Goal: Communication & Community: Answer question/provide support

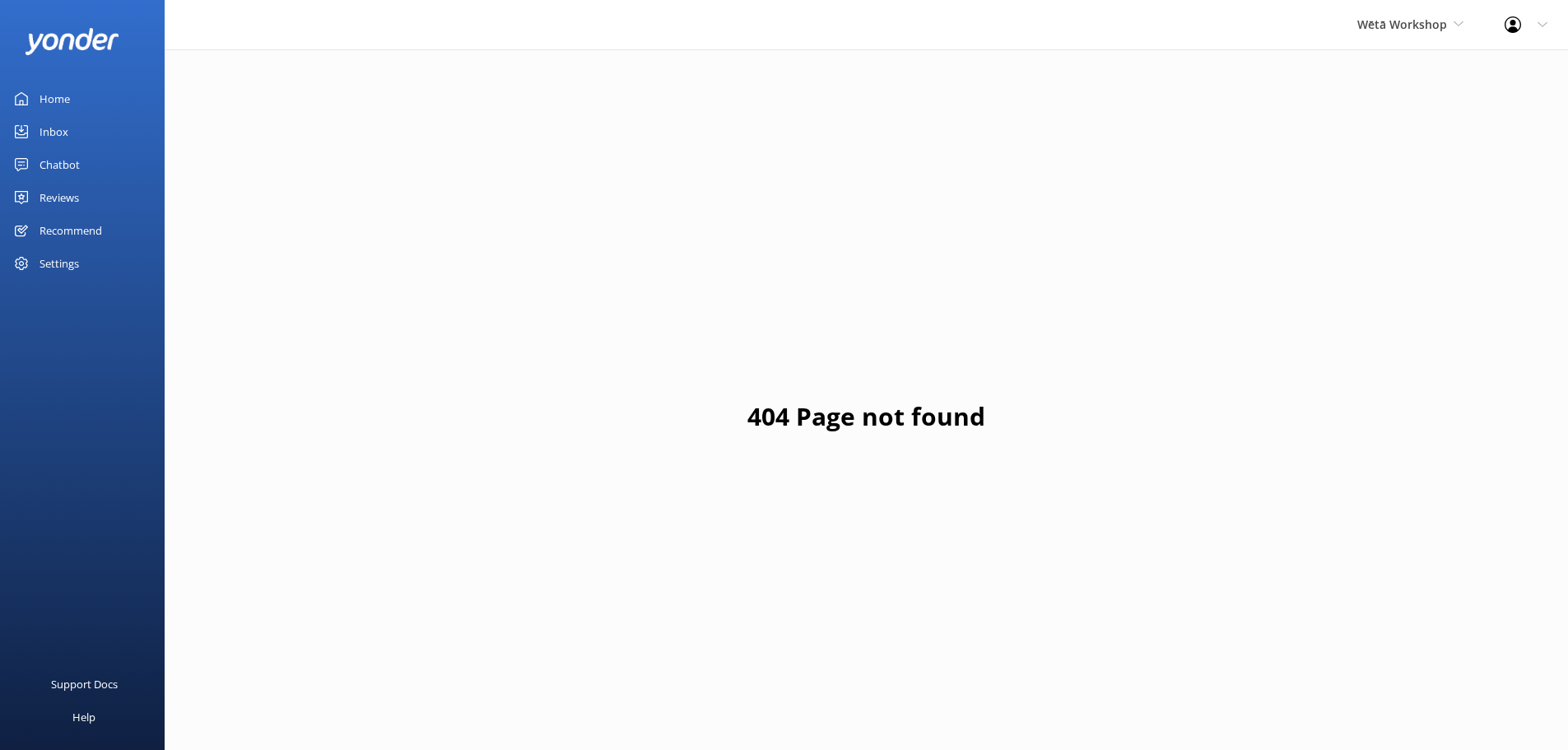
click at [81, 187] on link "Reviews" at bounding box center [82, 197] width 165 height 33
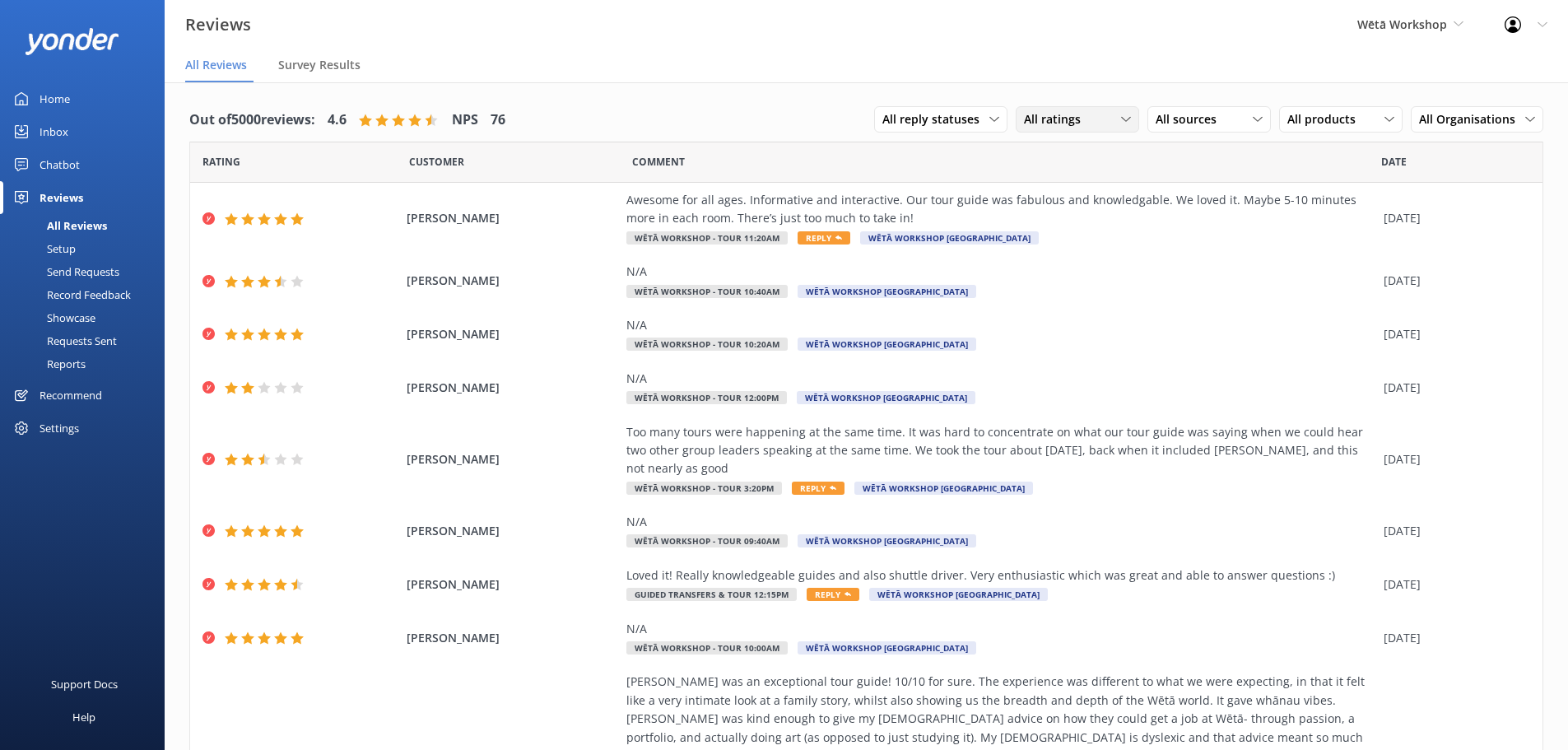
click at [1121, 119] on icon at bounding box center [1125, 119] width 9 height 9
click at [1075, 189] on div "Promoters" at bounding box center [1076, 187] width 74 height 16
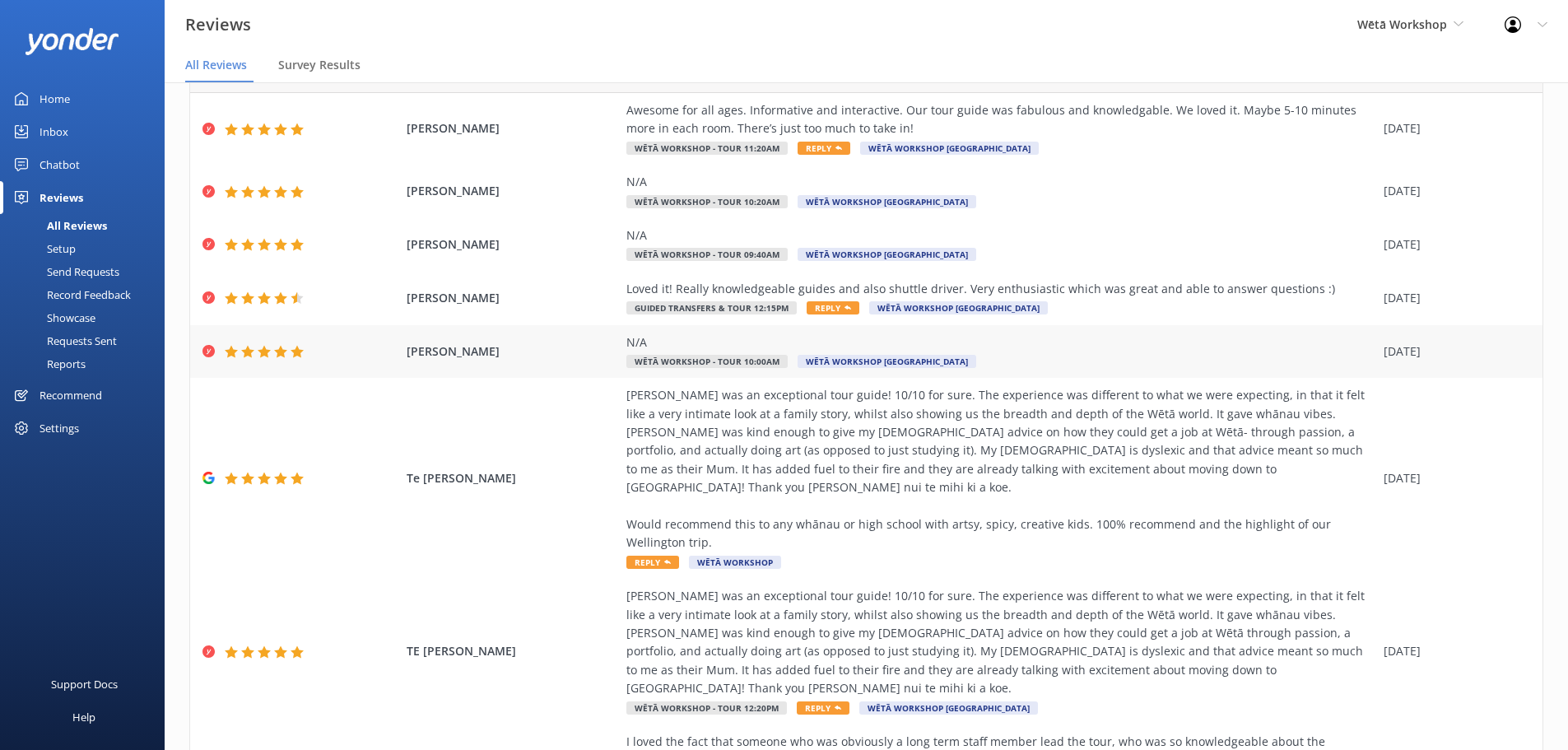
scroll to position [260, 0]
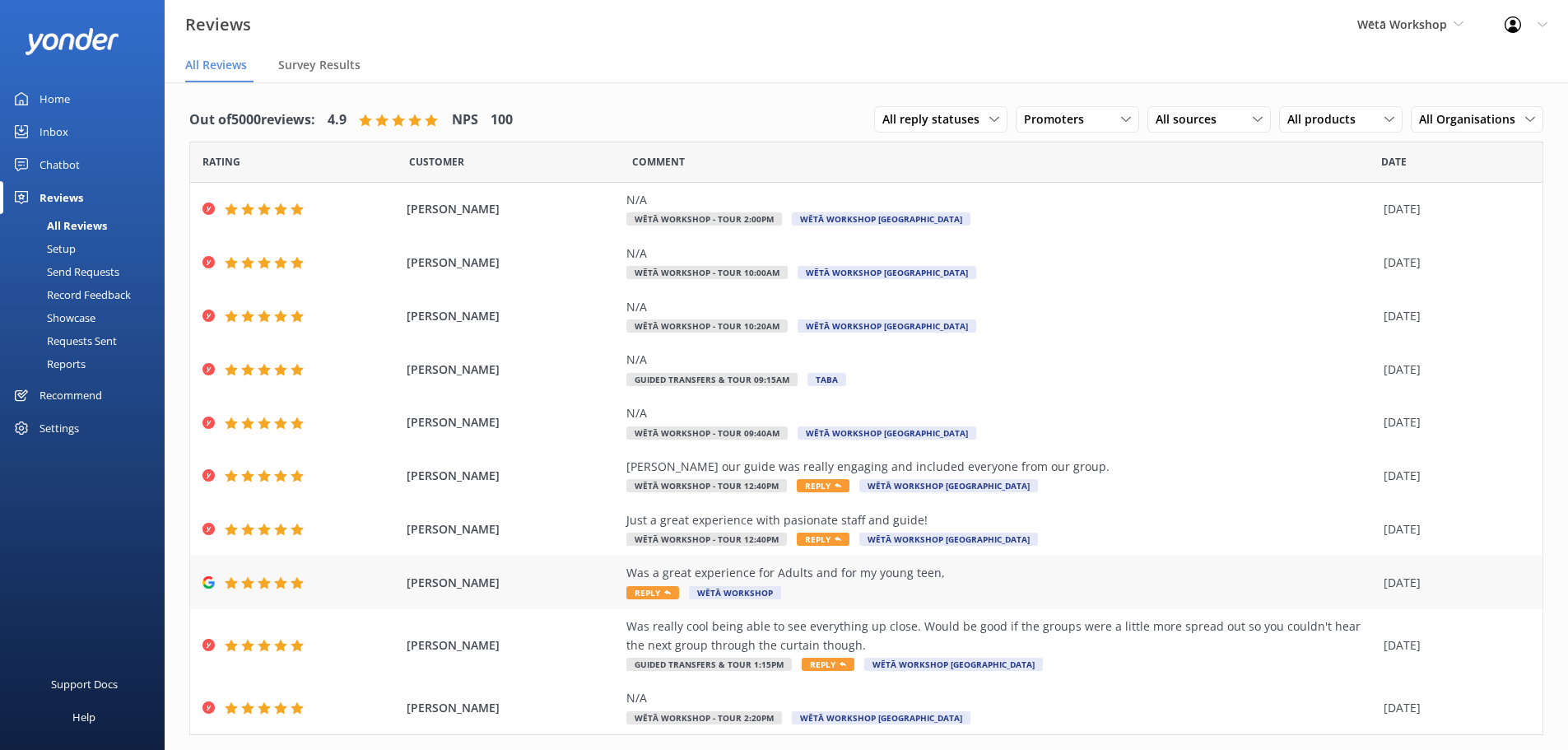
scroll to position [39, 0]
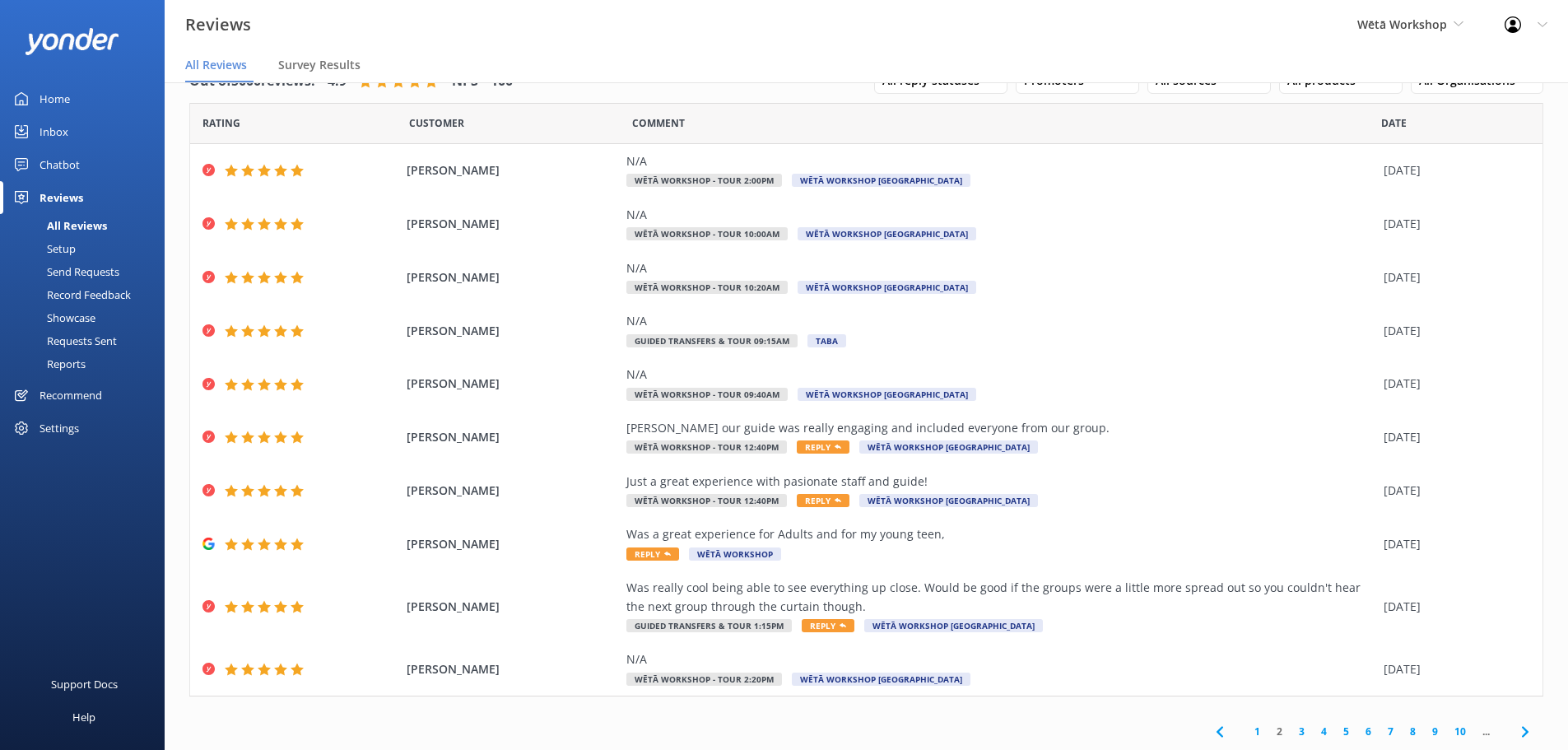
click at [1291, 729] on link "3" at bounding box center [1302, 731] width 23 height 16
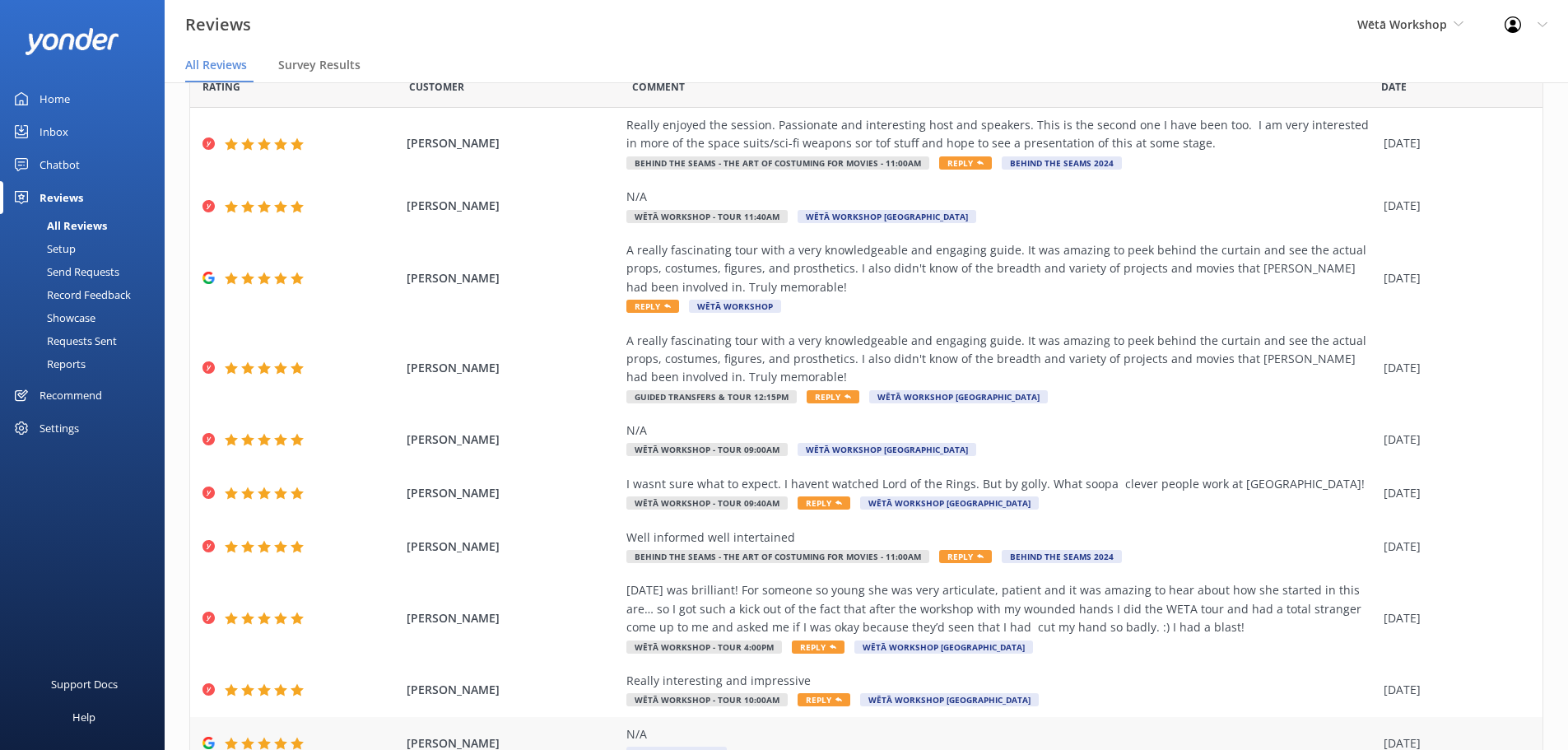
scroll to position [150, 0]
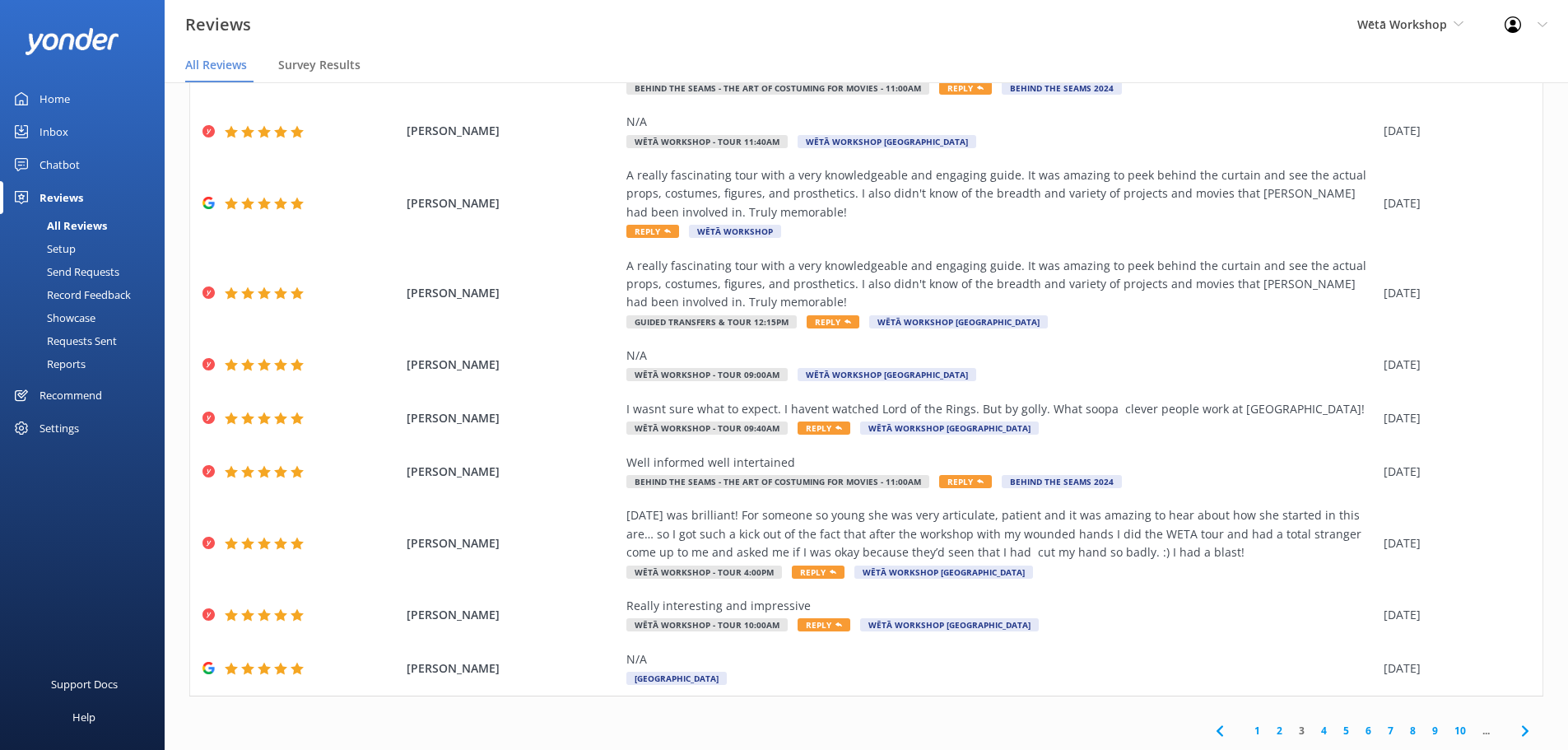
click at [1317, 731] on link "4" at bounding box center [1324, 730] width 23 height 16
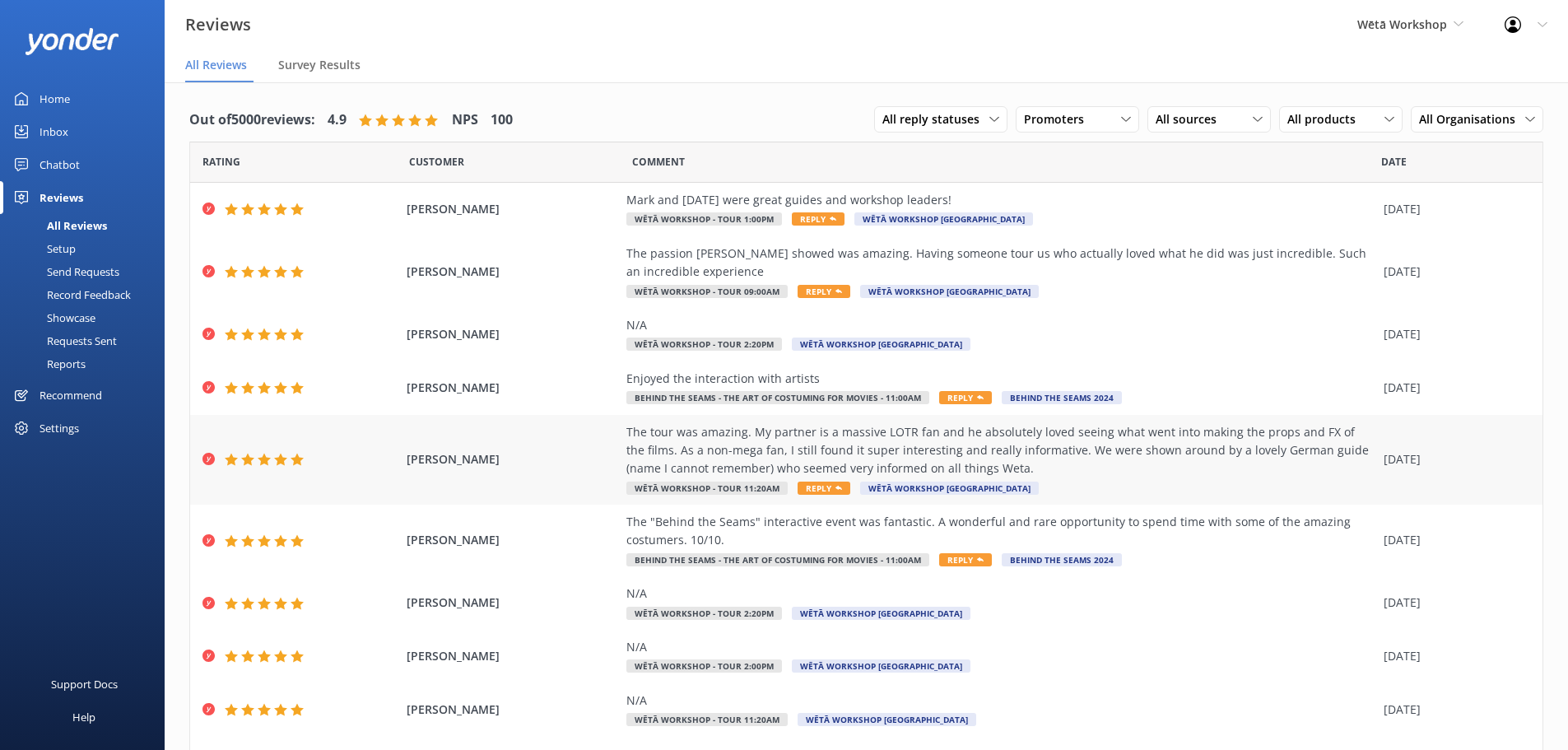
scroll to position [94, 0]
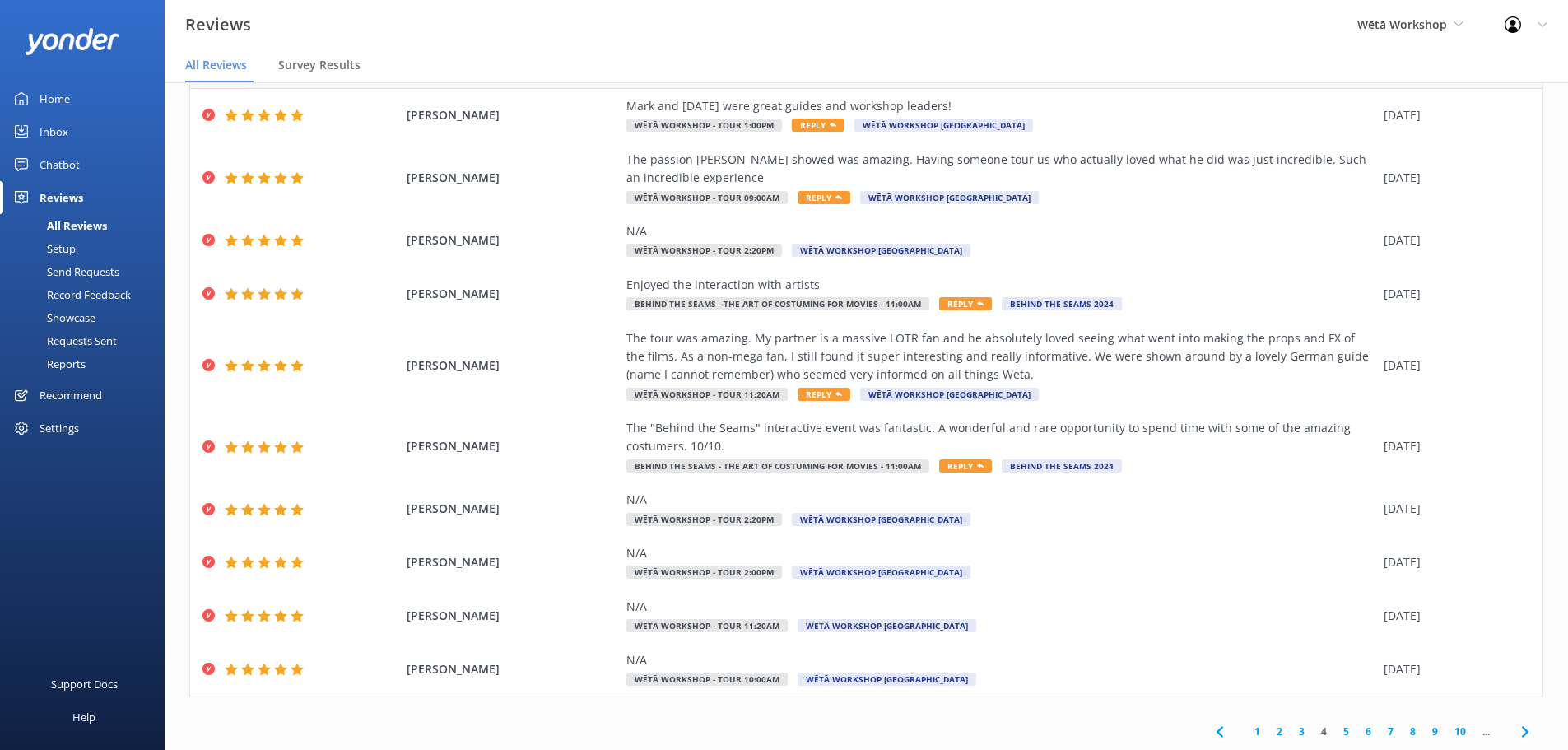
click at [1335, 732] on link "5" at bounding box center [1347, 731] width 23 height 16
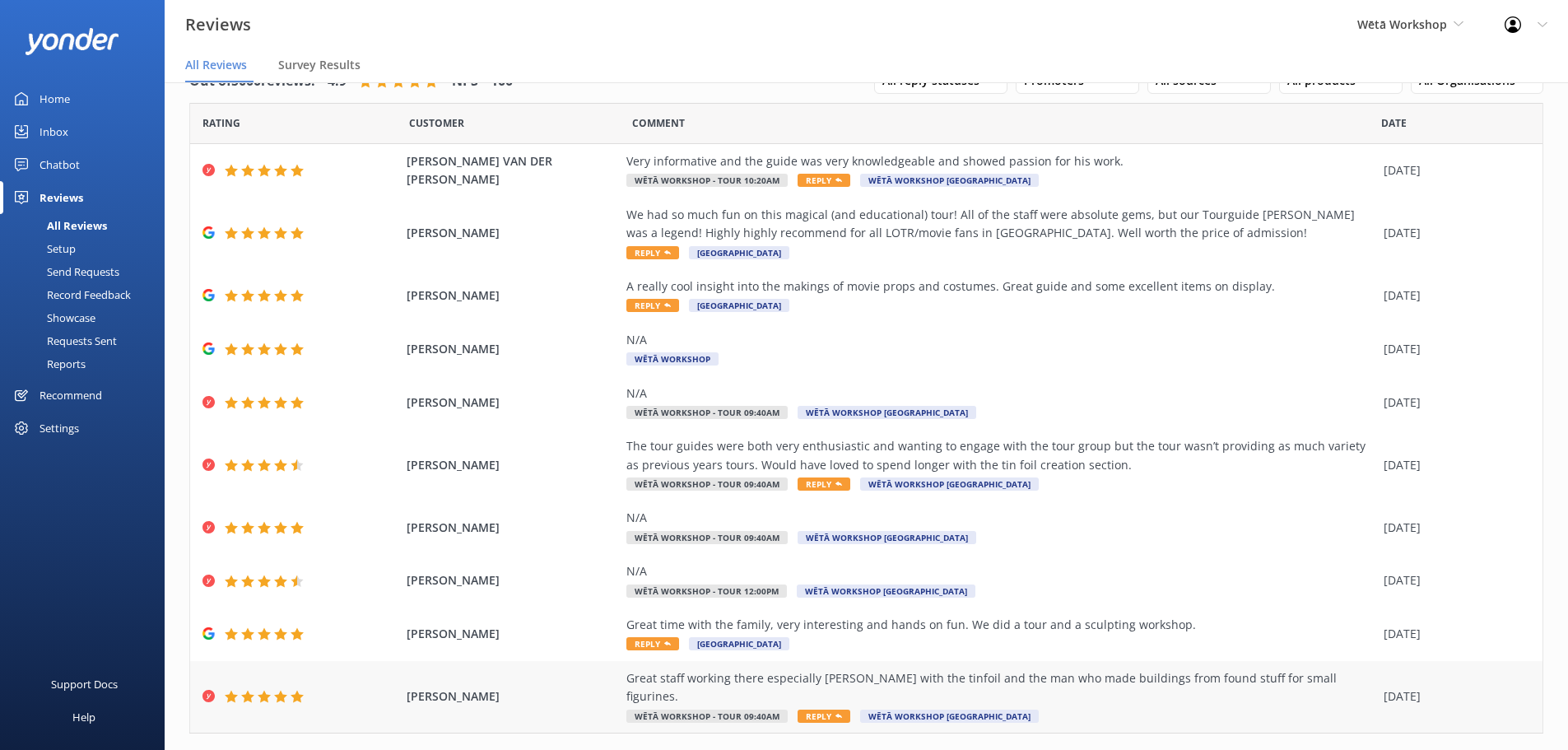
scroll to position [57, 0]
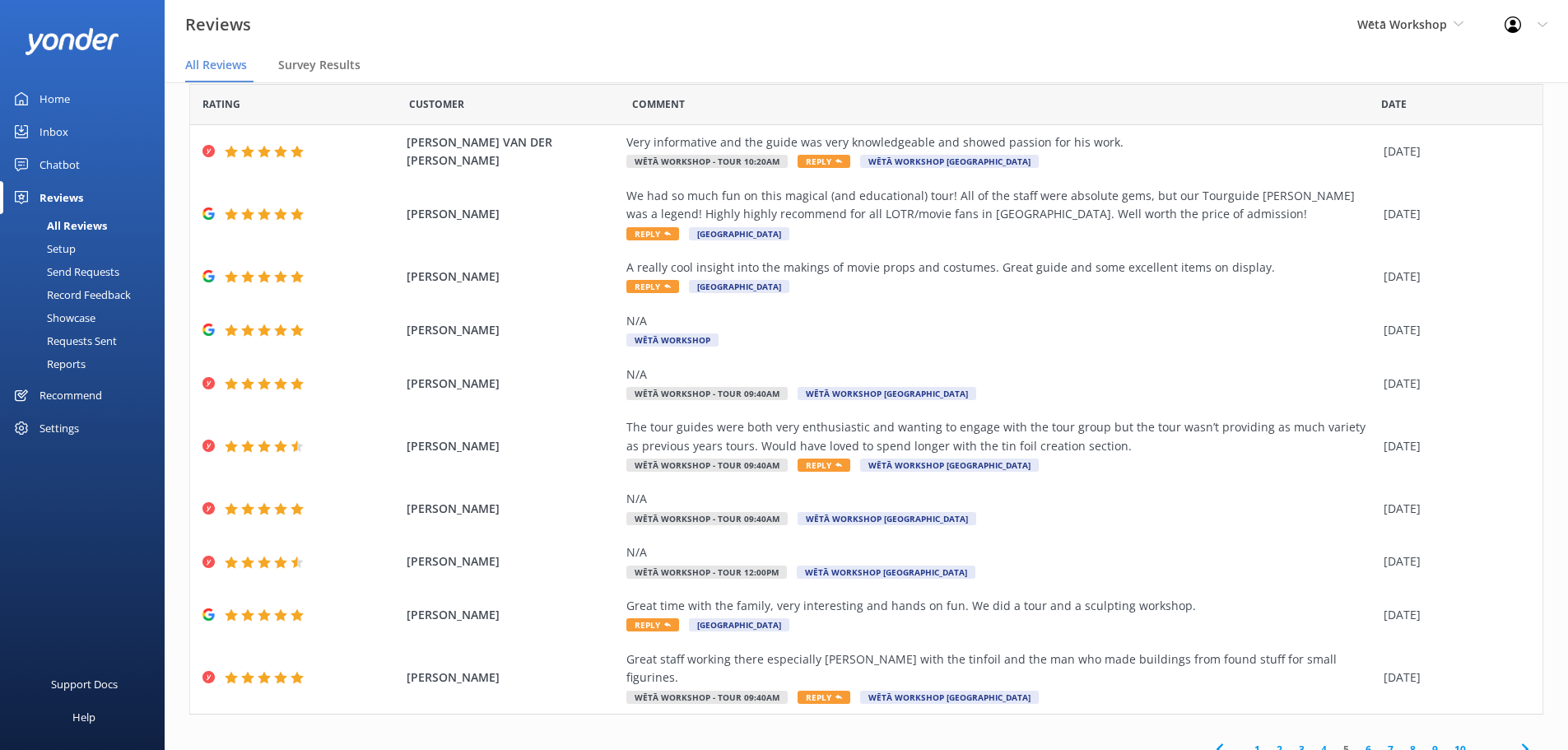
click at [1357, 742] on link "6" at bounding box center [1368, 750] width 23 height 16
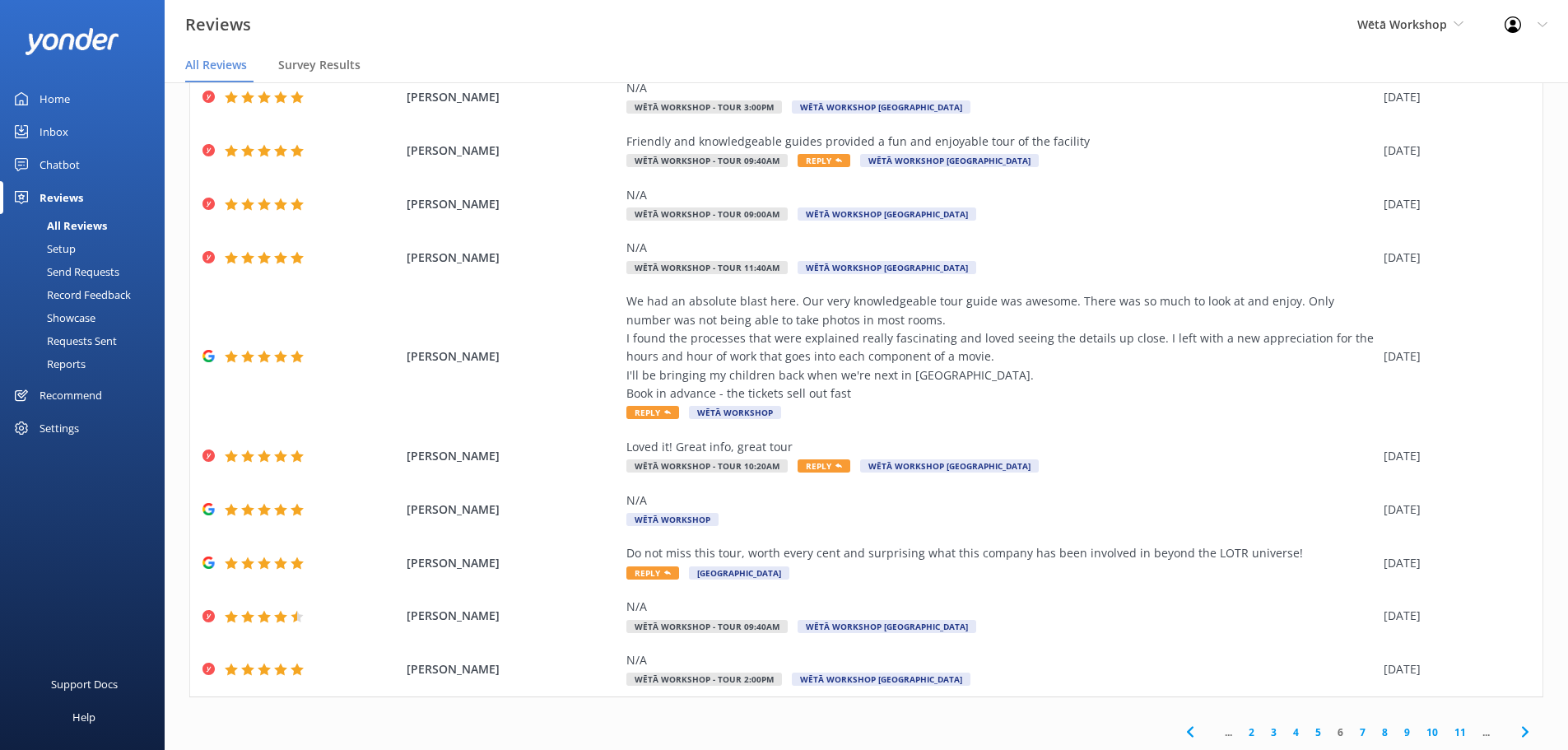
scroll to position [113, 0]
click at [1356, 729] on link "7" at bounding box center [1363, 731] width 23 height 16
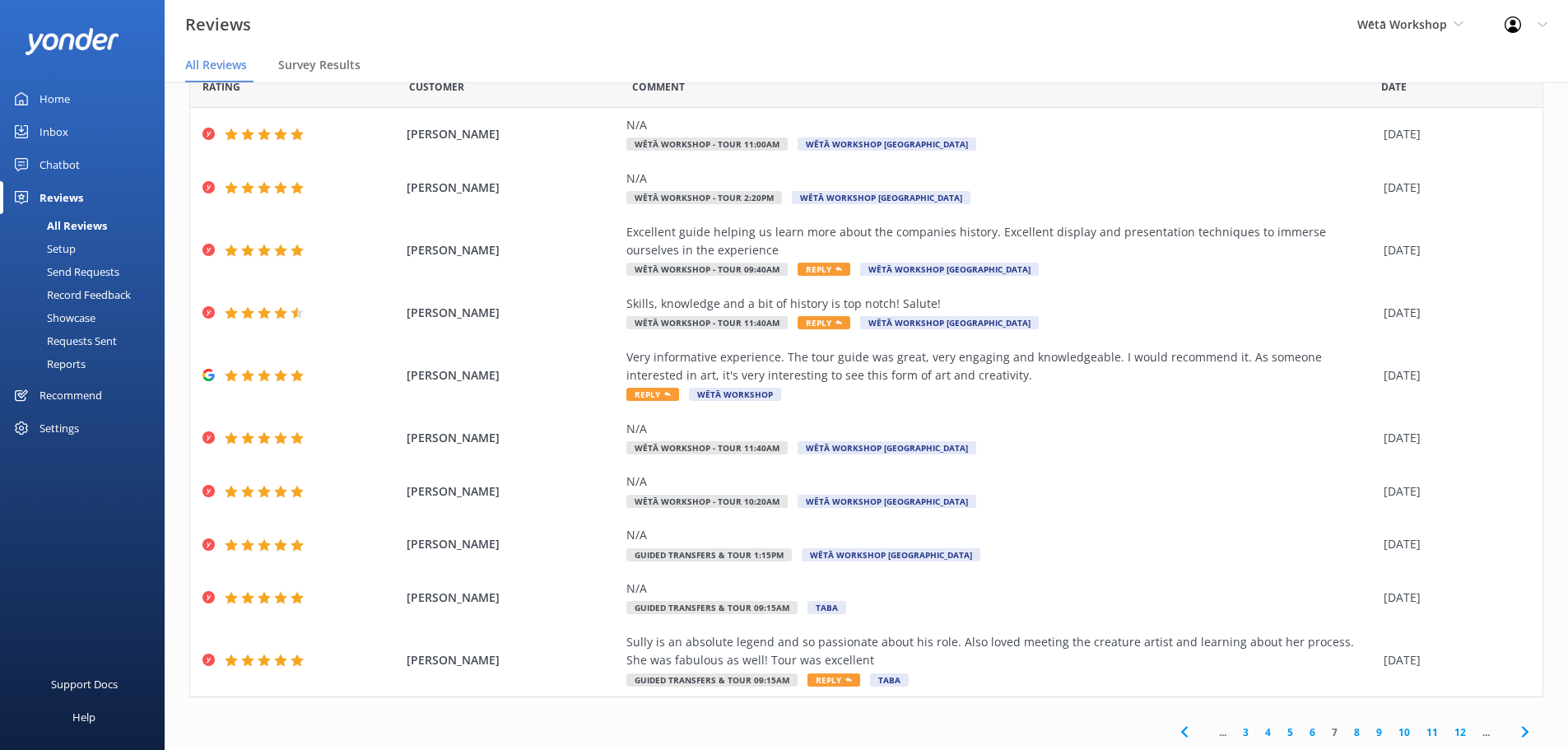
scroll to position [75, 0]
click at [1347, 731] on link "8" at bounding box center [1357, 731] width 23 height 16
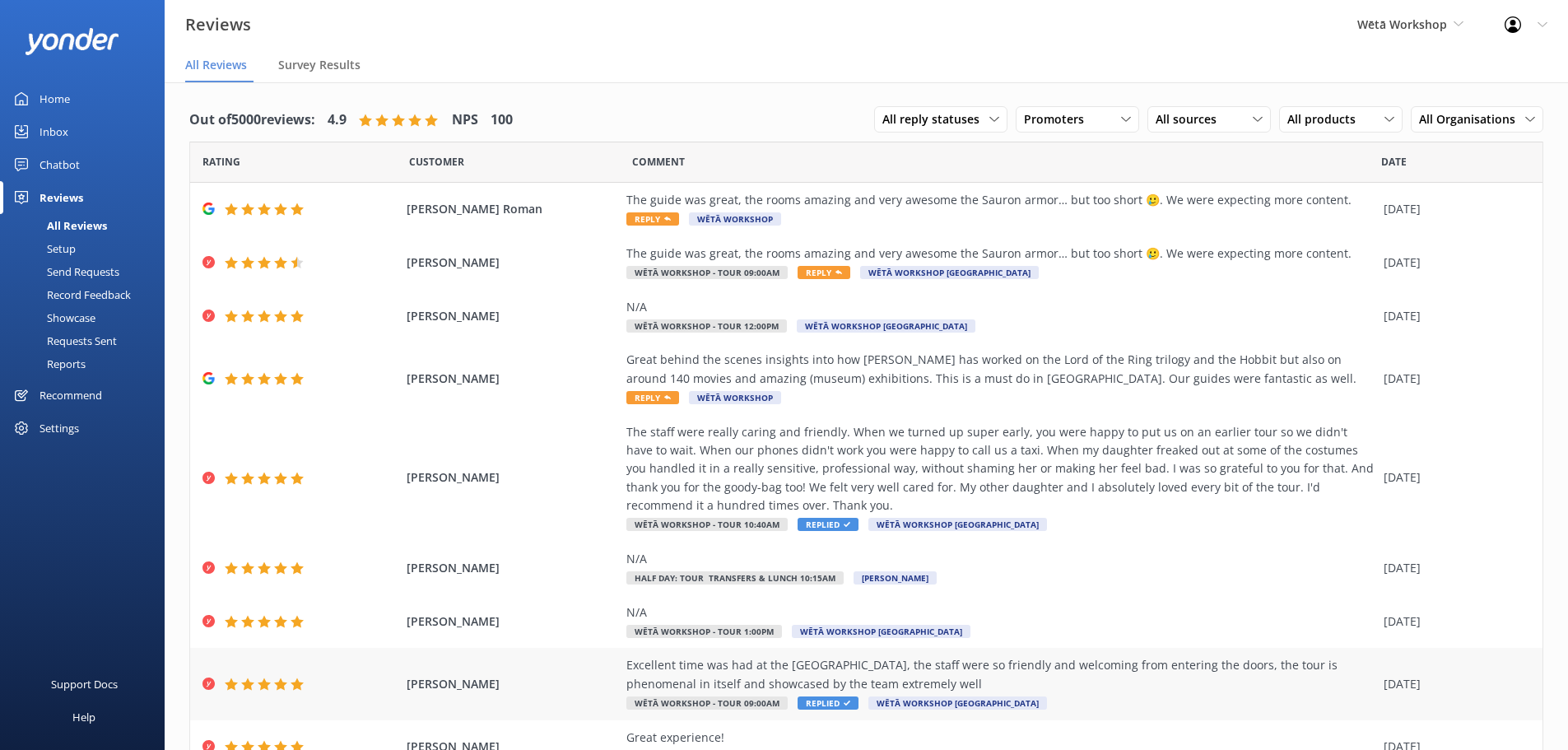
scroll to position [131, 0]
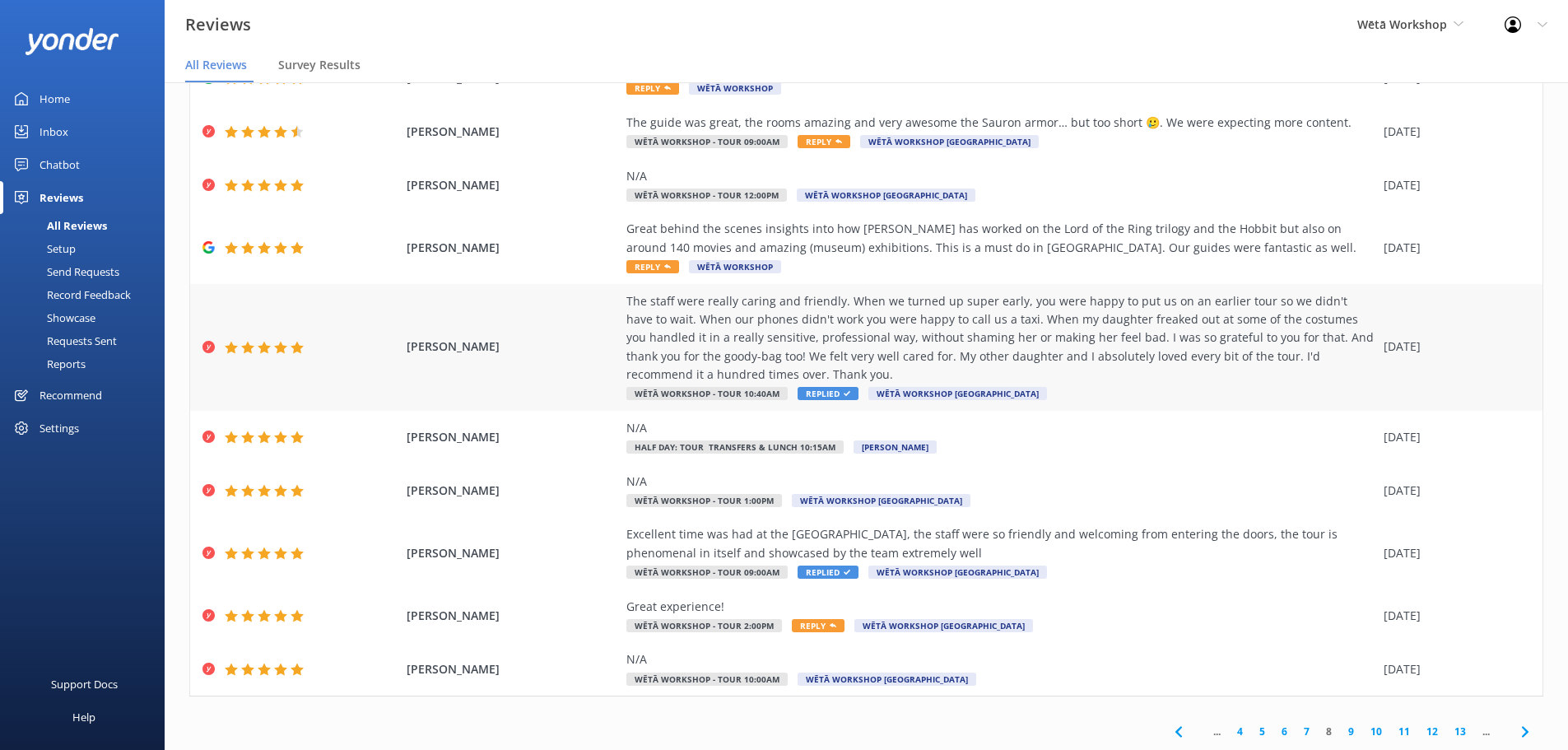
click at [1121, 359] on div "The staff were really caring and friendly. When we turned up super early, you w…" at bounding box center [1000, 338] width 749 height 92
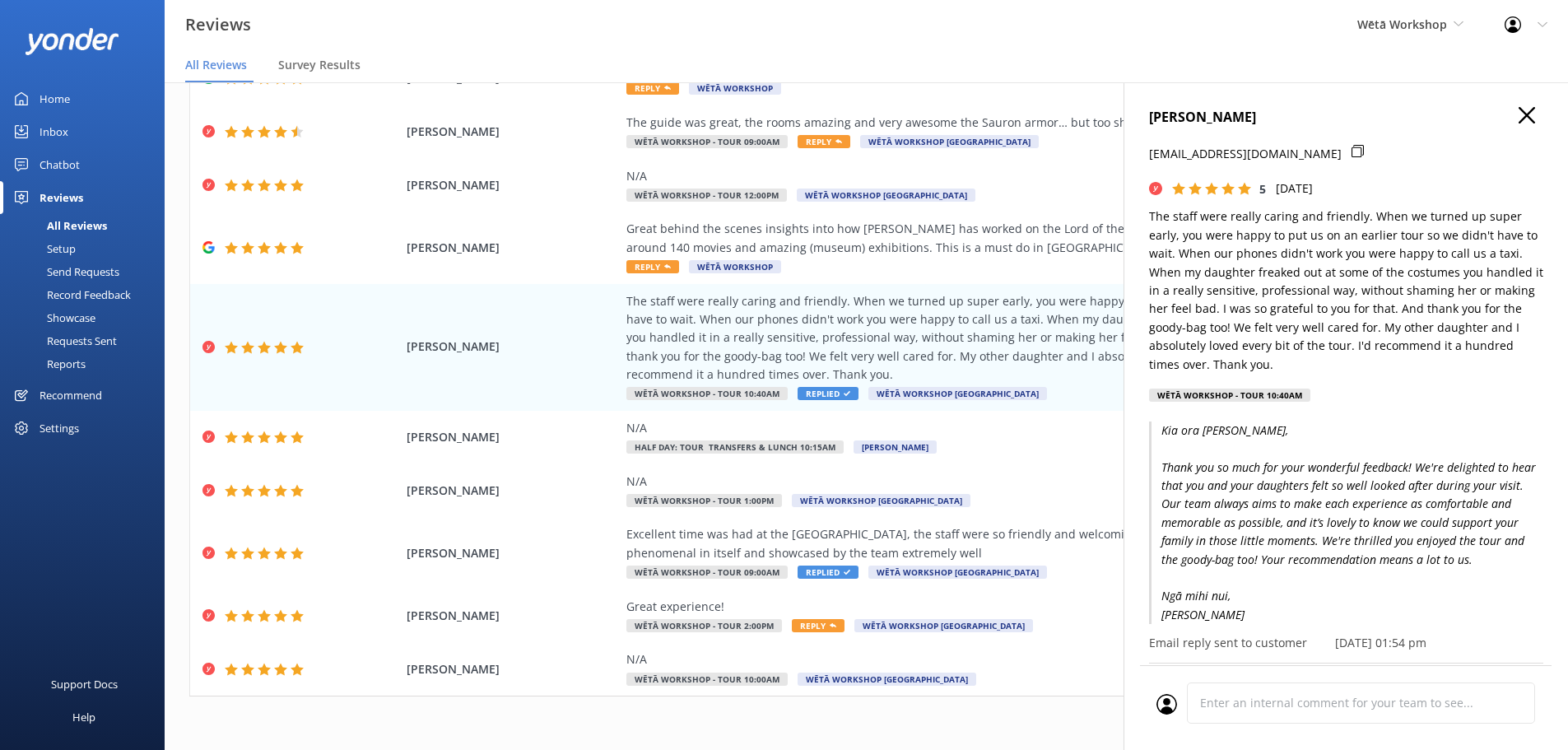
click at [1519, 111] on icon "button" at bounding box center [1527, 115] width 16 height 16
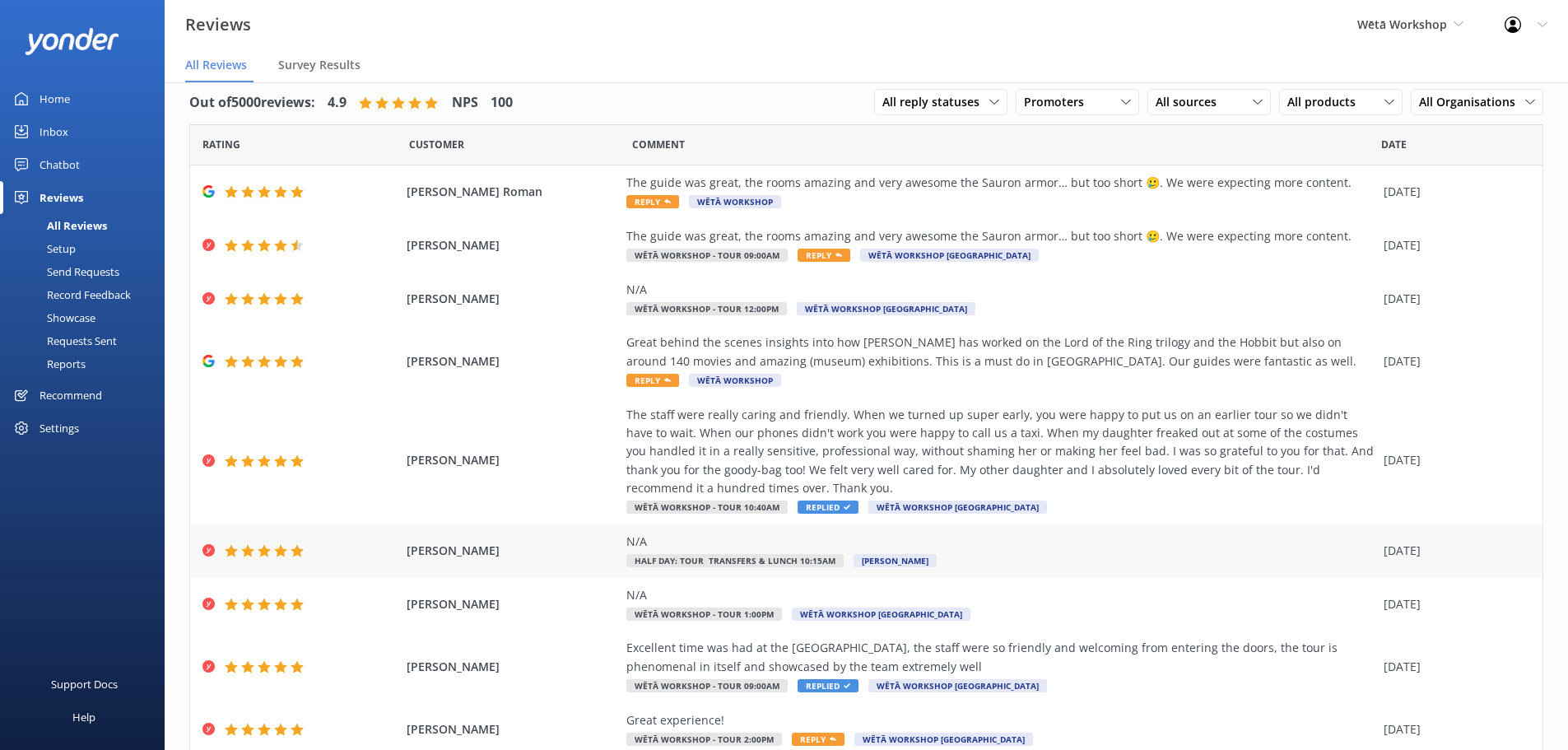
scroll to position [0, 0]
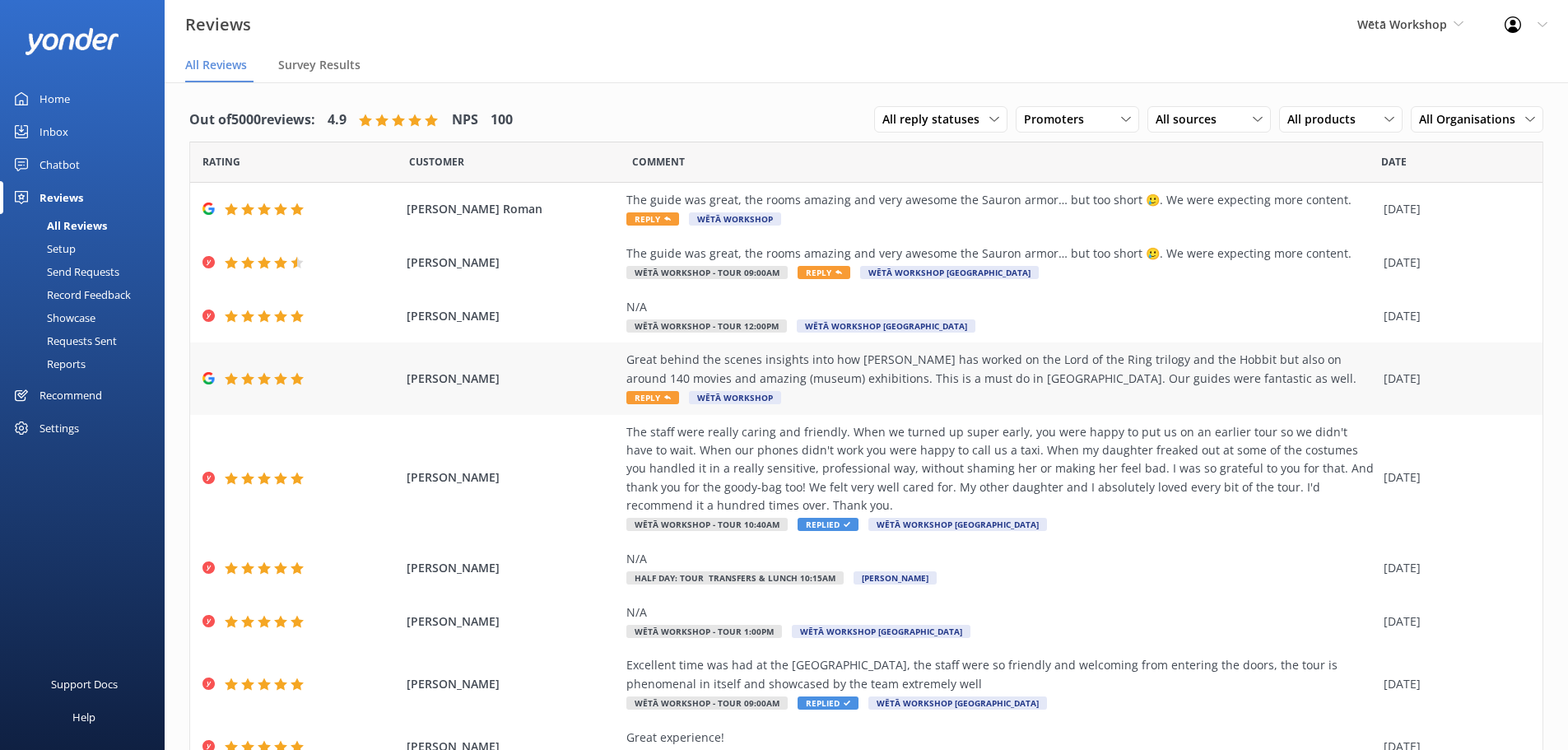
click at [1070, 379] on div "Great behind the scenes insights into how [PERSON_NAME] has worked on the Lord …" at bounding box center [1000, 368] width 749 height 37
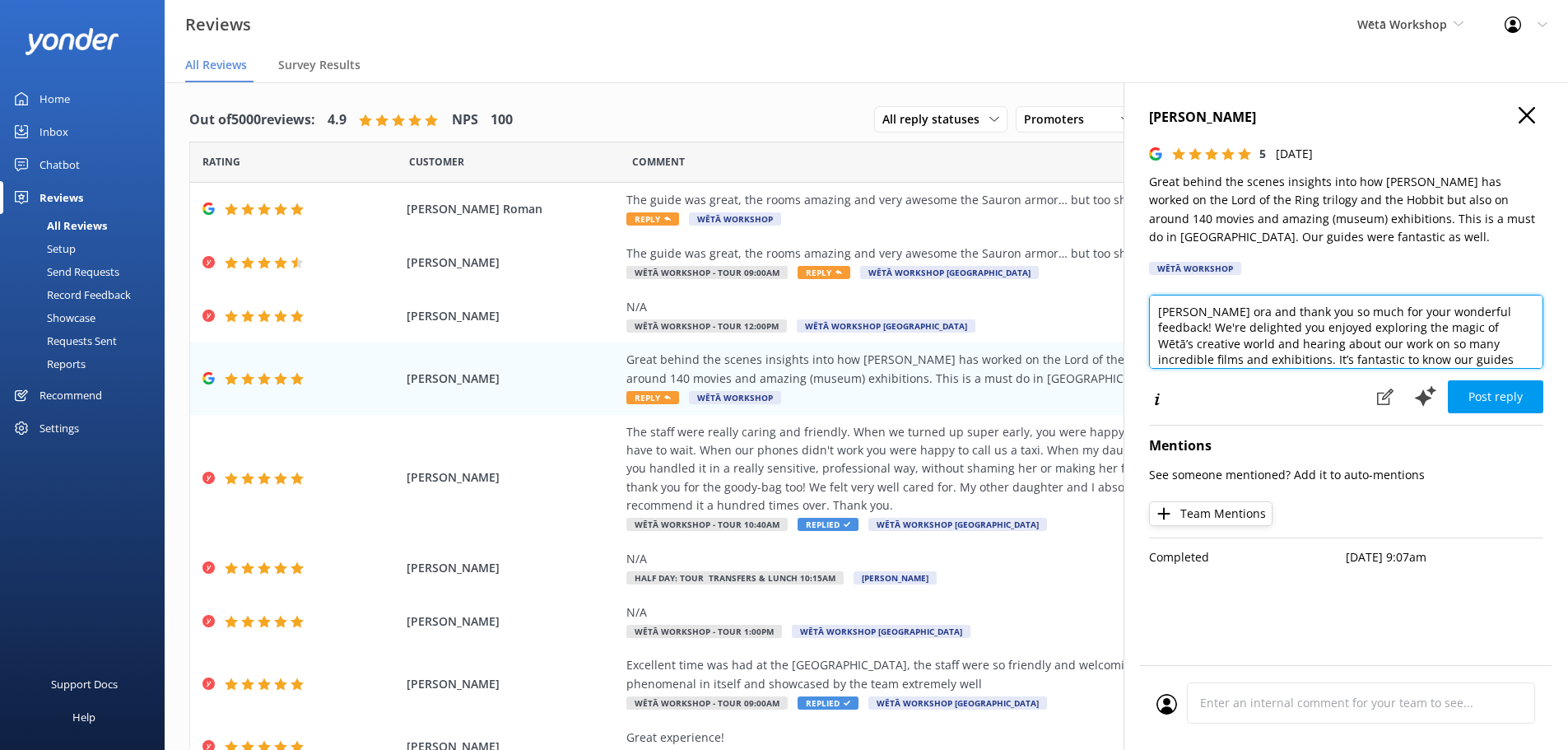
click at [1205, 314] on textarea "[PERSON_NAME] ora and thank you so much for your wonderful feedback! We're deli…" at bounding box center [1346, 332] width 395 height 74
click at [1204, 314] on textarea "[PERSON_NAME] ora and thank you so much for your wonderful feedback! We're deli…" at bounding box center [1346, 332] width 395 height 74
click at [1200, 312] on textarea "[PERSON_NAME] ora and thank you so much for your wonderful feedback! We're deli…" at bounding box center [1346, 332] width 395 height 74
drag, startPoint x: 1282, startPoint y: 318, endPoint x: 1257, endPoint y: 316, distance: 25.1
click at [1257, 316] on textarea "[PERSON_NAME], and thank you so much for your wonderful feedback! We're delight…" at bounding box center [1346, 332] width 395 height 74
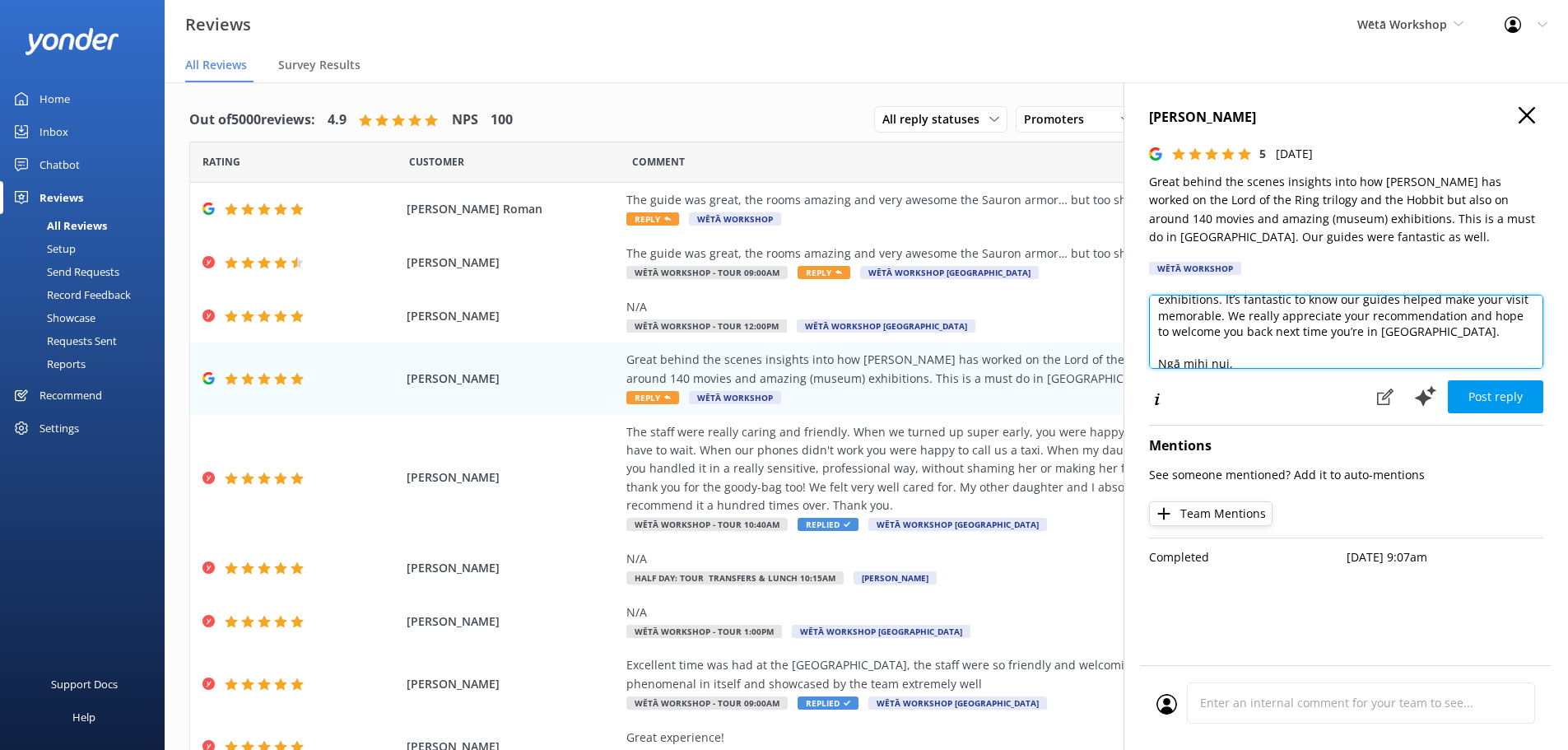
scroll to position [105, 0]
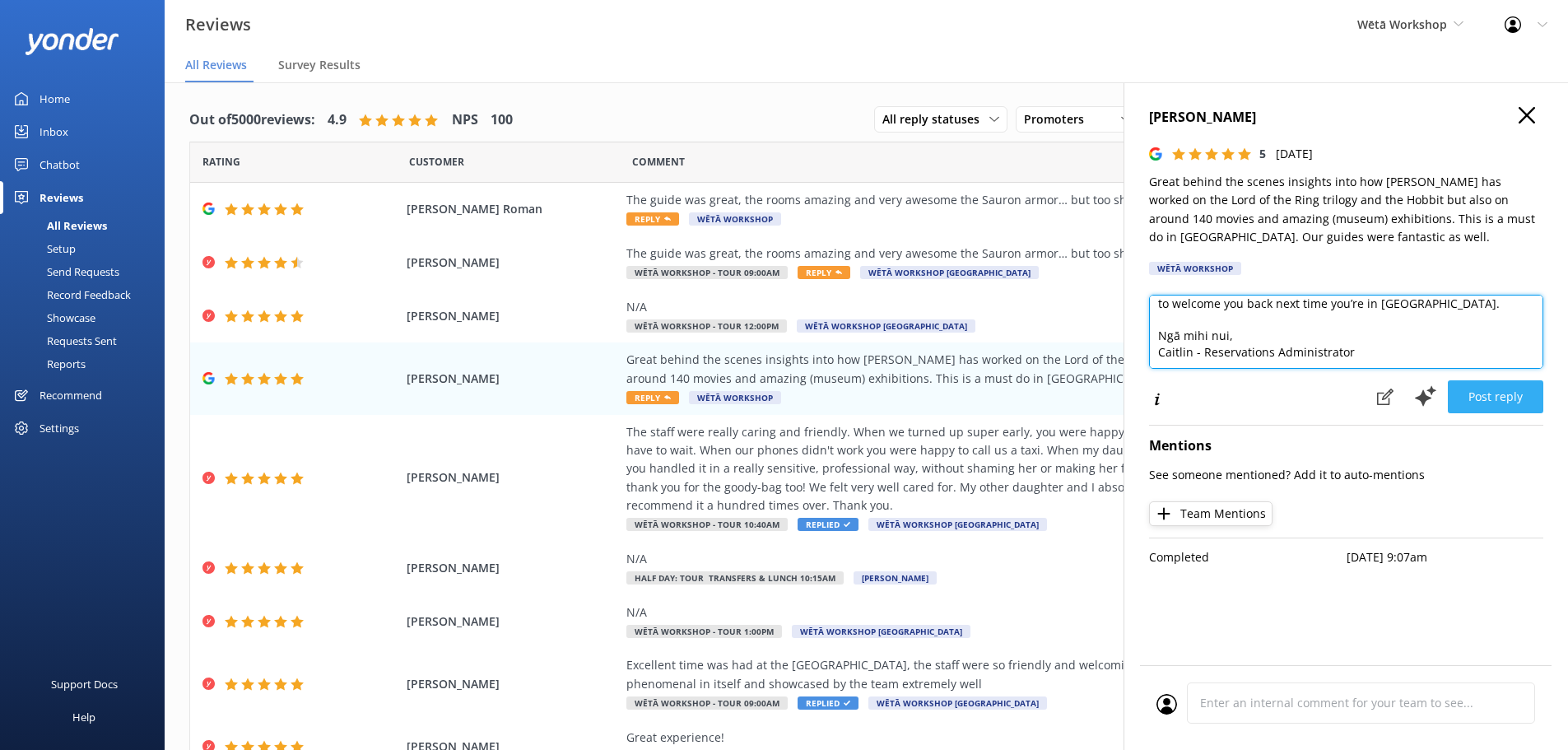
type textarea "Kia [PERSON_NAME], Thank you so much for your wonderful feedback! We're delight…"
click at [1494, 399] on button "Post reply" at bounding box center [1495, 397] width 95 height 33
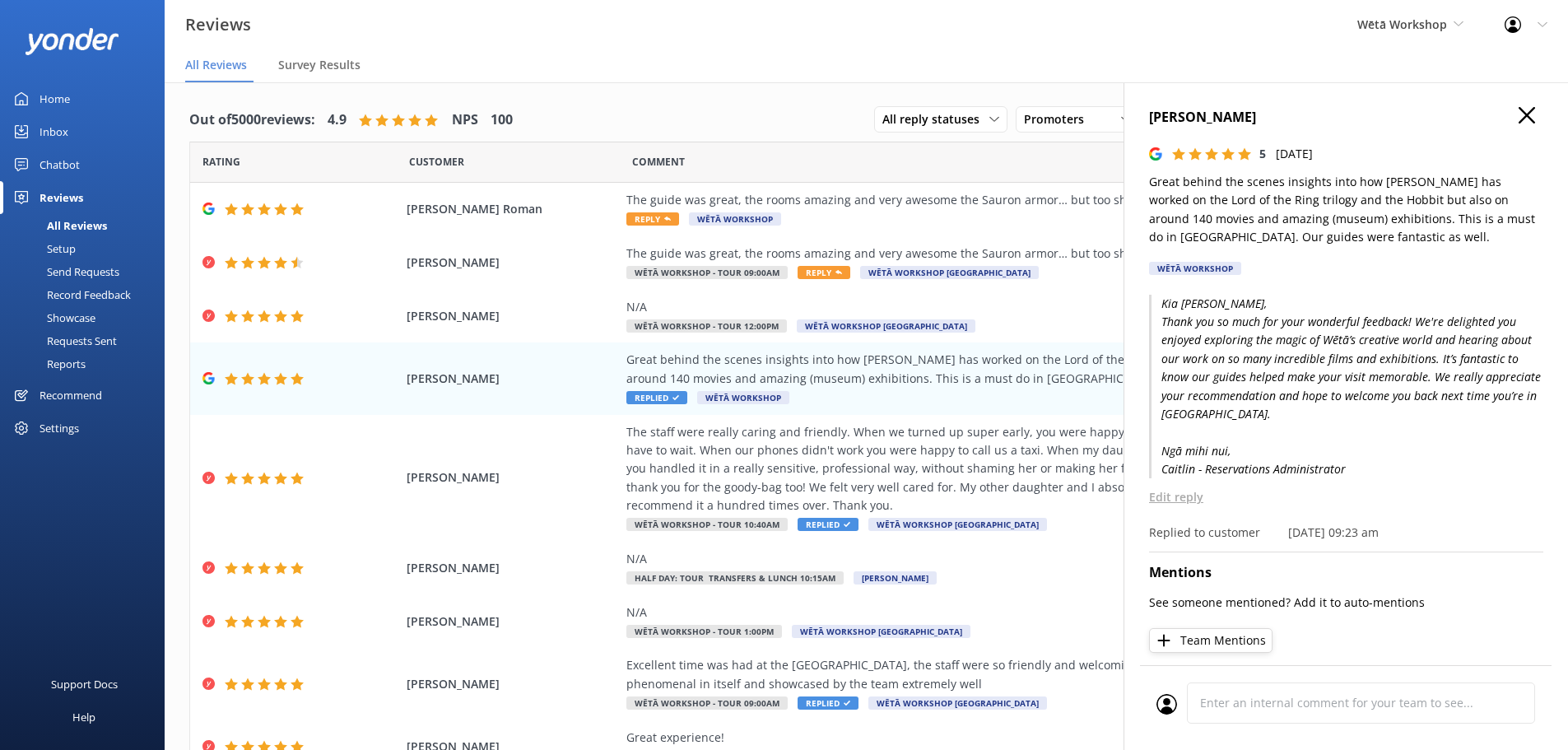
click at [1522, 112] on icon "button" at bounding box center [1527, 115] width 16 height 16
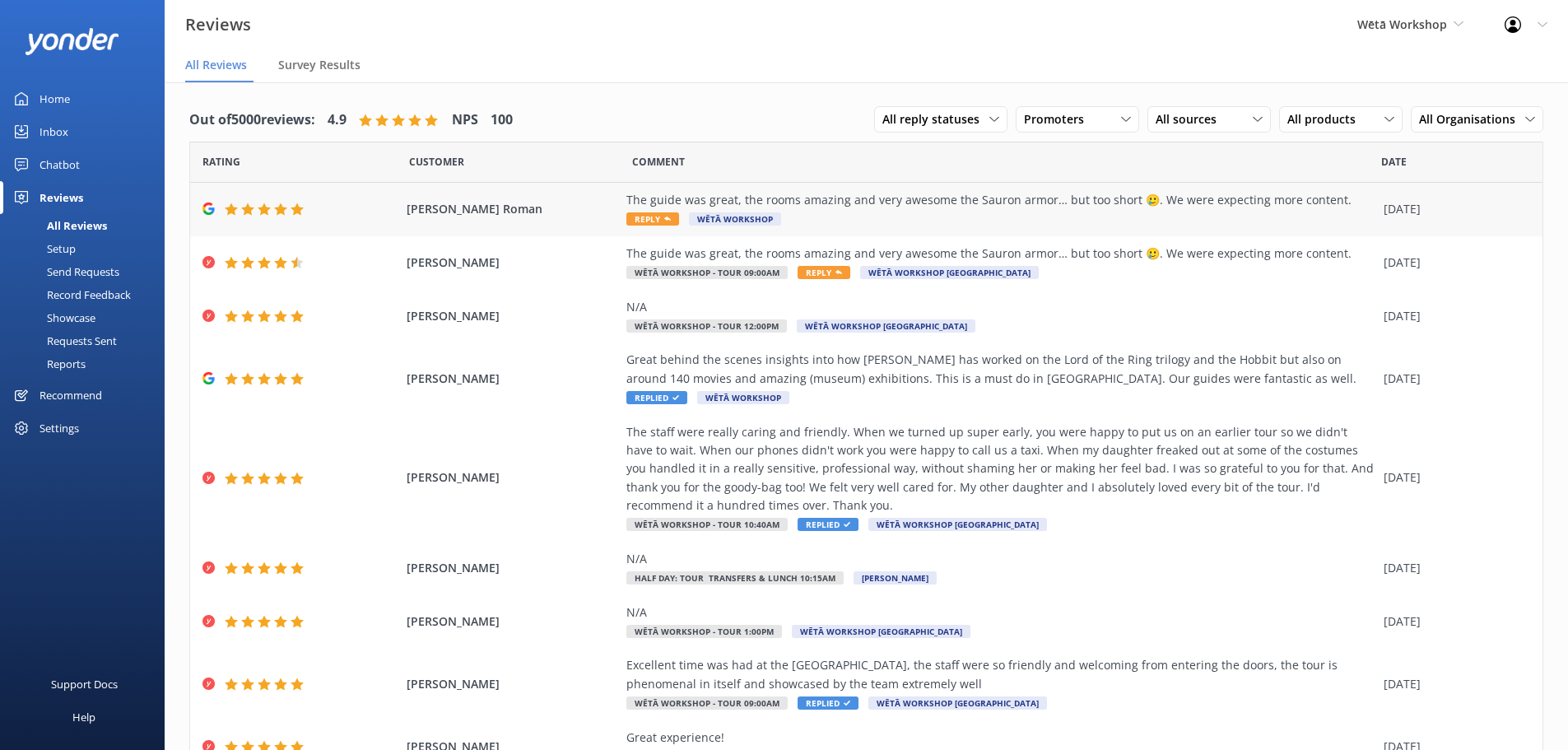
click at [1120, 221] on div "The guide was great, the rooms amazing and very awesome the Sauron armor… but t…" at bounding box center [1000, 209] width 749 height 37
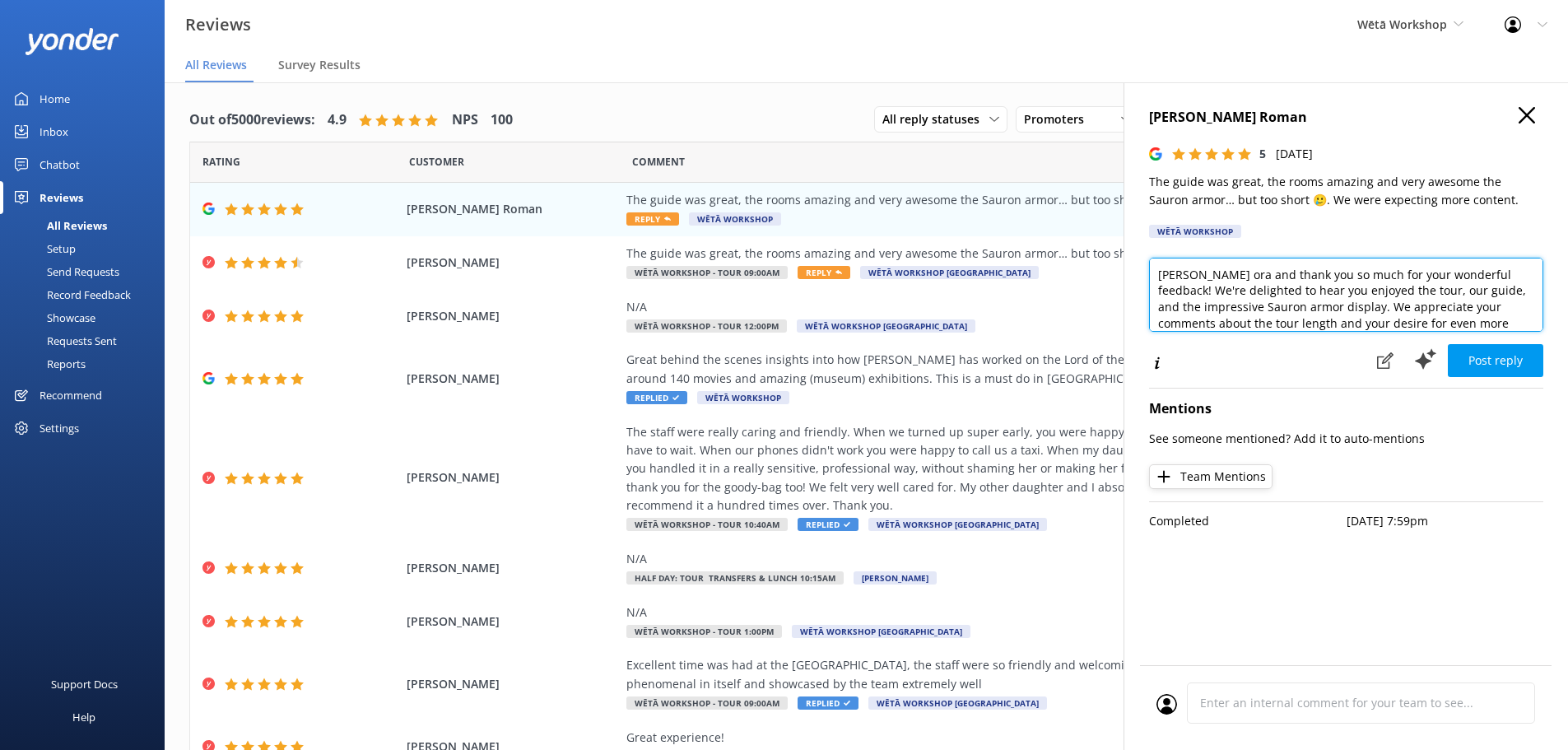
click at [1201, 276] on textarea "[PERSON_NAME] ora and thank you so much for your wonderful feedback! We're deli…" at bounding box center [1346, 295] width 395 height 74
drag, startPoint x: 1267, startPoint y: 277, endPoint x: 1236, endPoint y: 274, distance: 31.1
click at [1236, 274] on textarea "Kia ora [PERSON_NAME], and thank you so much for your wonderful feedback! We're…" at bounding box center [1346, 295] width 395 height 74
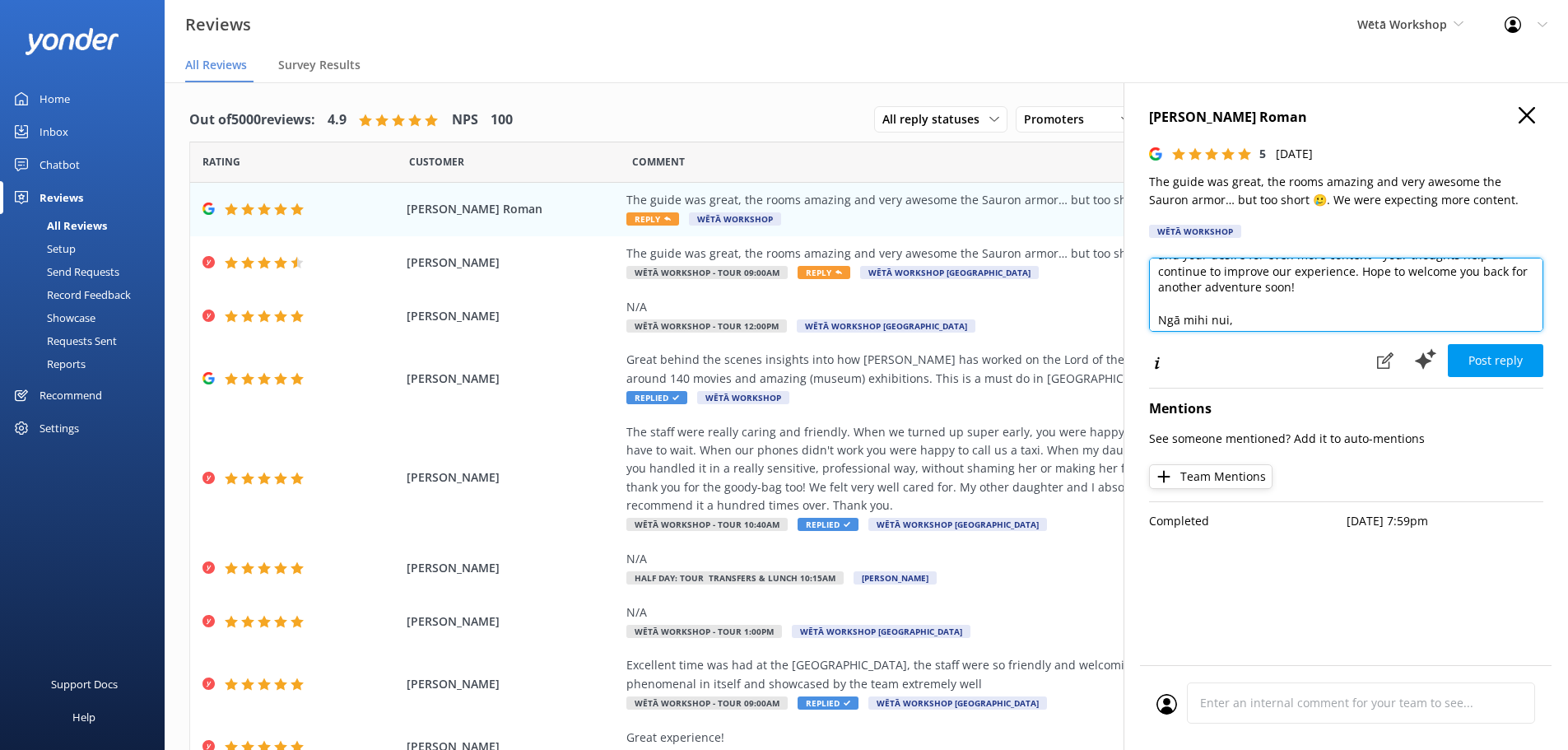
scroll to position [2, 0]
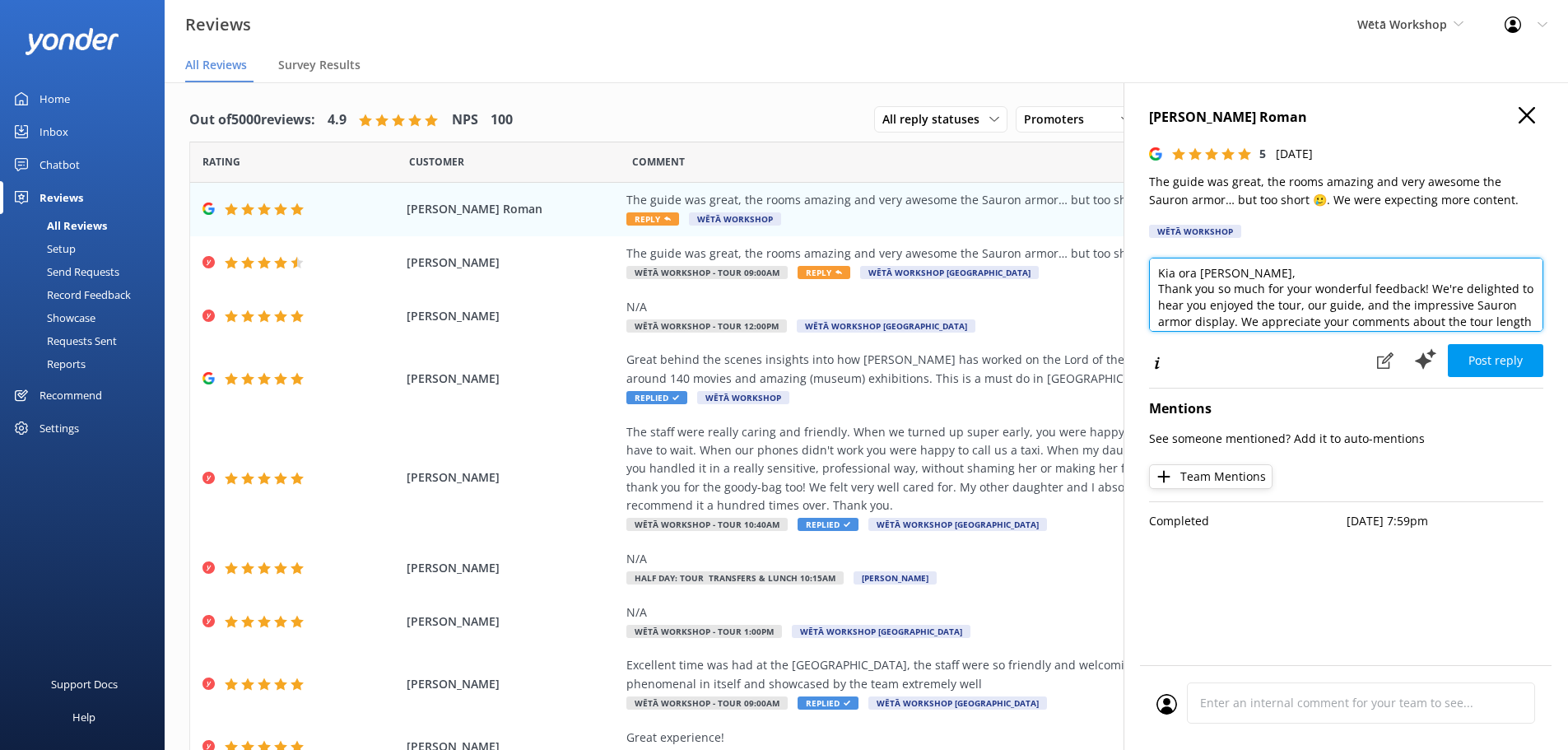
drag, startPoint x: 1272, startPoint y: 311, endPoint x: 1232, endPoint y: 316, distance: 40.3
click at [1232, 316] on textarea "Kia ora [PERSON_NAME], Thank you so much for your wonderful feedback! We're del…" at bounding box center [1346, 295] width 395 height 74
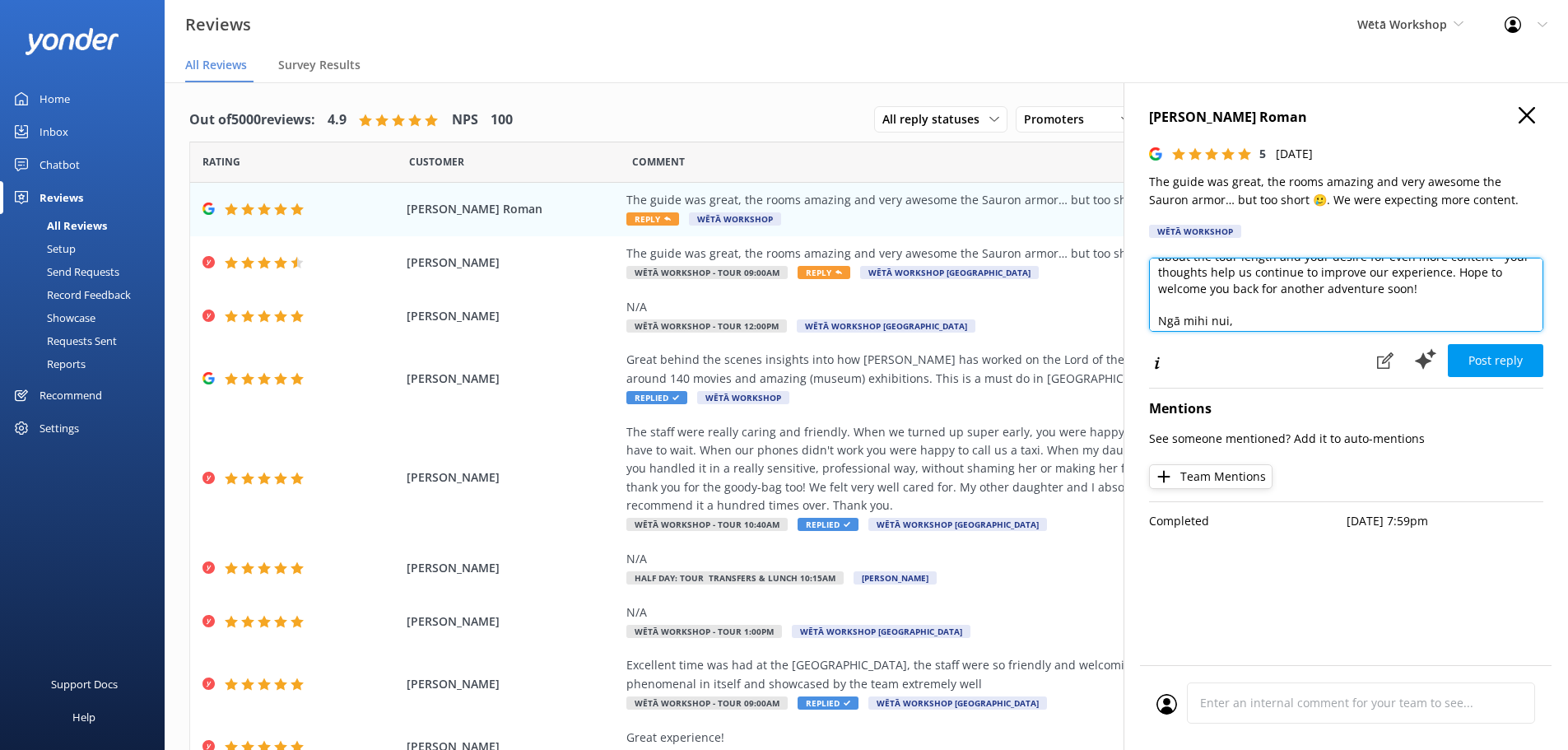
scroll to position [60, 0]
click at [1209, 280] on textarea "Kia ora [PERSON_NAME], Thank you so much for your wonderful feedback! We're del…" at bounding box center [1346, 295] width 395 height 74
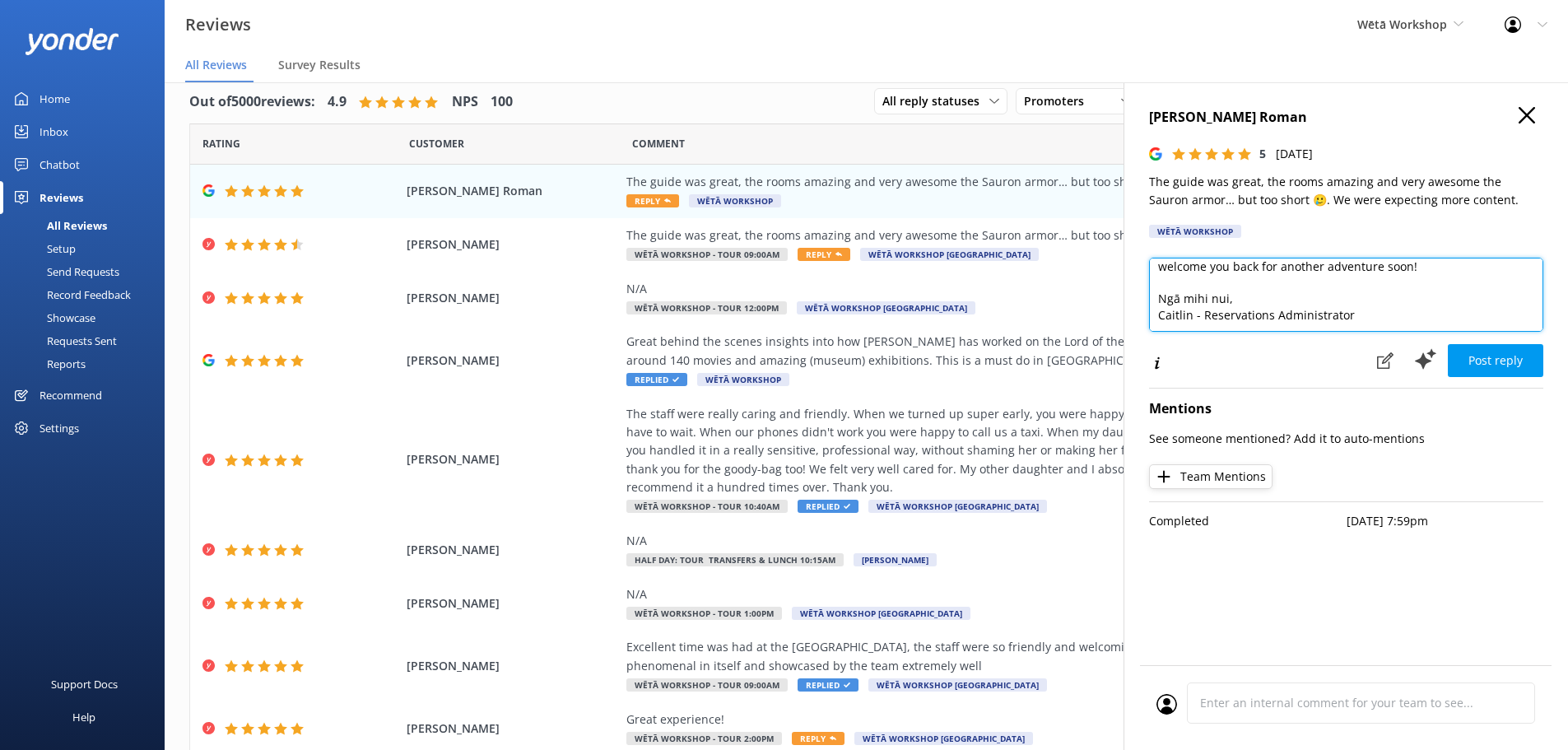
scroll to position [33, 0]
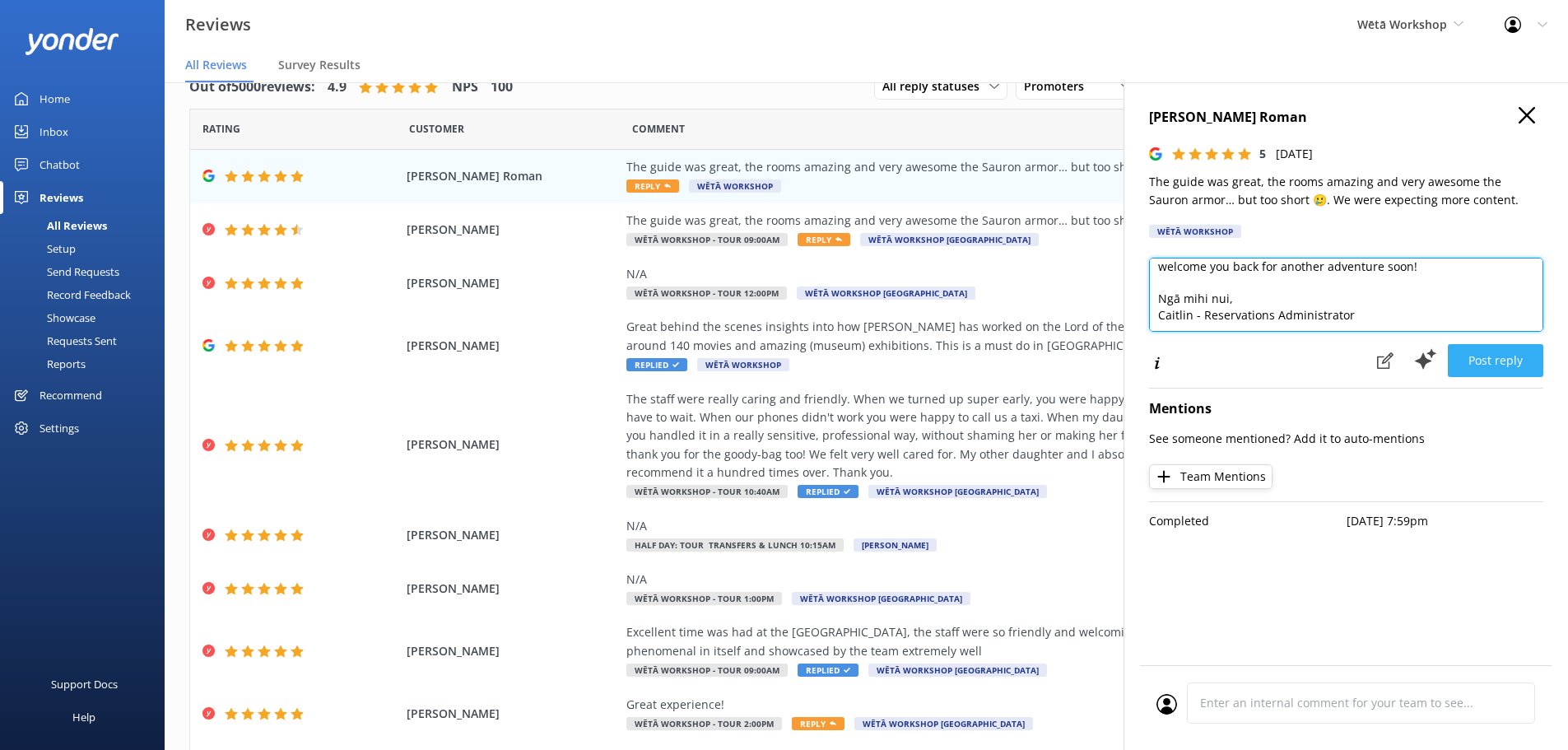
type textarea "Kia ora [PERSON_NAME], Thank you so much for your wonderful feedback! We're del…"
click at [1494, 361] on button "Post reply" at bounding box center [1495, 360] width 95 height 33
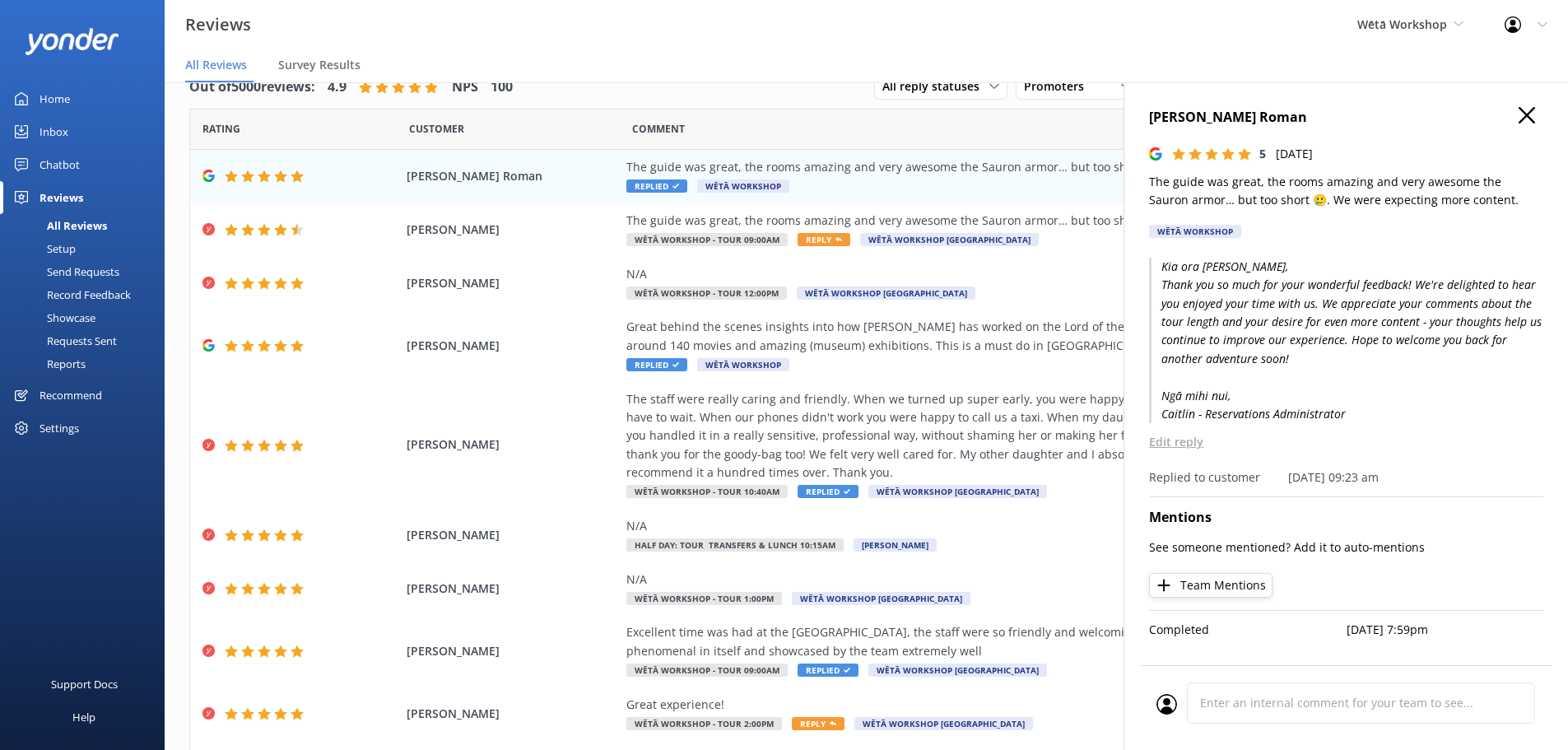
click at [1528, 116] on use "button" at bounding box center [1527, 115] width 16 height 16
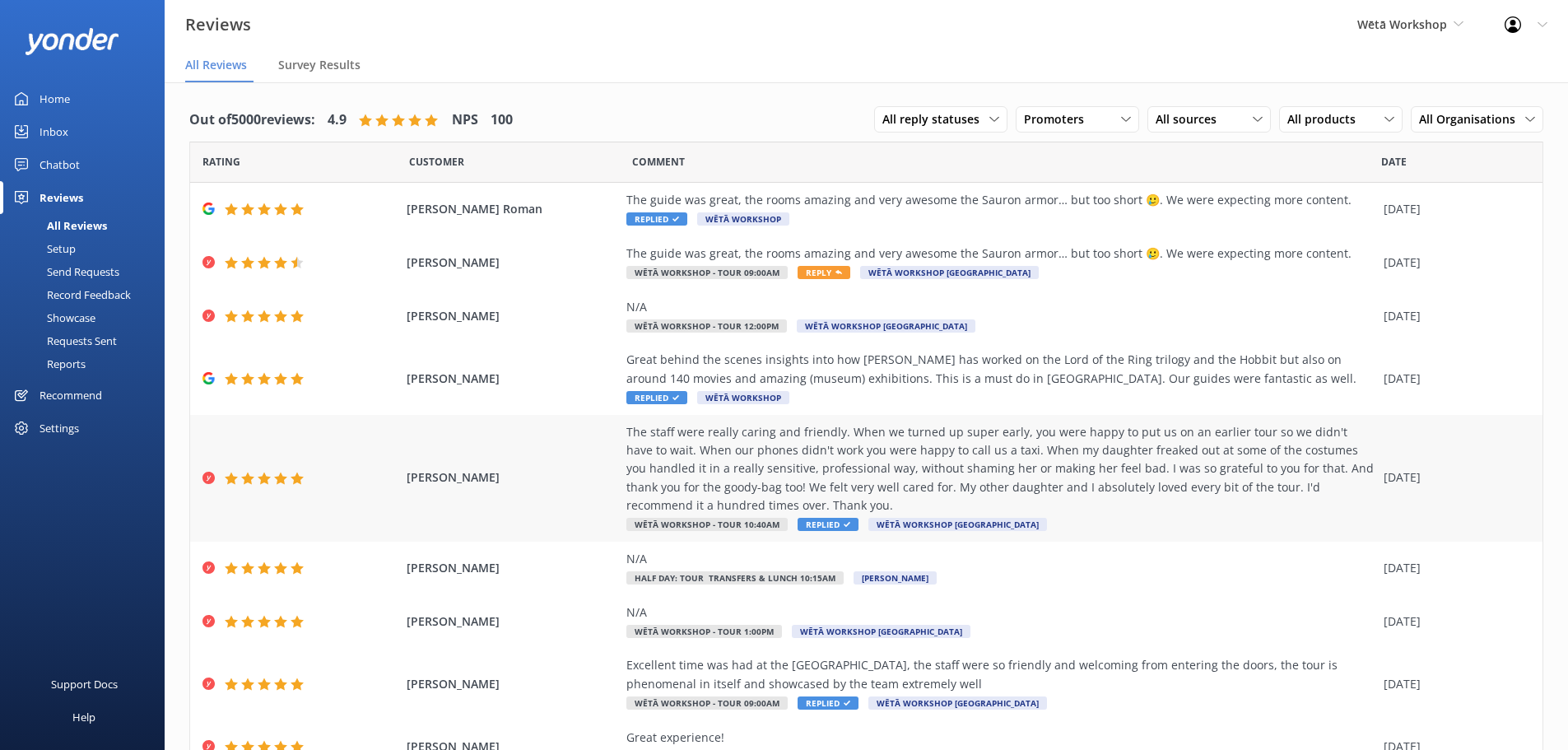
scroll to position [131, 0]
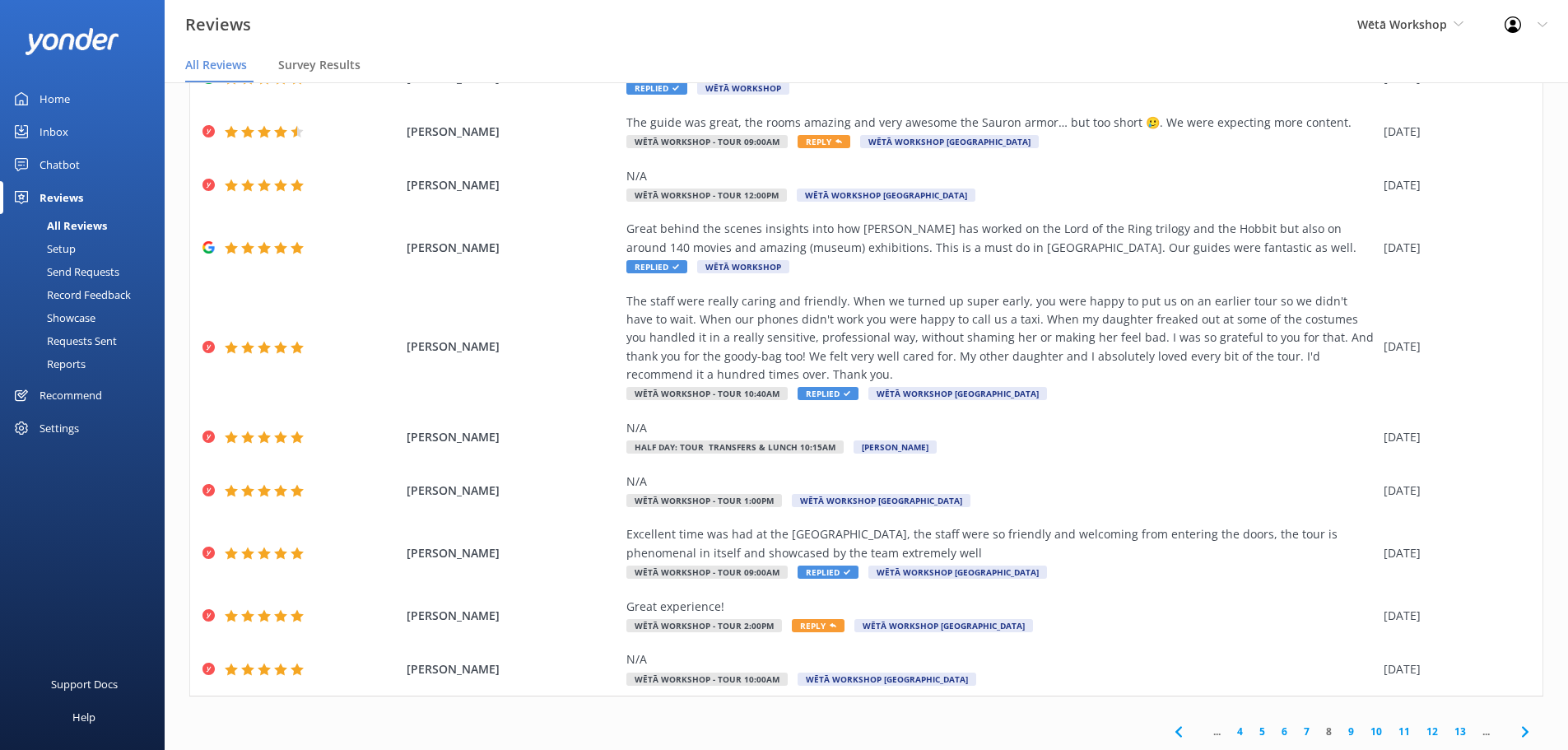
click at [1298, 732] on link "7" at bounding box center [1307, 731] width 23 height 16
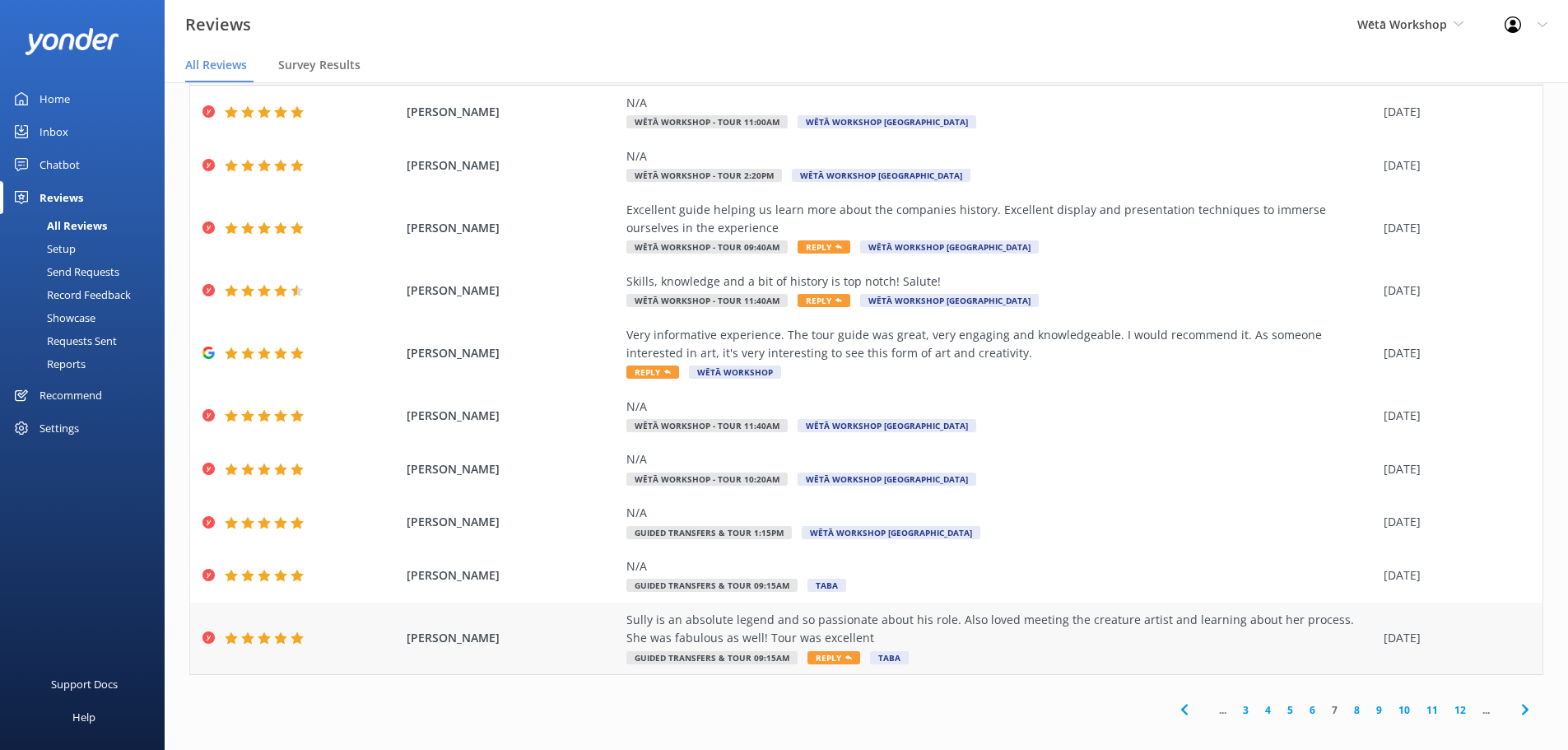
scroll to position [33, 0]
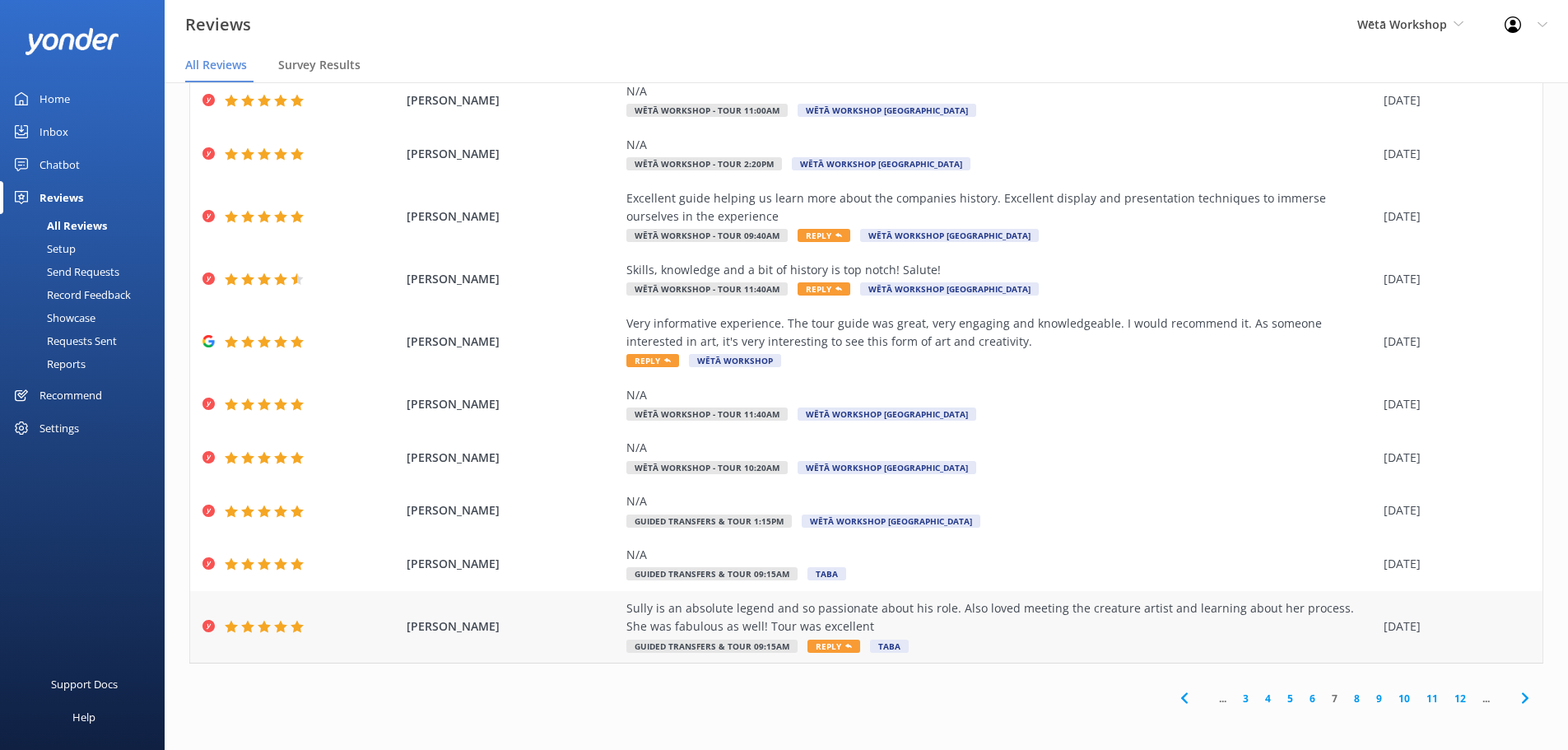
click at [951, 623] on div "Sully is an absolute legend and so passionate about his role. Also loved meetin…" at bounding box center [1000, 617] width 749 height 37
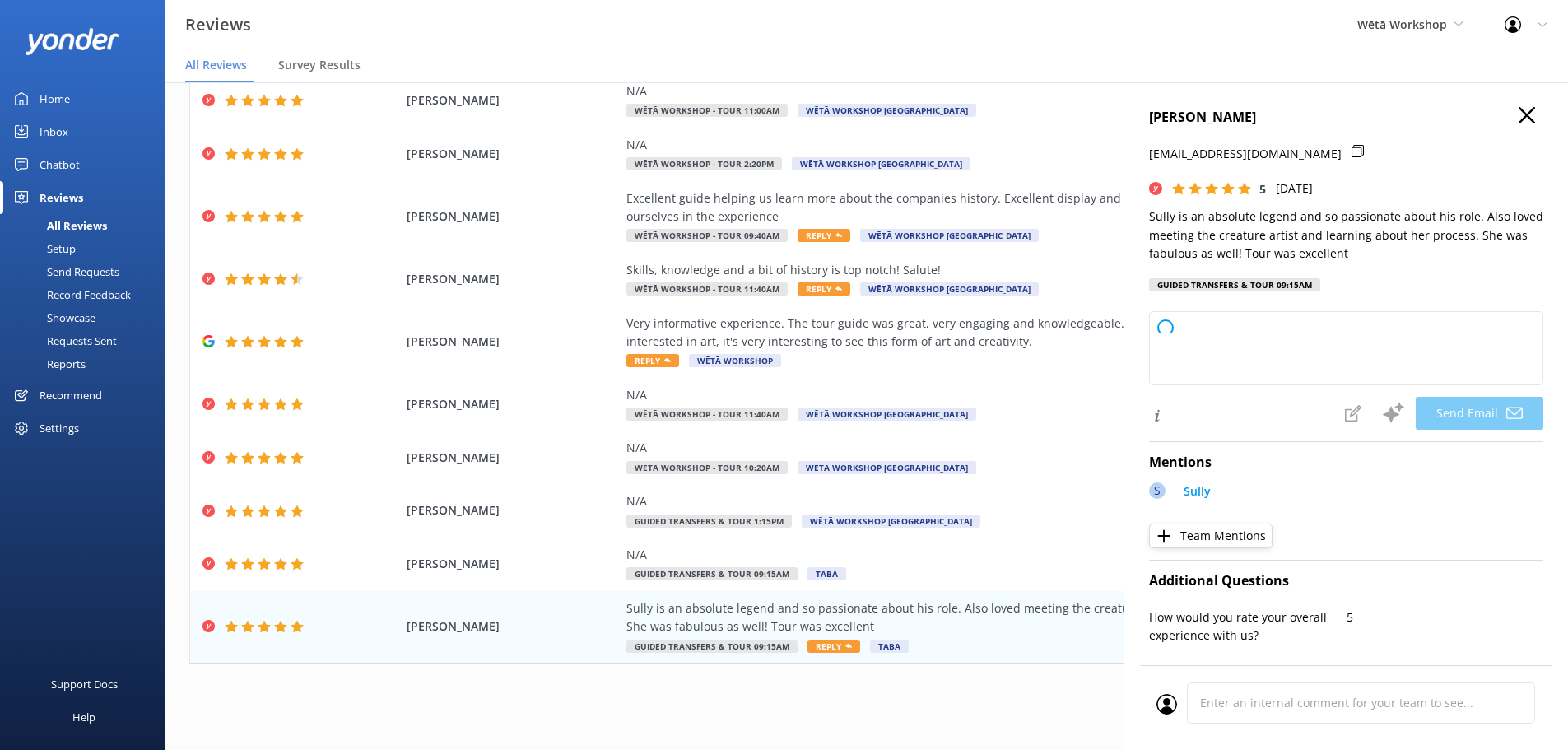
type textarea "Kia ora [PERSON_NAME], Thank you so much for your wonderful feedback! We're del…"
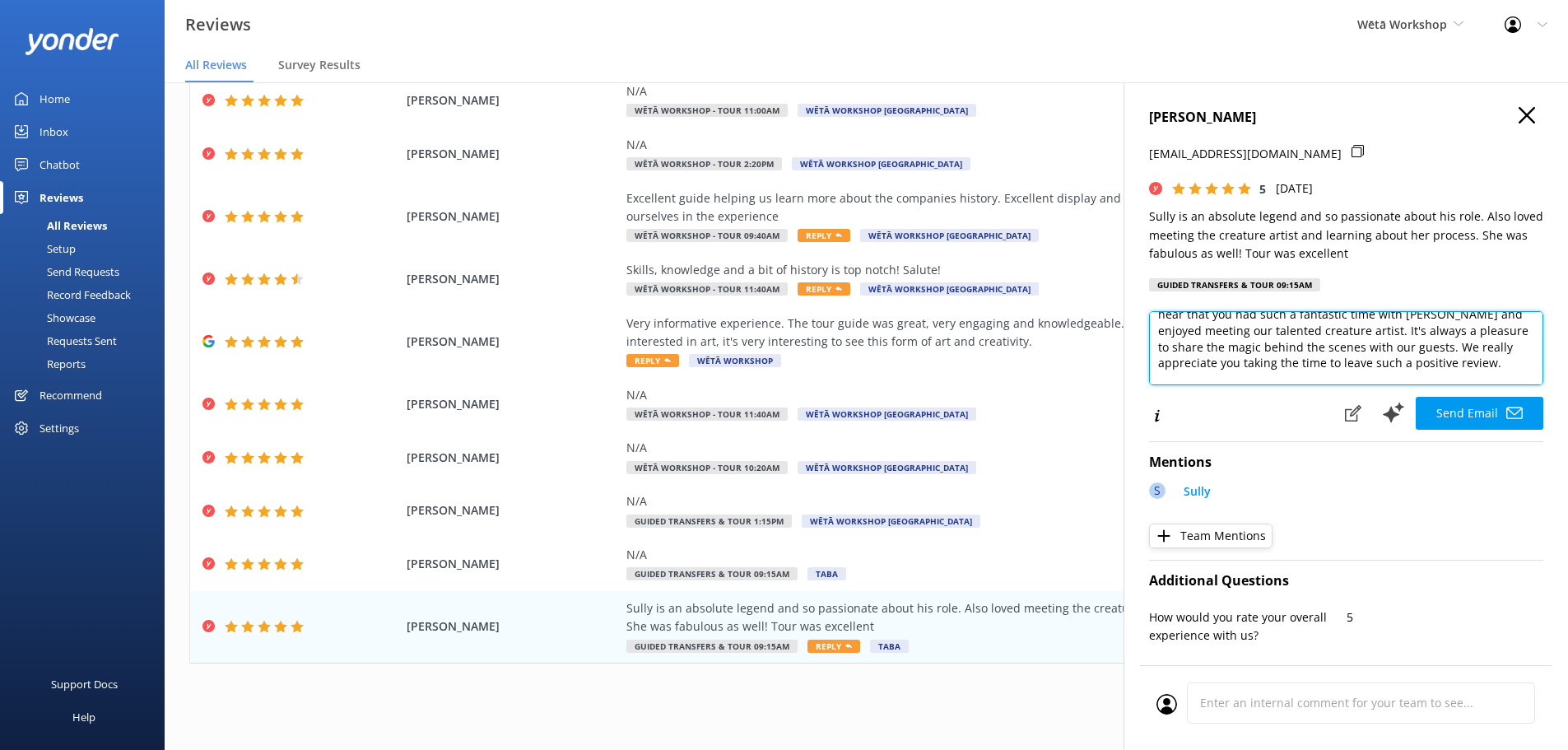
scroll to position [105, 0]
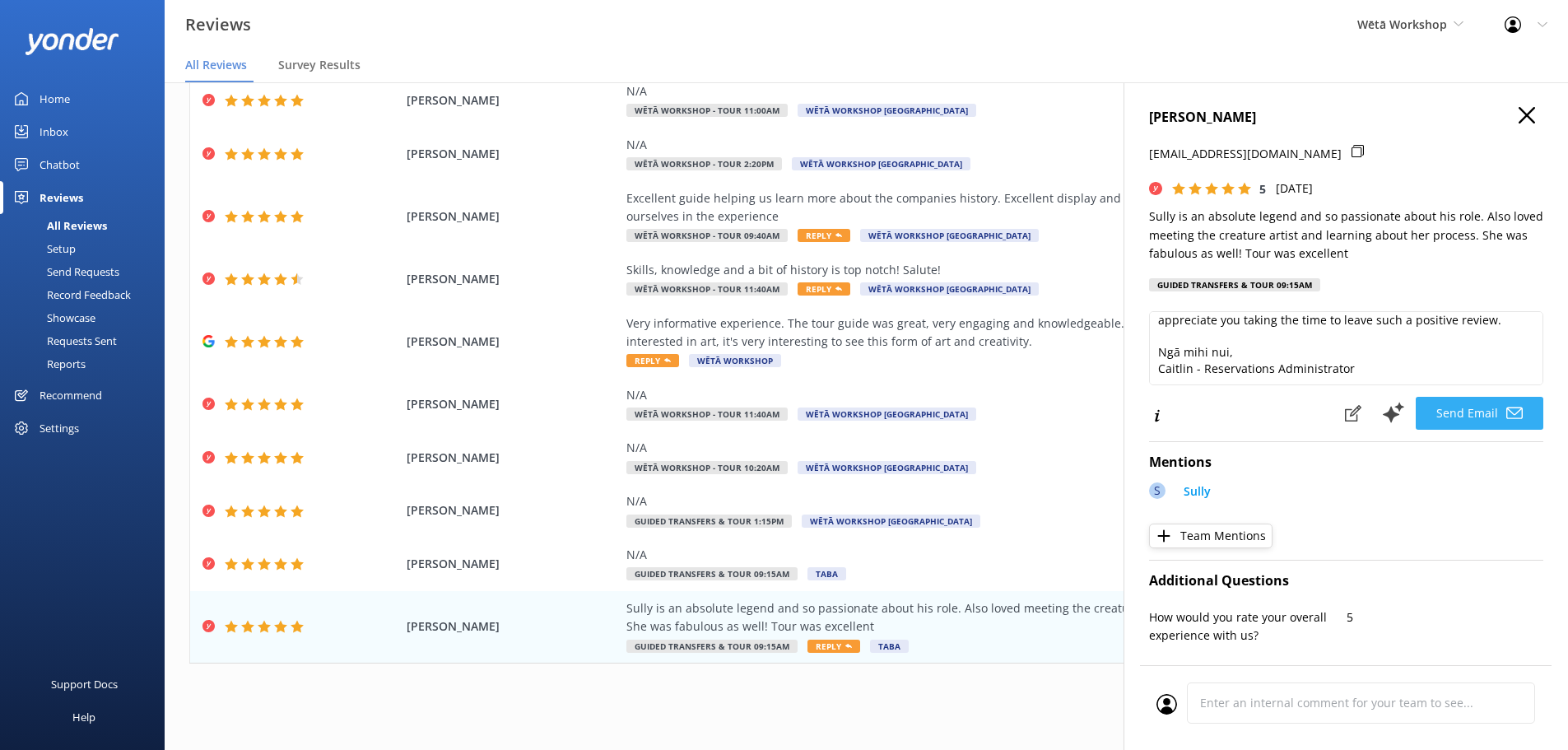
click at [1490, 411] on button "Send Email" at bounding box center [1479, 413] width 127 height 33
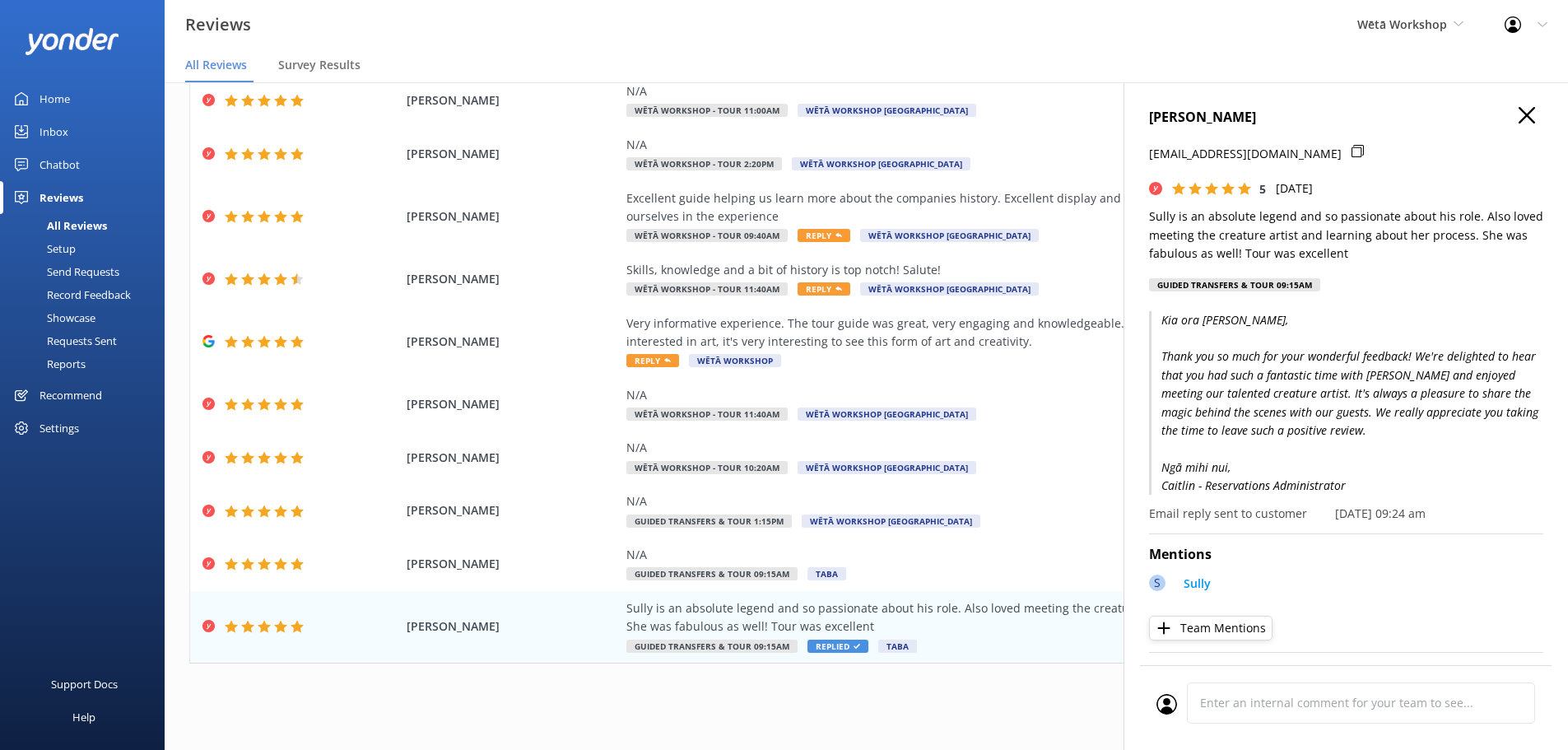
click at [1519, 117] on use "button" at bounding box center [1527, 115] width 16 height 16
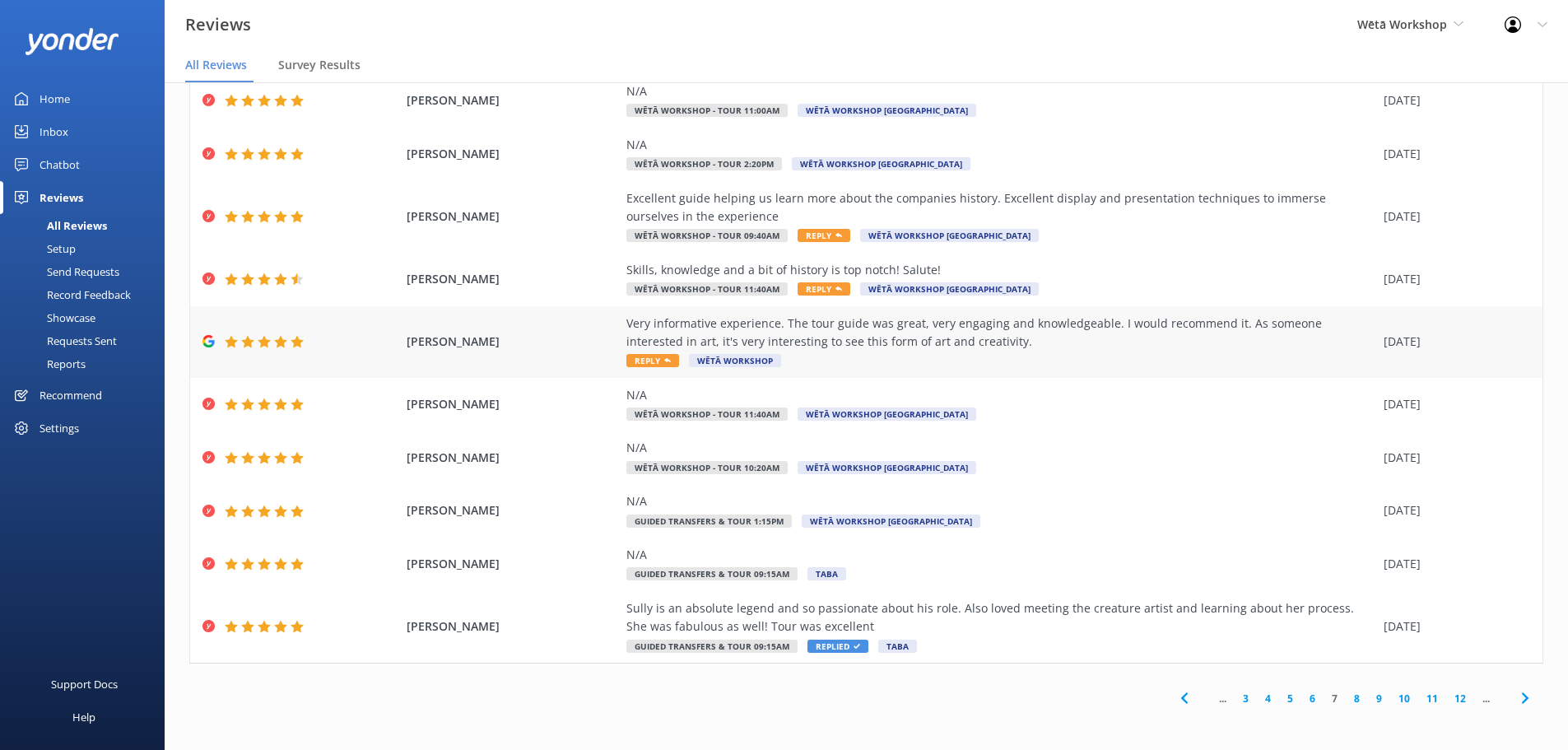
click at [1138, 340] on div "Very informative experience. The tour guide was great, very engaging and knowle…" at bounding box center [1000, 333] width 749 height 37
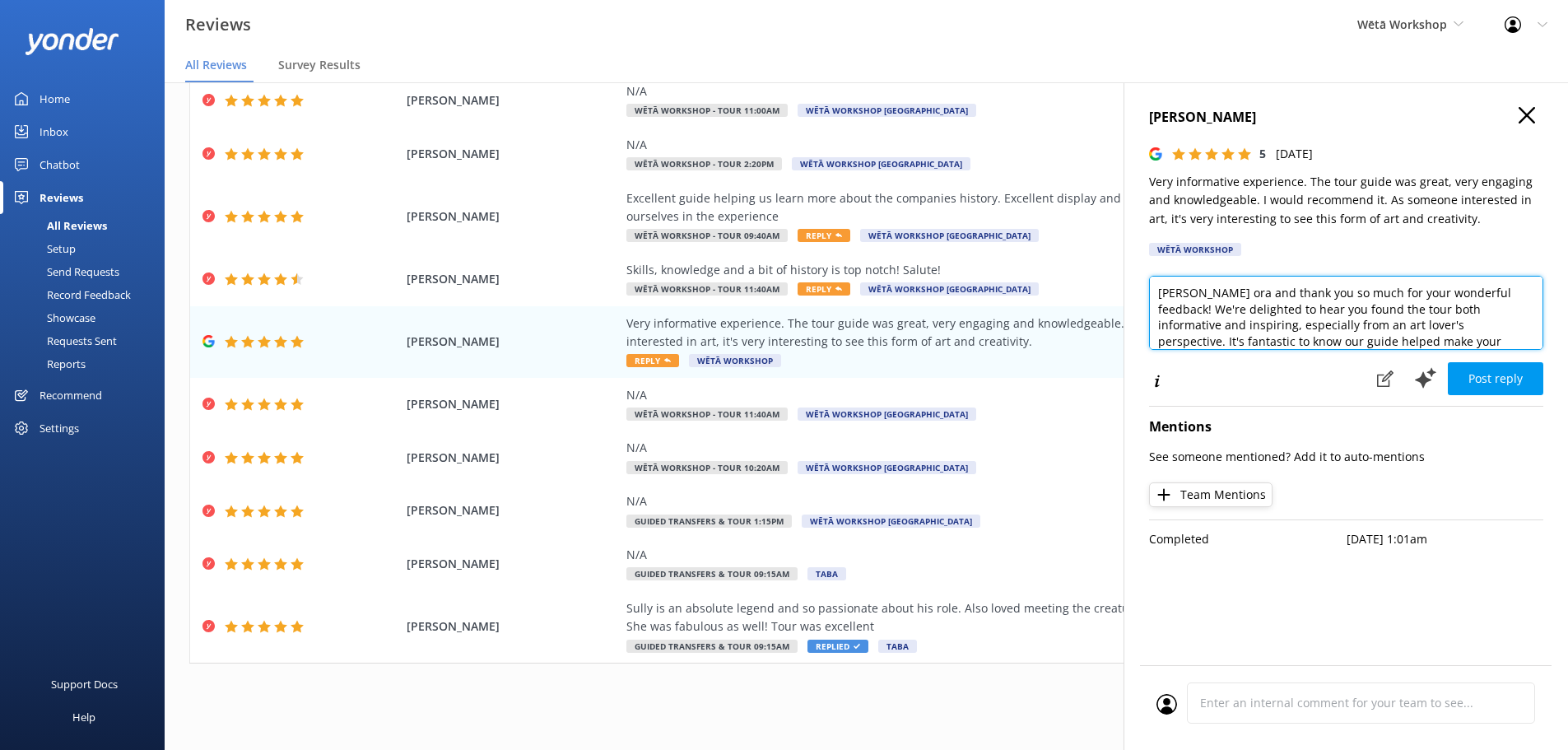
click at [1201, 298] on textarea "[PERSON_NAME] ora and thank you so much for your wonderful feedback! We're deli…" at bounding box center [1346, 313] width 395 height 74
drag, startPoint x: 1263, startPoint y: 291, endPoint x: 1233, endPoint y: 286, distance: 30.4
click at [1233, 286] on textarea "Kia ora [PERSON_NAME], and thank you so much for your wonderful feedback! We're…" at bounding box center [1346, 313] width 395 height 74
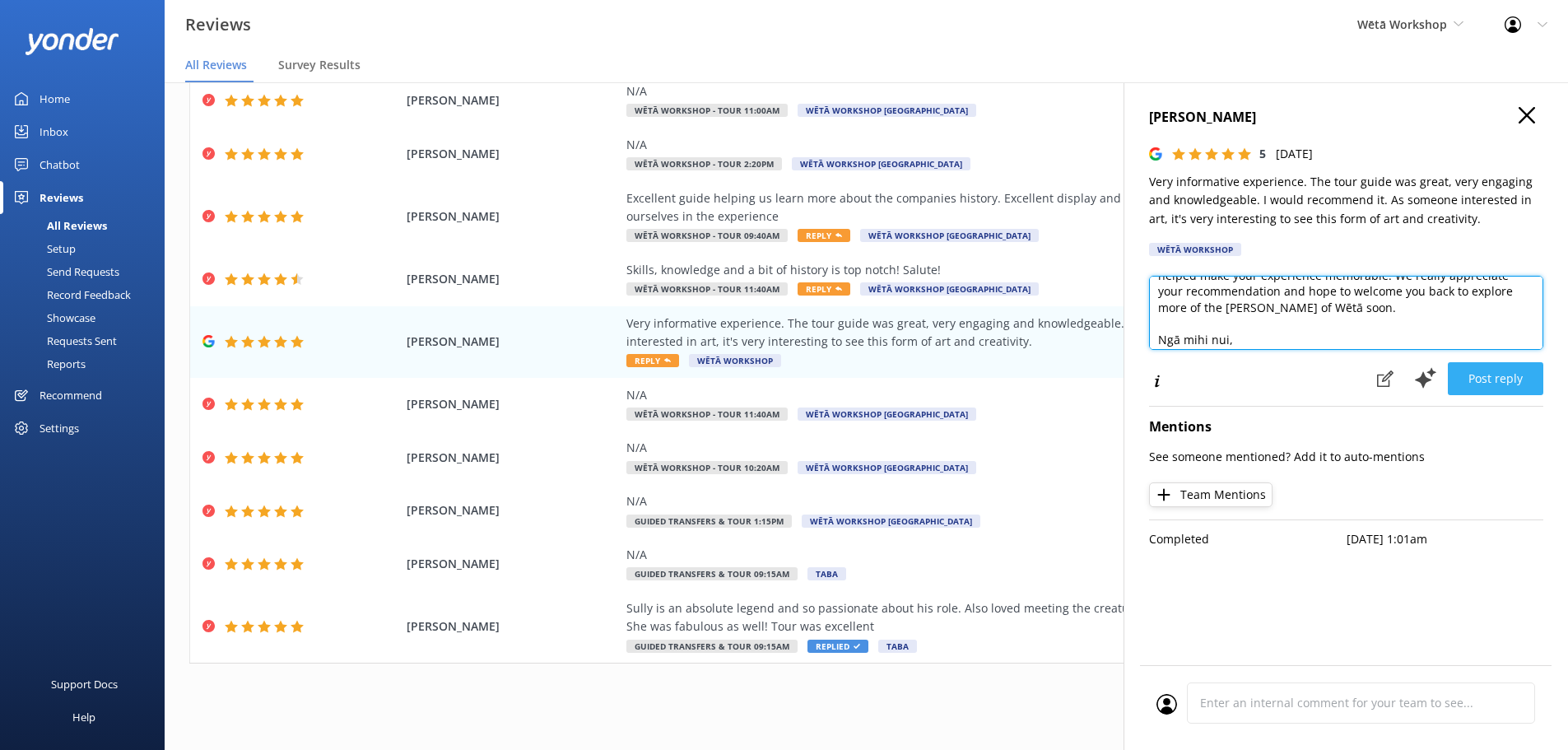
type textarea "Kia ora [PERSON_NAME], Thank you so much for your wonderful feedback! We're del…"
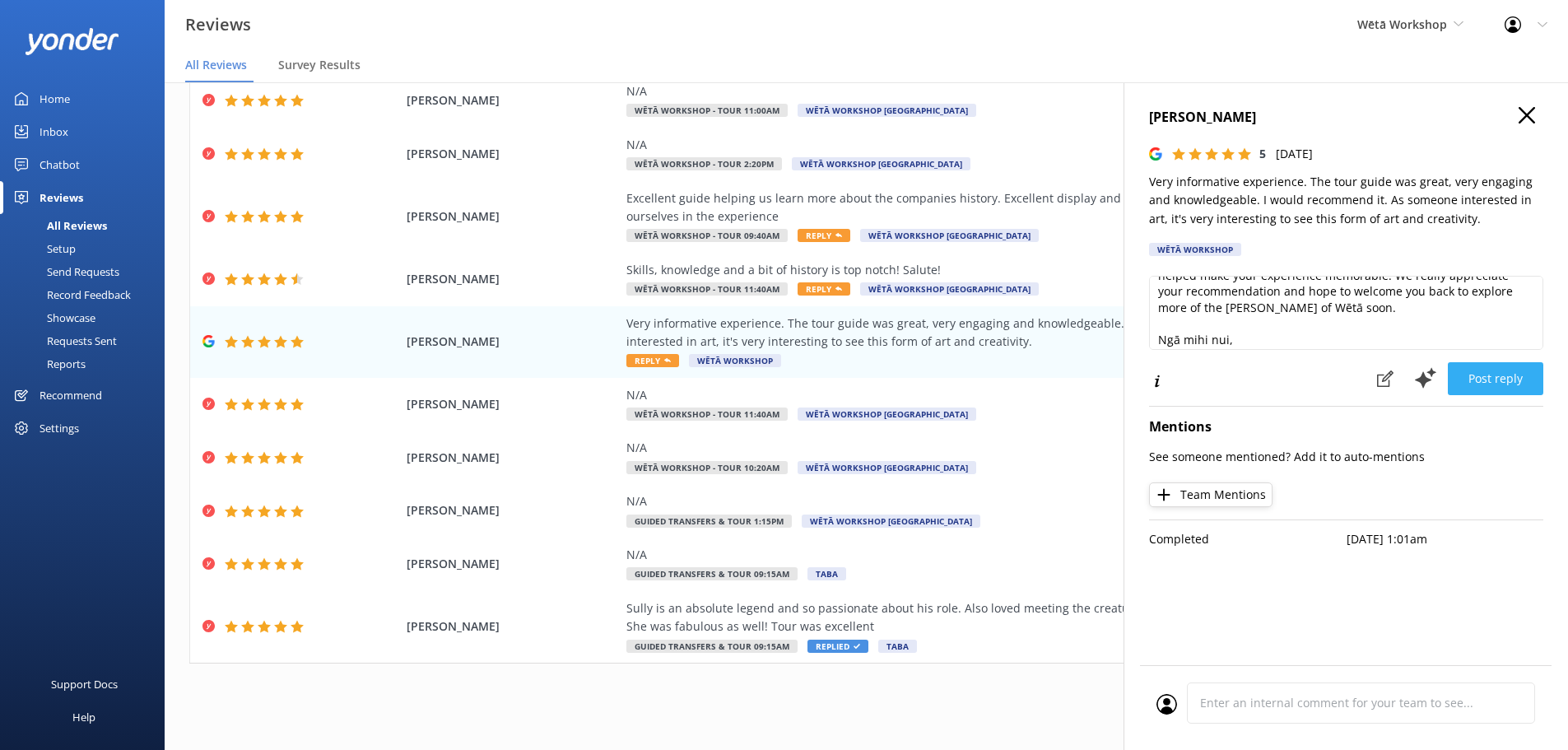
click at [1473, 377] on button "Post reply" at bounding box center [1495, 379] width 95 height 33
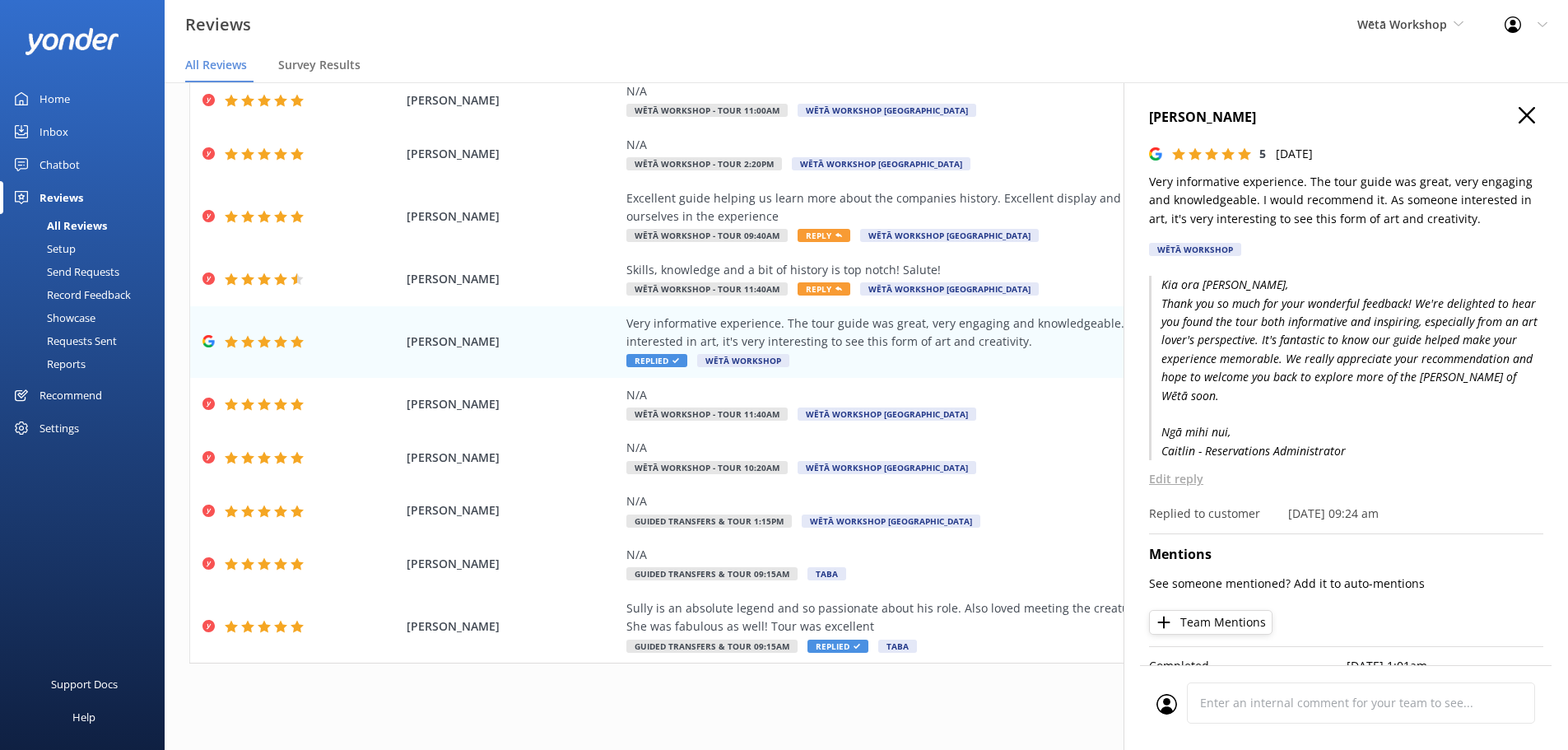
click at [1529, 112] on h4 "[PERSON_NAME]" at bounding box center [1346, 118] width 395 height 22
click at [1519, 119] on use "button" at bounding box center [1527, 115] width 16 height 16
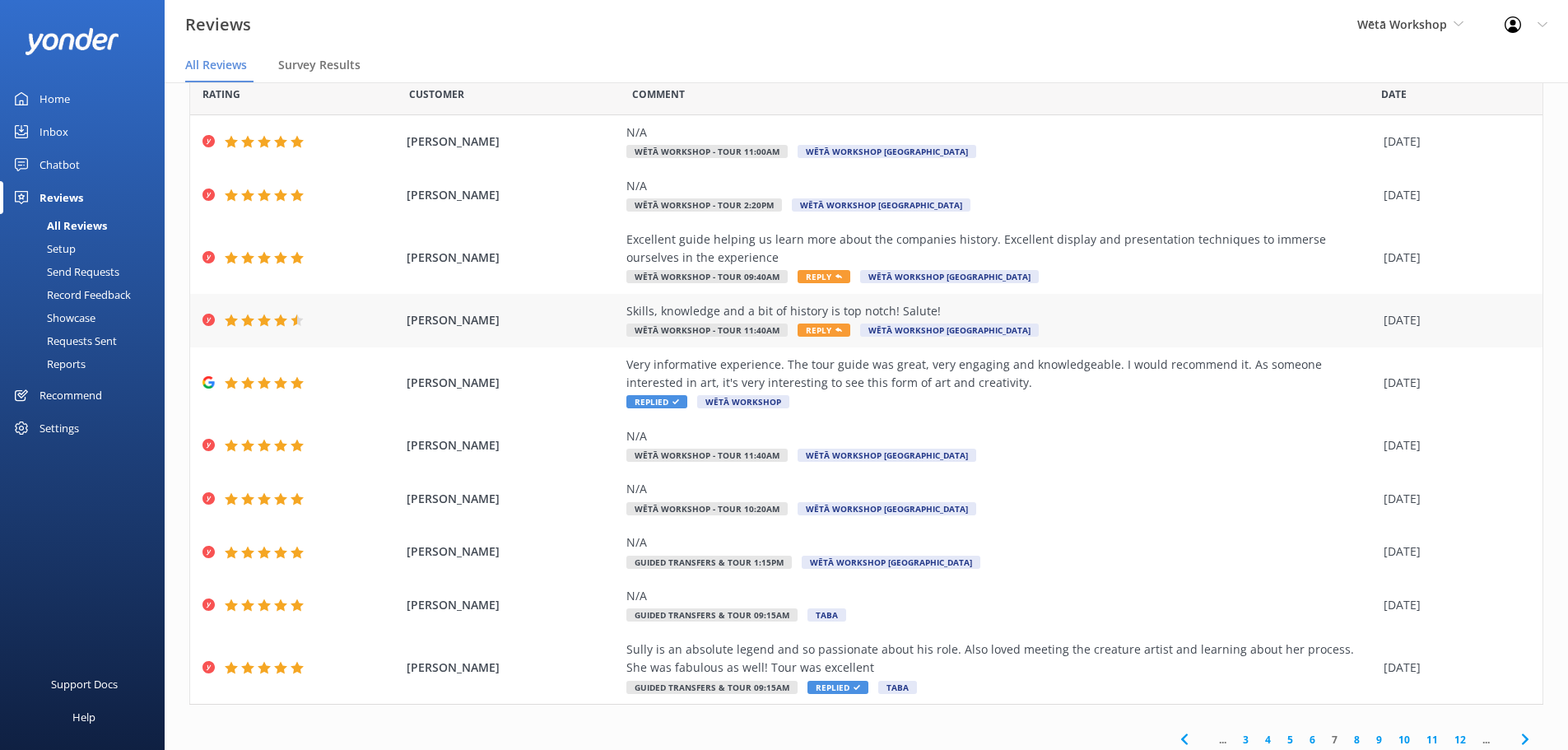
scroll to position [0, 0]
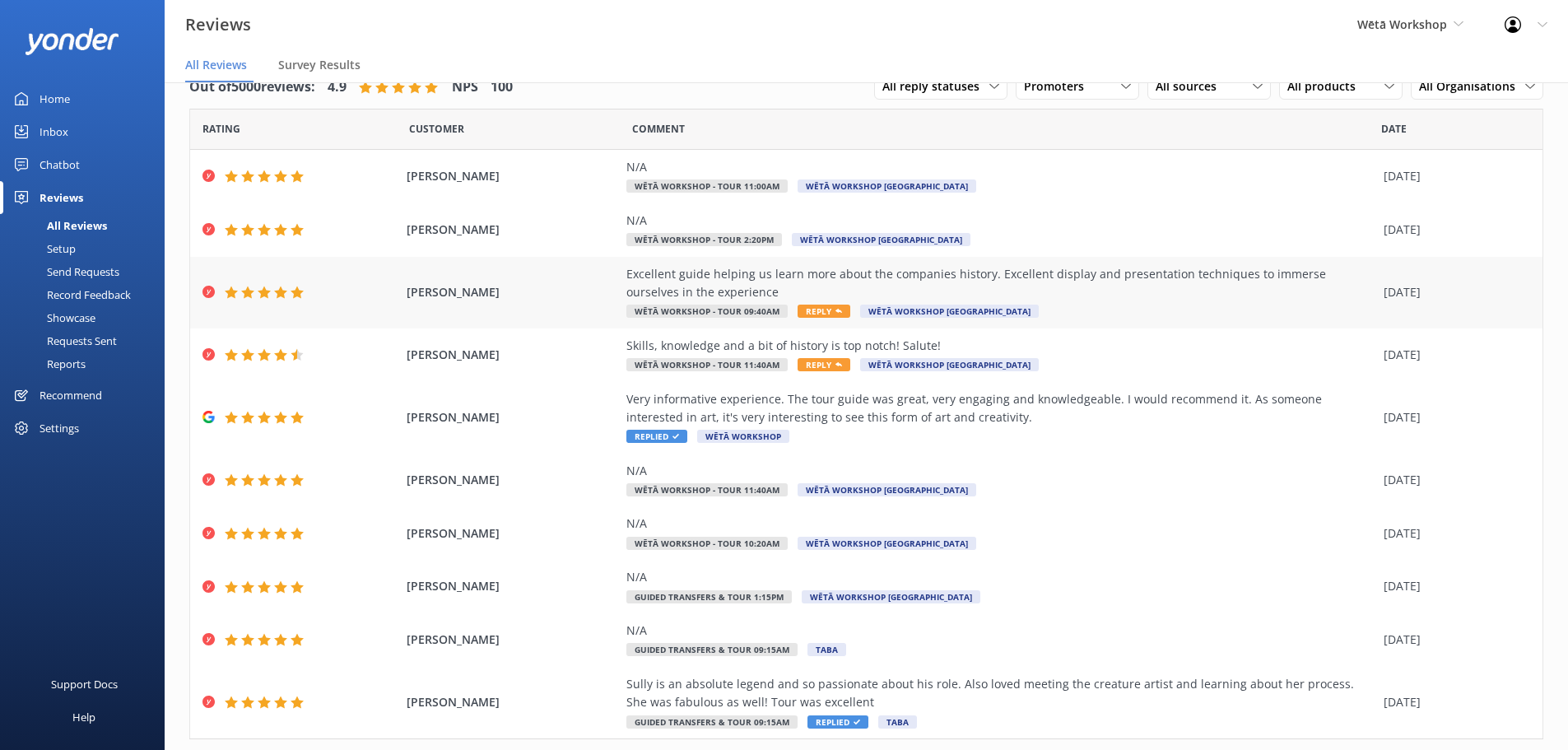
click at [1238, 289] on div "Excellent guide helping us learn more about the companies history. Excellent di…" at bounding box center [1000, 283] width 749 height 37
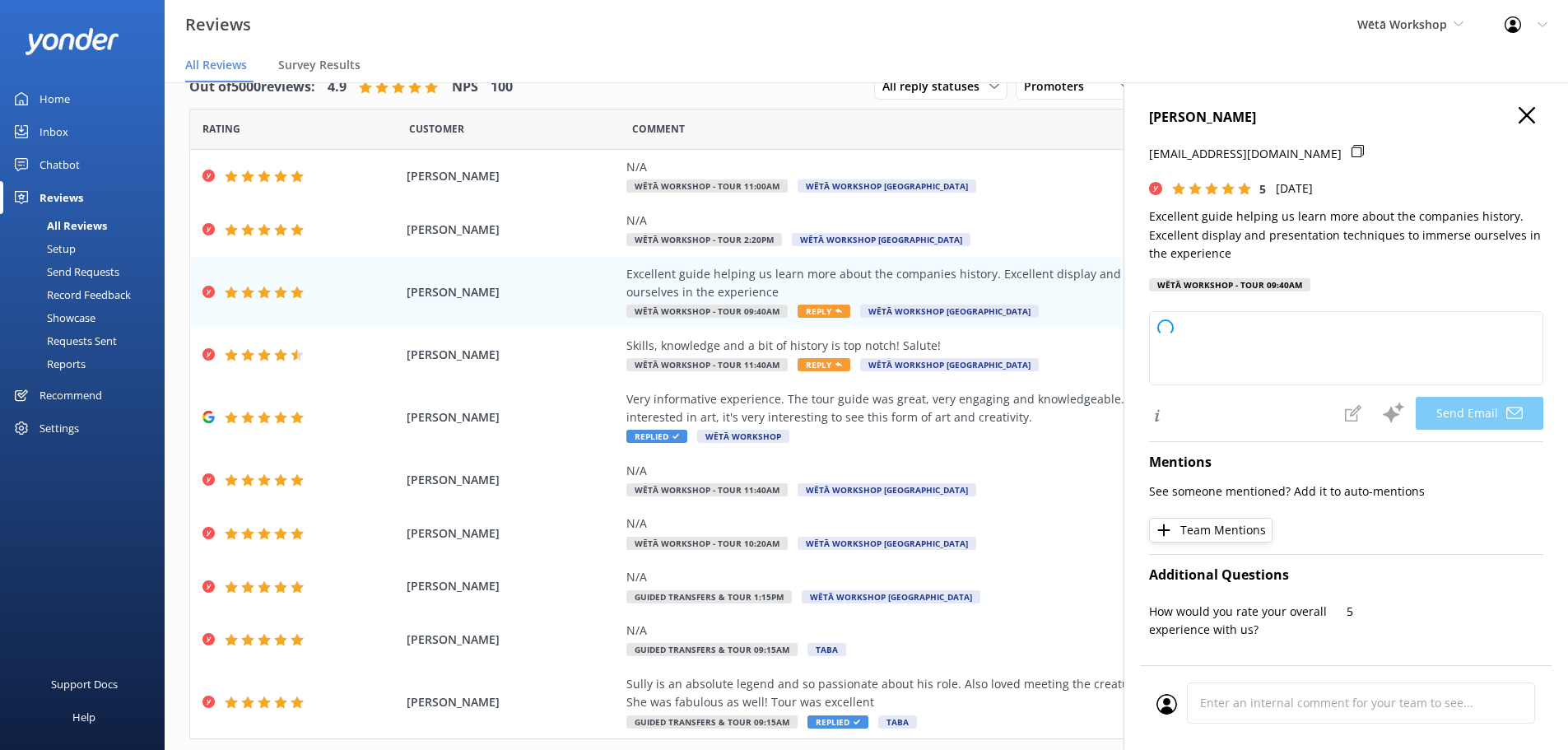
type textarea "Kia [PERSON_NAME], Thank you so much for your wonderful feedback! We're delight…"
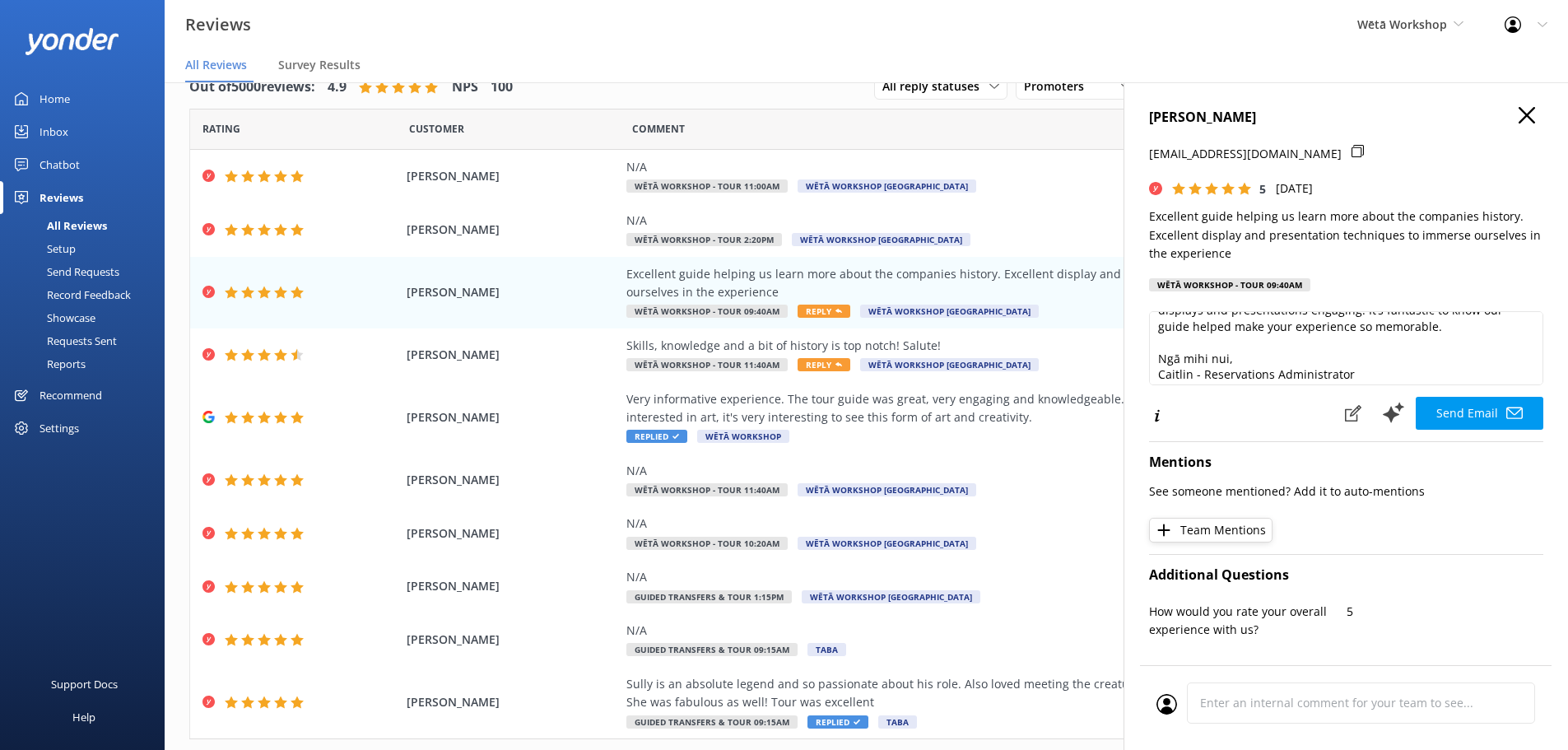
scroll to position [89, 0]
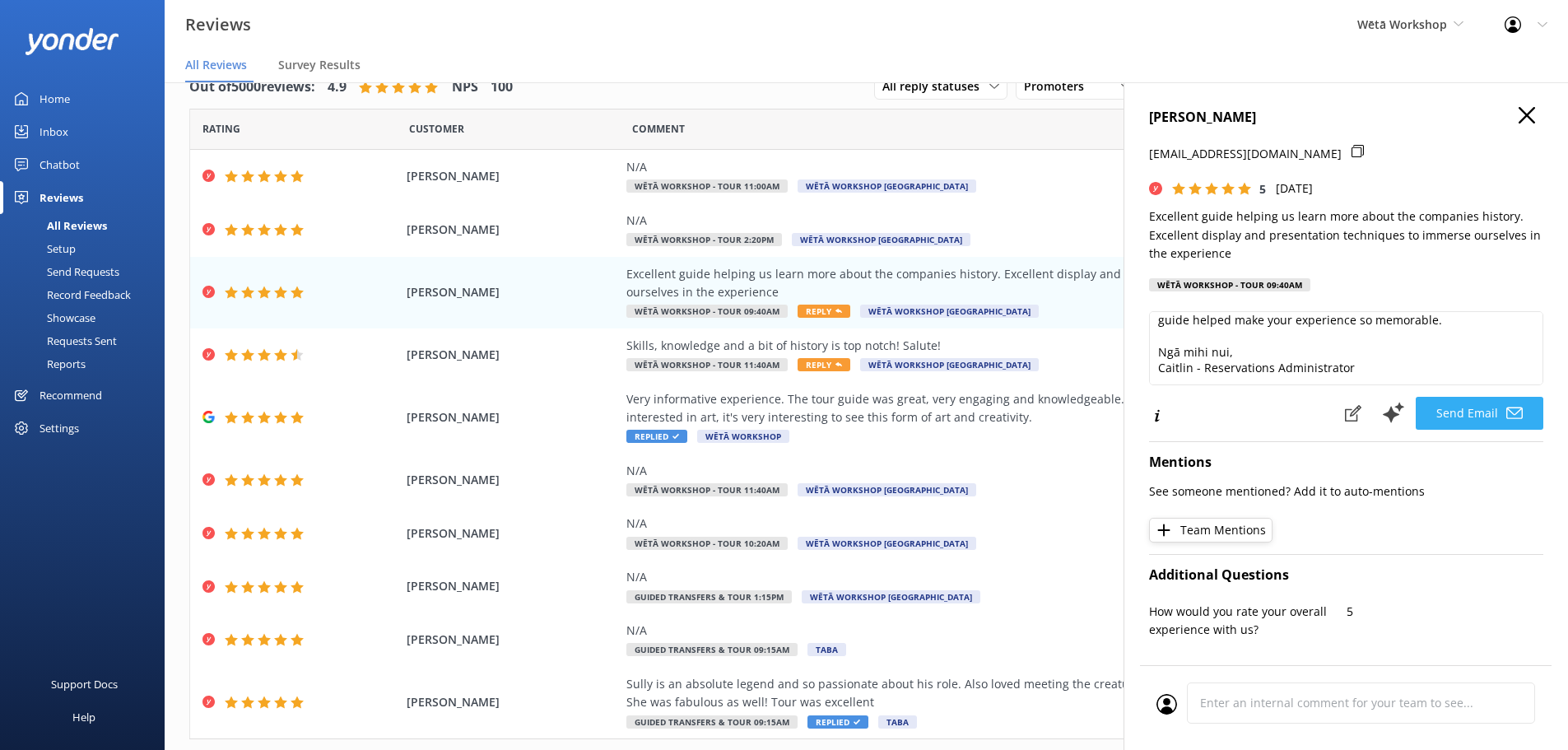
click at [1465, 412] on button "Send Email" at bounding box center [1479, 413] width 127 height 33
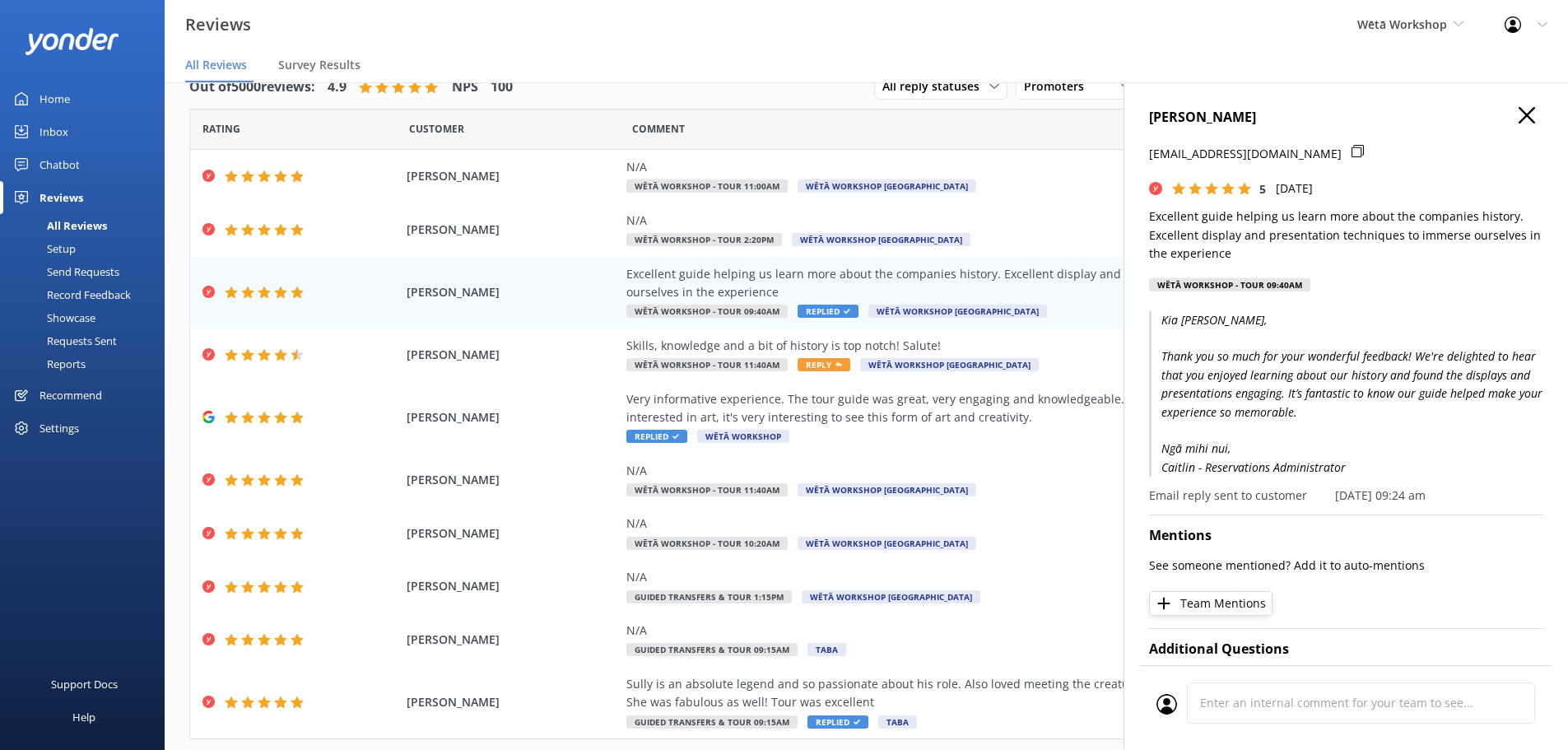
click at [1533, 90] on div "[PERSON_NAME] [EMAIL_ADDRESS][DOMAIN_NAME] 5 [DATE] Excellent guide helping us …" at bounding box center [1346, 457] width 445 height 750
click at [1519, 119] on icon "button" at bounding box center [1527, 115] width 16 height 16
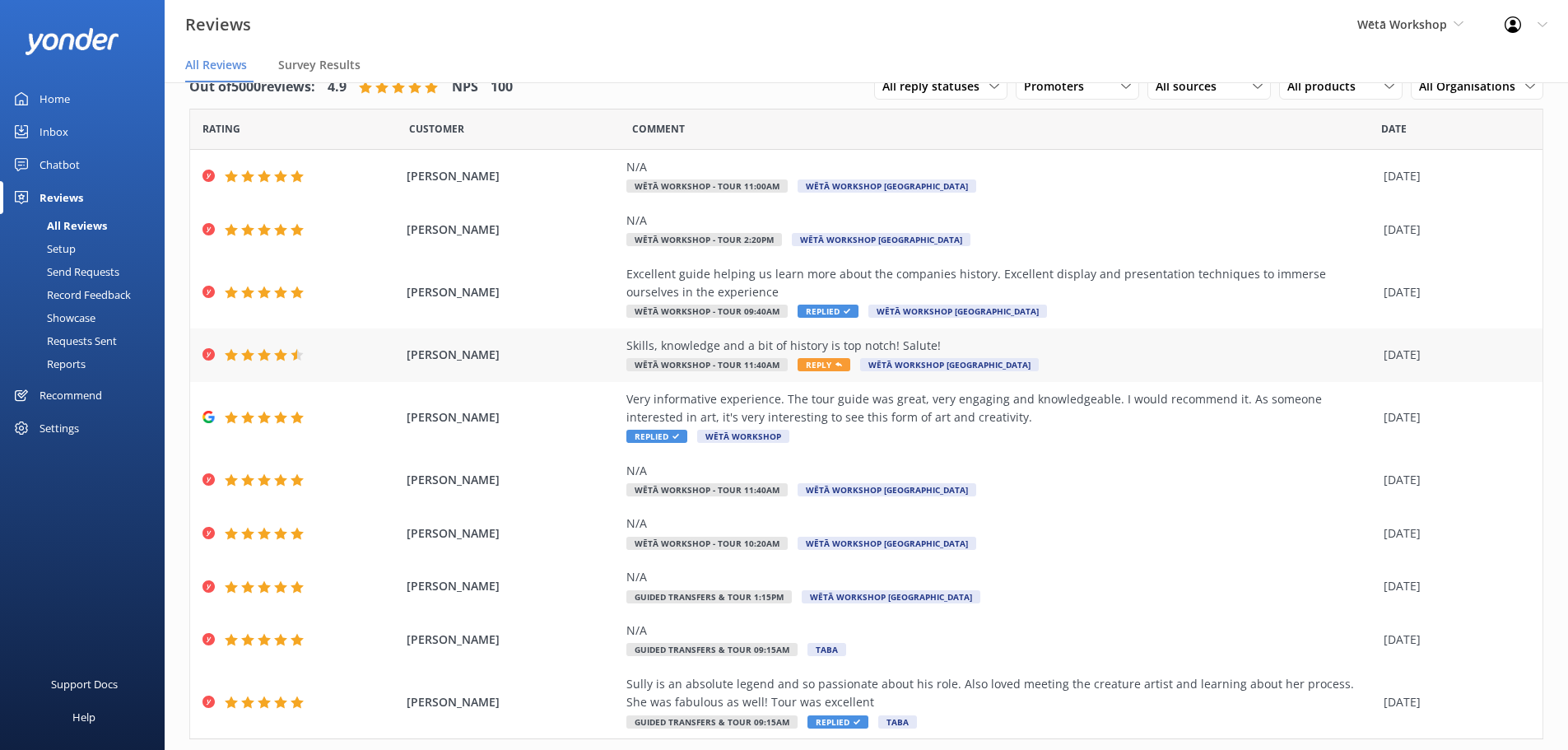
click at [1167, 338] on div "Skills, knowledge and a bit of history is top notch! Salute!" at bounding box center [1000, 345] width 749 height 18
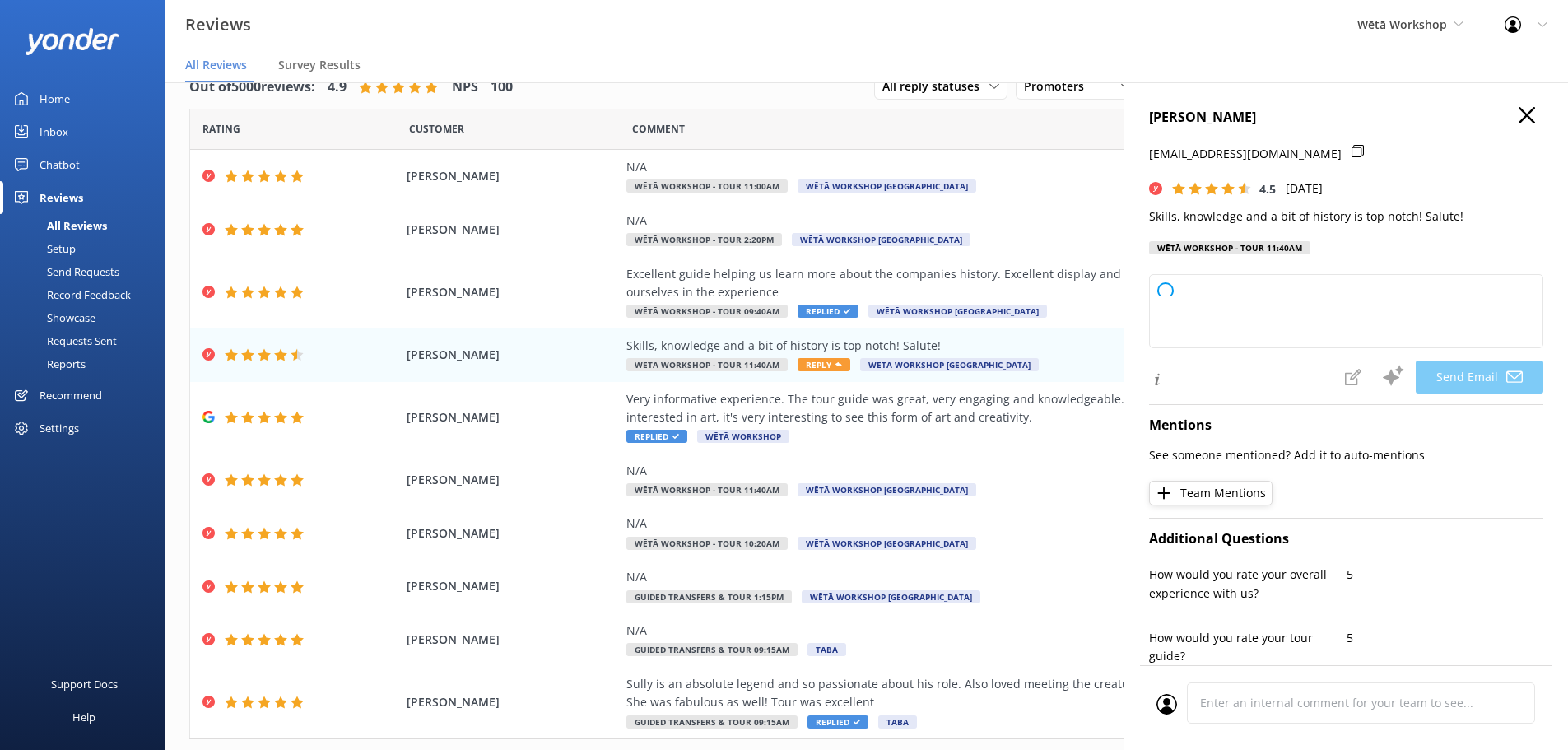
type textarea "Kia [PERSON_NAME], Thank you so much for your kind words! We're delighted to he…"
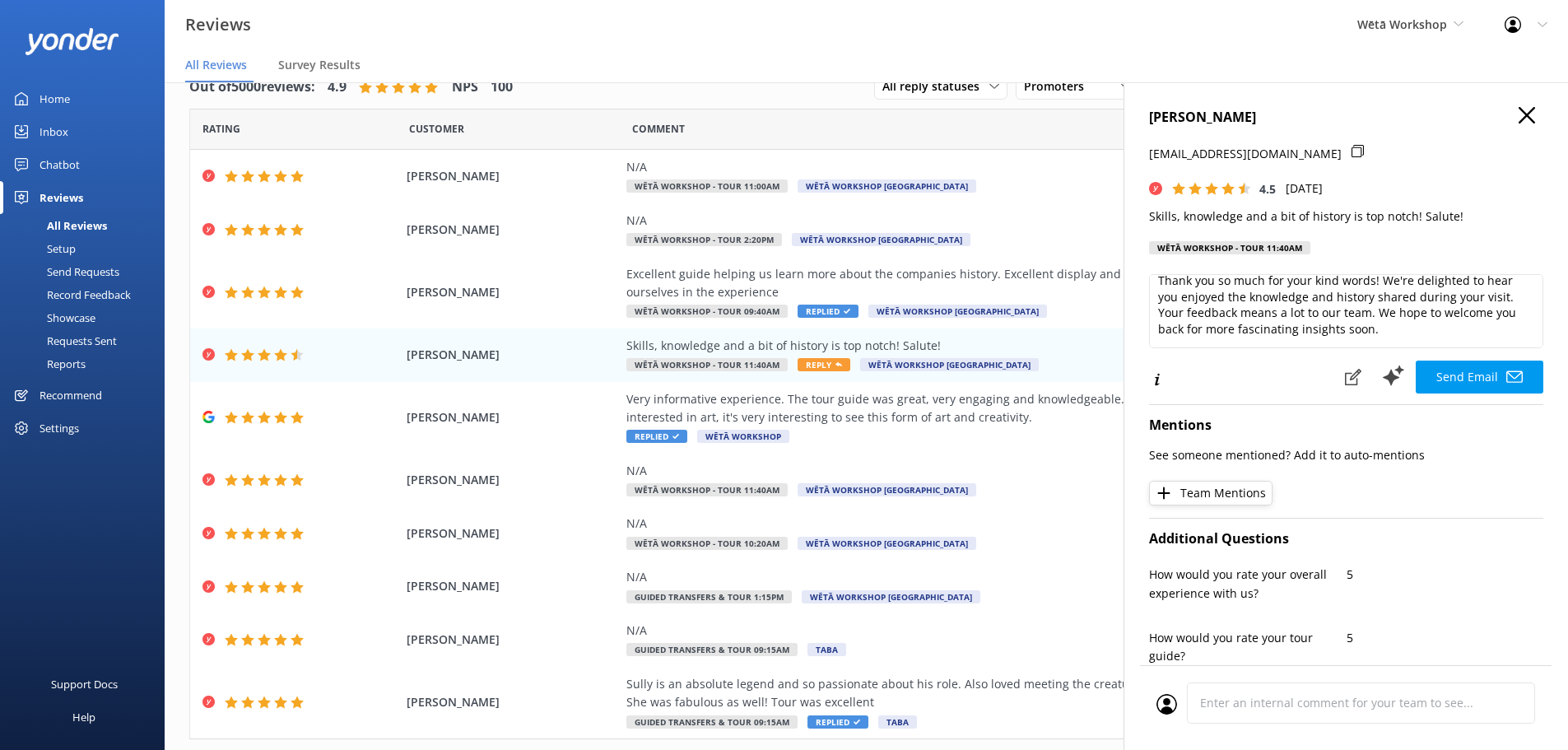
scroll to position [82, 0]
click at [1507, 376] on icon at bounding box center [1514, 377] width 16 height 16
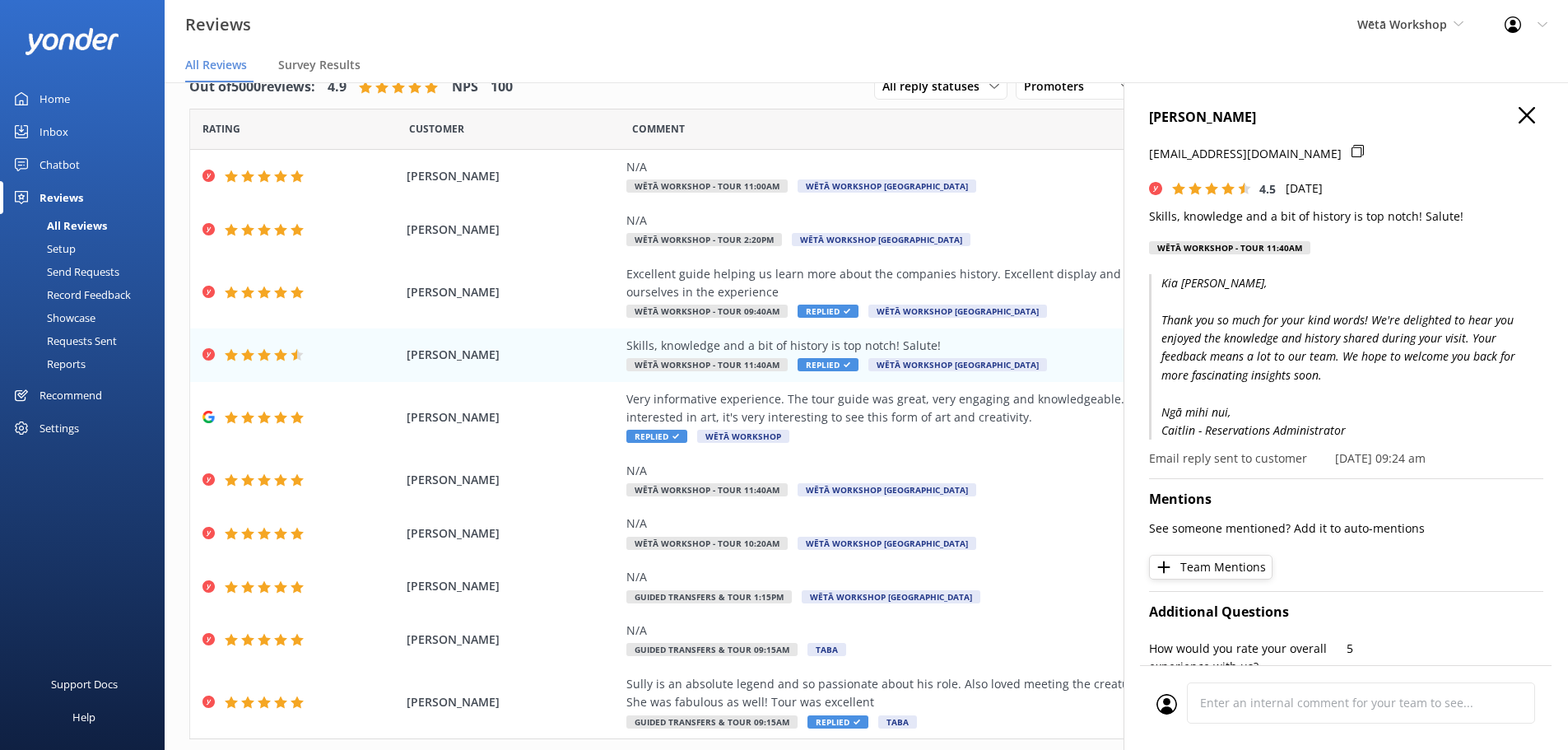
click at [1523, 115] on h4 "[PERSON_NAME]" at bounding box center [1346, 118] width 395 height 22
click at [1519, 119] on use "button" at bounding box center [1527, 115] width 16 height 16
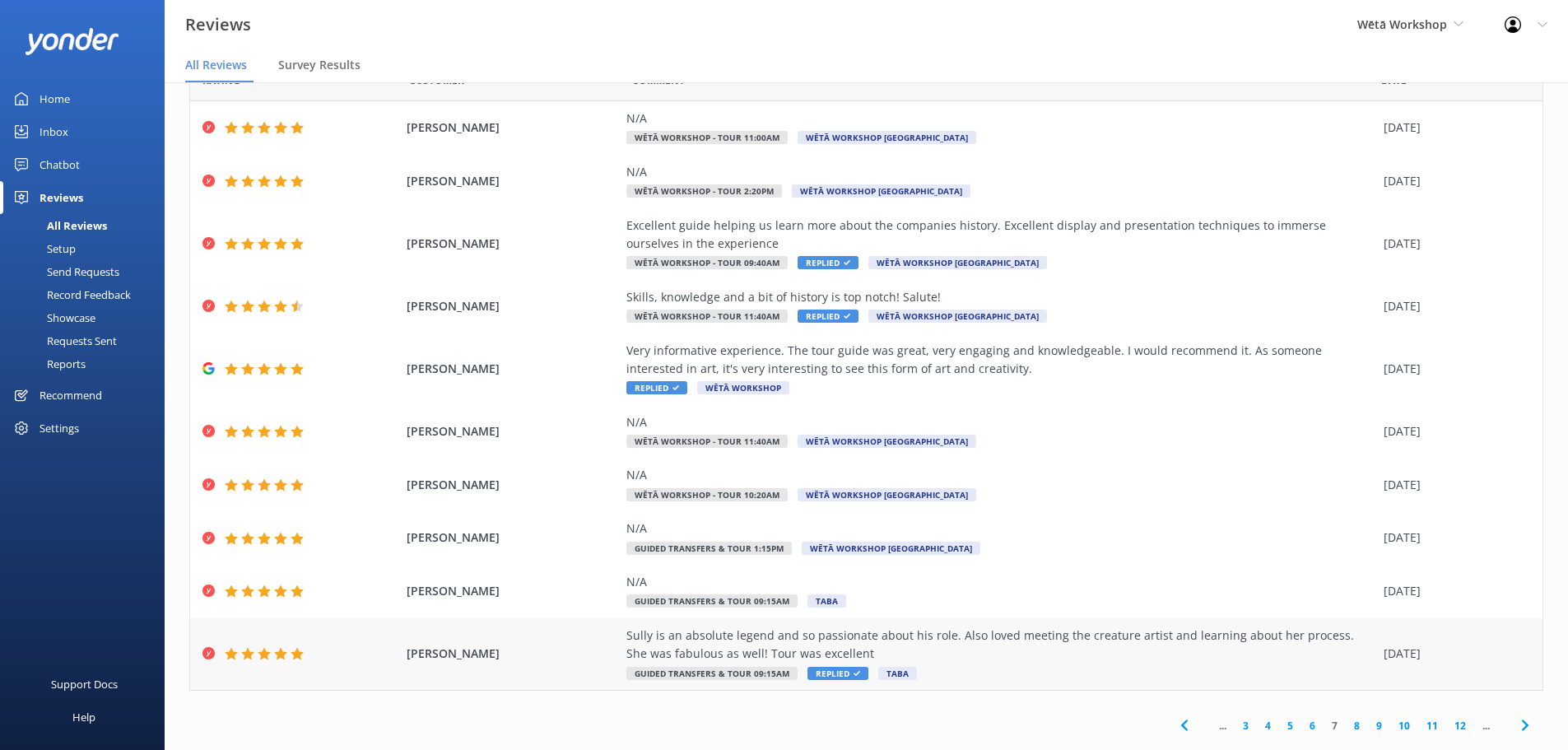
scroll to position [75, 0]
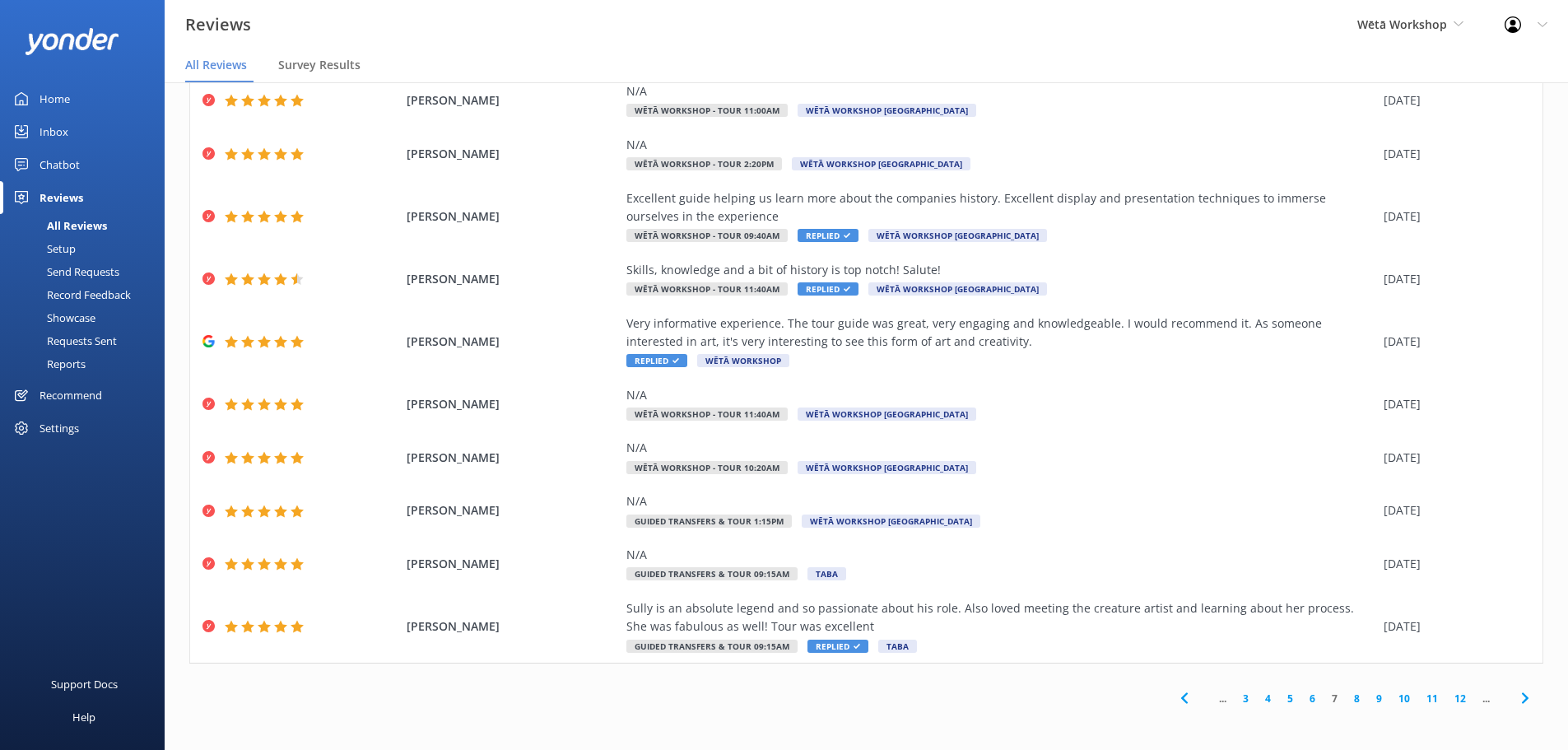
click at [1303, 701] on link "6" at bounding box center [1313, 698] width 23 height 16
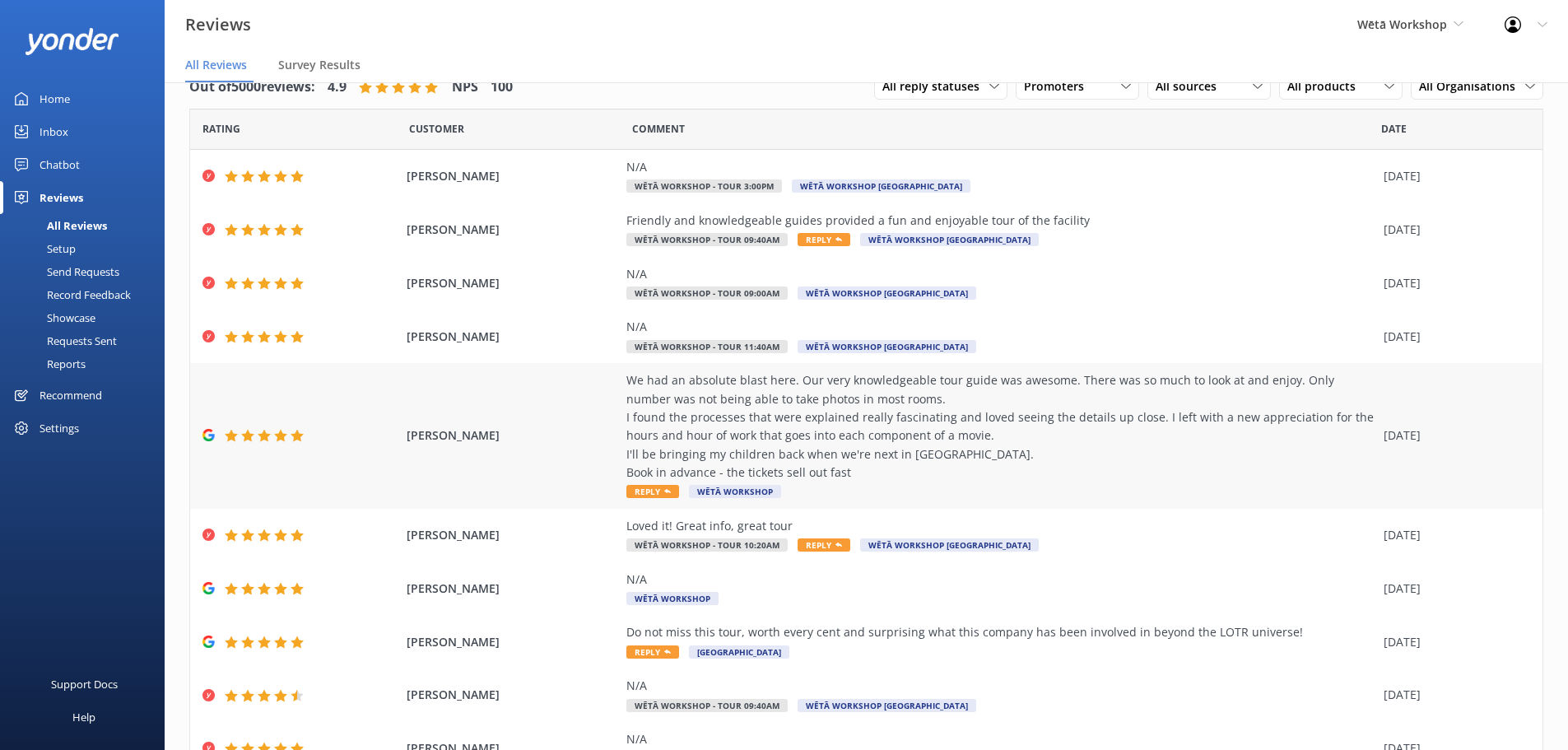
click at [1193, 448] on div "We had an absolute blast here. Our very knowledgeable tour guide was awesome. T…" at bounding box center [1000, 426] width 749 height 110
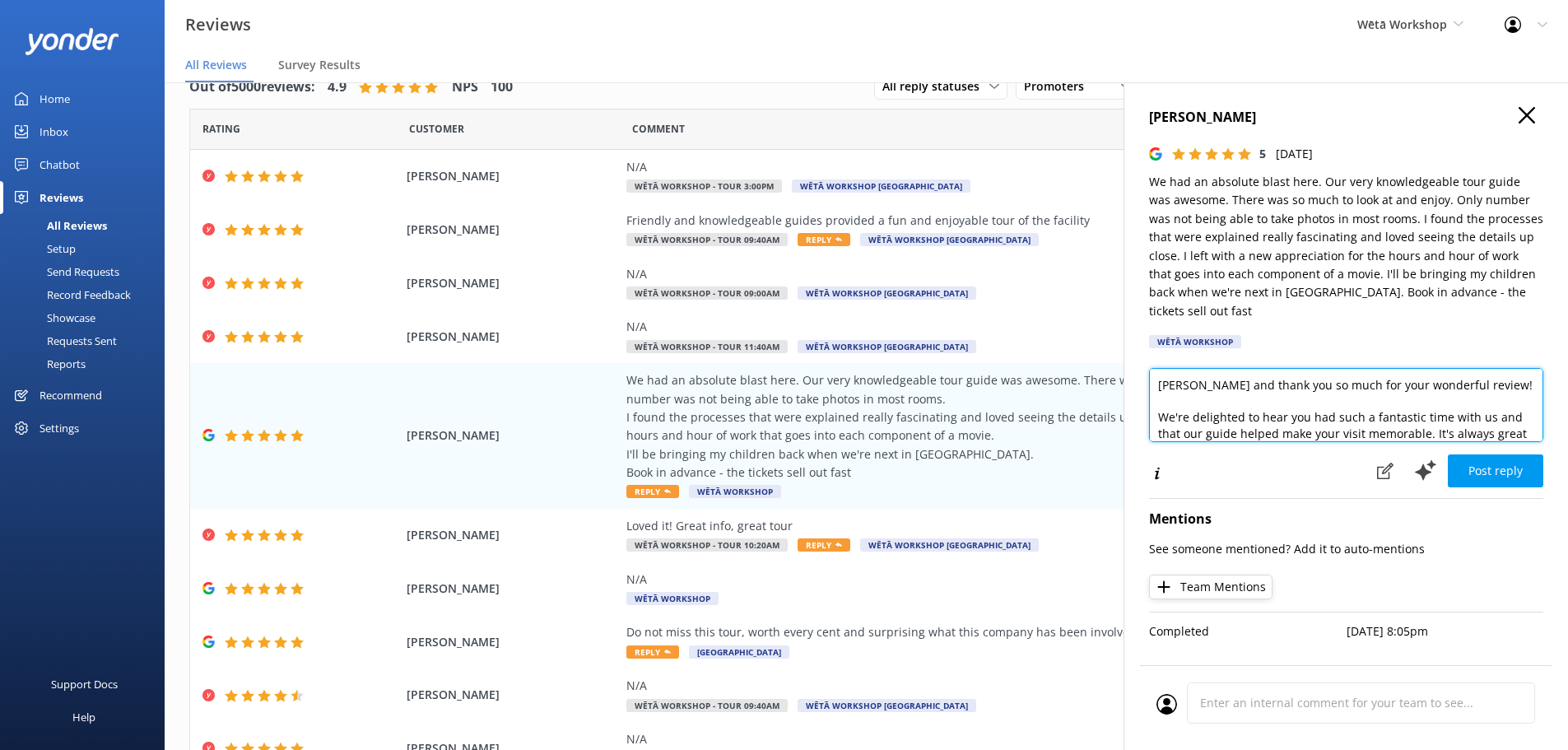
click at [1200, 369] on textarea "[PERSON_NAME] and thank you so much for your wonderful review! We're delighted …" at bounding box center [1346, 405] width 395 height 74
click at [1200, 403] on textarea "Kia ora [PERSON_NAME] and thank you so much for your wonderful review! We're de…" at bounding box center [1346, 405] width 395 height 74
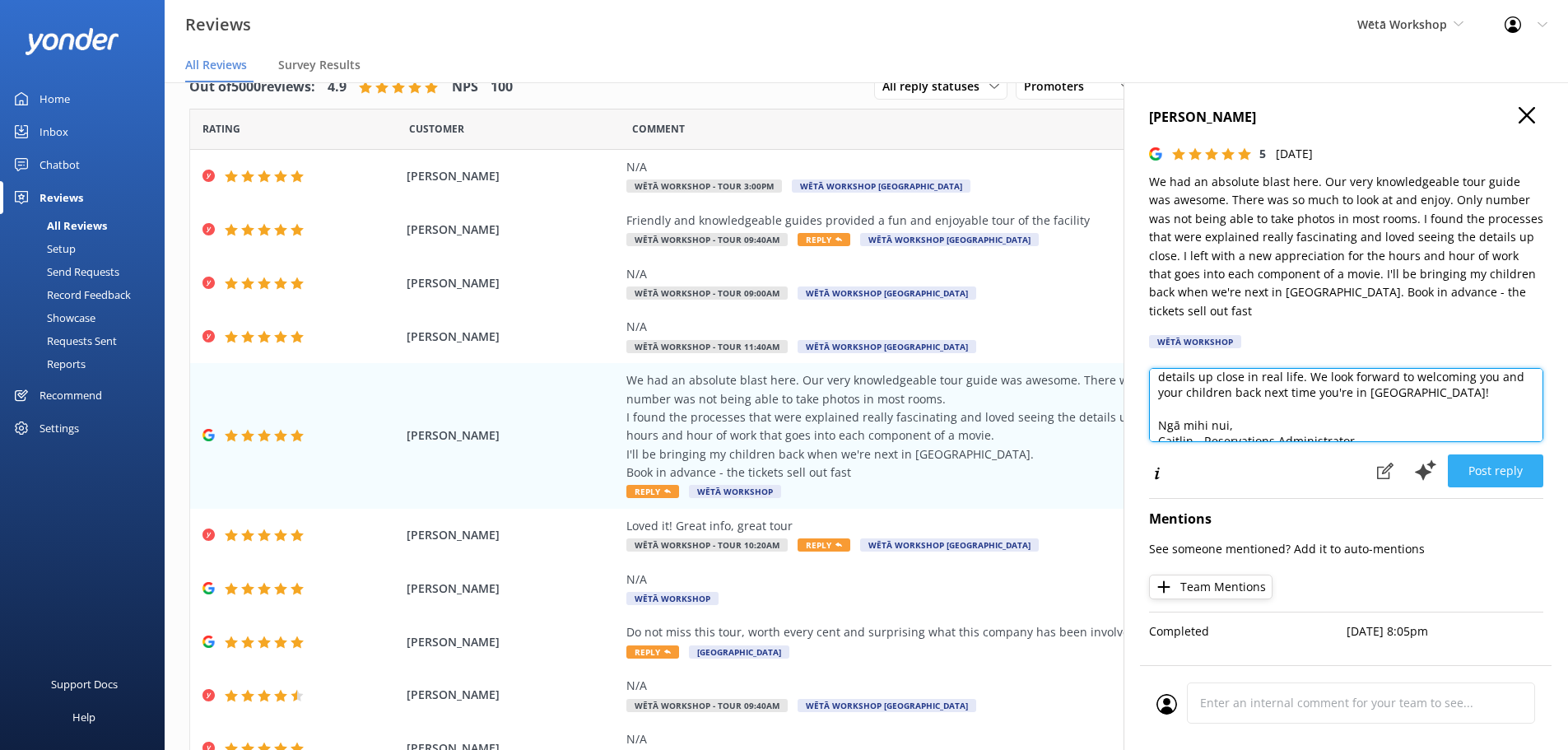
type textarea "Kia ora [PERSON_NAME] and thank you so much for your wonderful review! We're de…"
click at [1506, 454] on button "Post reply" at bounding box center [1495, 470] width 95 height 33
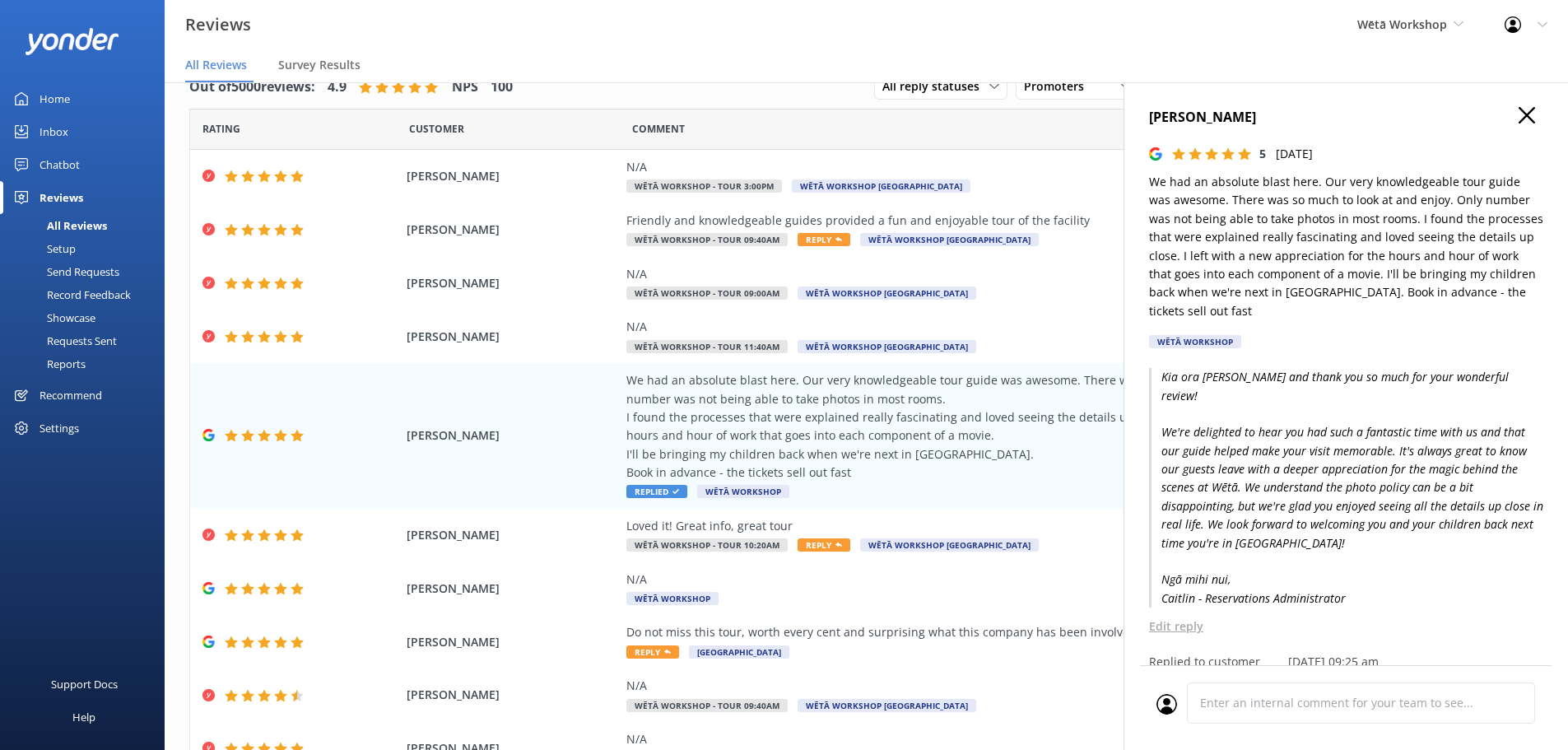
click at [1526, 114] on h4 "[PERSON_NAME]" at bounding box center [1346, 118] width 395 height 22
click at [1519, 115] on icon "button" at bounding box center [1527, 115] width 16 height 16
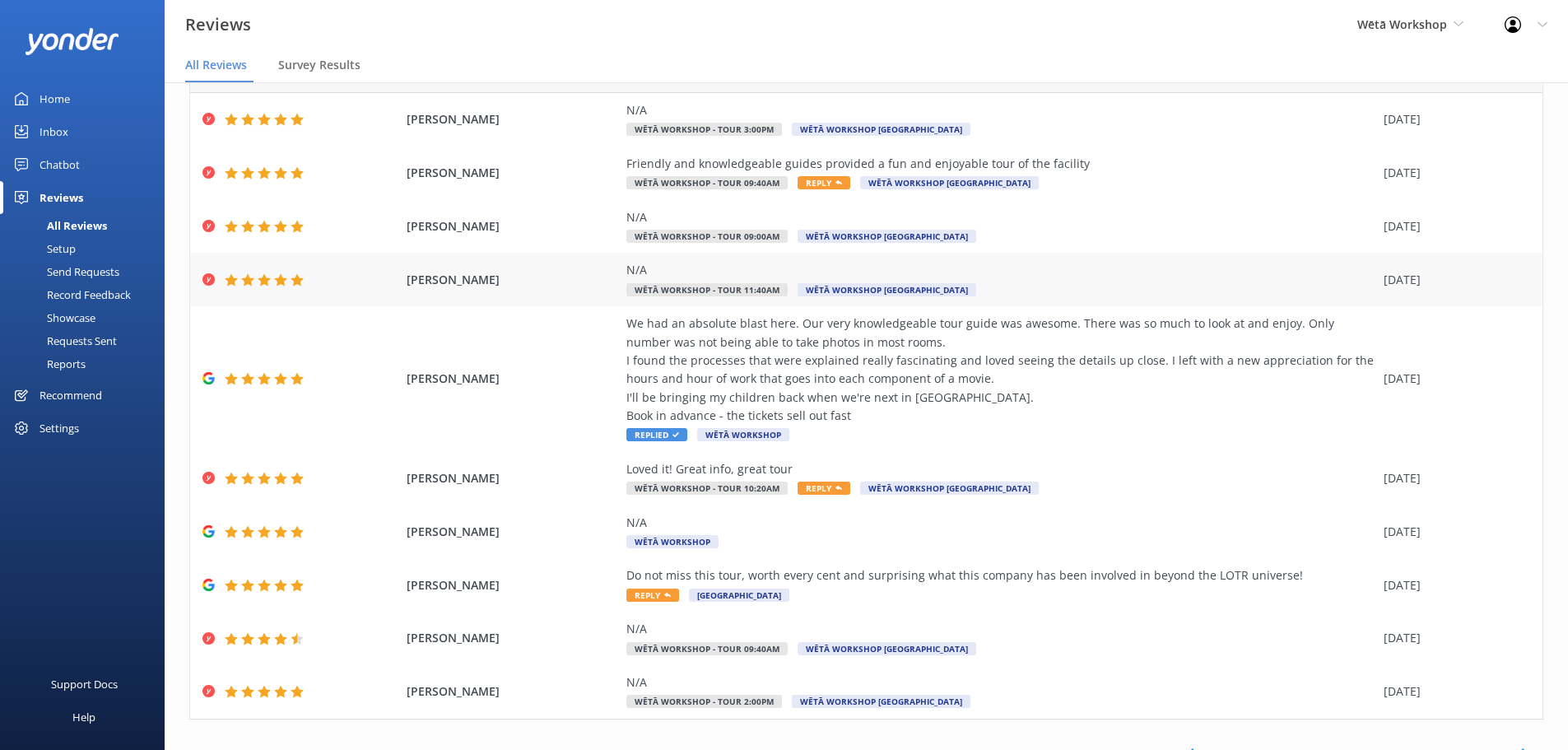
scroll to position [113, 0]
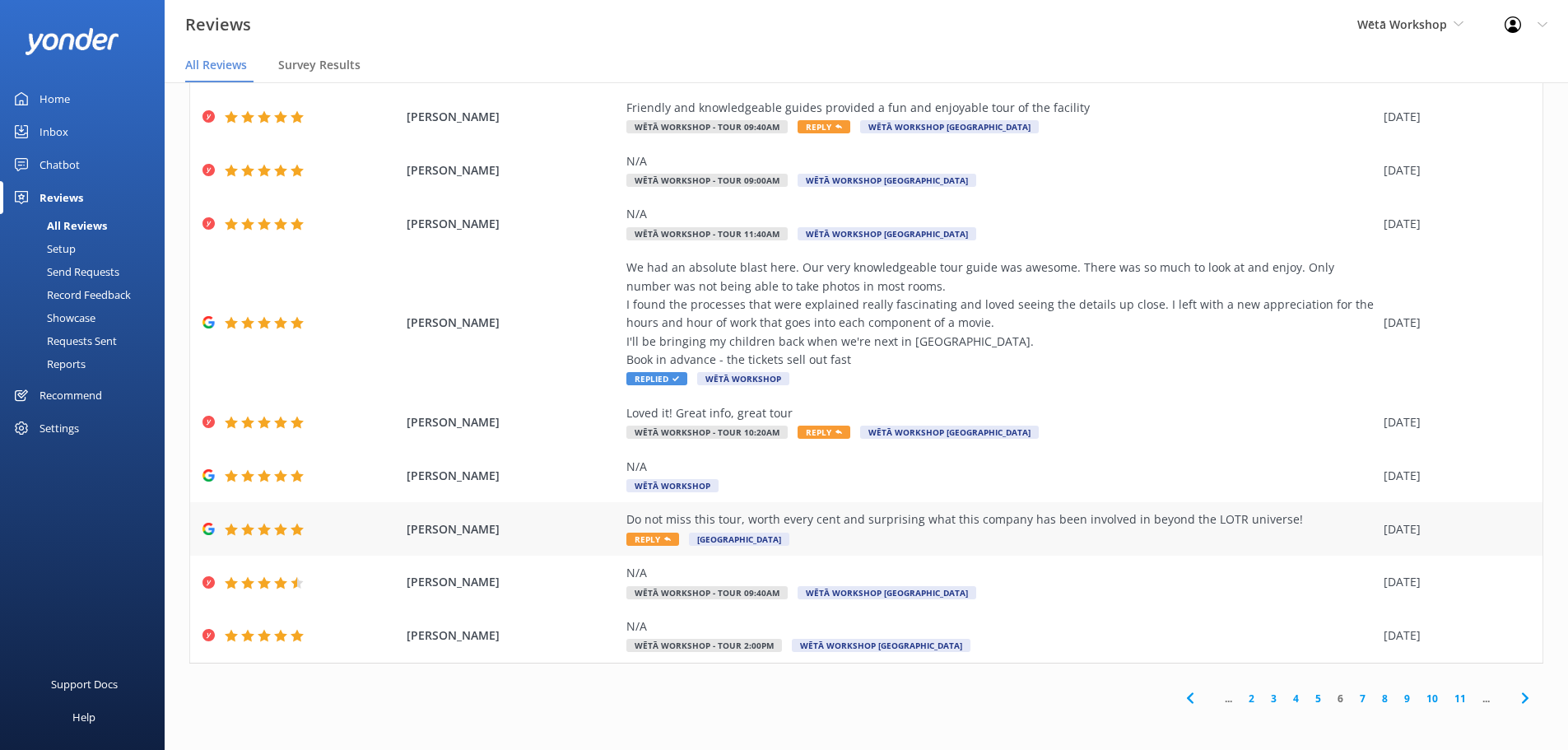
click at [1023, 532] on div "Do not miss this tour, worth every cent and surprising what this company has be…" at bounding box center [1000, 529] width 749 height 37
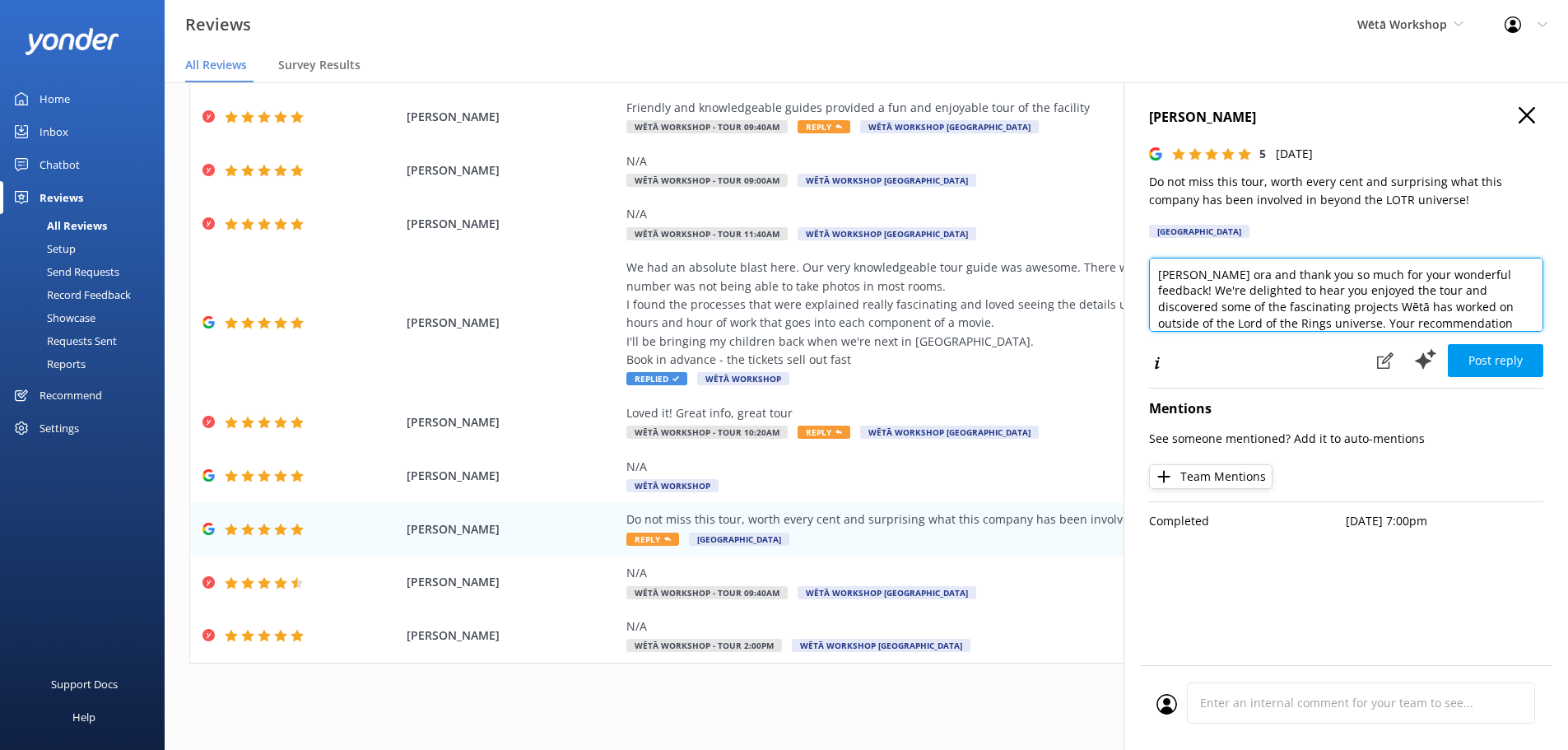
click at [1202, 272] on textarea "[PERSON_NAME] ora and thank you so much for your wonderful feedback! We're deli…" at bounding box center [1346, 295] width 395 height 74
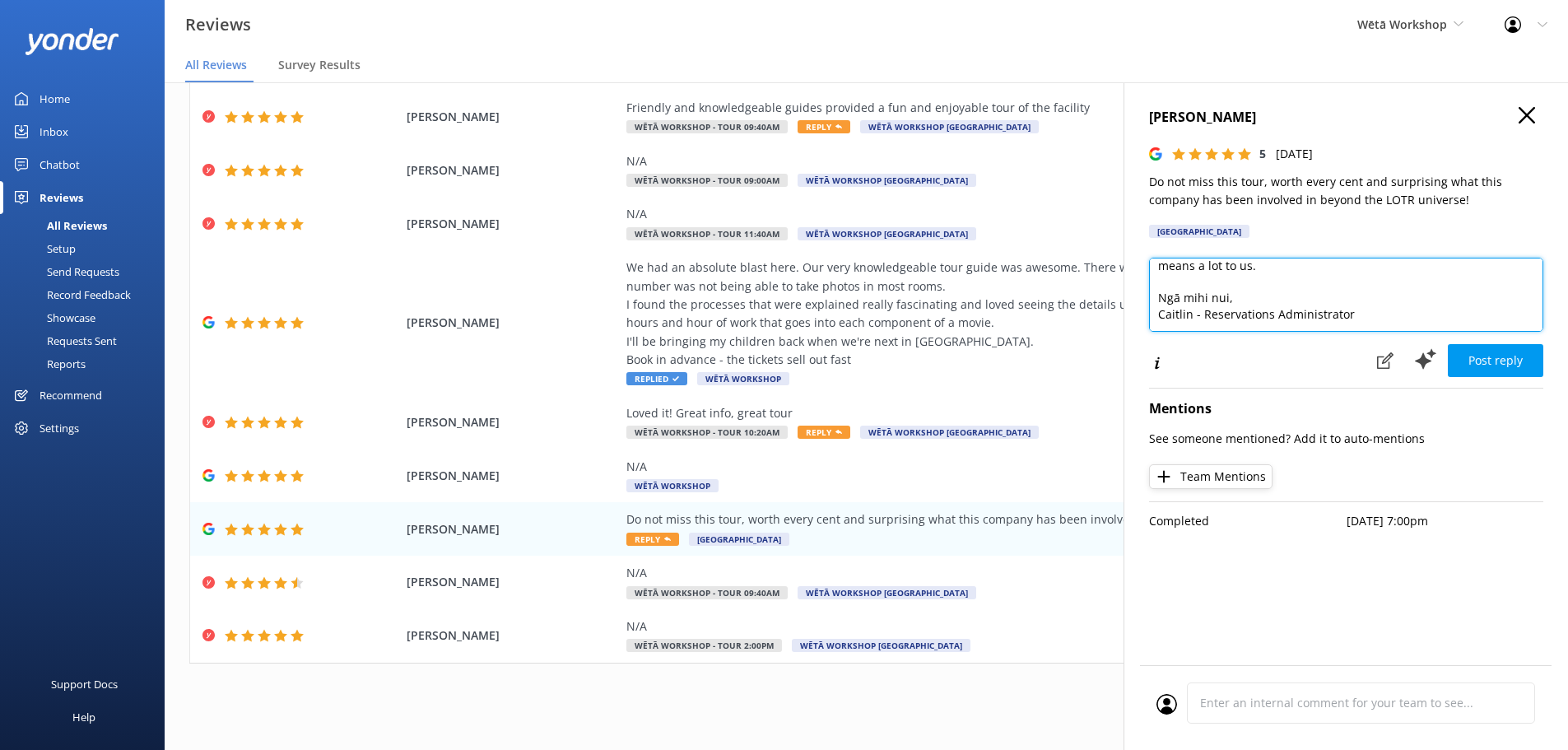
scroll to position [0, 0]
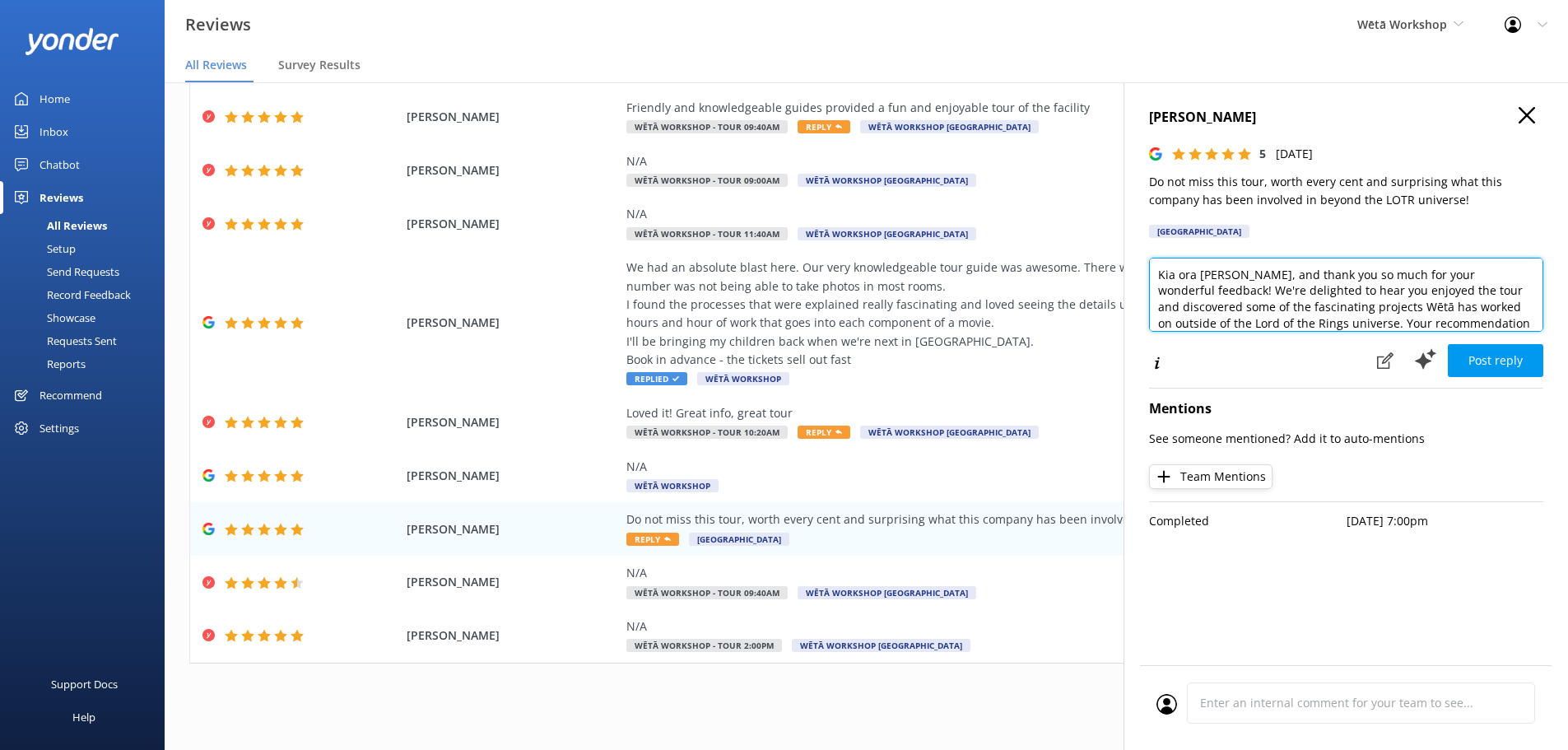
drag, startPoint x: 1374, startPoint y: 320, endPoint x: 1135, endPoint y: 312, distance: 239.1
click at [1135, 312] on div "[PERSON_NAME] 5 [DATE] Do not miss this tour, worth every cent and surprising w…" at bounding box center [1346, 457] width 445 height 750
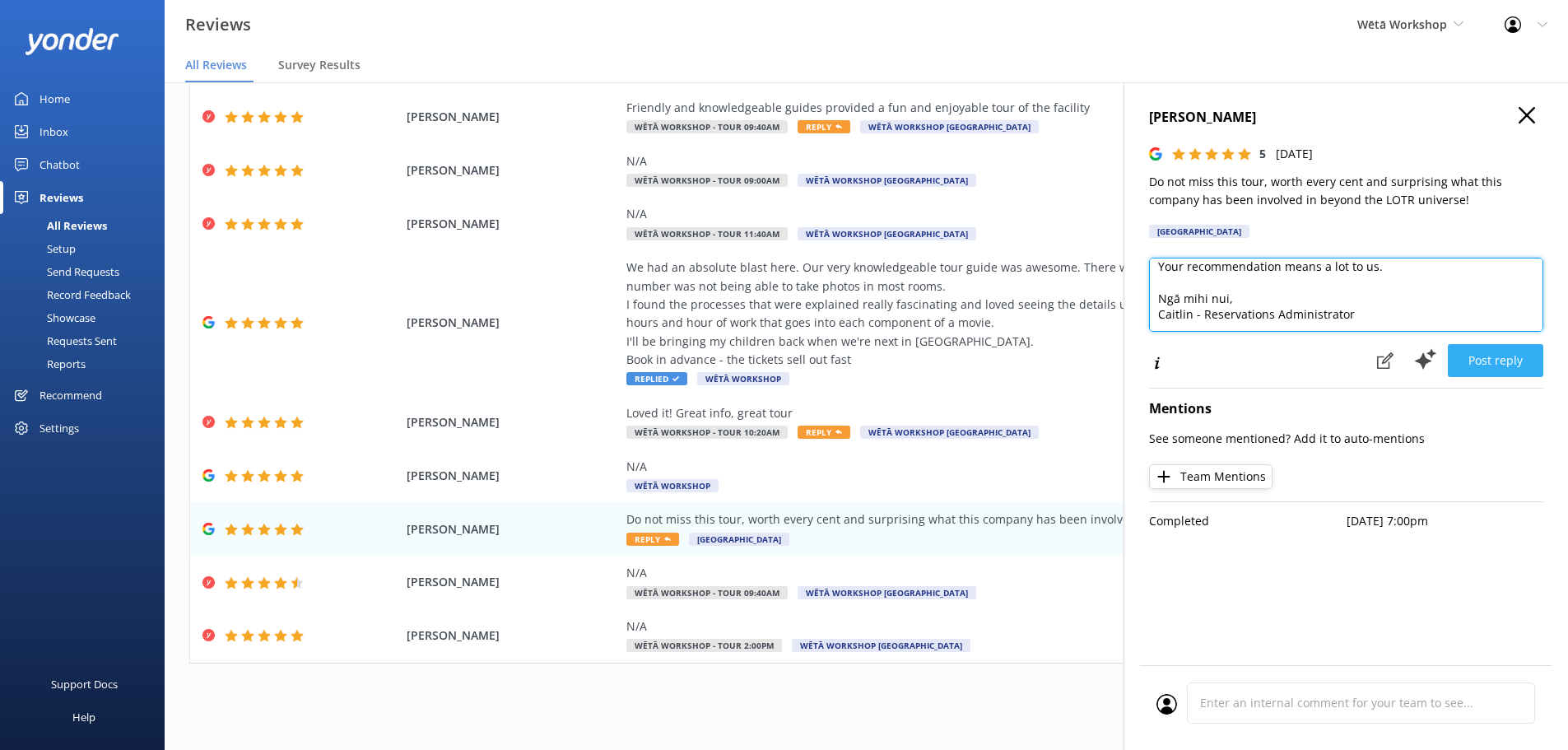
type textarea "Kia ora [PERSON_NAME], and thank you so much for your wonderful feedback! We're…"
click at [1510, 363] on button "Post reply" at bounding box center [1495, 360] width 95 height 33
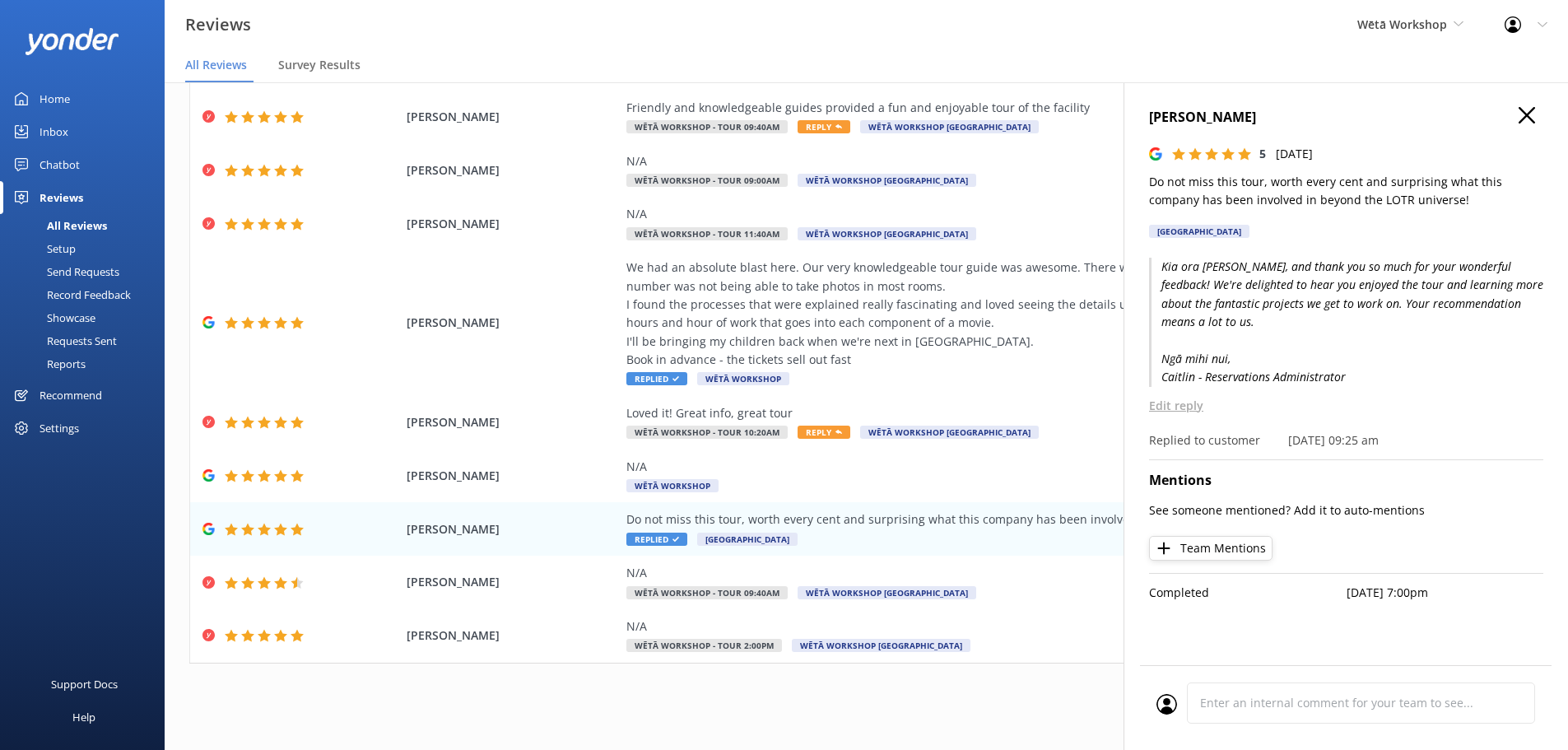
click at [1529, 114] on icon "button" at bounding box center [1527, 115] width 16 height 16
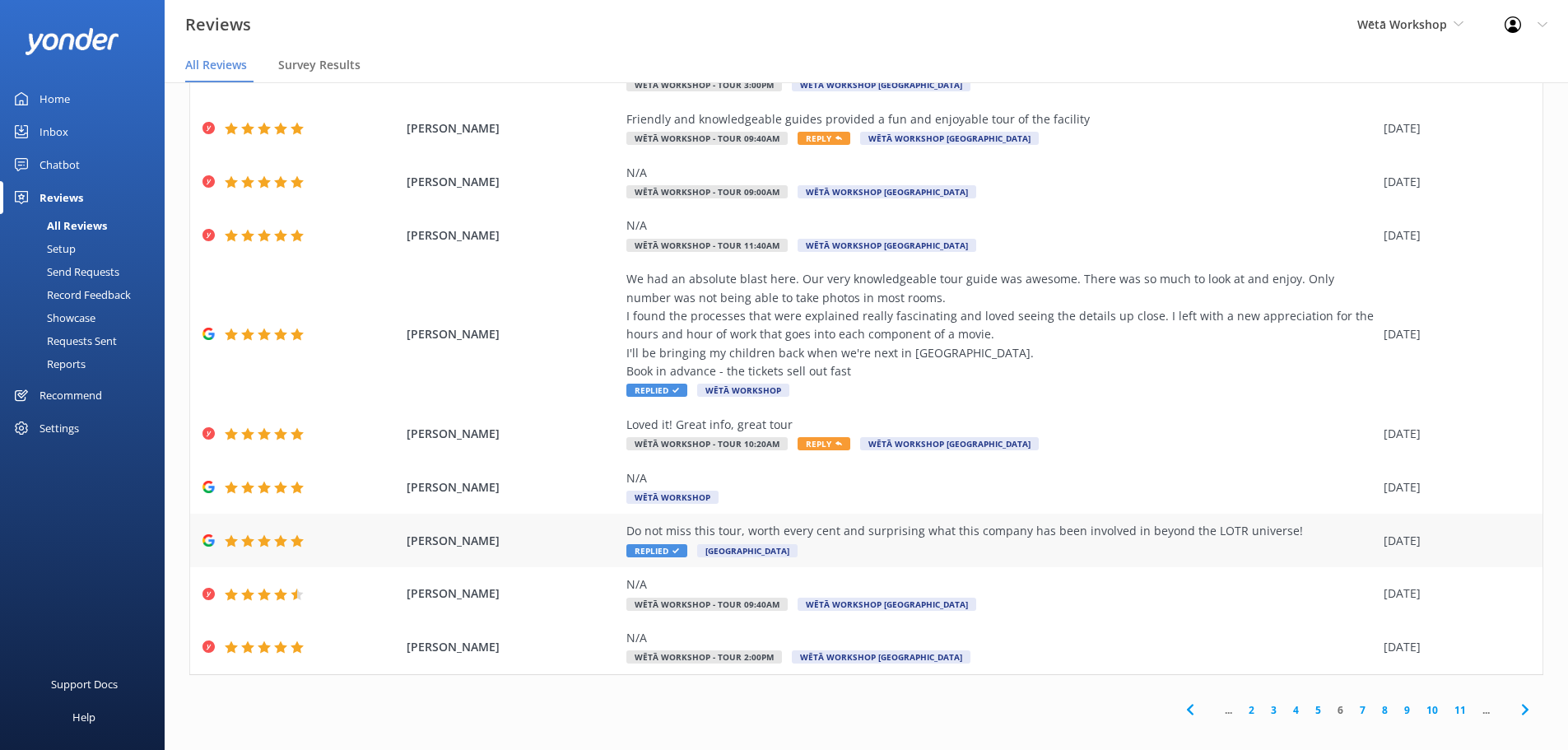
scroll to position [33, 0]
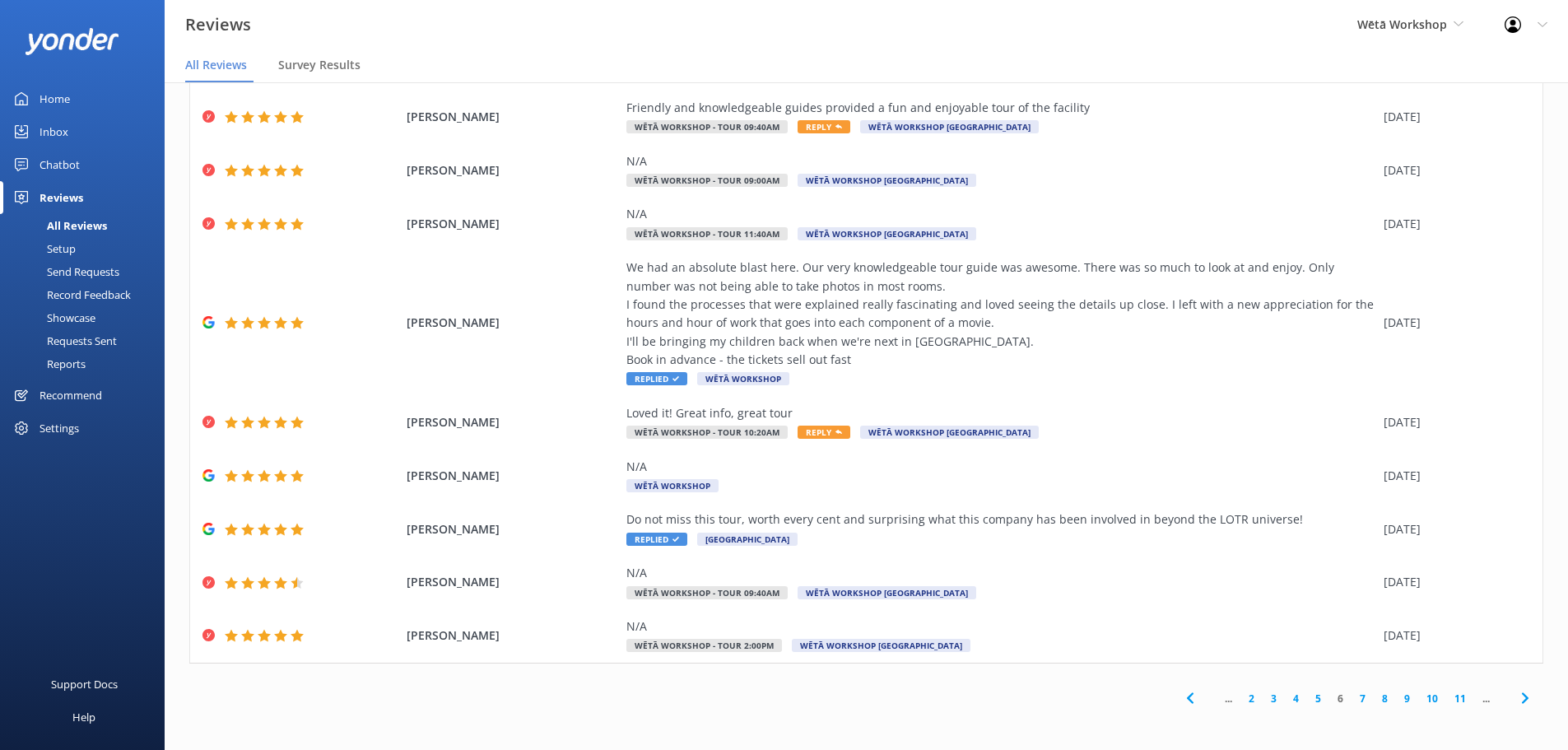
click at [1307, 696] on link "5" at bounding box center [1318, 698] width 23 height 16
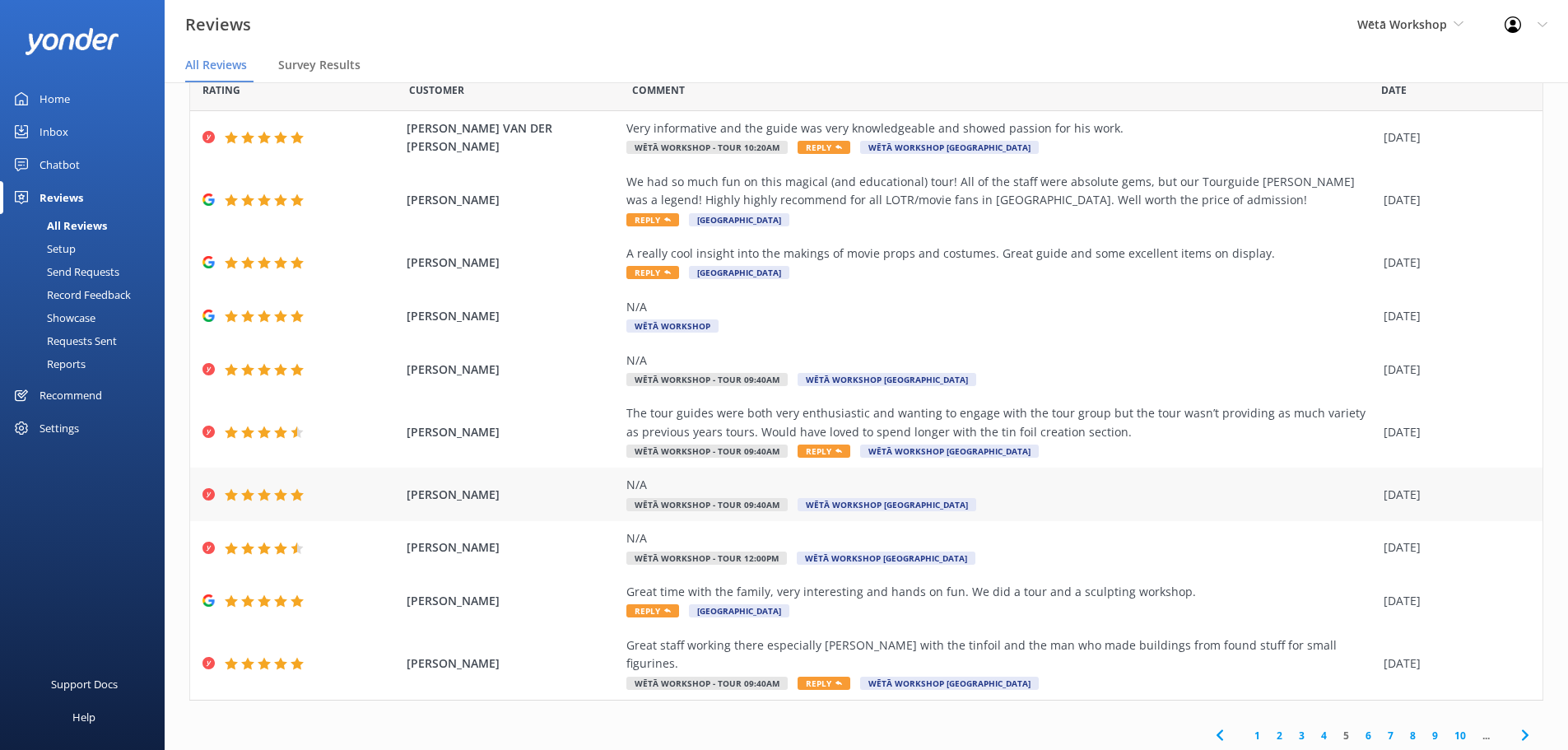
scroll to position [57, 0]
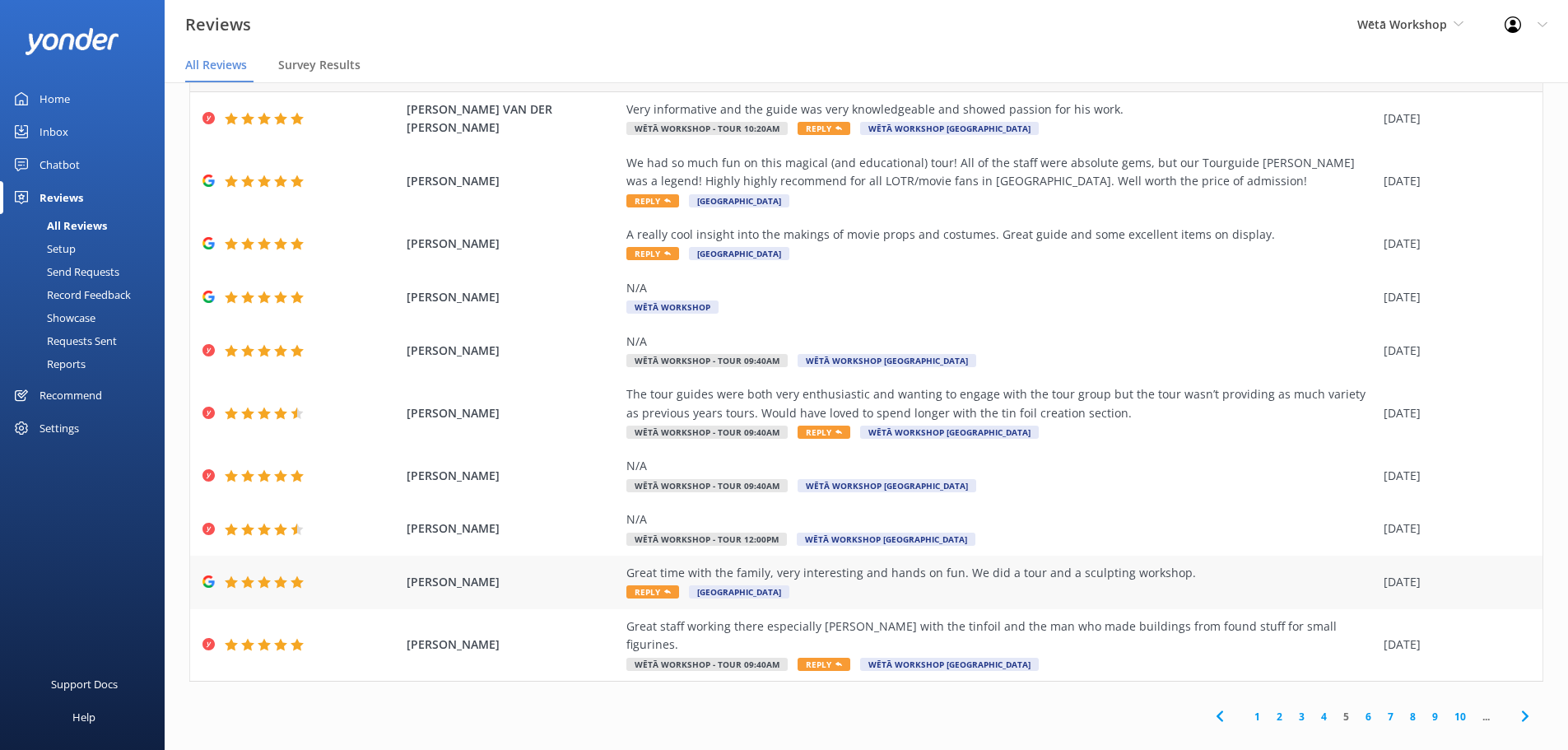
click at [945, 585] on div "Great time with the family, very interesting and hands on fun. We did a tour an…" at bounding box center [1000, 582] width 749 height 37
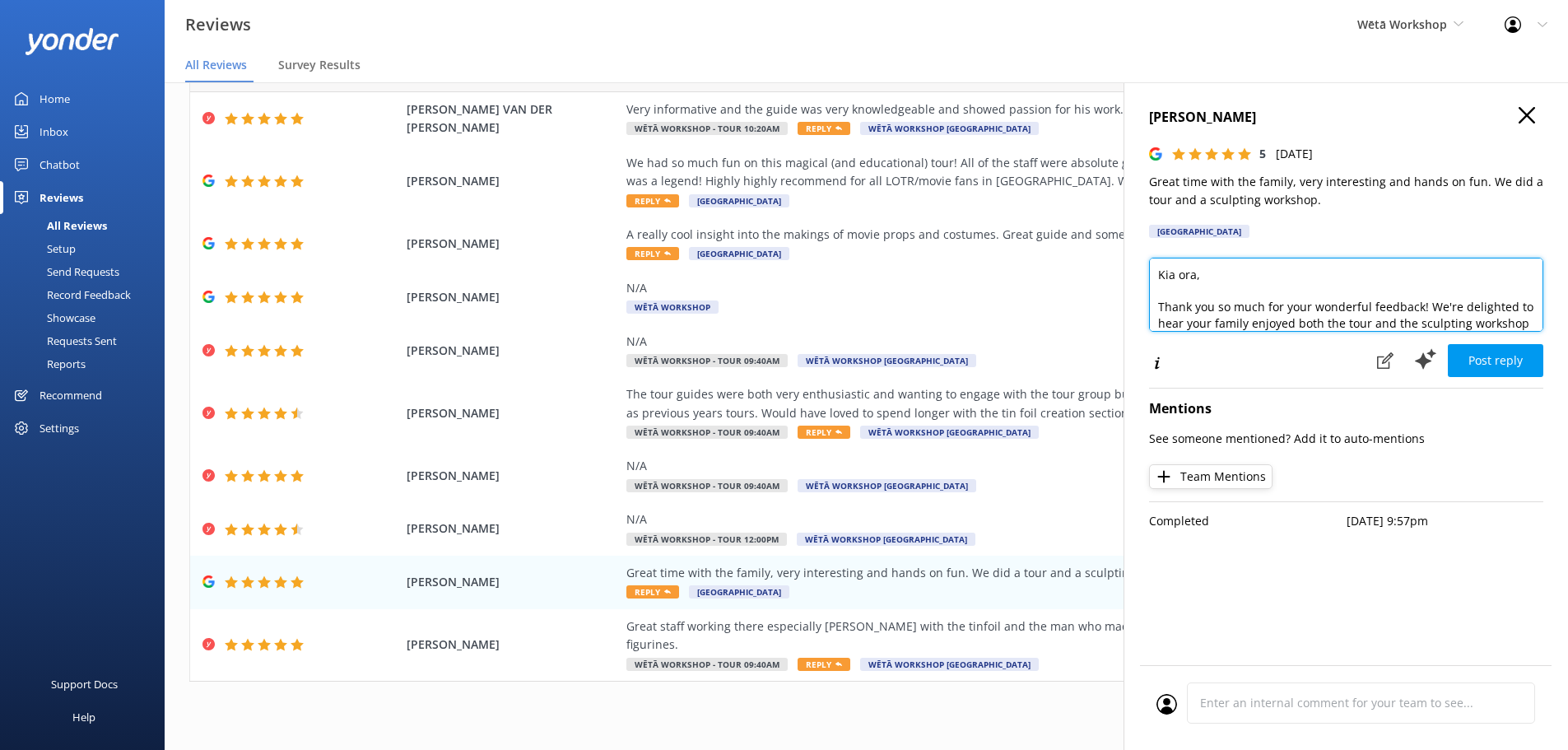
click at [1200, 274] on textarea "Kia ora, Thank you so much for your wonderful feedback! We're delighted to hear…" at bounding box center [1346, 295] width 395 height 74
click at [1543, 285] on div "[PERSON_NAME] 5 [DATE] Great time with the family, very interesting and hands o…" at bounding box center [1346, 457] width 445 height 750
click at [1221, 315] on textarea "Kia ora [PERSON_NAME], Thank you so much for your wonderful feedback! We're del…" at bounding box center [1346, 295] width 395 height 74
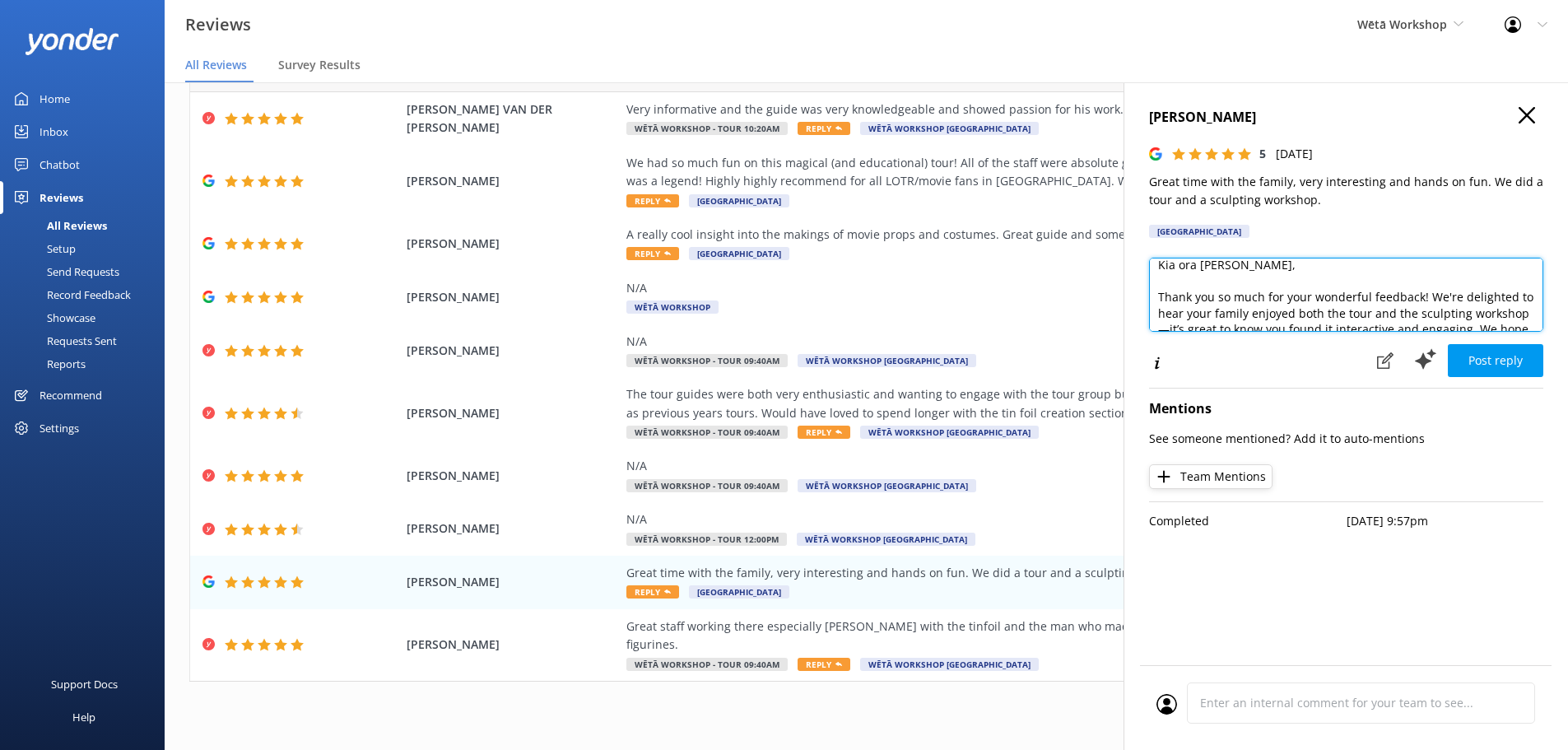
click at [1221, 315] on textarea "Kia ora [PERSON_NAME], Thank you so much for your wonderful feedback! We're del…" at bounding box center [1346, 295] width 395 height 74
click at [1202, 315] on textarea "Kia ora [PERSON_NAME], Thank you so much for your wonderful feedback! We're del…" at bounding box center [1346, 295] width 395 height 74
click at [1221, 311] on textarea "Kia ora [PERSON_NAME], Thank you so much for your wonderful feedback! We're del…" at bounding box center [1346, 295] width 395 height 74
click at [1220, 310] on textarea "Kia ora [PERSON_NAME], Thank you so much for your wonderful feedback! We're del…" at bounding box center [1346, 295] width 395 height 74
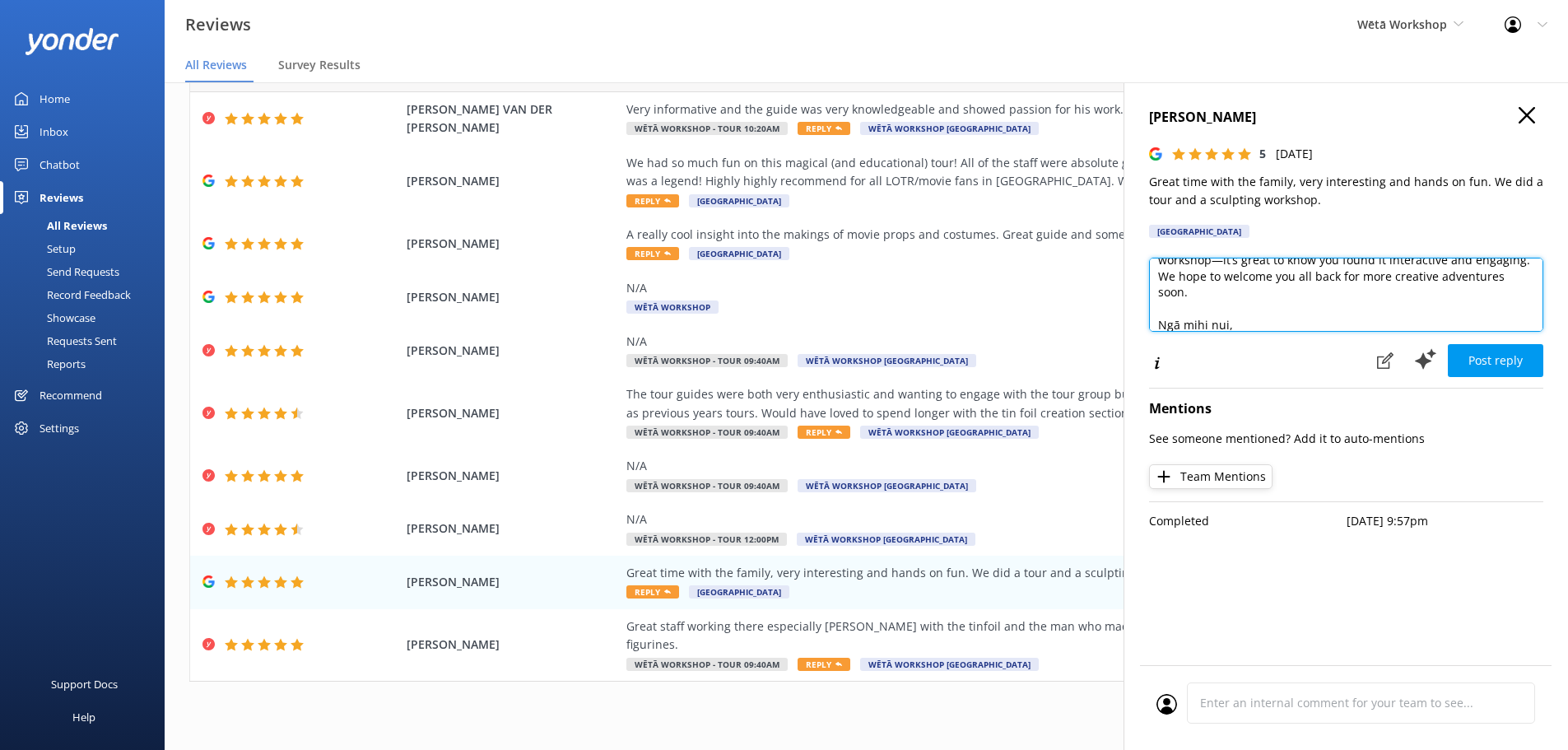
scroll to position [73, 0]
click at [1208, 269] on textarea "Kia ora [PERSON_NAME], Thank you so much for your wonderful feedback! We're del…" at bounding box center [1346, 295] width 395 height 74
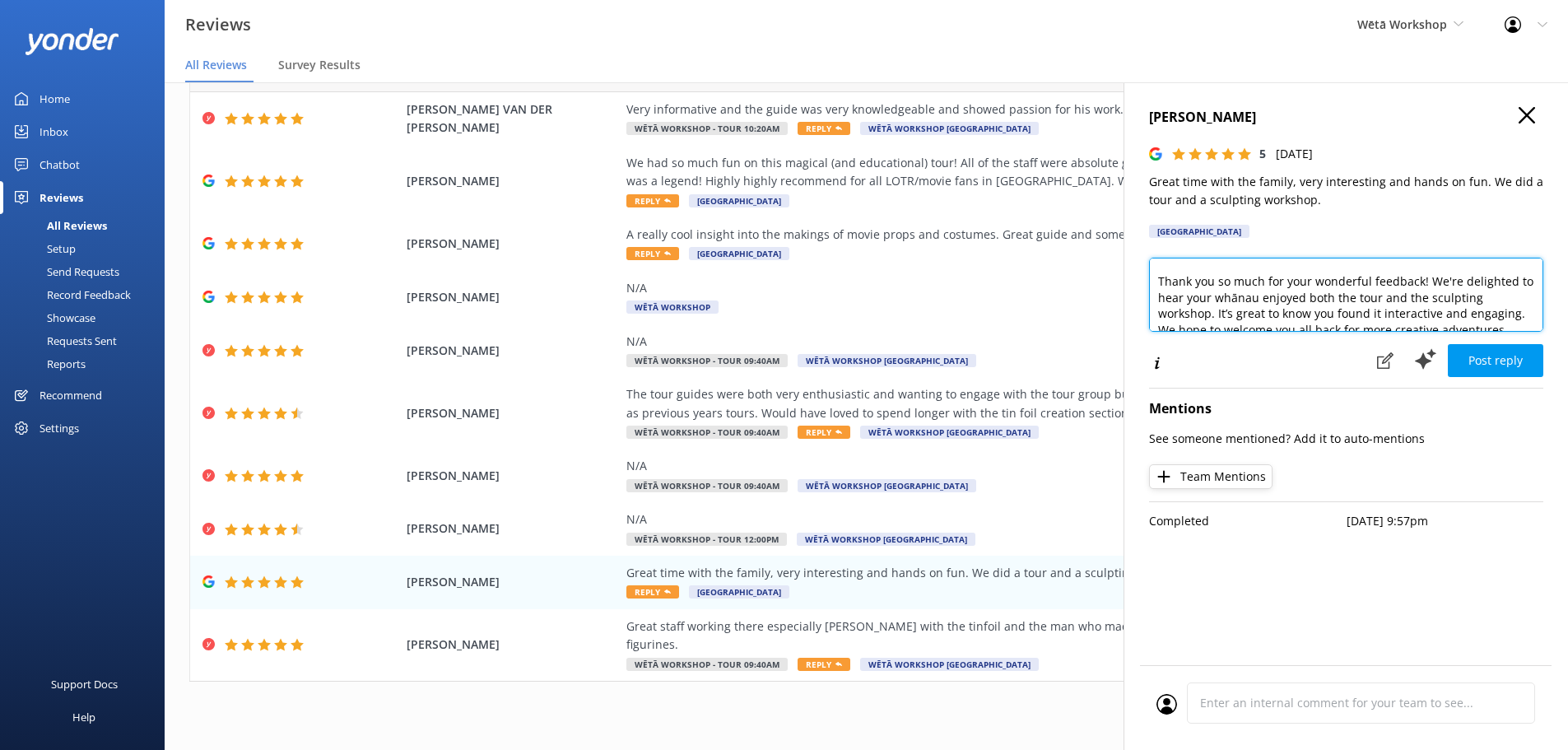
scroll to position [0, 0]
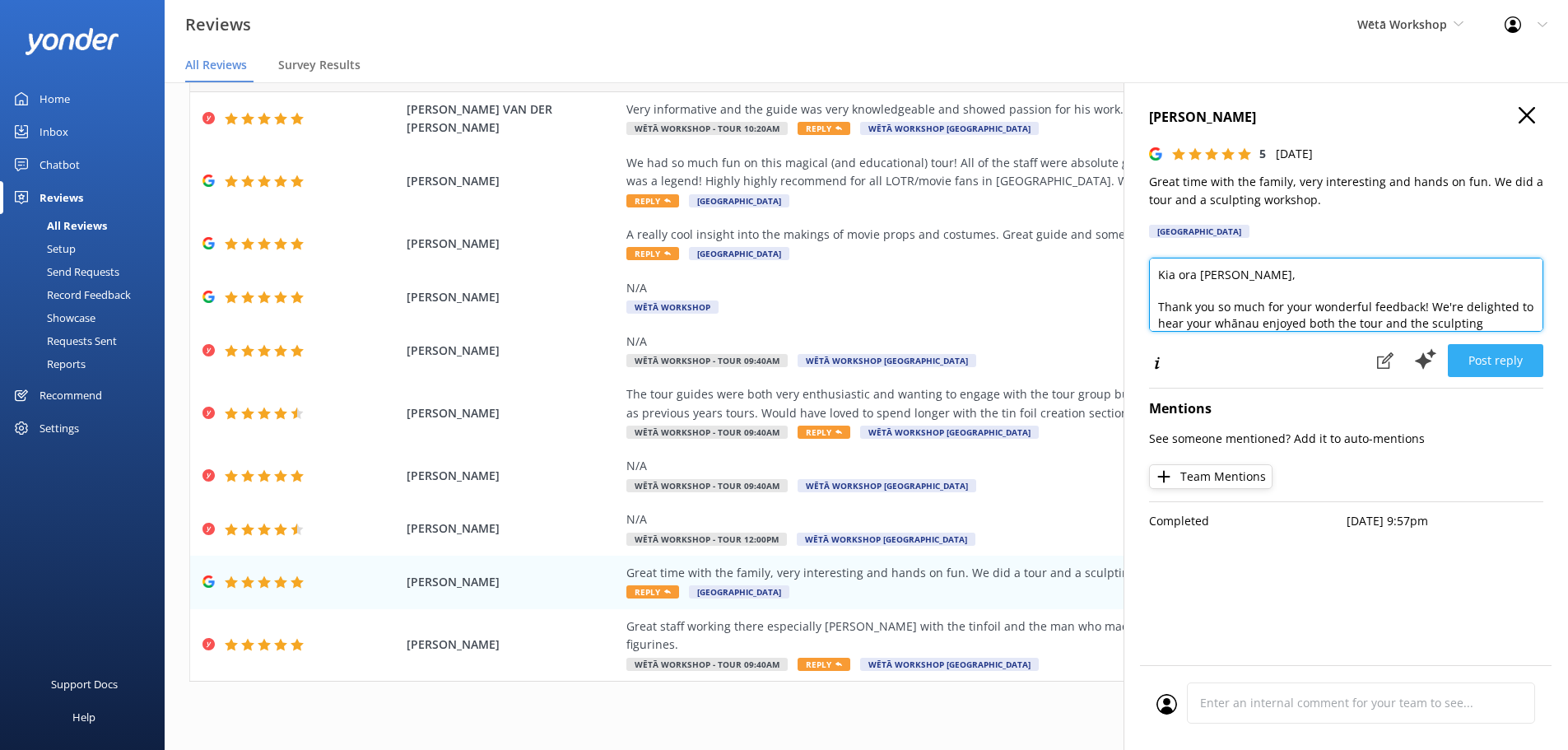
type textarea "Kia ora [PERSON_NAME], Thank you so much for your wonderful feedback! We're del…"
click at [1460, 350] on button "Post reply" at bounding box center [1495, 360] width 95 height 33
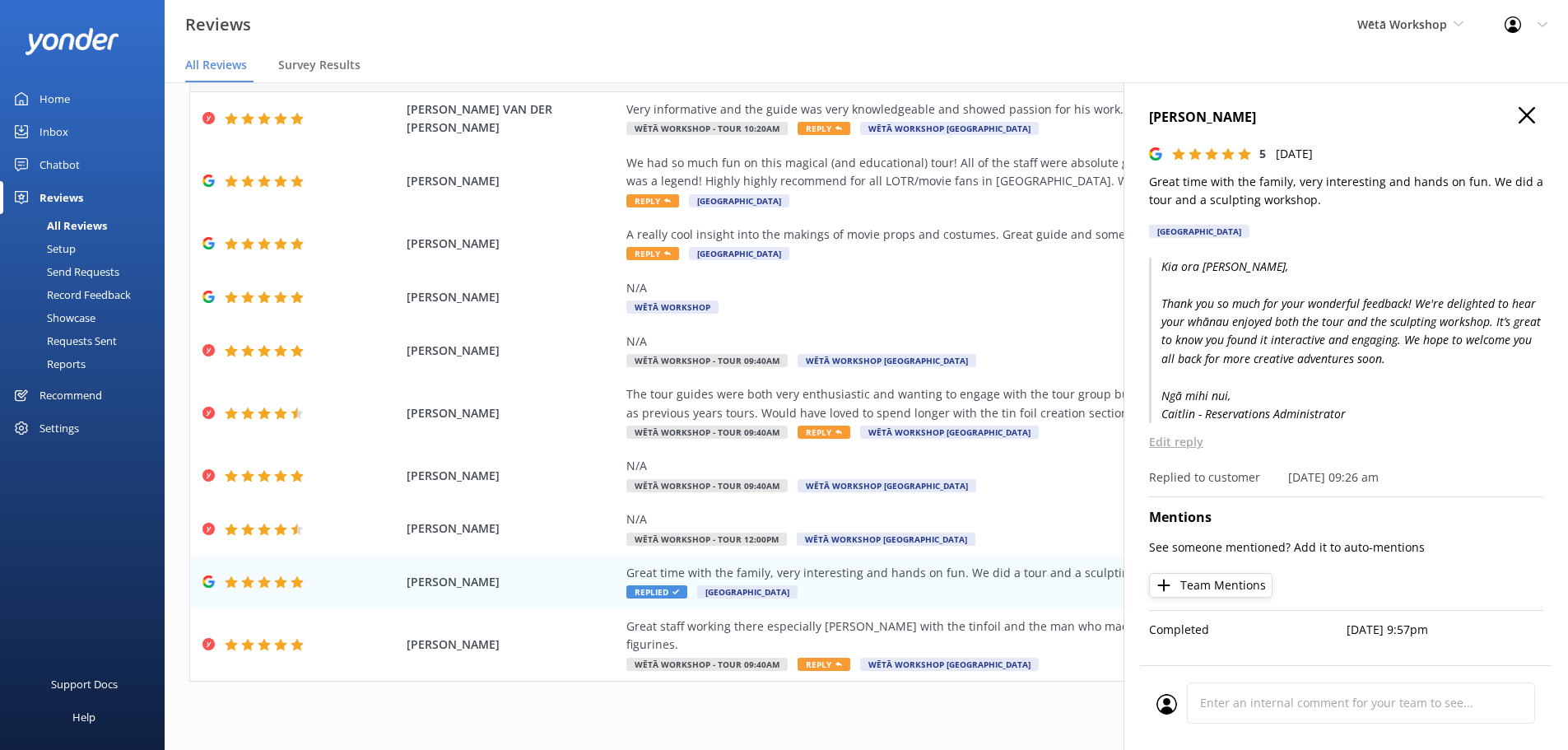
click at [1523, 114] on h4 "[PERSON_NAME]" at bounding box center [1346, 118] width 395 height 22
click at [1519, 114] on icon "button" at bounding box center [1527, 115] width 16 height 16
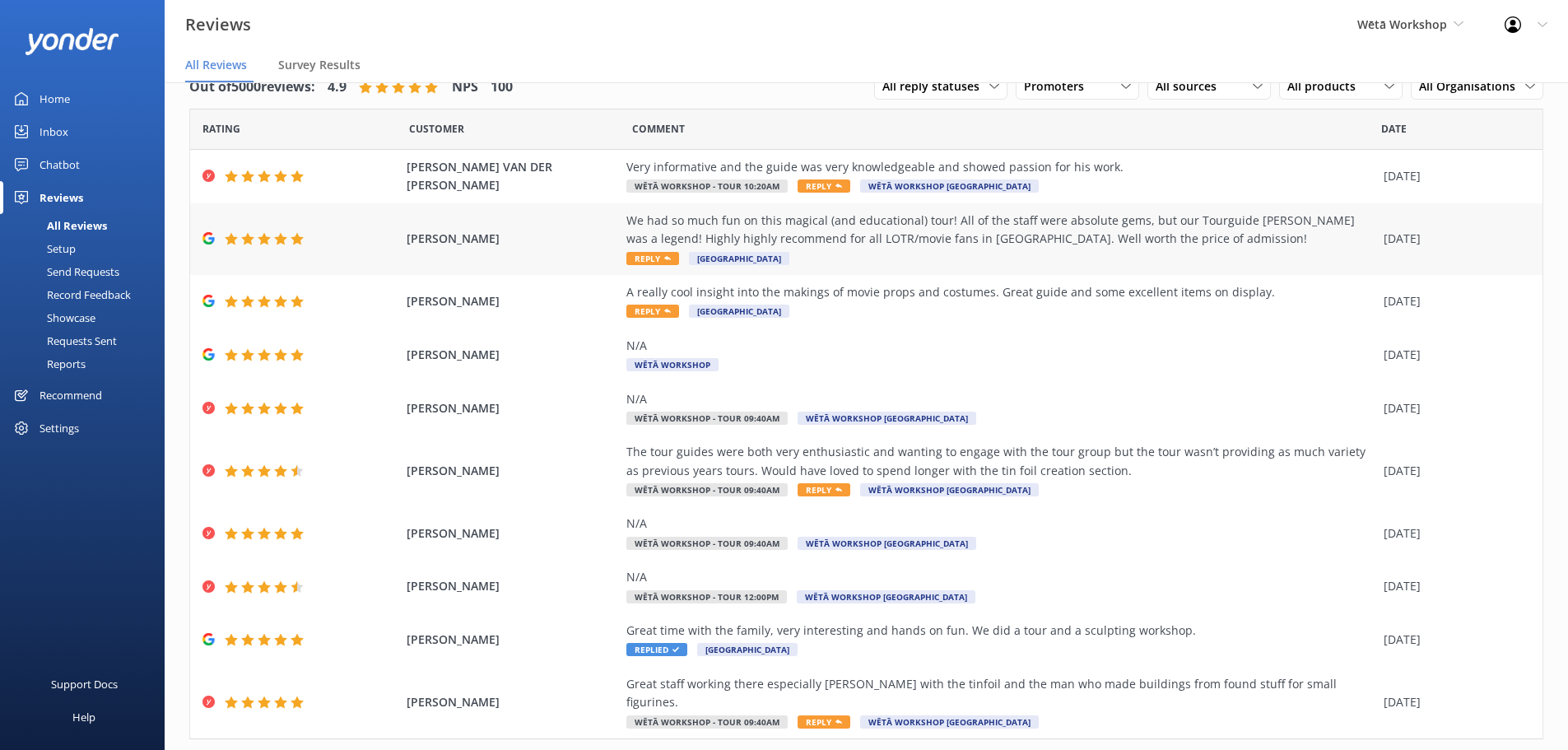
click at [989, 244] on div "We had so much fun on this magical (and educational) tour! All of the staff wer…" at bounding box center [1000, 230] width 749 height 37
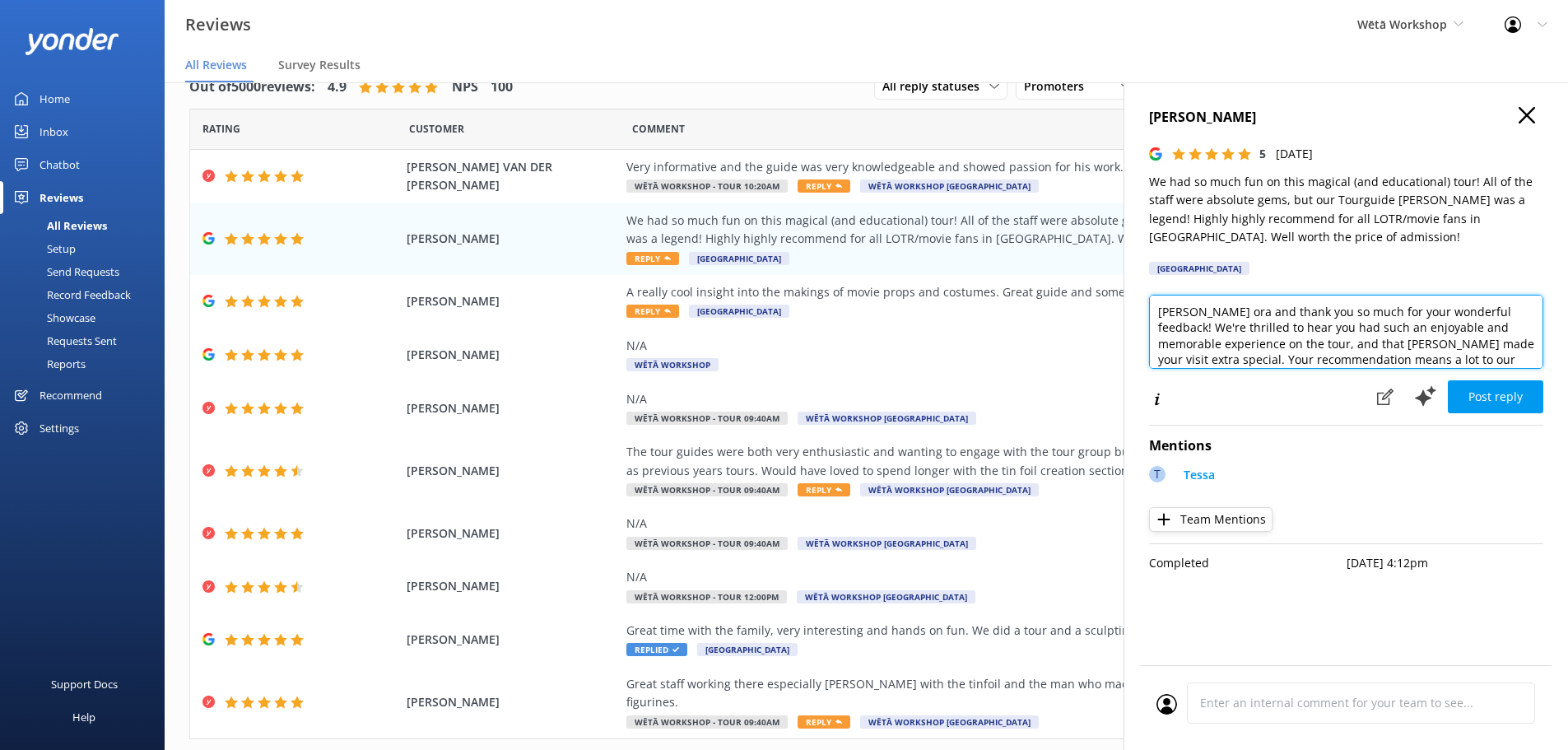
click at [1197, 312] on textarea "[PERSON_NAME] ora and thank you so much for your wonderful feedback! We're thri…" at bounding box center [1346, 332] width 395 height 74
click at [1260, 309] on textarea "Kia ora [PERSON_NAME]! and thank you so much for your wonderful feedback! We're…" at bounding box center [1346, 332] width 395 height 74
drag, startPoint x: 1423, startPoint y: 343, endPoint x: 1425, endPoint y: 328, distance: 15.1
click at [1425, 328] on textarea "Kia ora [PERSON_NAME]! Thank you so much for your wonderful feedback! We're thr…" at bounding box center [1346, 332] width 395 height 74
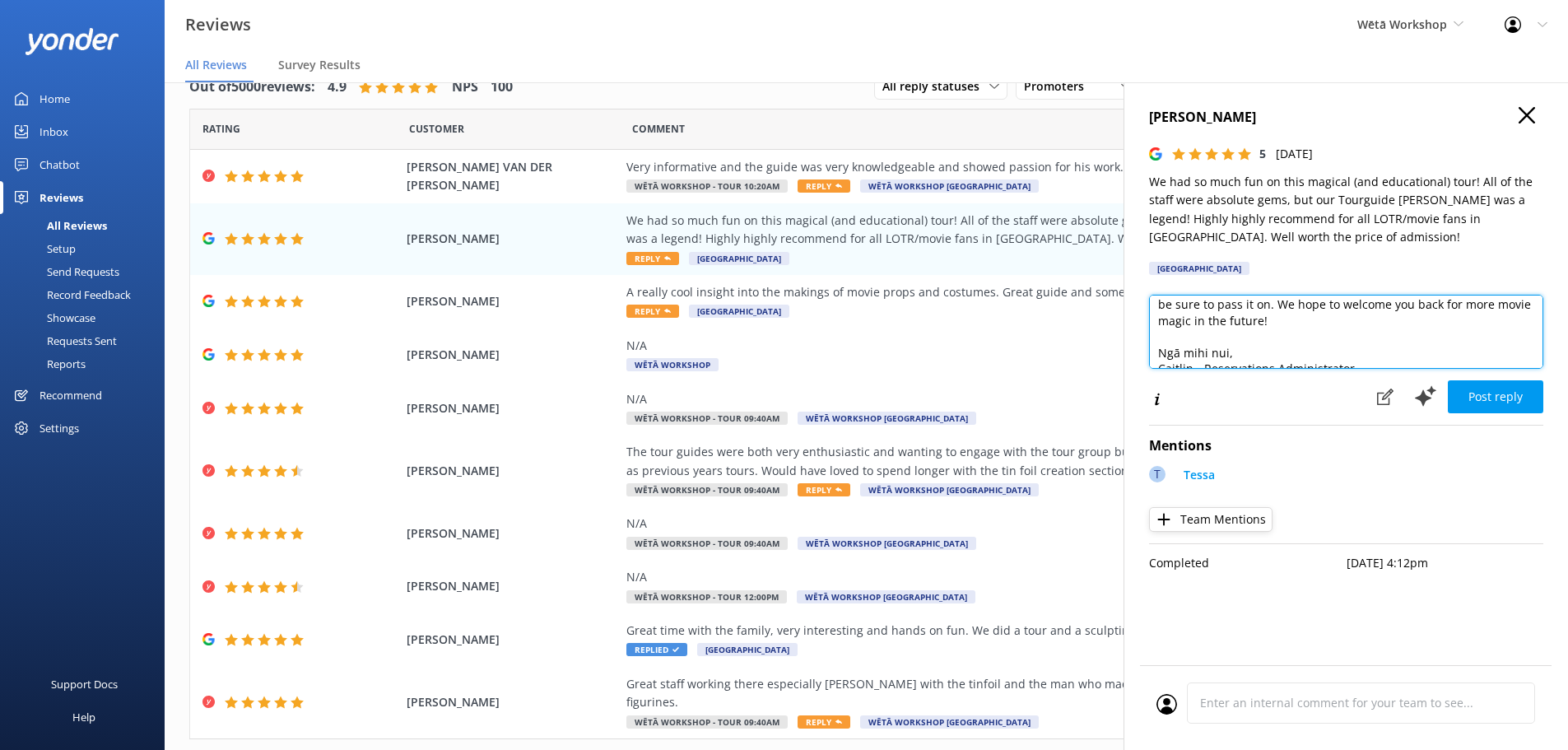
scroll to position [89, 0]
type textarea "Kia ora [PERSON_NAME]! Thank you so much for your wonderful feedback! We're thr…"
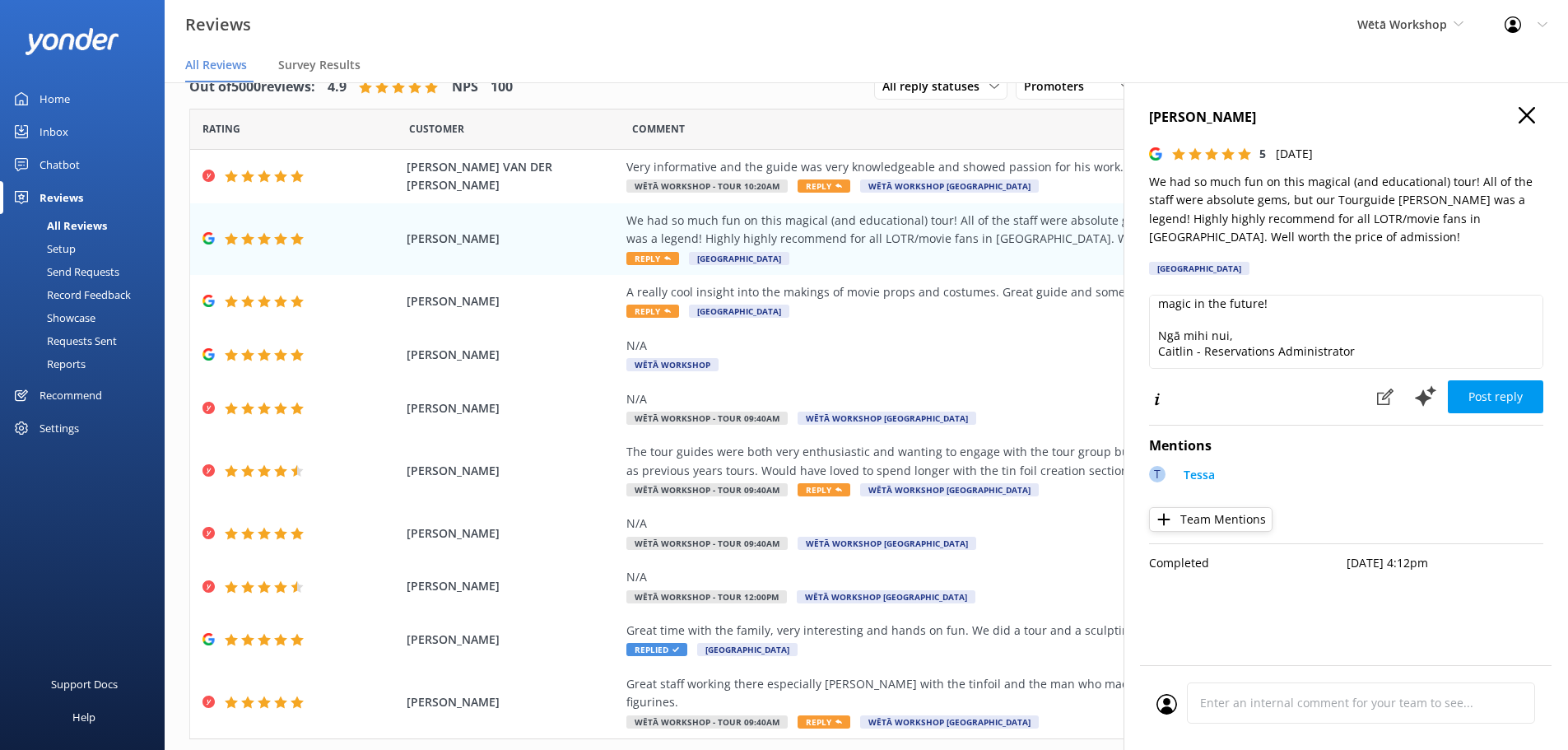
click at [1521, 395] on button "Post reply" at bounding box center [1495, 397] width 95 height 33
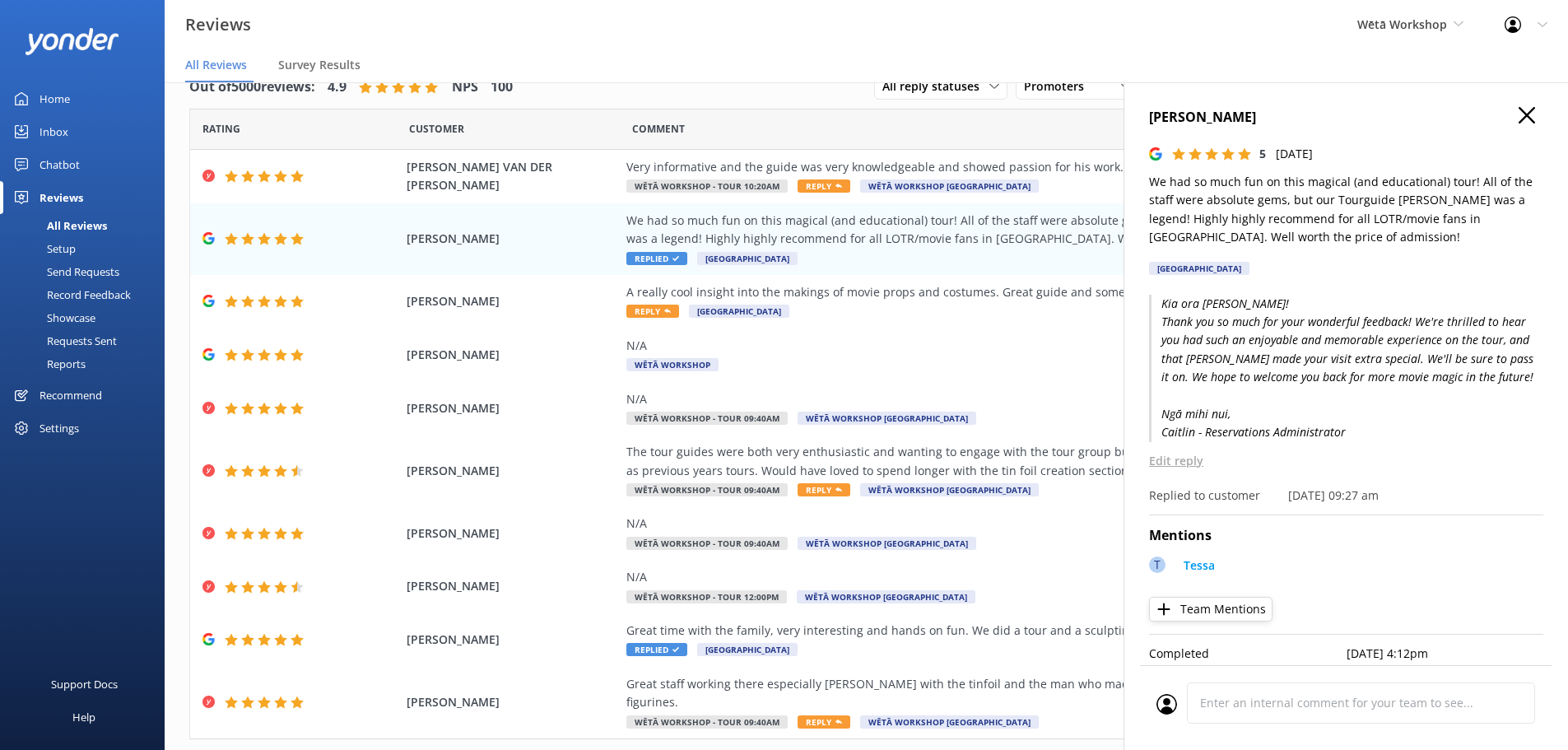
click at [1527, 113] on h4 "[PERSON_NAME]" at bounding box center [1346, 118] width 395 height 22
click at [1519, 108] on icon "button" at bounding box center [1527, 115] width 16 height 16
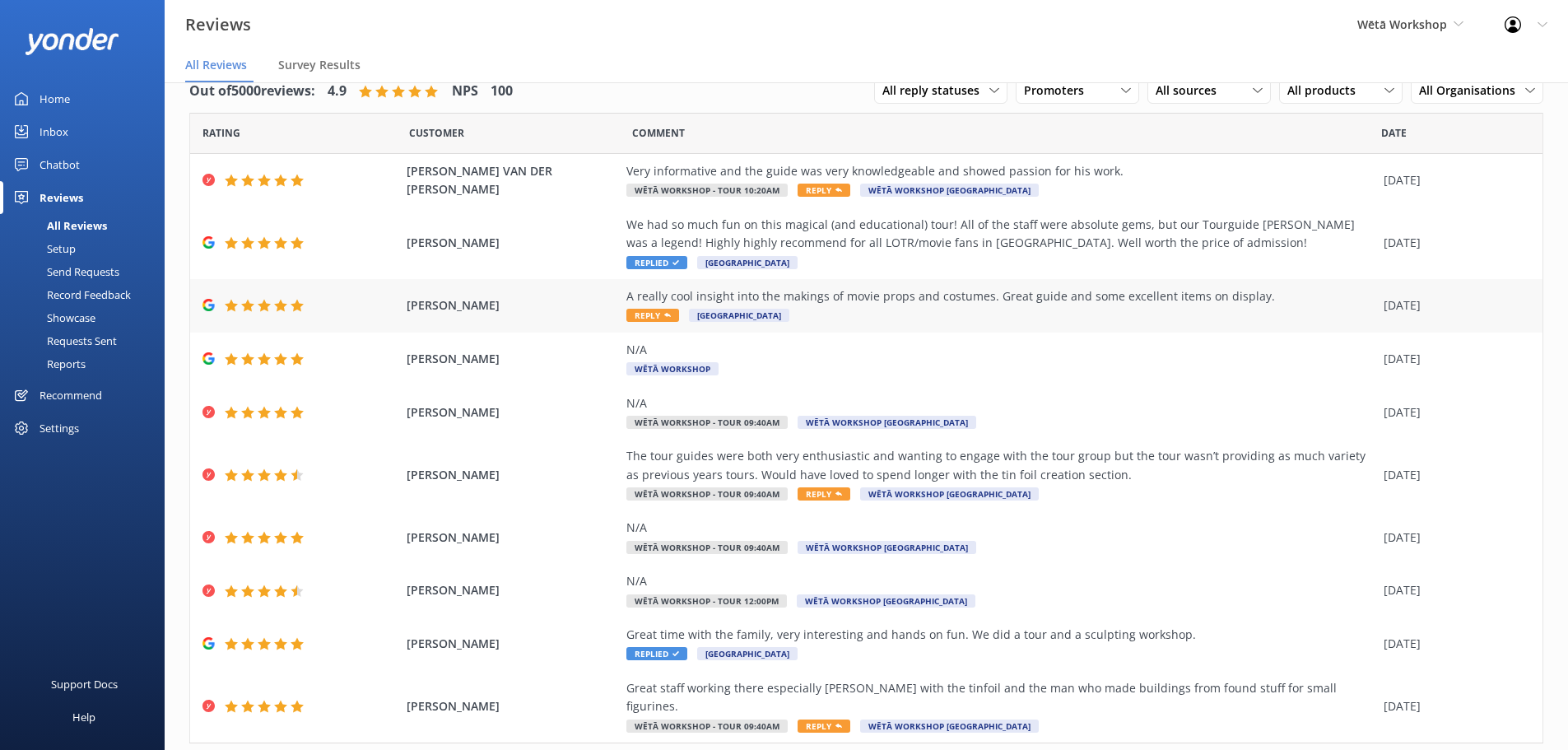
scroll to position [0, 0]
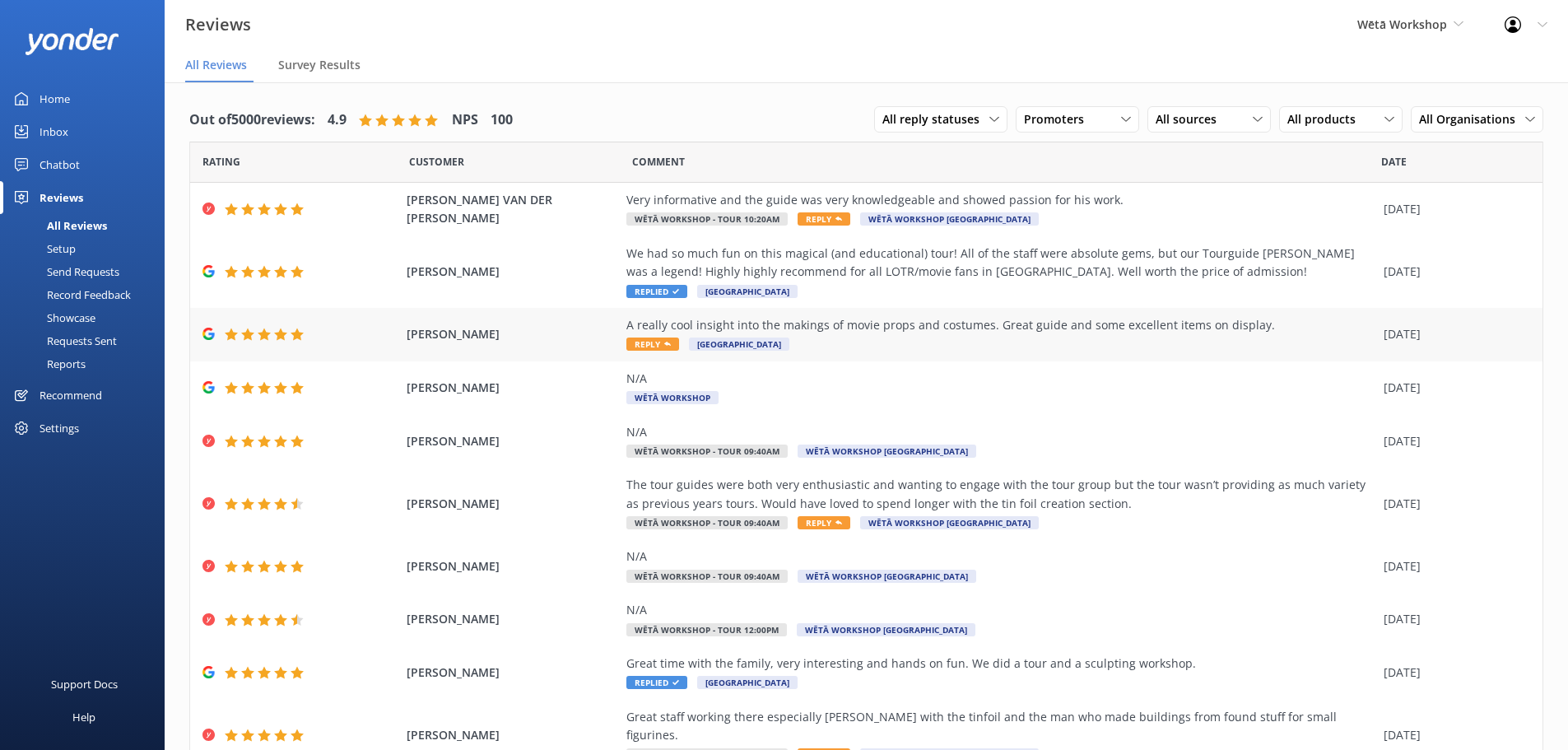
click at [1067, 341] on div "A really cool insight into the makings of movie props and costumes. Great guide…" at bounding box center [1000, 334] width 749 height 37
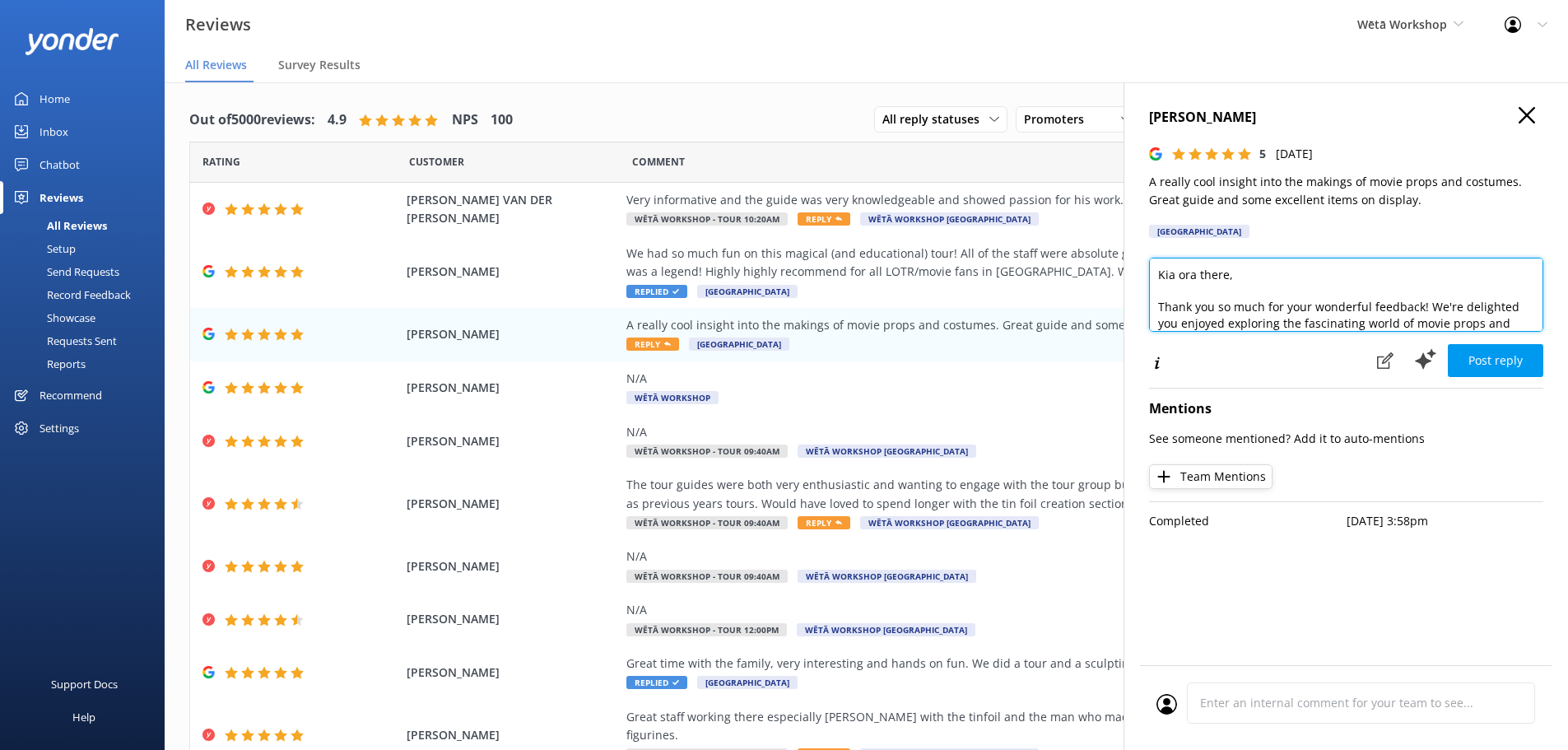
click at [1214, 276] on textarea "Kia ora there, Thank you so much for your wonderful feedback! We're delighted y…" at bounding box center [1346, 295] width 395 height 74
click at [1345, 302] on textarea "Kia ora Calum, Thank you so much for your wonderful feedback! We're delighted y…" at bounding box center [1346, 295] width 395 height 74
click at [1344, 302] on textarea "Kia ora Calum, Thank you so much for your wonderful feedback! We're delighted y…" at bounding box center [1346, 295] width 395 height 74
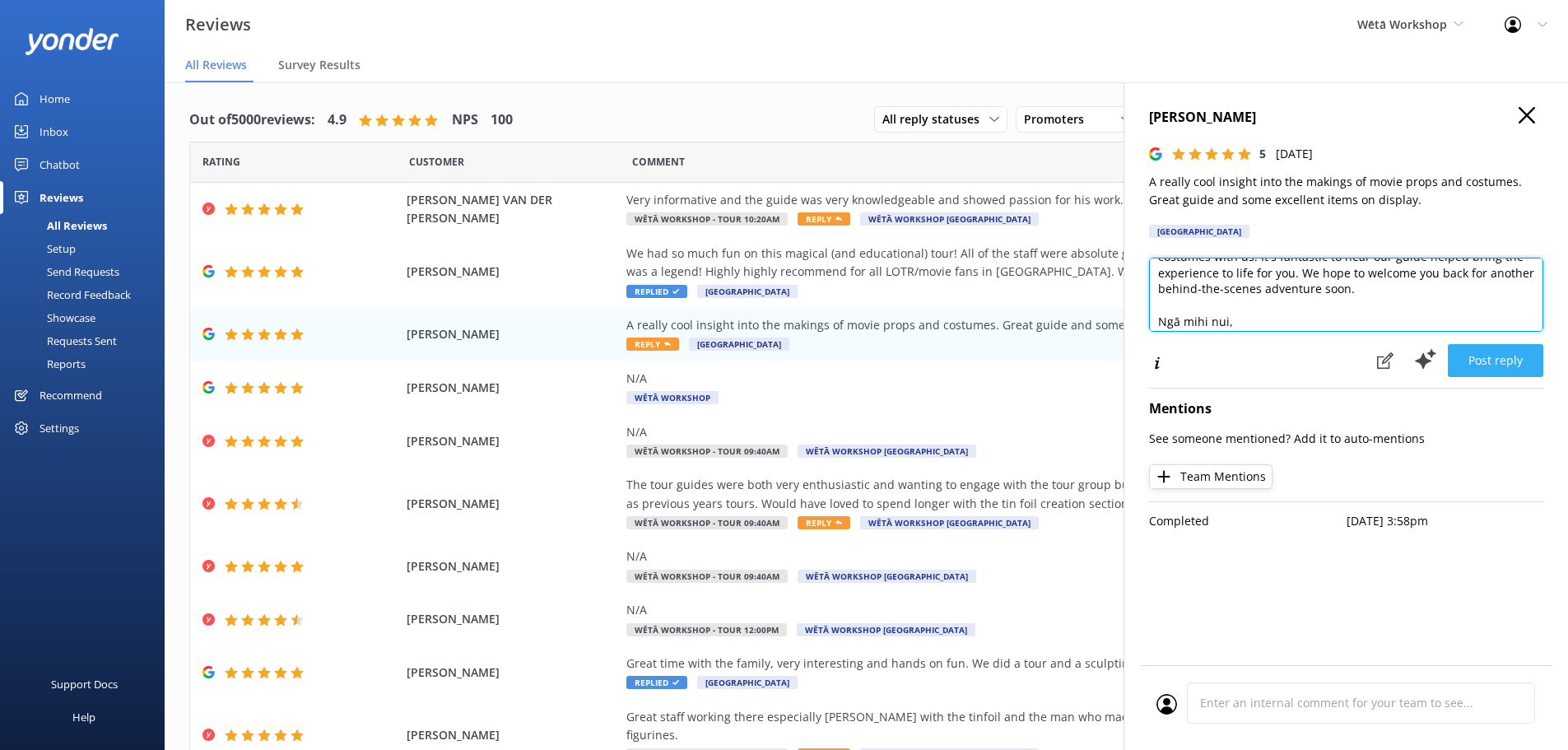
type textarea "Kia ora Calum, Thank you so much for your kind feedback! We're delighted you en…"
click at [1495, 359] on button "Post reply" at bounding box center [1495, 360] width 95 height 33
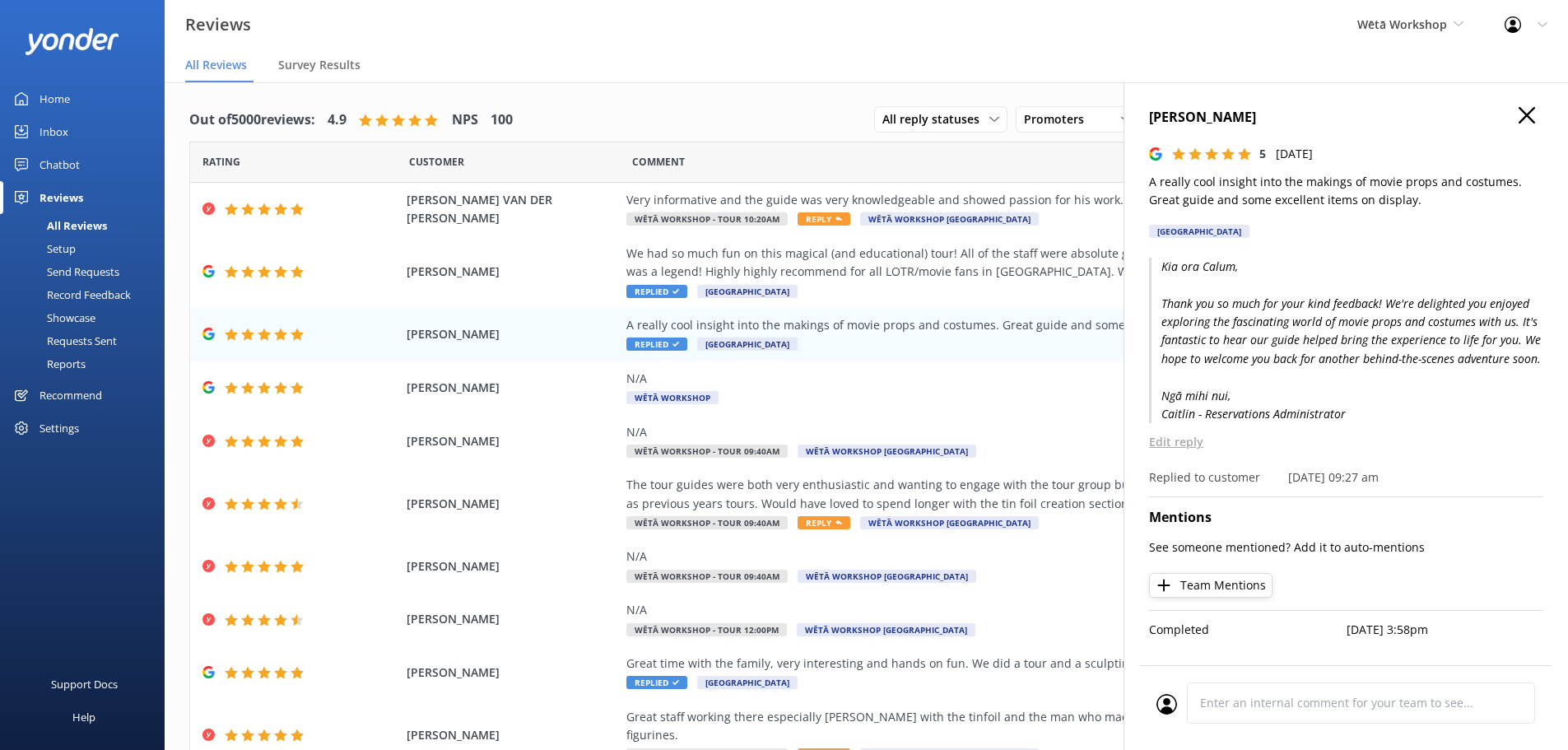
click at [1525, 112] on use "button" at bounding box center [1527, 115] width 16 height 16
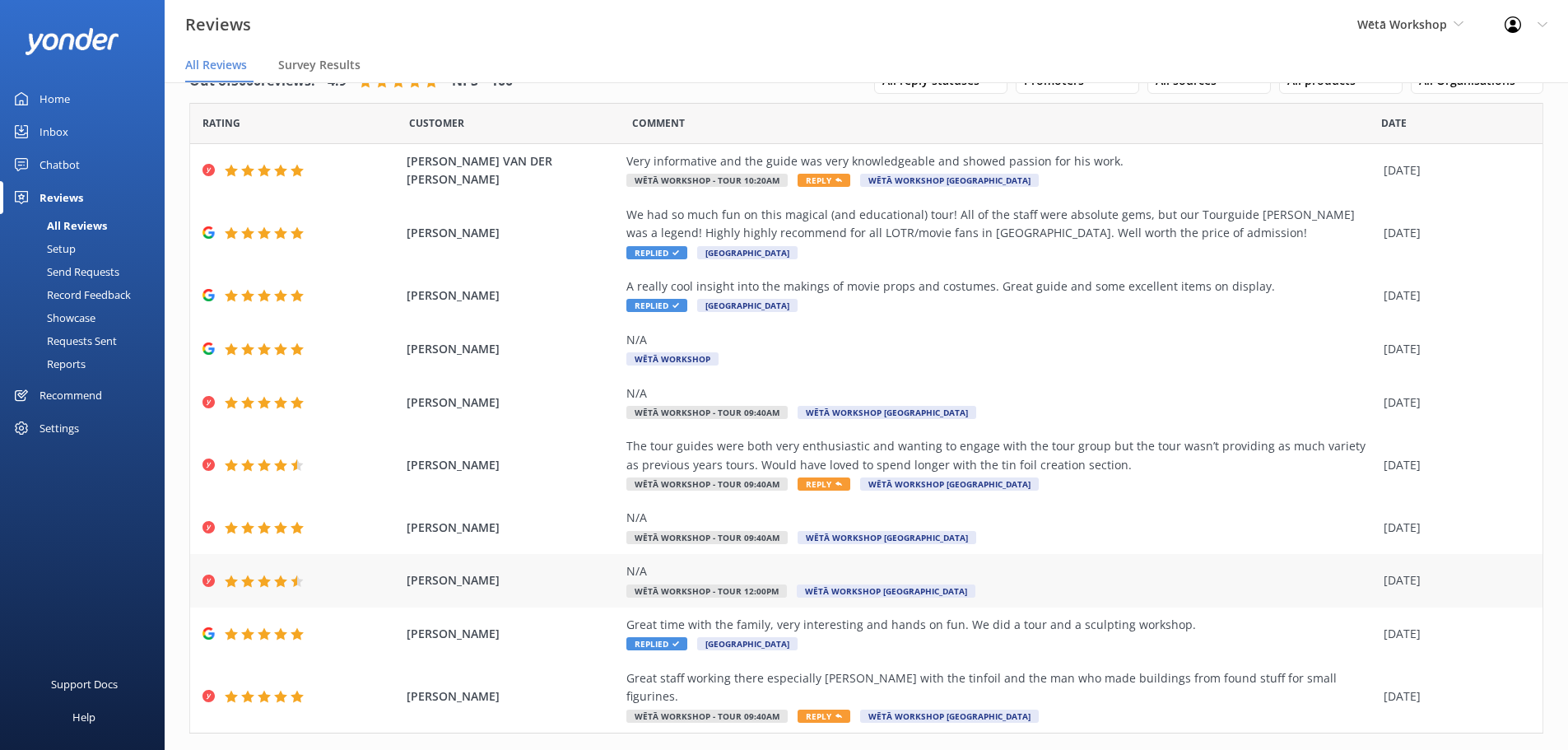
scroll to position [57, 0]
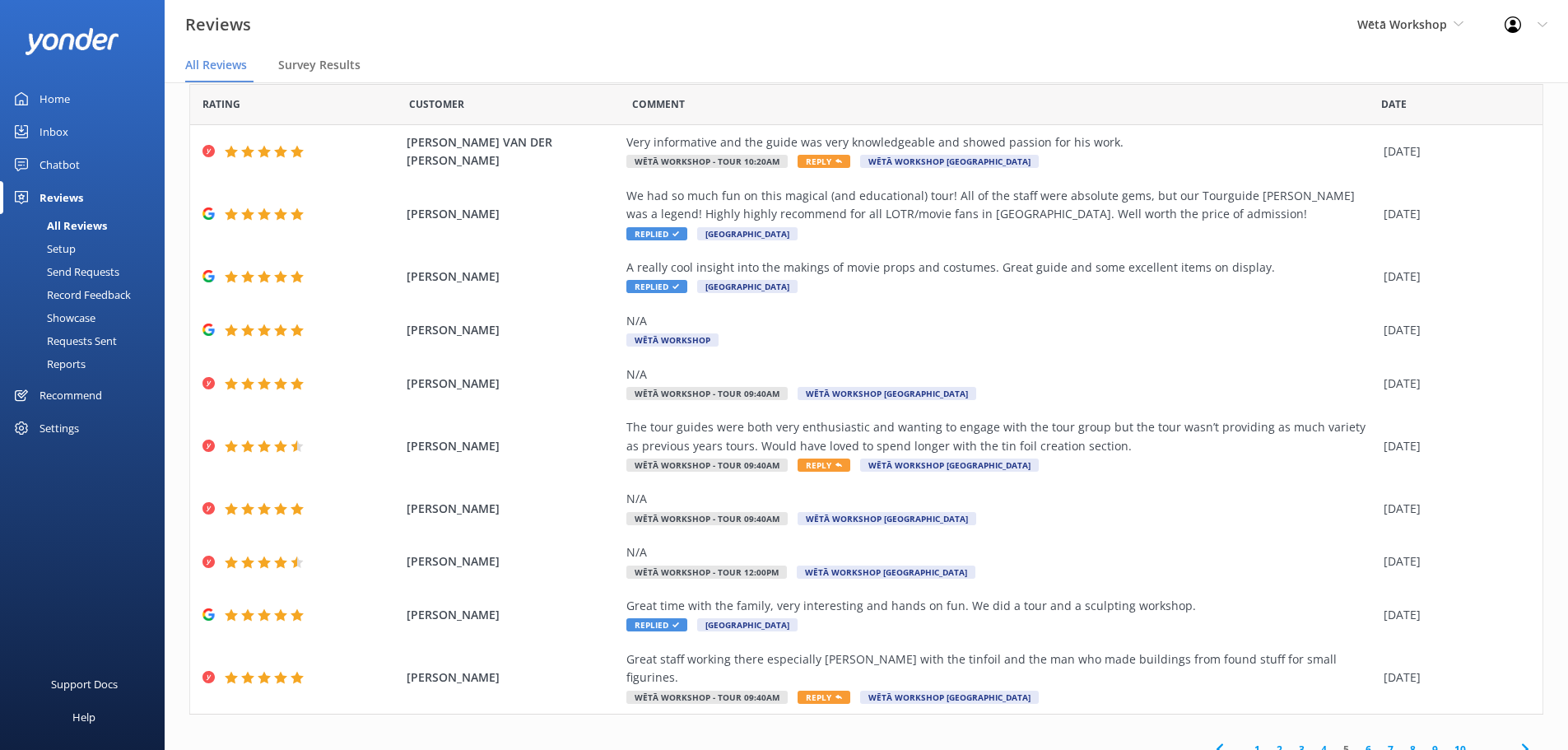
click at [1313, 742] on link "4" at bounding box center [1324, 750] width 23 height 16
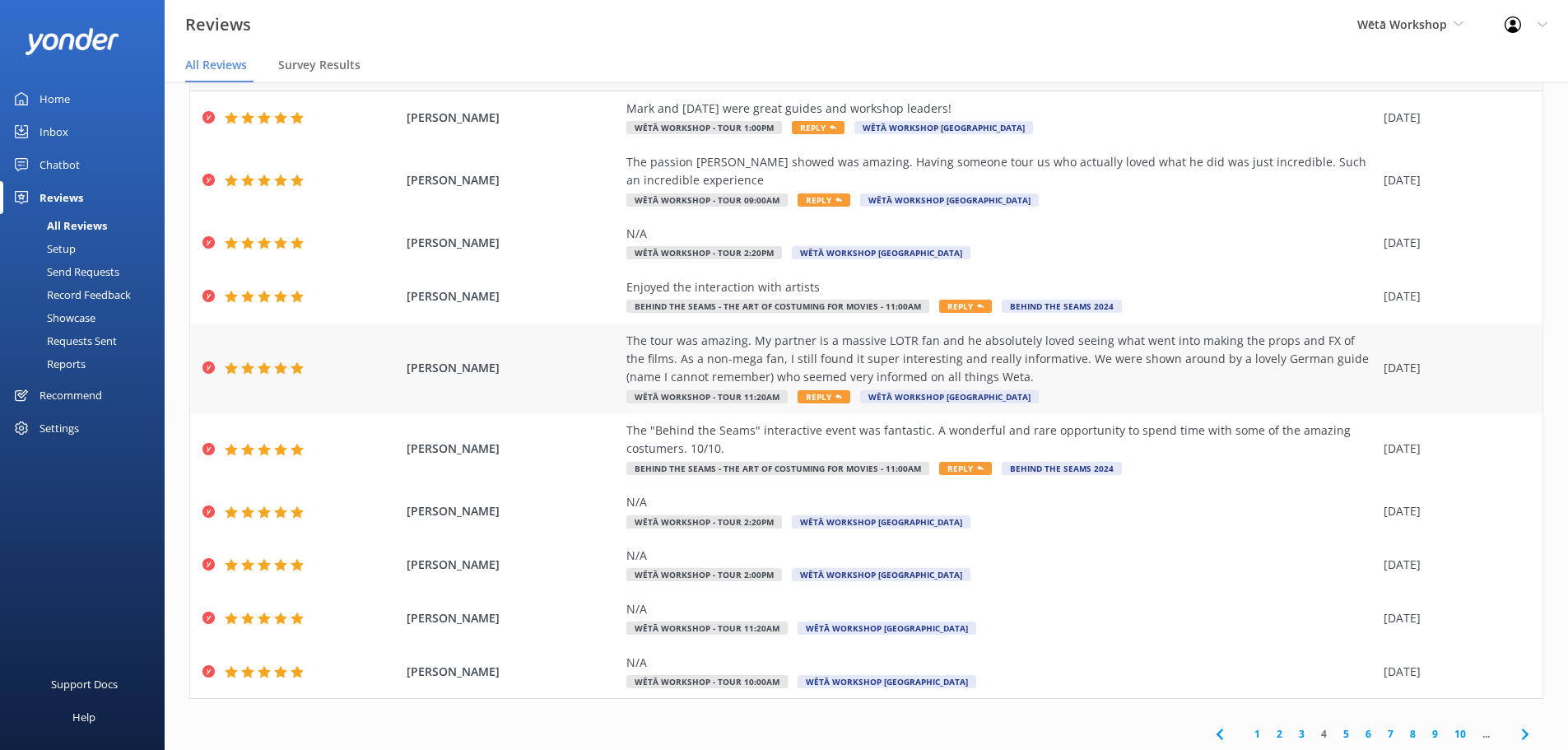
scroll to position [94, 0]
click at [1197, 394] on div "The tour was amazing. My partner is a massive LOTR fan and he absolutely loved …" at bounding box center [1000, 367] width 749 height 74
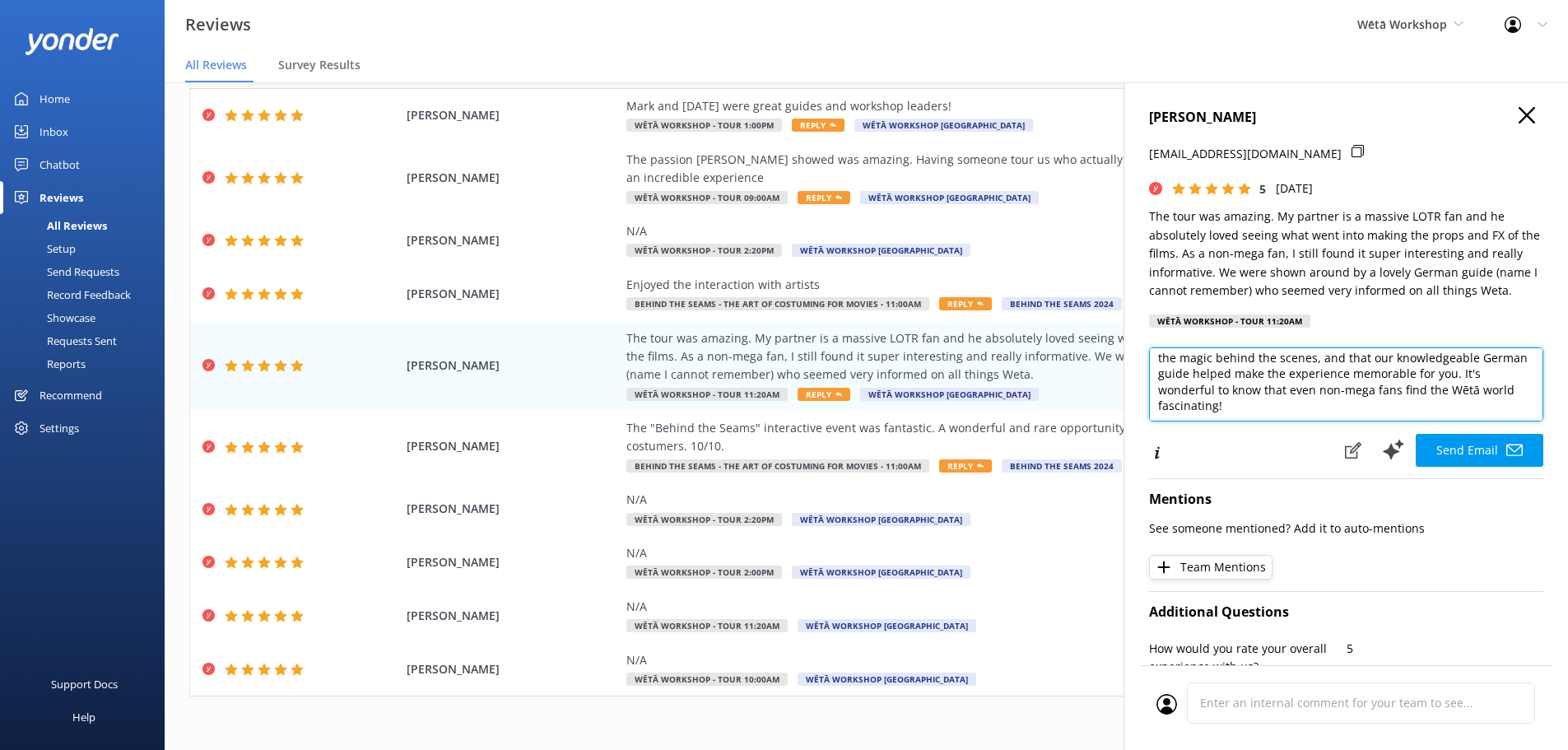
scroll to position [68, 0]
drag, startPoint x: 1236, startPoint y: 382, endPoint x: 1369, endPoint y: 367, distance: 133.8
click at [1369, 367] on textarea "Kia [PERSON_NAME], Thank you so much for your fantastic review! We're delighted…" at bounding box center [1346, 384] width 395 height 74
click at [1452, 363] on textarea "Kia [PERSON_NAME], Thank you so much for your fantastic review! We're delighted…" at bounding box center [1346, 384] width 395 height 74
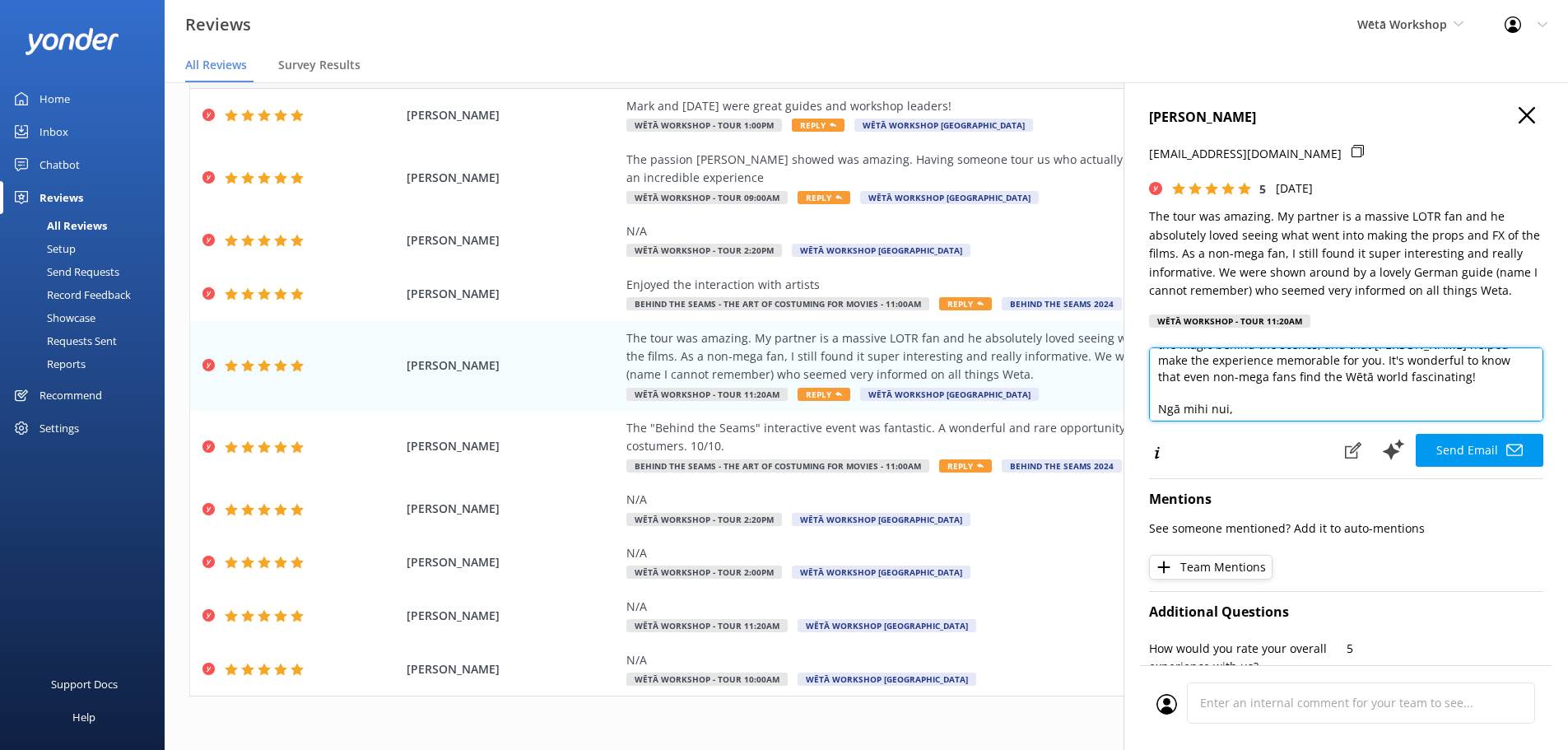
scroll to position [83, 0]
drag, startPoint x: 1480, startPoint y: 363, endPoint x: 1262, endPoint y: 380, distance: 218.7
click at [1262, 380] on textarea "Kia [PERSON_NAME], Thank you so much for your fantastic review! We're delighted…" at bounding box center [1346, 384] width 395 height 74
drag, startPoint x: 1240, startPoint y: 382, endPoint x: 1195, endPoint y: 383, distance: 45.0
click at [1195, 383] on textarea "Kia [PERSON_NAME], Thank you so much for your fantastic review! We're delighted…" at bounding box center [1346, 384] width 395 height 74
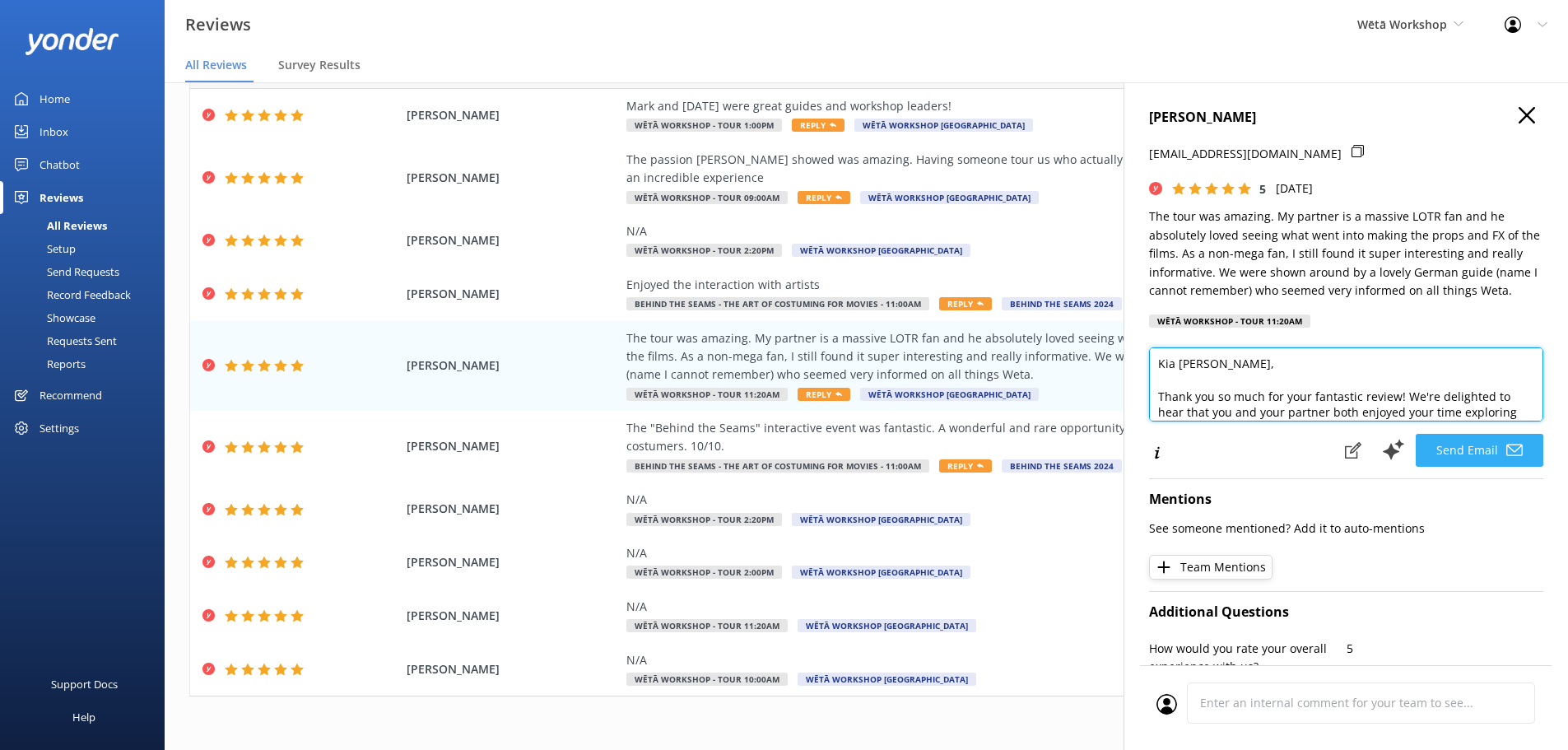
scroll to position [0, 0]
type textarea "Kia [PERSON_NAME], Thank you so much for your fantastic review! We're delighted…"
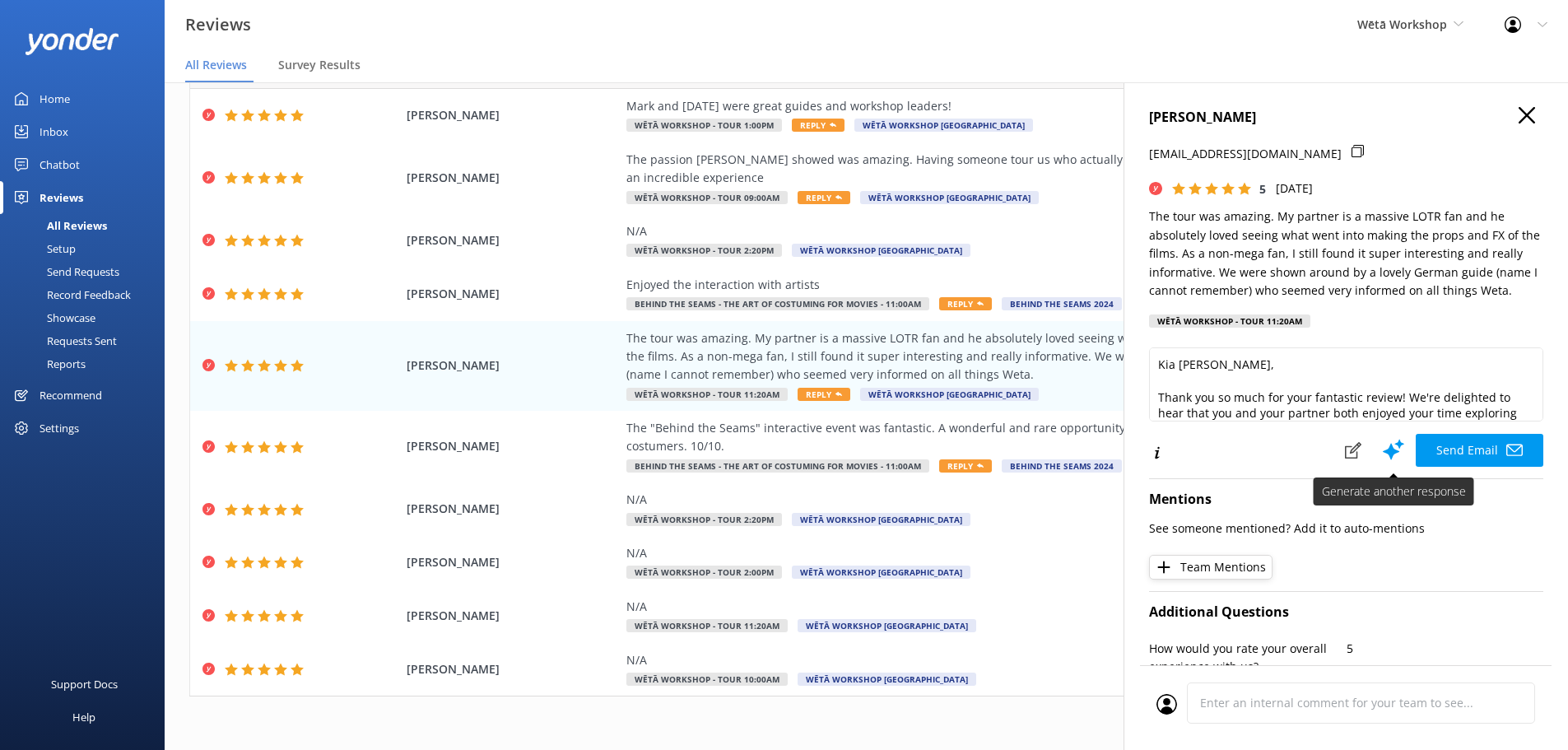
click at [1430, 446] on button "Send Email" at bounding box center [1479, 450] width 127 height 33
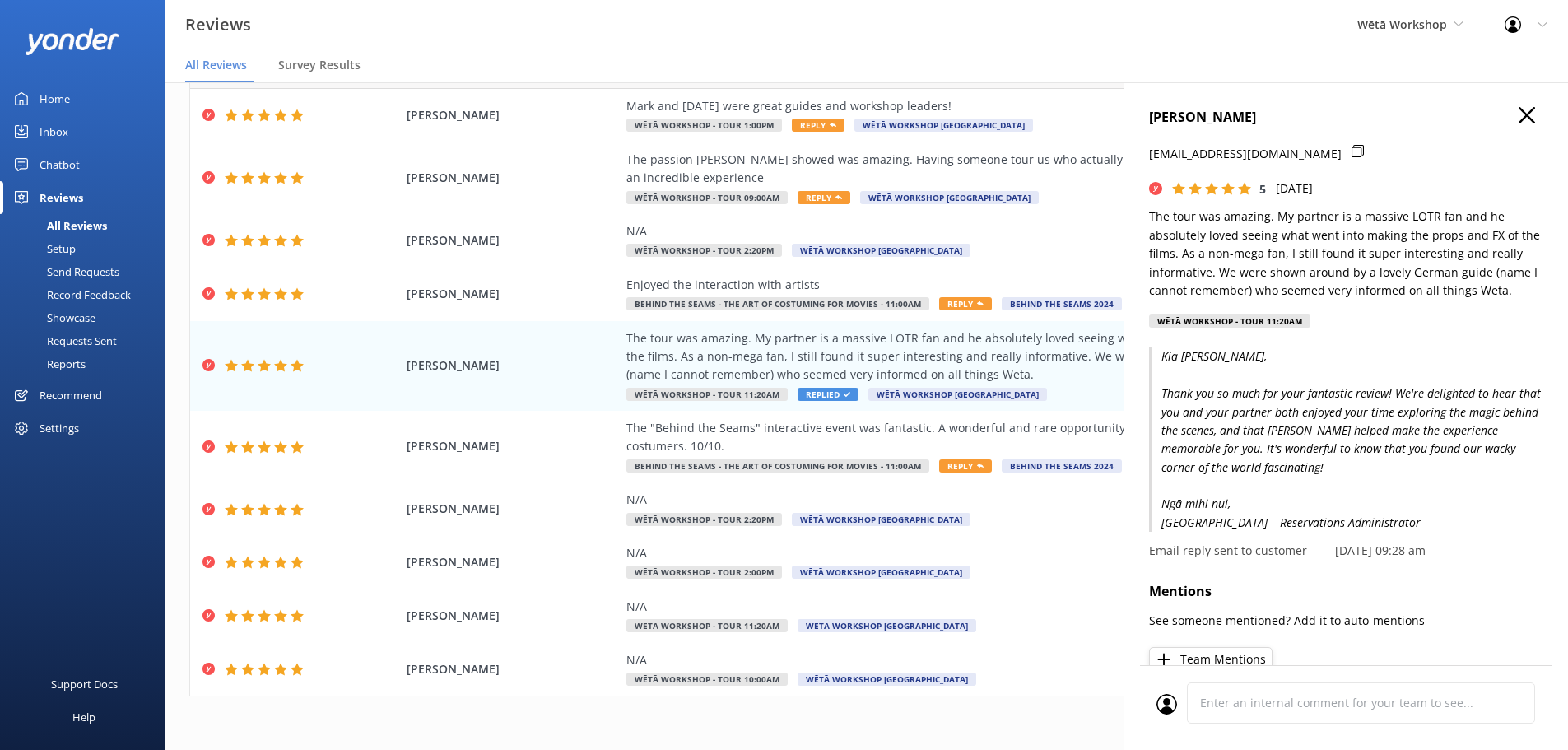
click at [1519, 113] on icon "button" at bounding box center [1527, 115] width 16 height 16
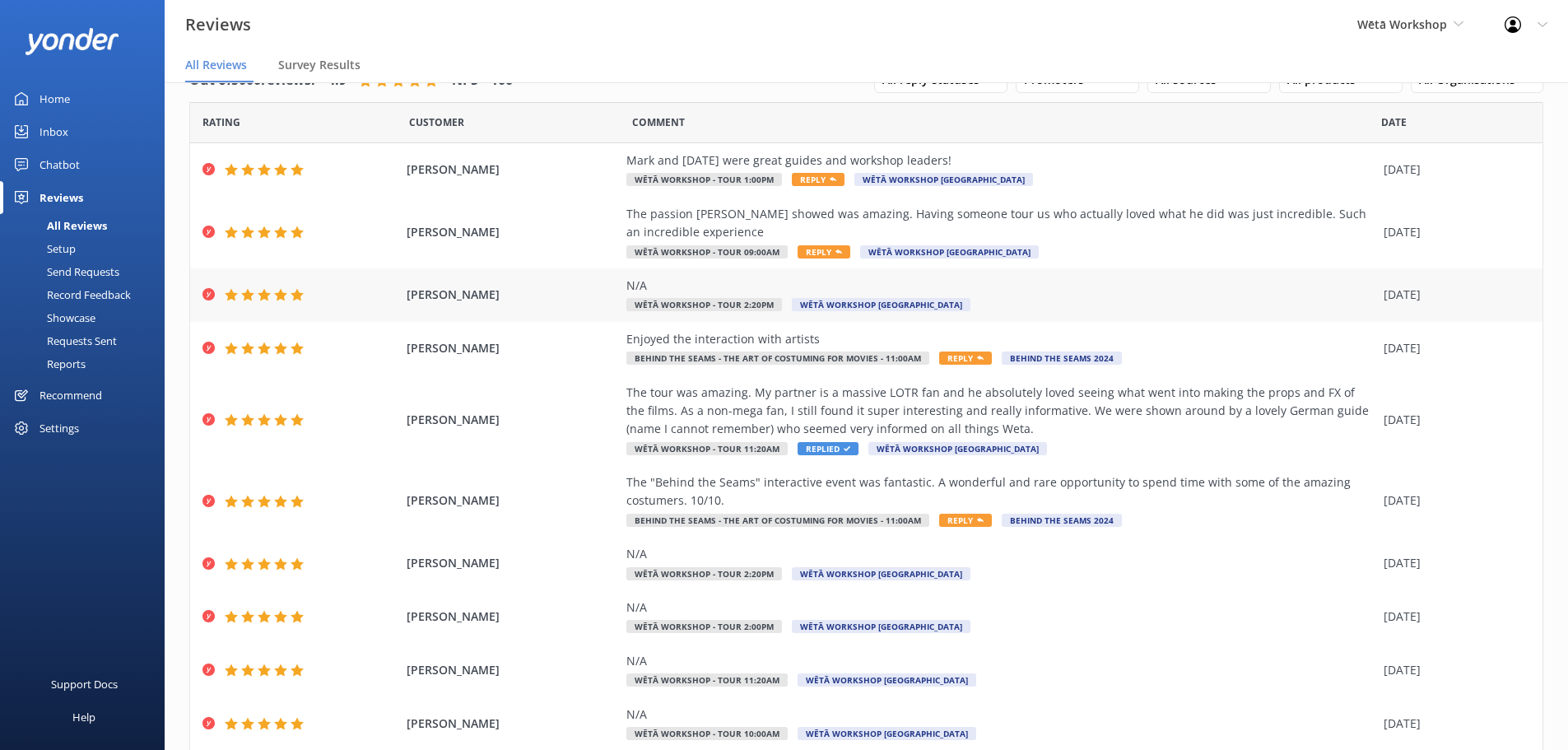
scroll to position [11, 0]
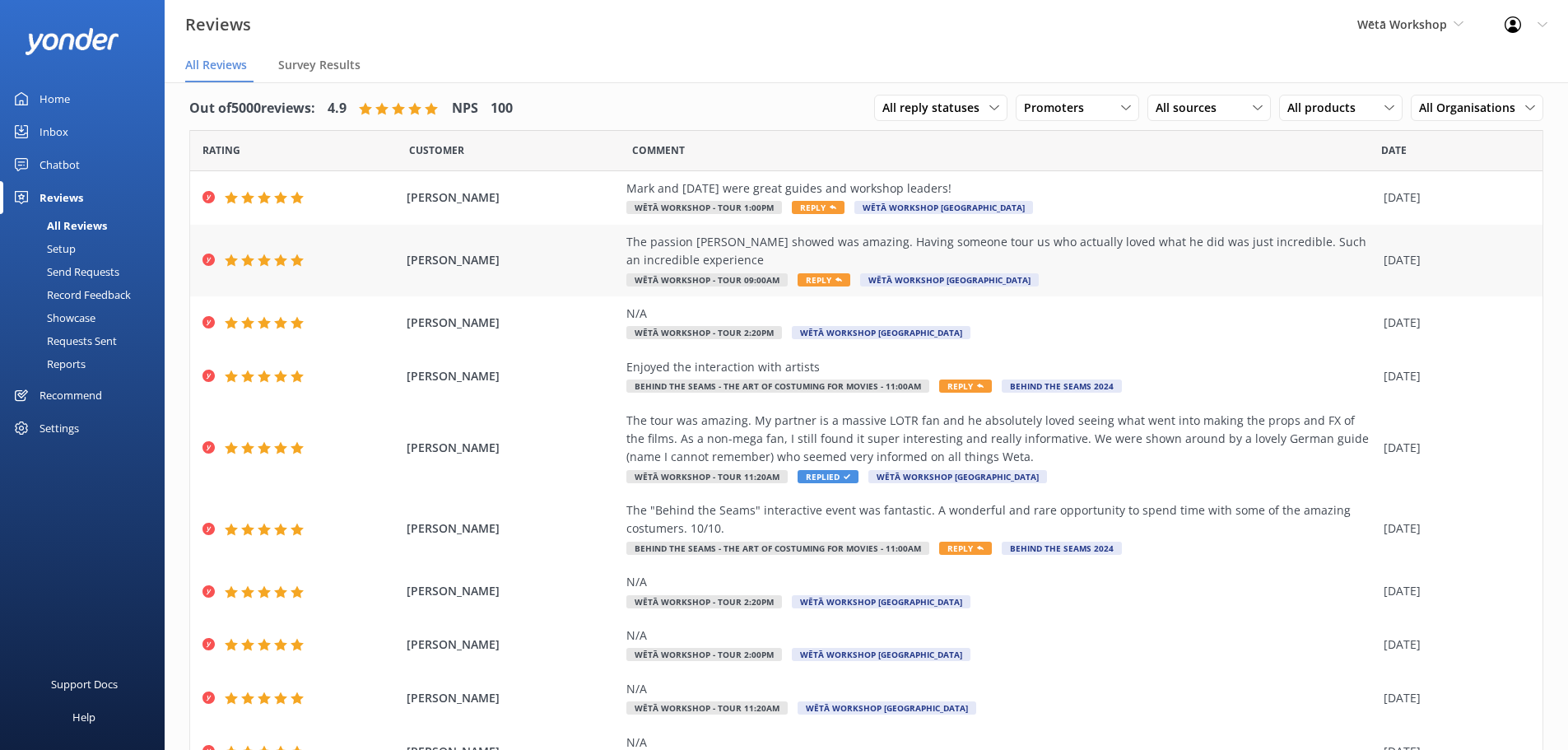
click at [1124, 269] on div "The passion [PERSON_NAME] showed was amazing. Having someone tour us who actual…" at bounding box center [1000, 260] width 749 height 56
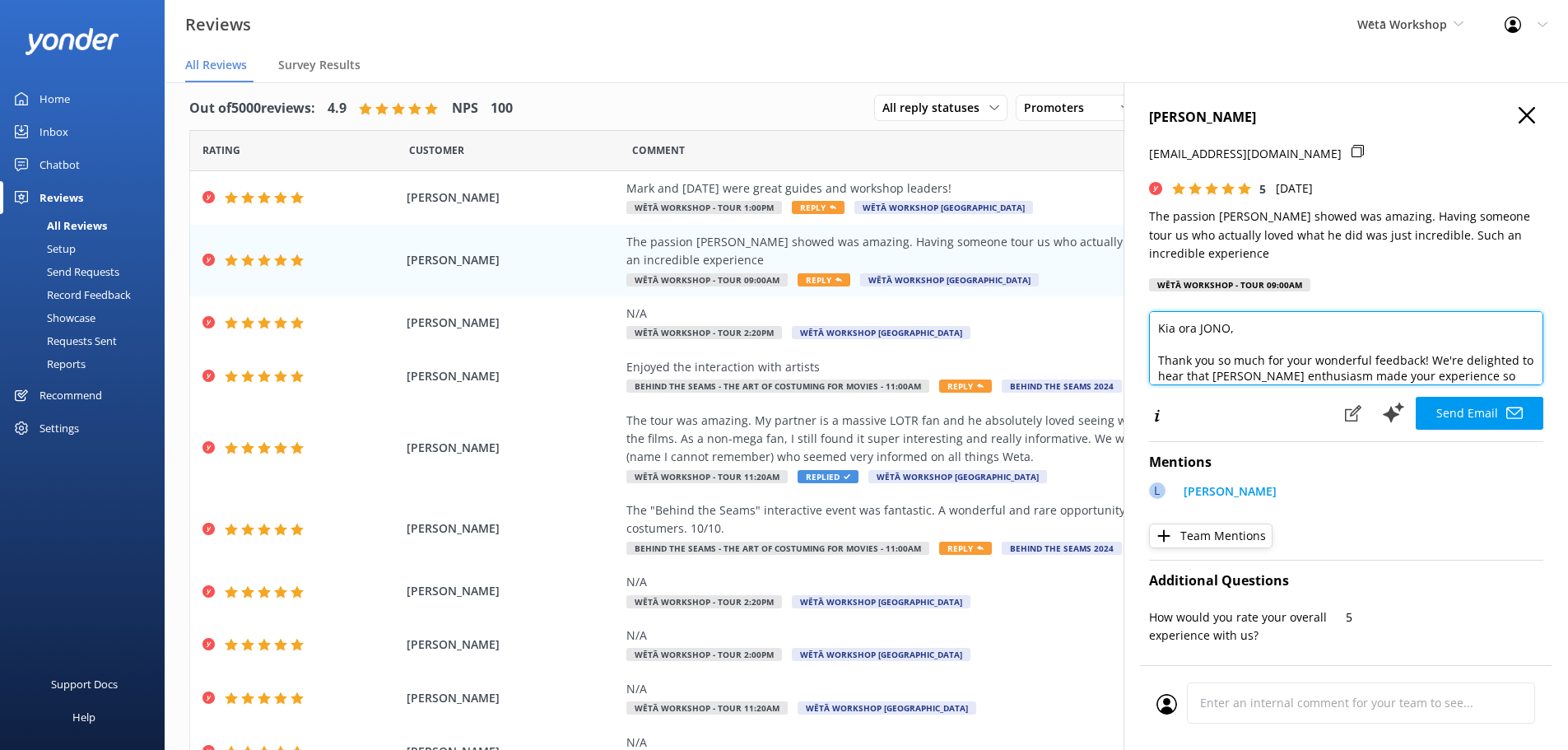
click at [1201, 325] on textarea "Kia ora JONO, Thank you so much for your wonderful feedback! We're delighted to…" at bounding box center [1346, 348] width 395 height 74
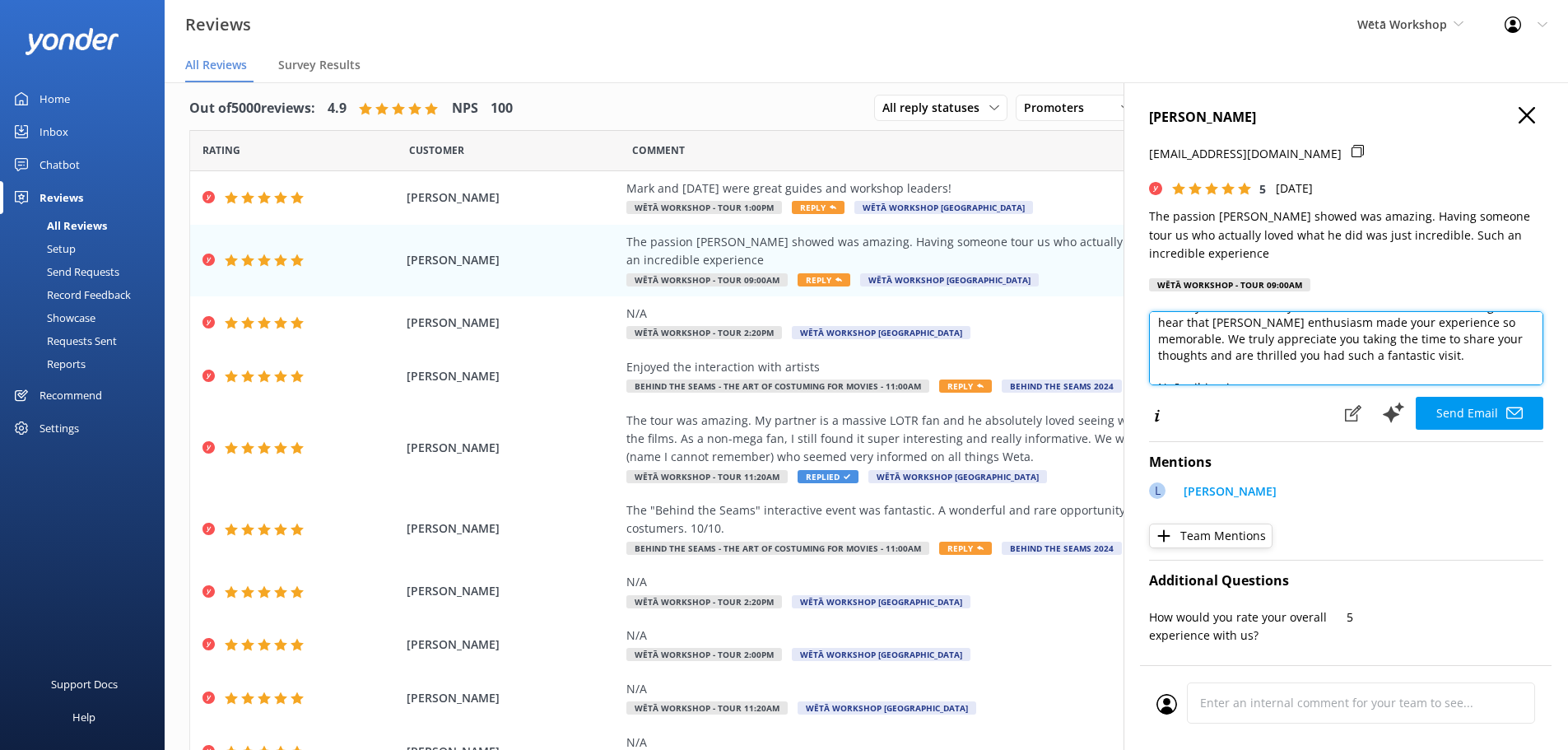
scroll to position [82, 0]
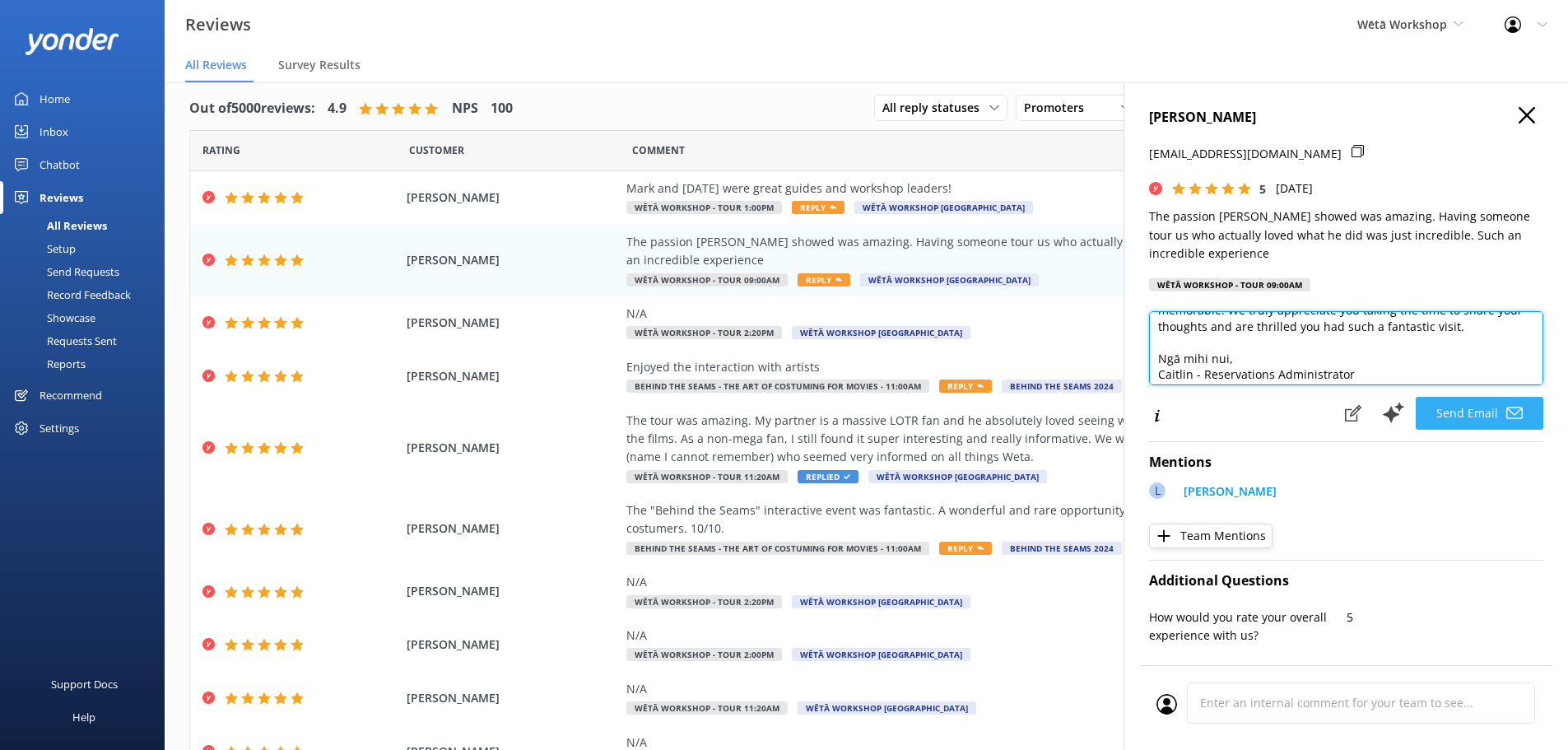
type textarea "Kia ora [PERSON_NAME], Thank you so much for your wonderful feedback! We're del…"
click at [1457, 416] on button "Send Email" at bounding box center [1479, 413] width 127 height 33
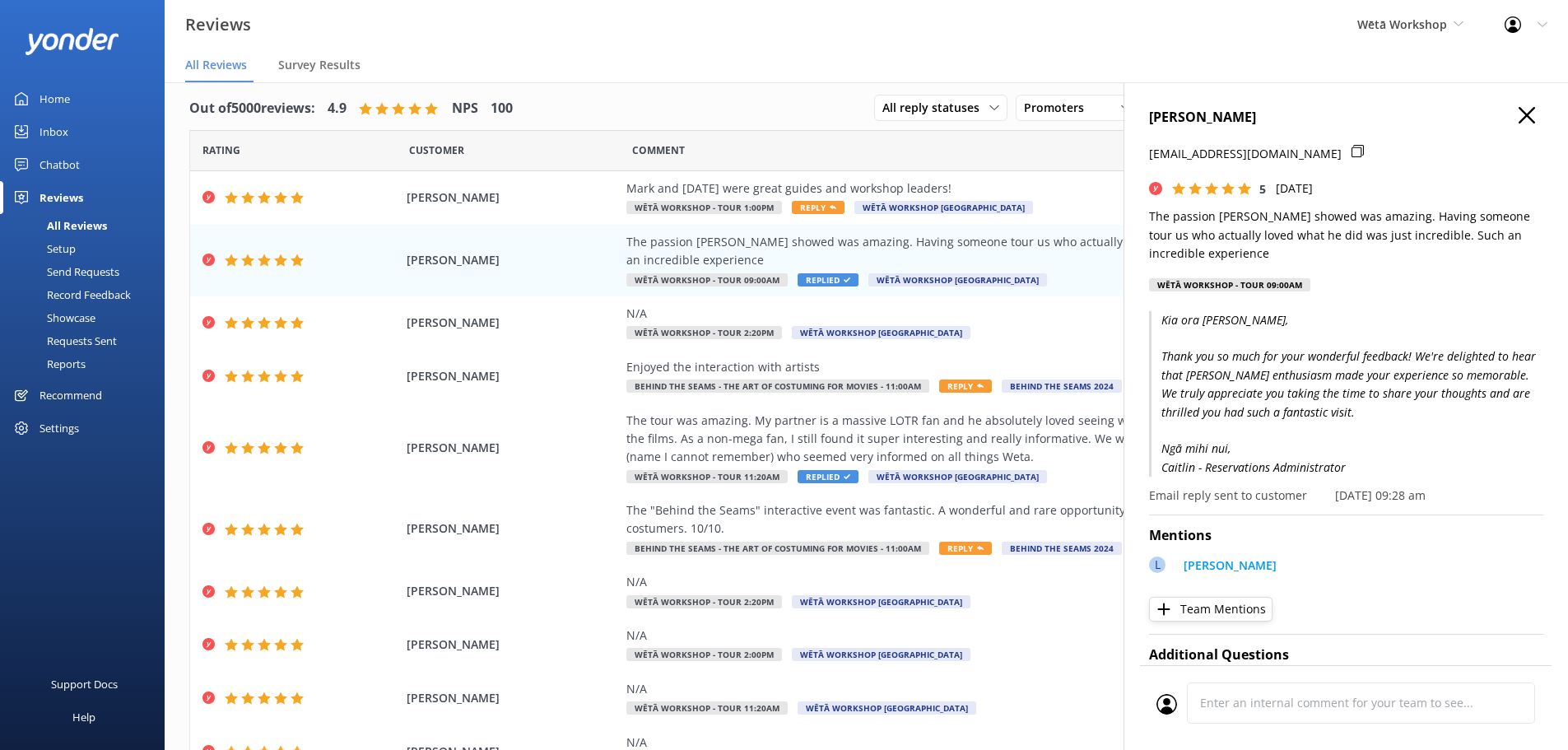
click at [1519, 117] on icon "button" at bounding box center [1527, 115] width 16 height 16
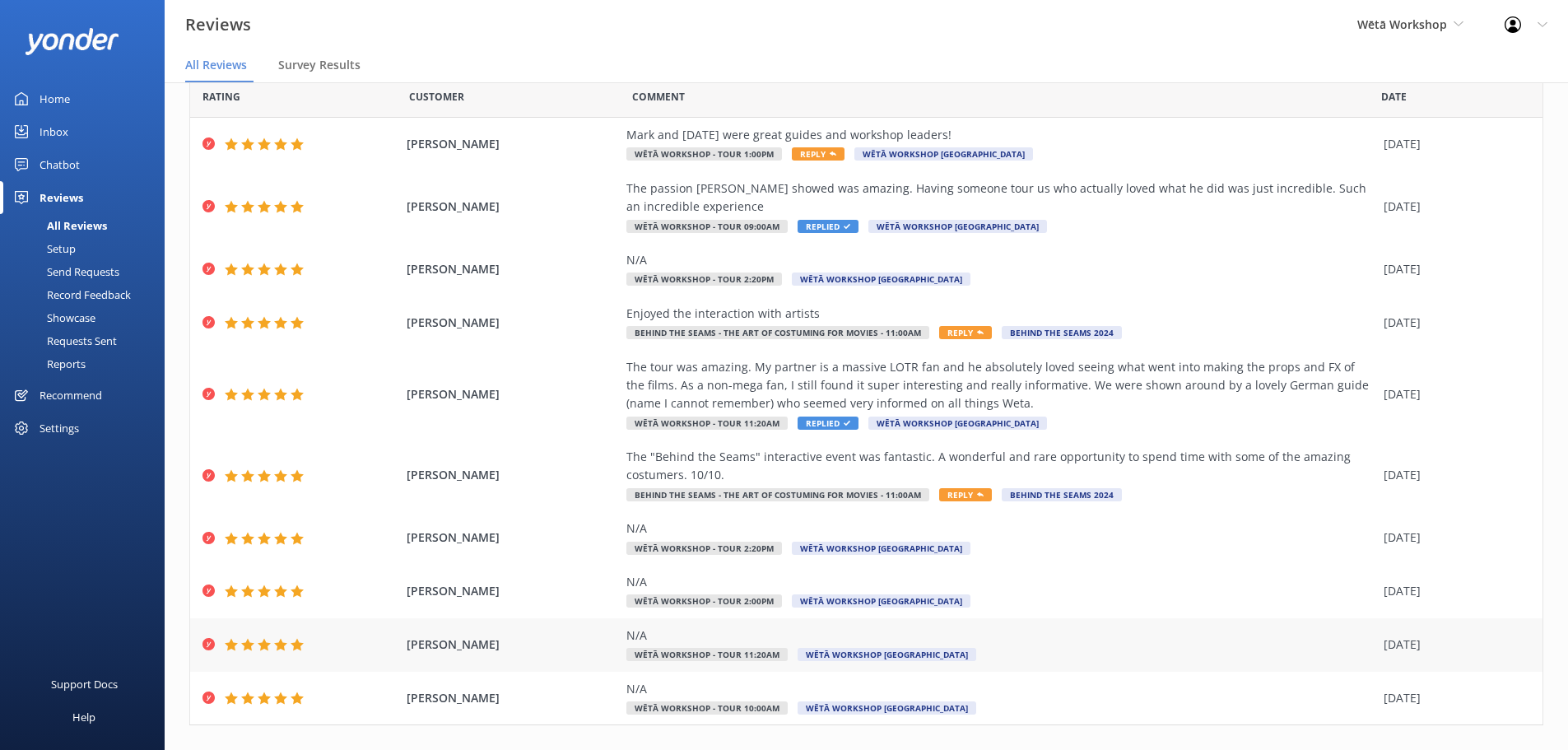
scroll to position [94, 0]
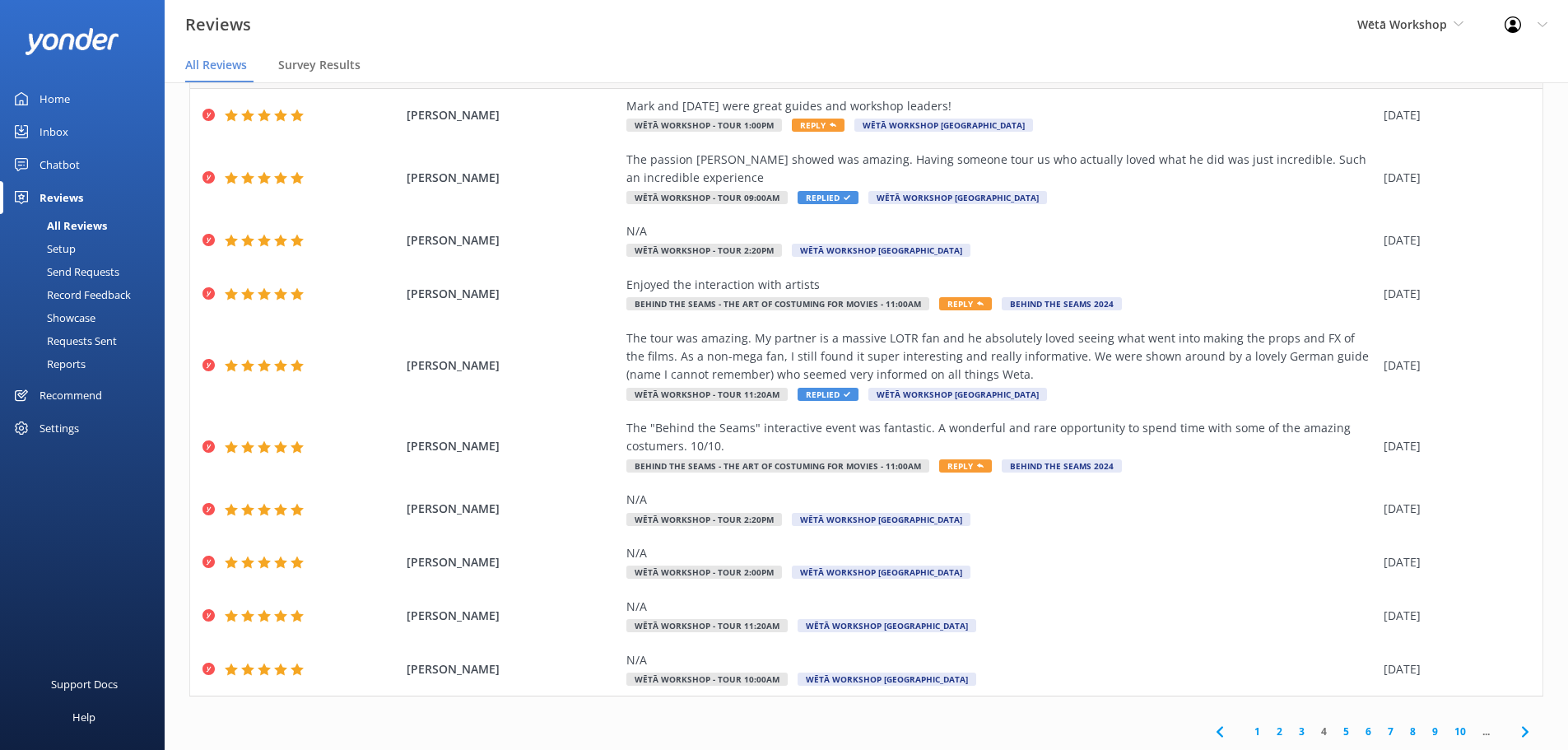
click at [1291, 728] on link "3" at bounding box center [1302, 731] width 23 height 16
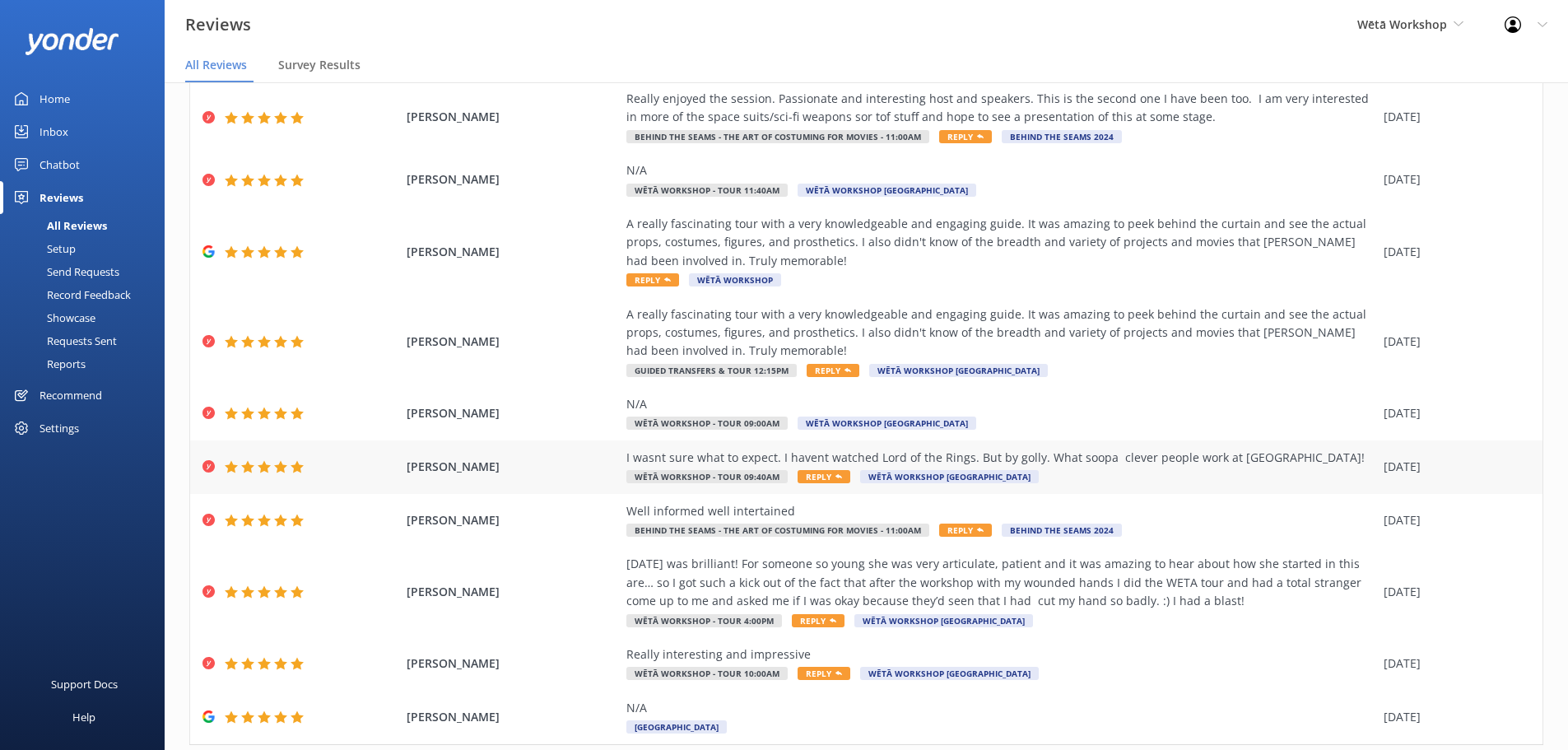
scroll to position [68, 0]
click at [1077, 280] on div "A really fascinating tour with a very knowledgeable and engaging guide. It was …" at bounding box center [1000, 253] width 749 height 74
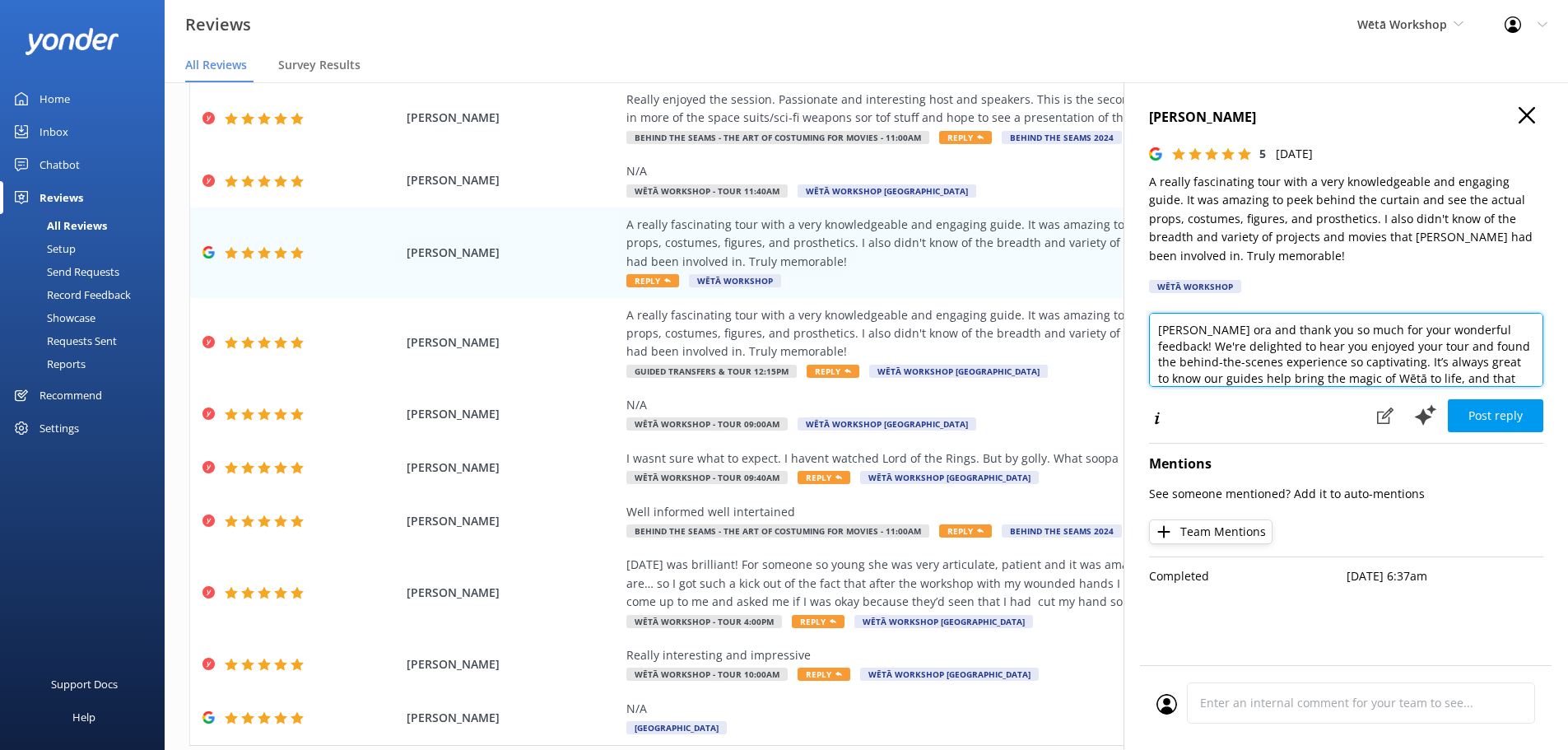
drag, startPoint x: 1197, startPoint y: 333, endPoint x: 1242, endPoint y: 340, distance: 45.5
click at [1197, 332] on textarea "[PERSON_NAME] ora and thank you so much for your wonderful feedback! We're deli…" at bounding box center [1346, 350] width 395 height 74
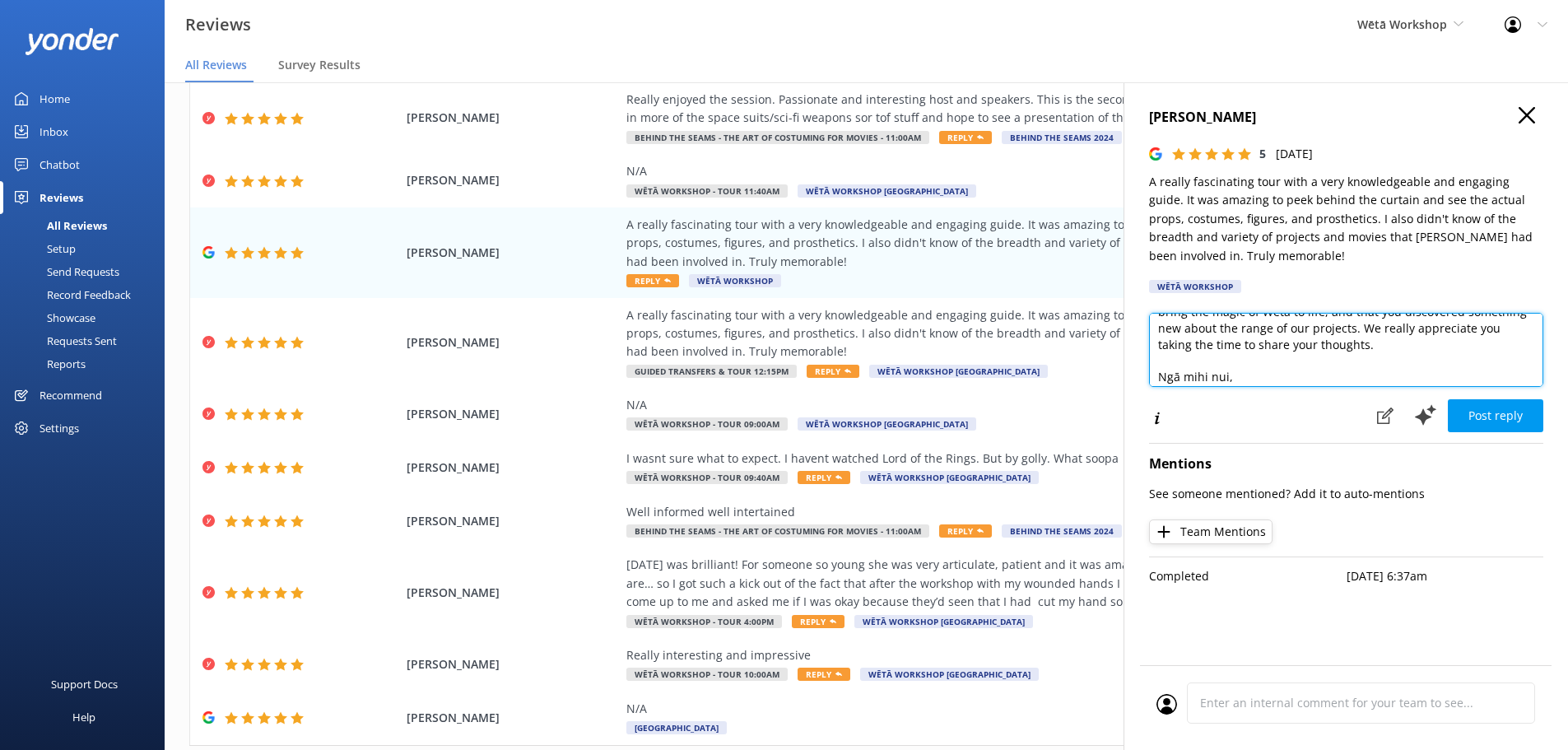
scroll to position [0, 0]
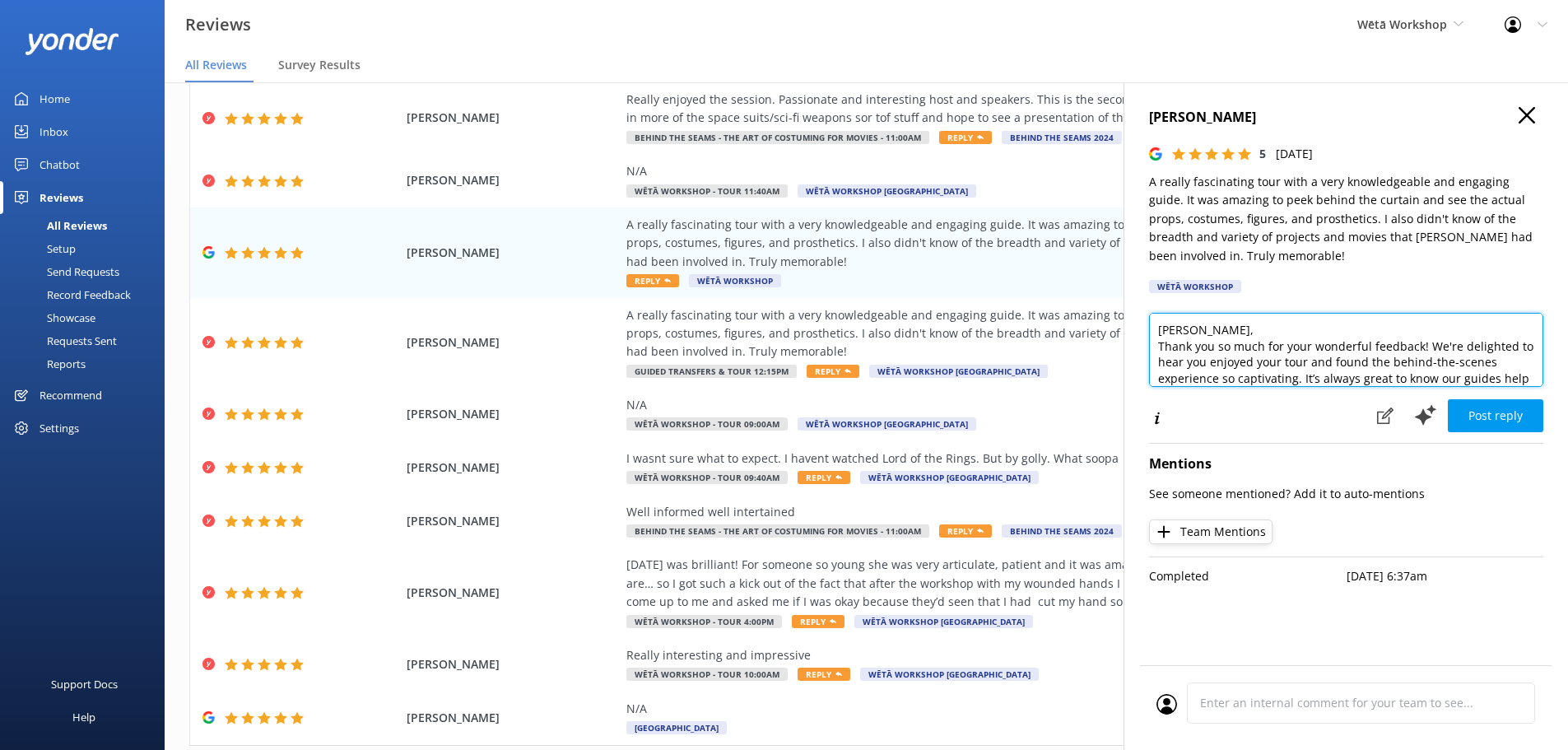
click at [1409, 324] on textarea "[PERSON_NAME], Thank you so much for your wonderful feedback! We're delighted t…" at bounding box center [1346, 350] width 395 height 74
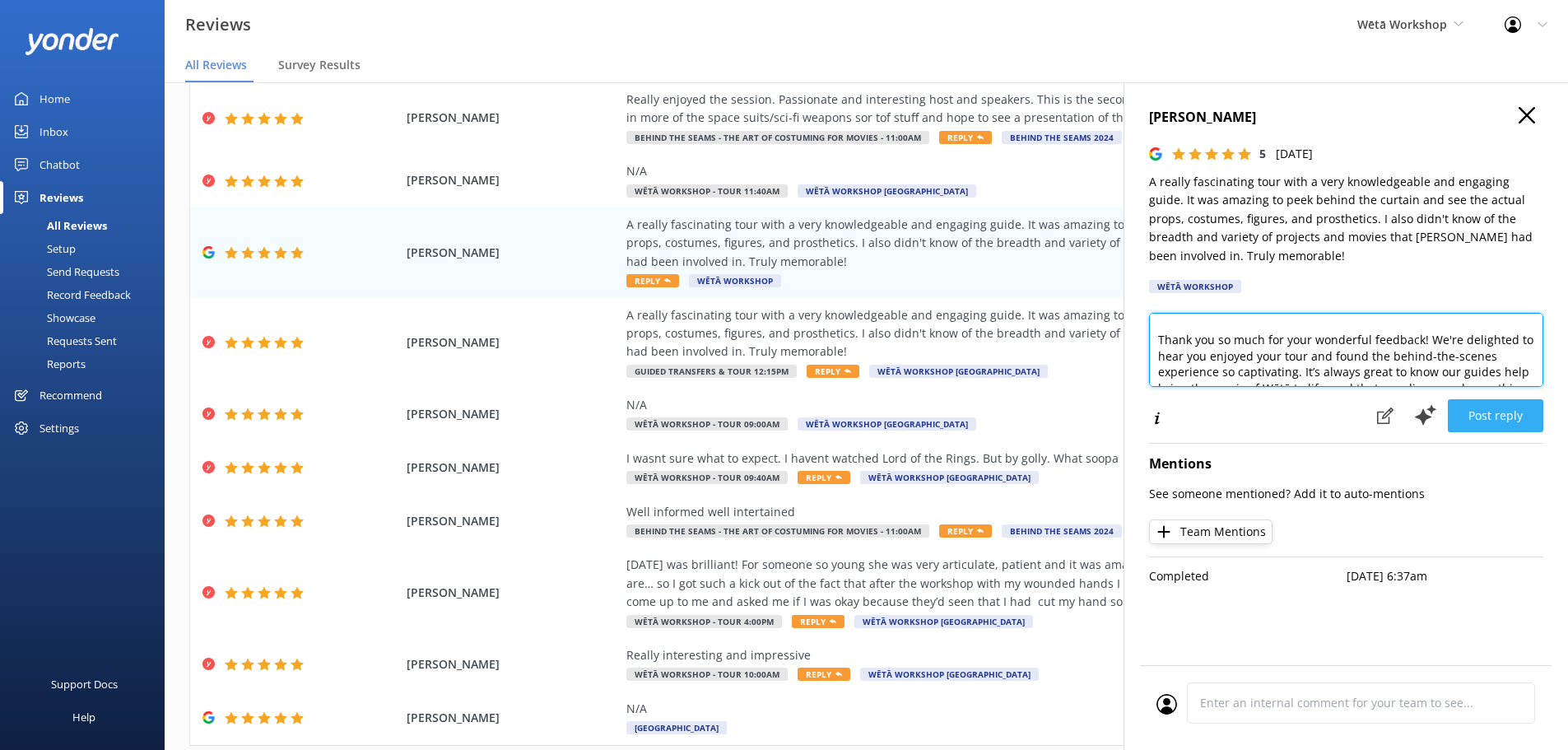
type textarea "Kia [PERSON_NAME], Thank you so much for your wonderful feedback! We're delight…"
click at [1463, 404] on button "Post reply" at bounding box center [1495, 416] width 95 height 33
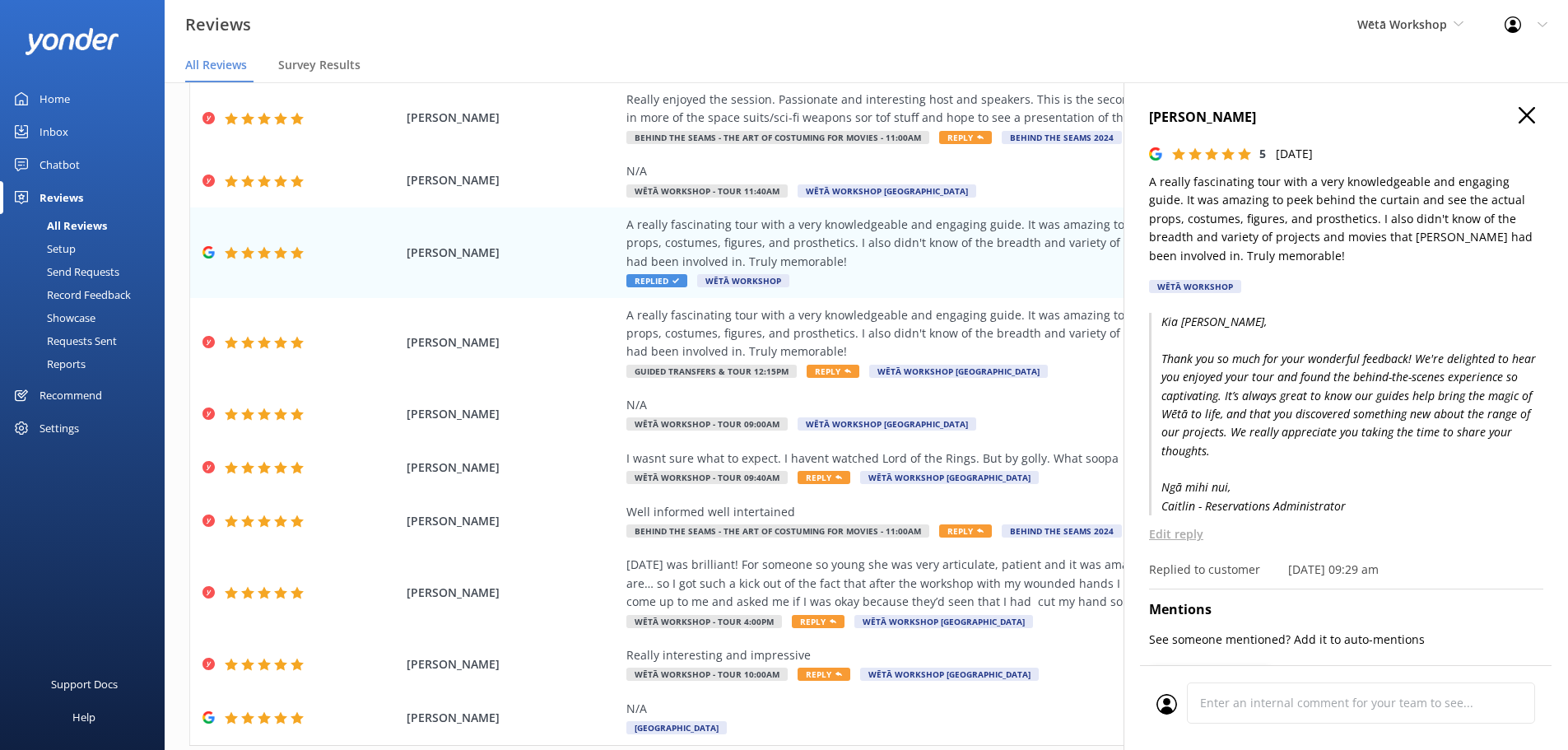
click at [1530, 110] on h4 "[PERSON_NAME]" at bounding box center [1346, 118] width 395 height 22
click at [1521, 110] on icon "button" at bounding box center [1527, 115] width 16 height 16
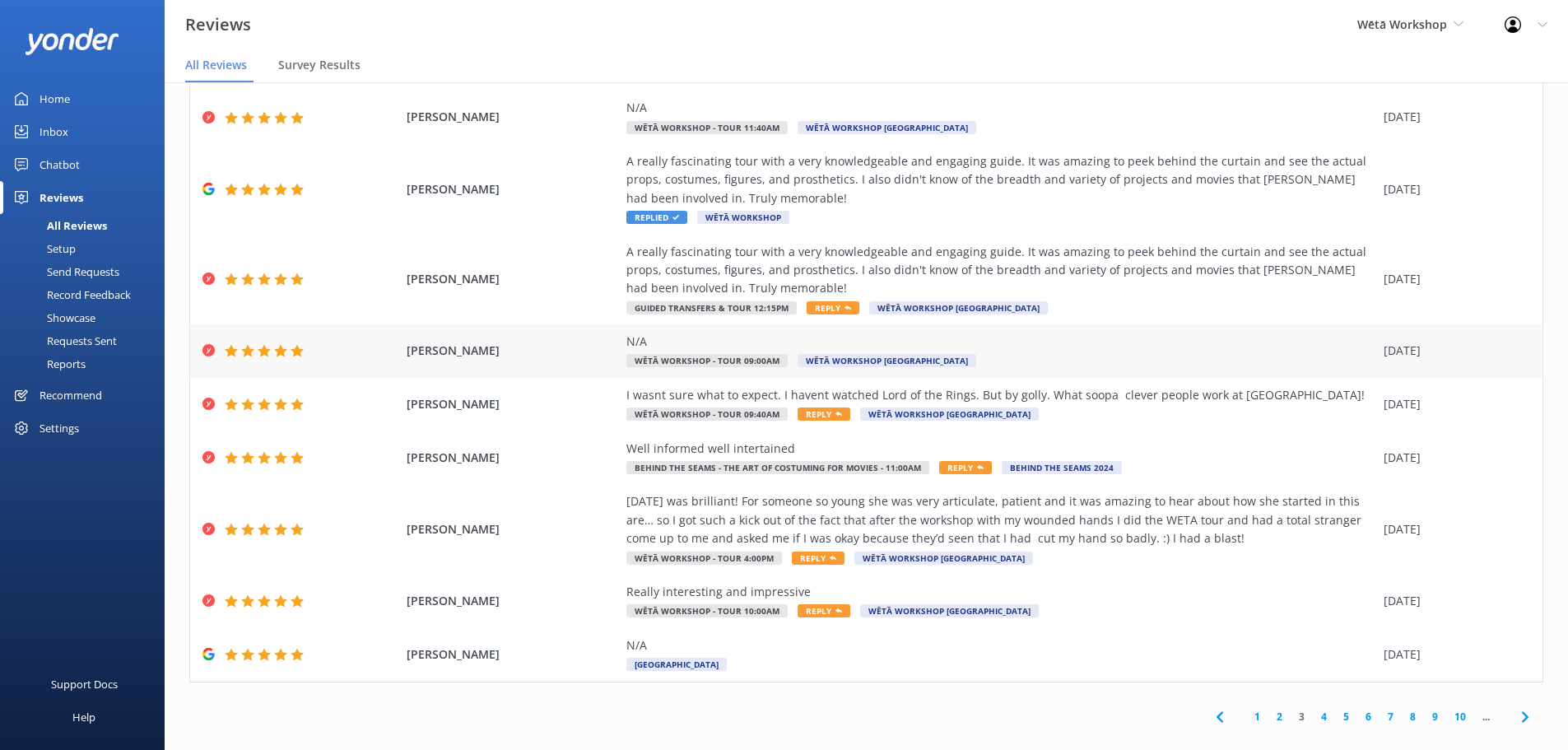
scroll to position [150, 0]
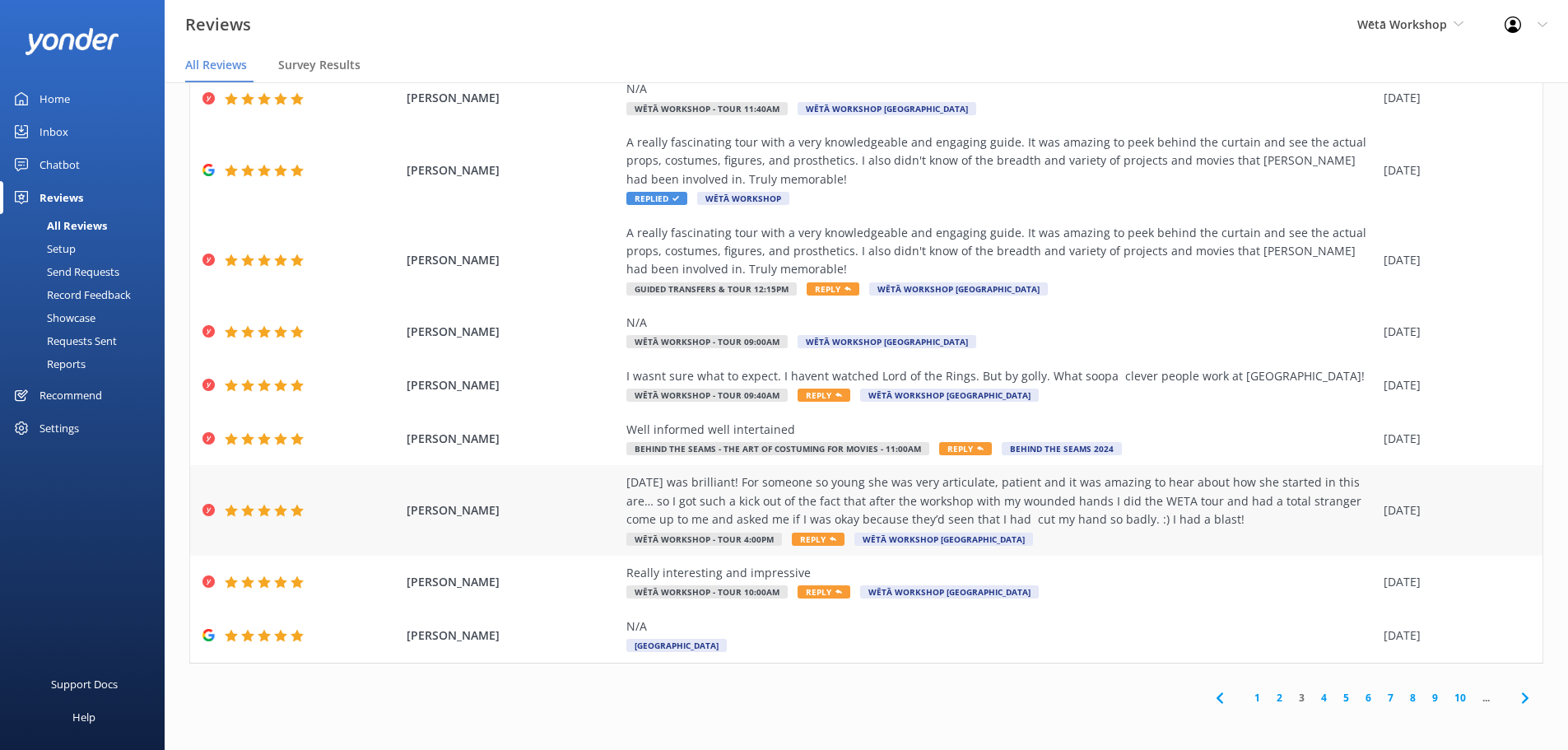
click at [1062, 501] on div "[DATE] was brilliant! For someone so young she was very articulate, patient and…" at bounding box center [1000, 501] width 749 height 56
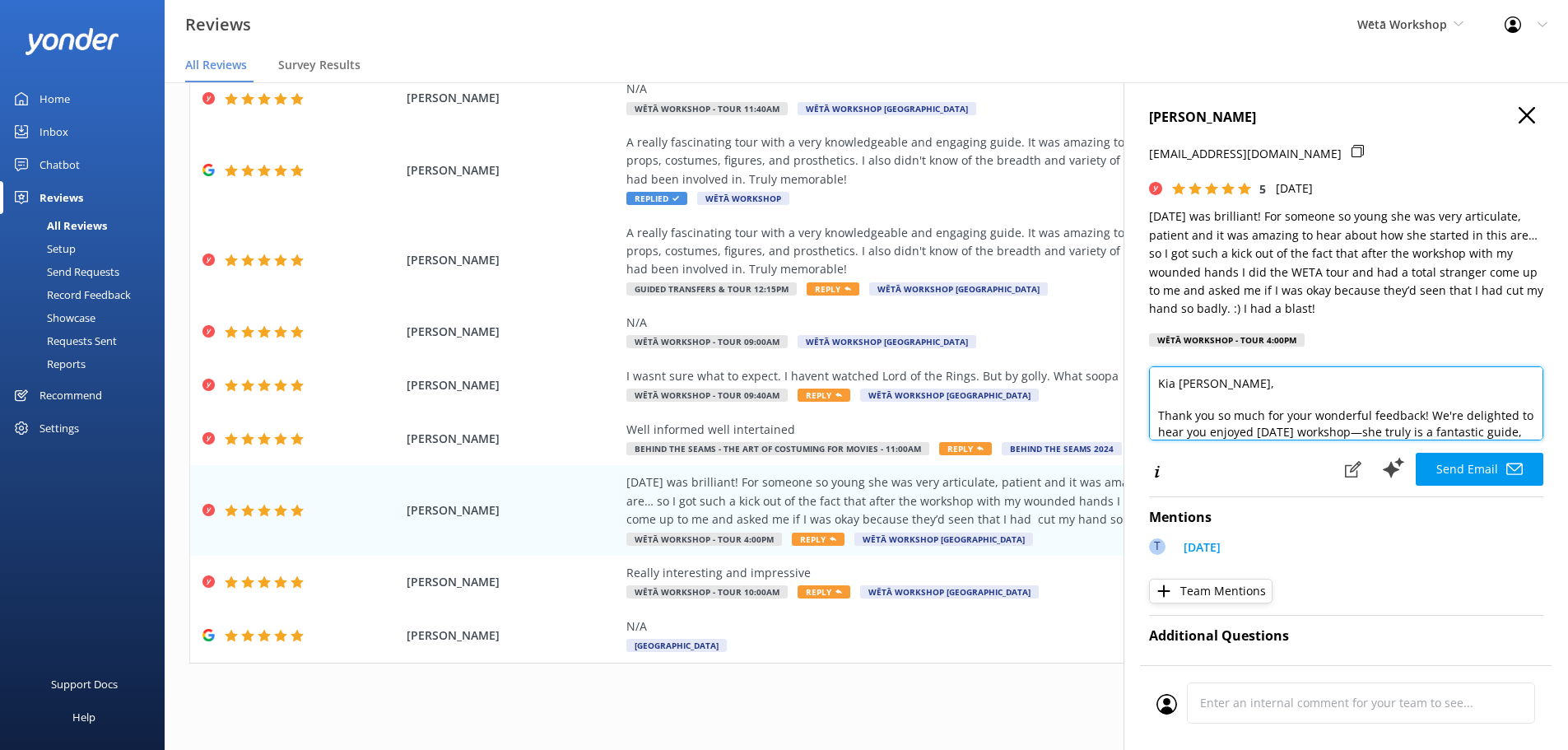
click at [1204, 385] on textarea "Kia [PERSON_NAME], Thank you so much for your wonderful feedback! We're delight…" at bounding box center [1346, 403] width 395 height 74
click at [1383, 432] on textarea "Kia [PERSON_NAME], Thank you so much for your wonderful feedback! We're delight…" at bounding box center [1346, 403] width 395 height 74
drag, startPoint x: 1409, startPoint y: 424, endPoint x: 1382, endPoint y: 408, distance: 31.4
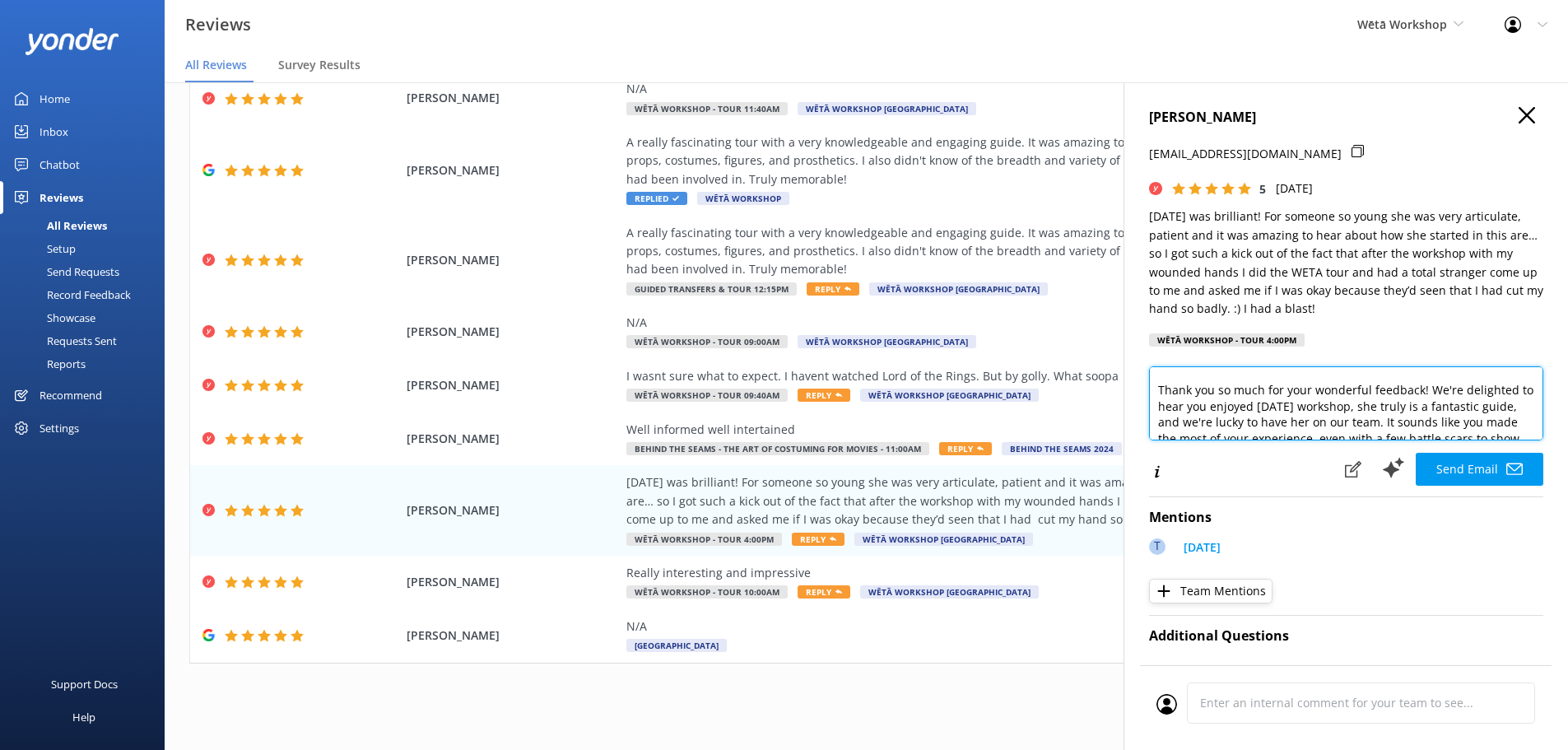
click at [1382, 408] on textarea "Kia [PERSON_NAME], Thank you so much for your wonderful feedback! We're delight…" at bounding box center [1346, 403] width 395 height 74
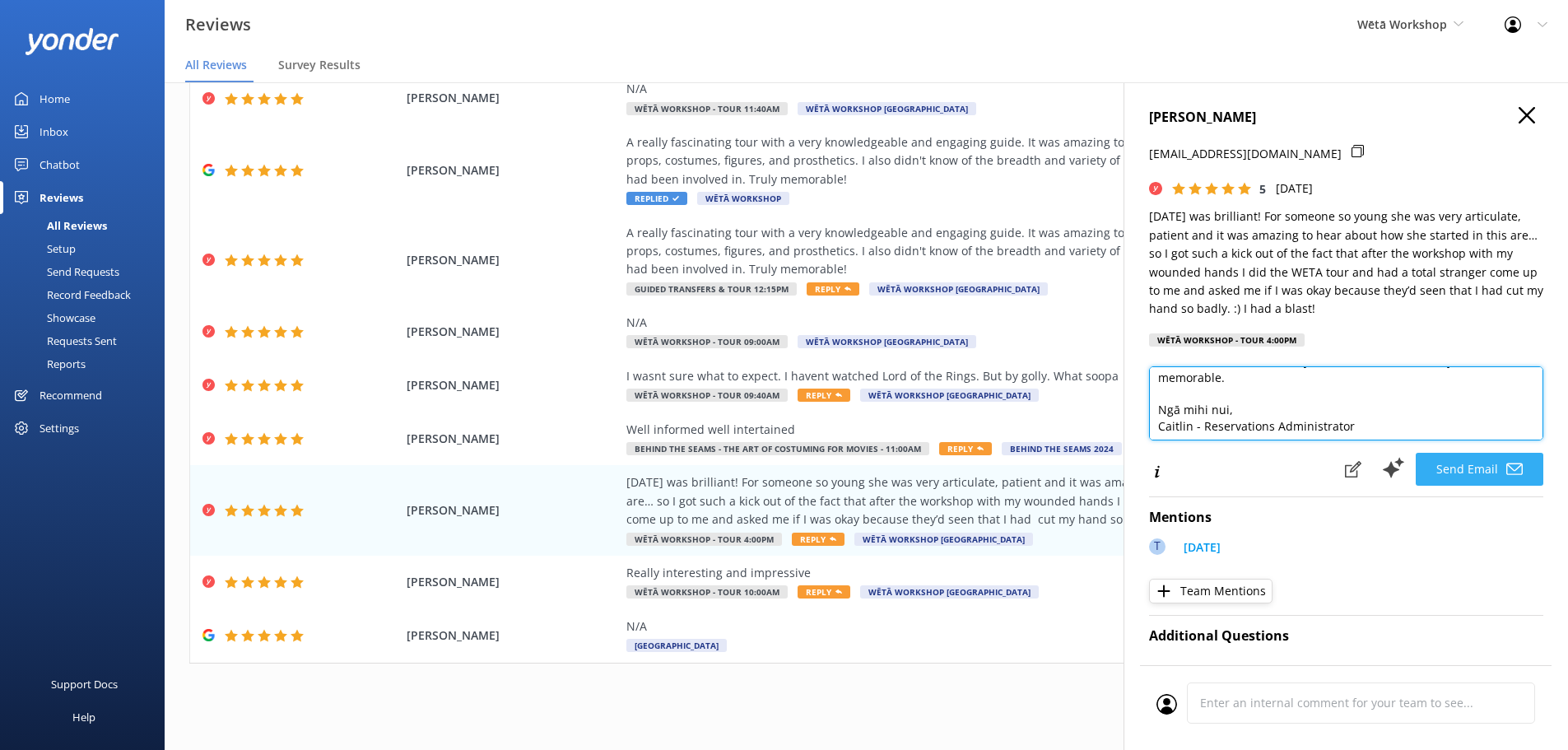
scroll to position [121, 0]
type textarea "Kia [PERSON_NAME], Thank you so much for your wonderful feedback! We're delight…"
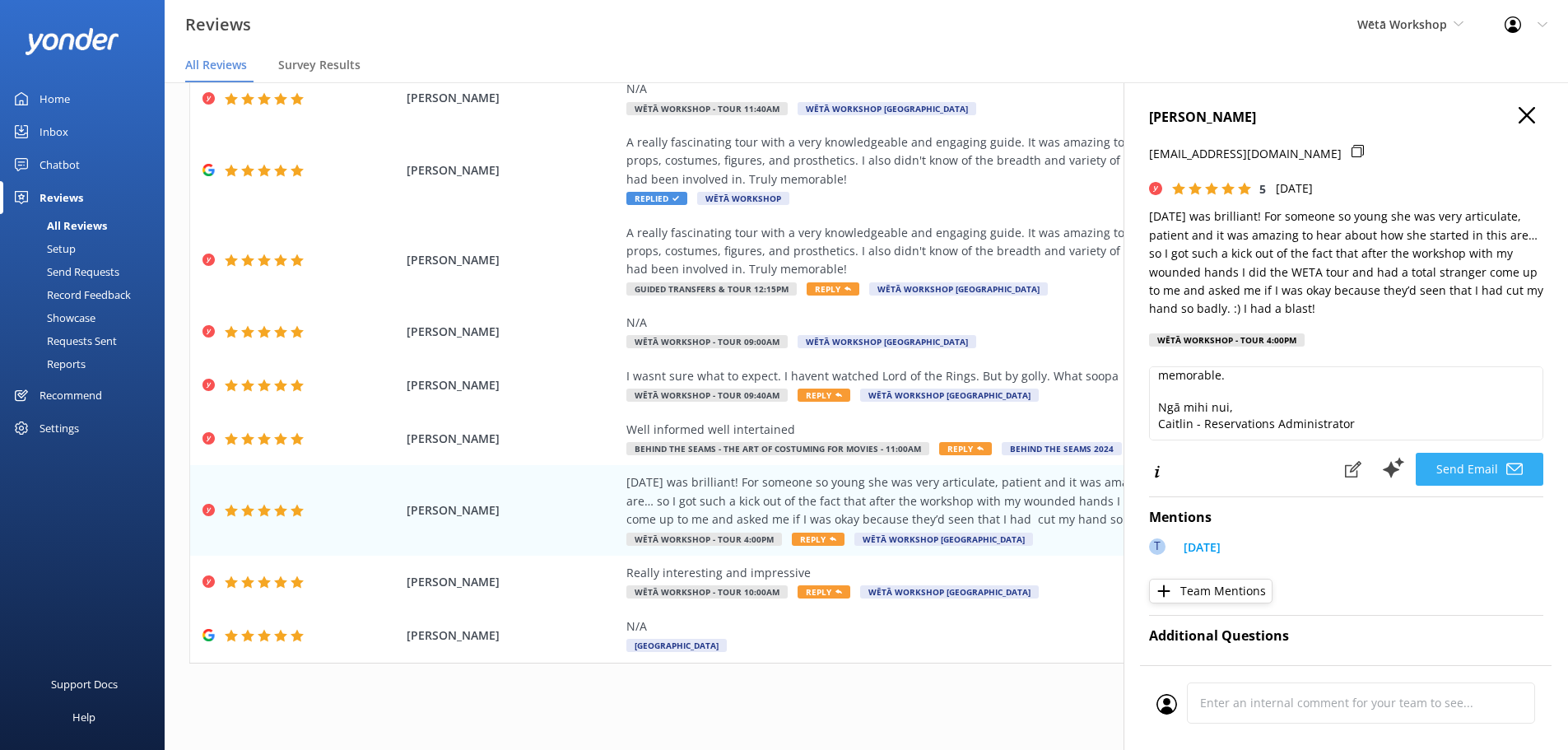
click at [1461, 471] on button "Send Email" at bounding box center [1479, 469] width 127 height 33
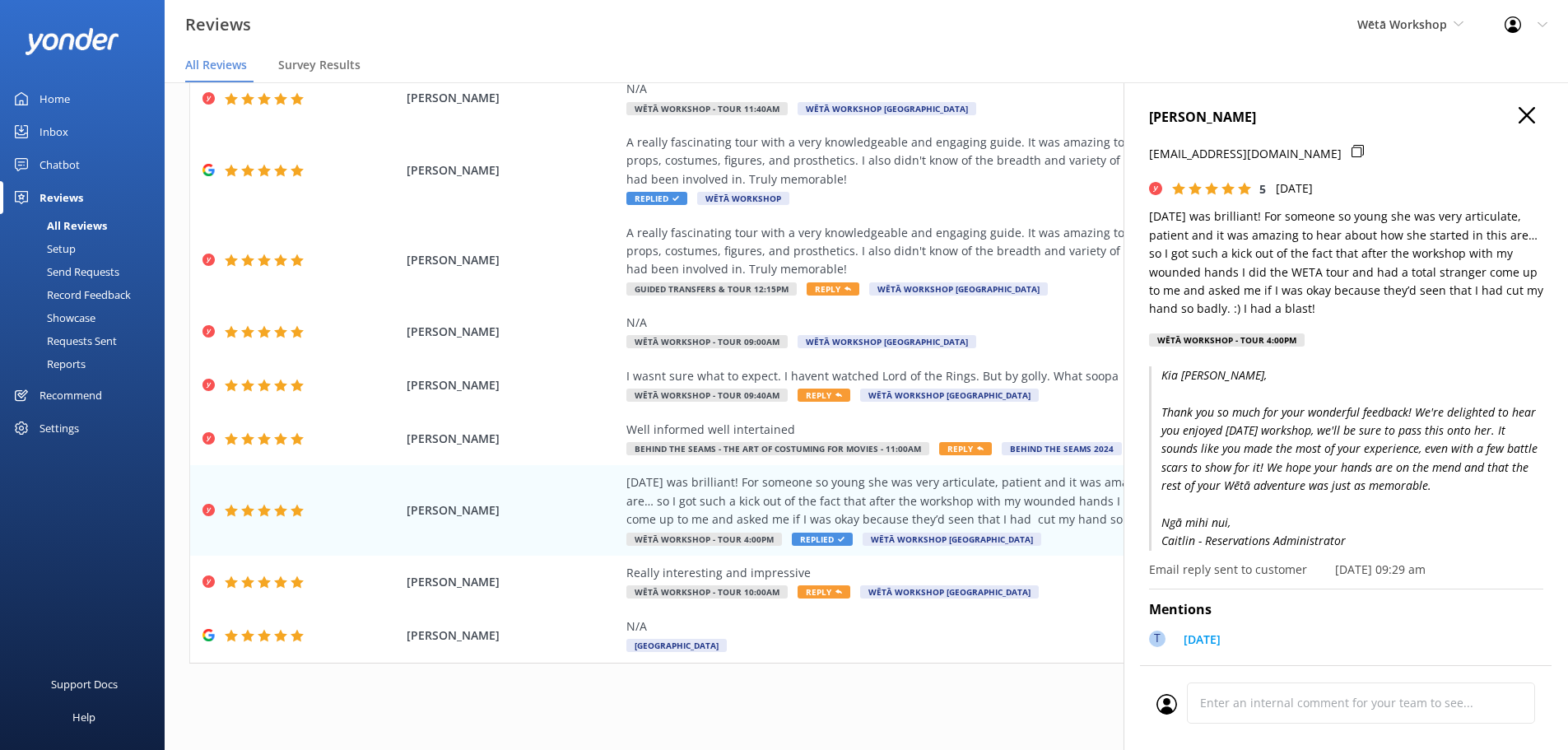
click at [1519, 123] on button "button" at bounding box center [1527, 116] width 16 height 18
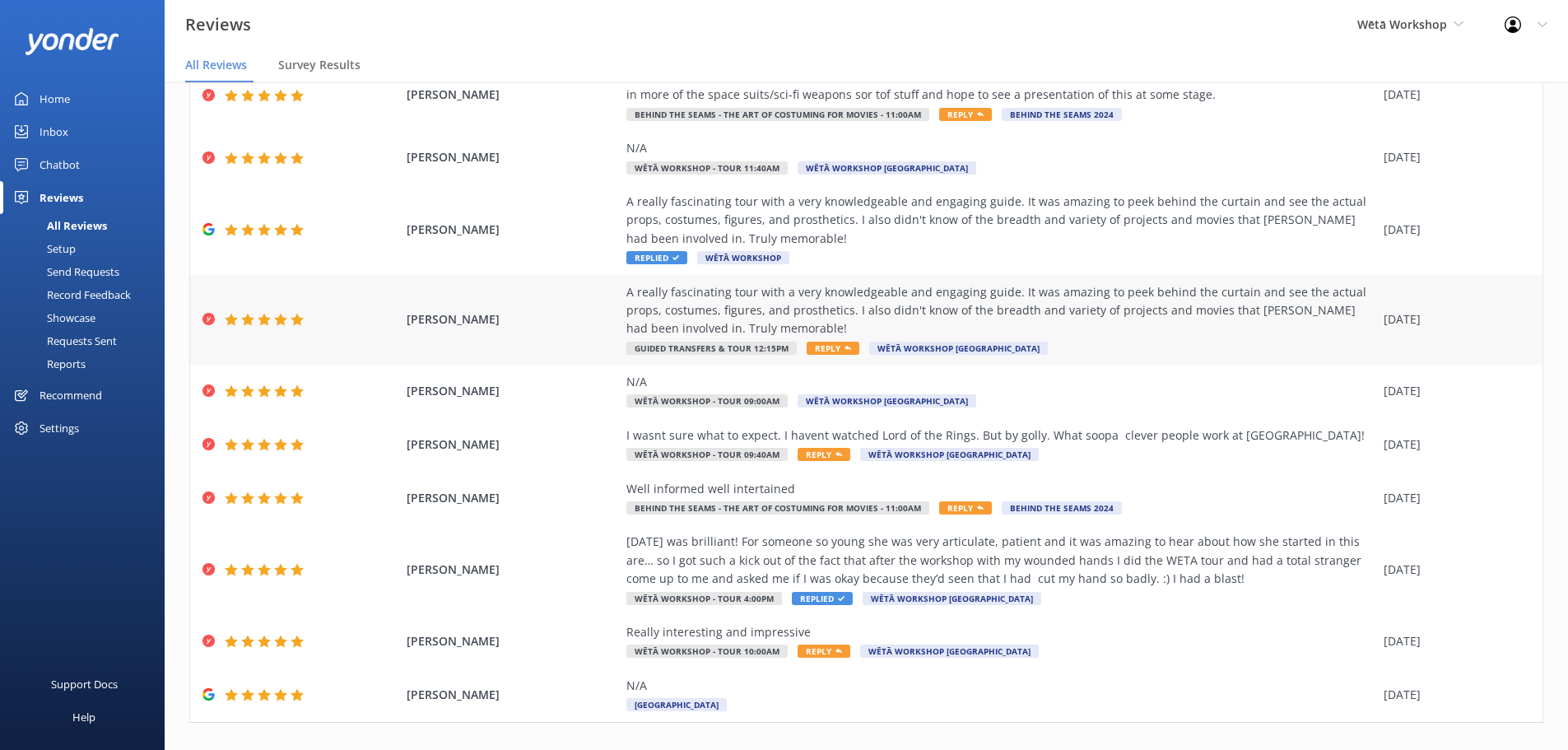
scroll to position [150, 0]
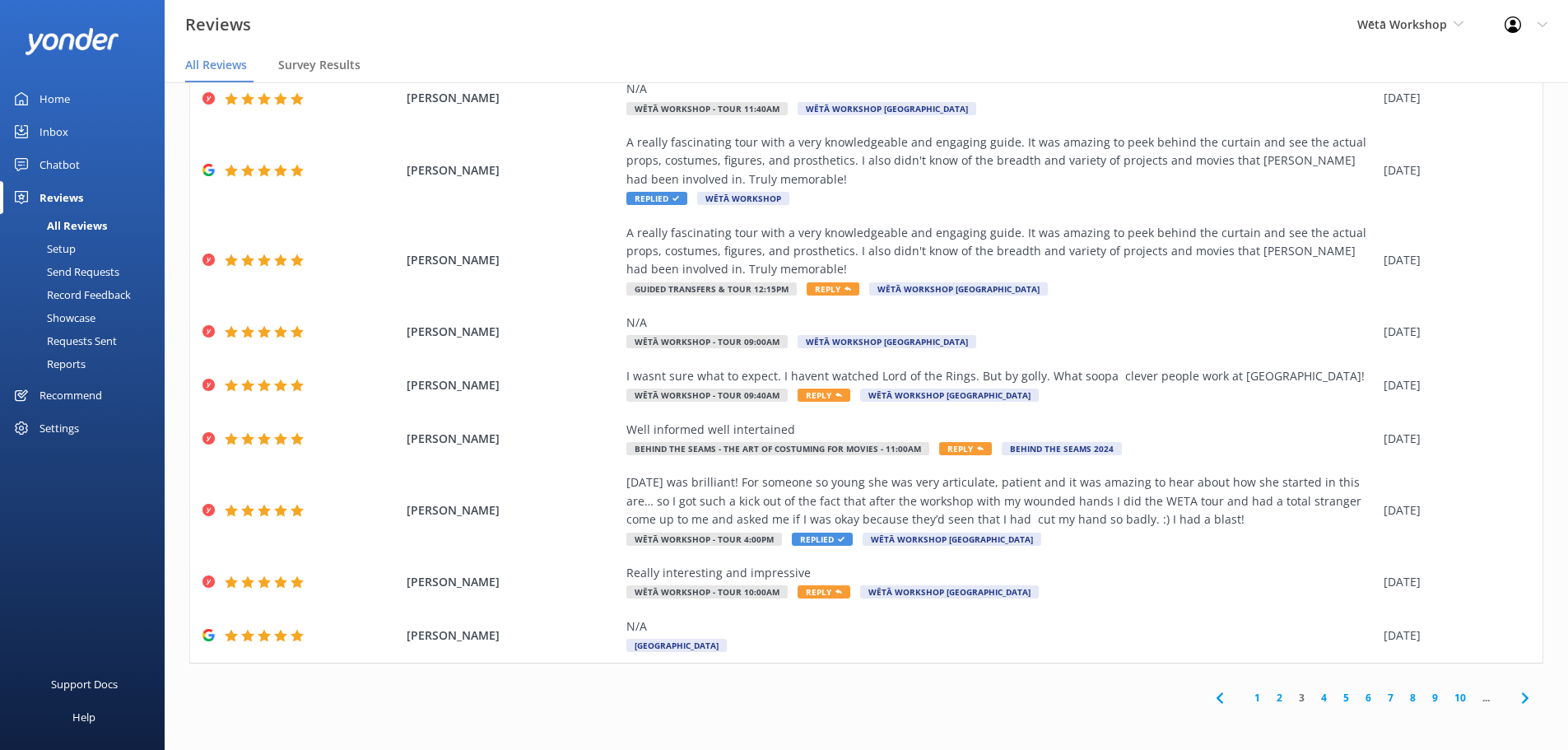
click at [1269, 698] on link "2" at bounding box center [1280, 697] width 23 height 16
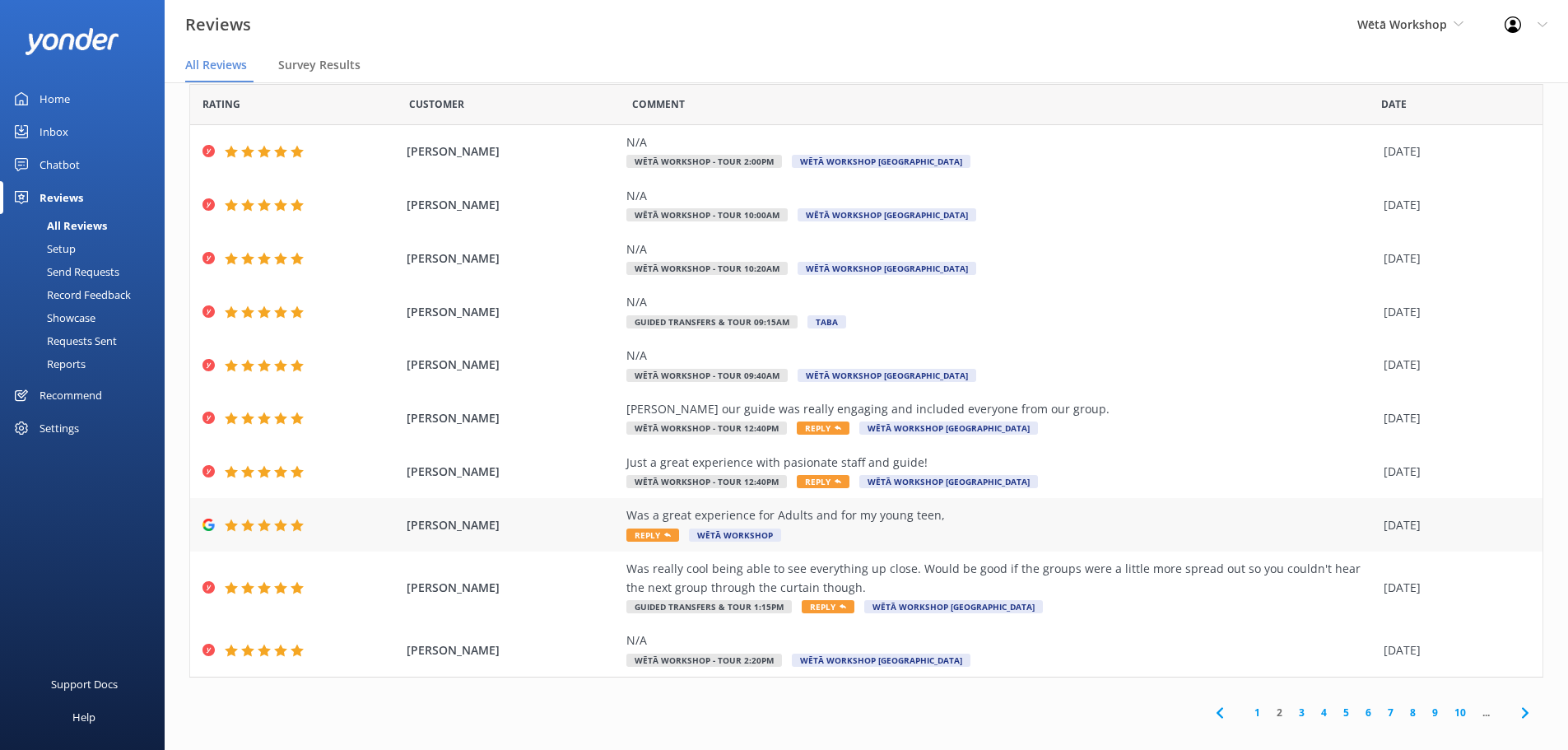
scroll to position [39, 0]
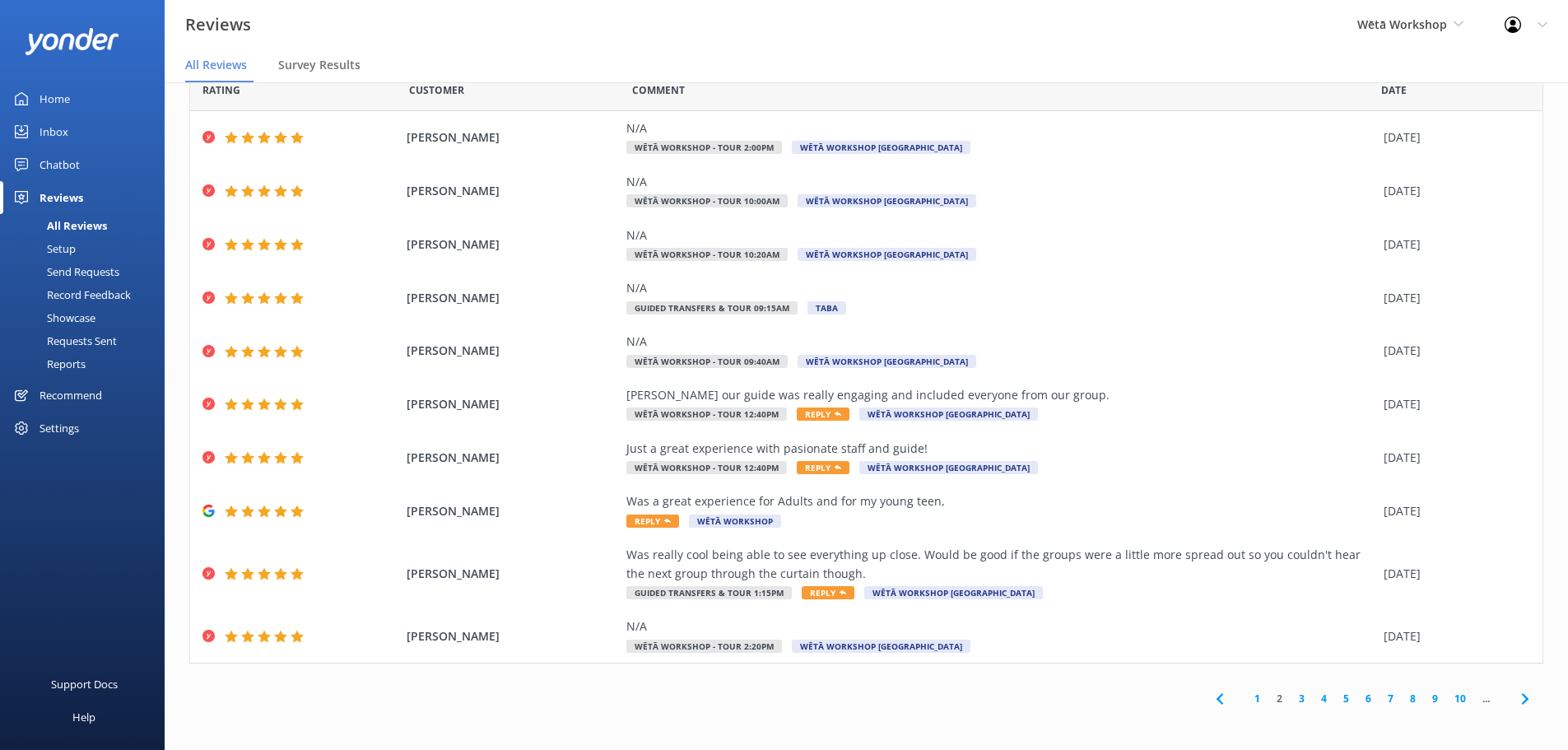
click at [1251, 695] on link "1" at bounding box center [1257, 698] width 23 height 16
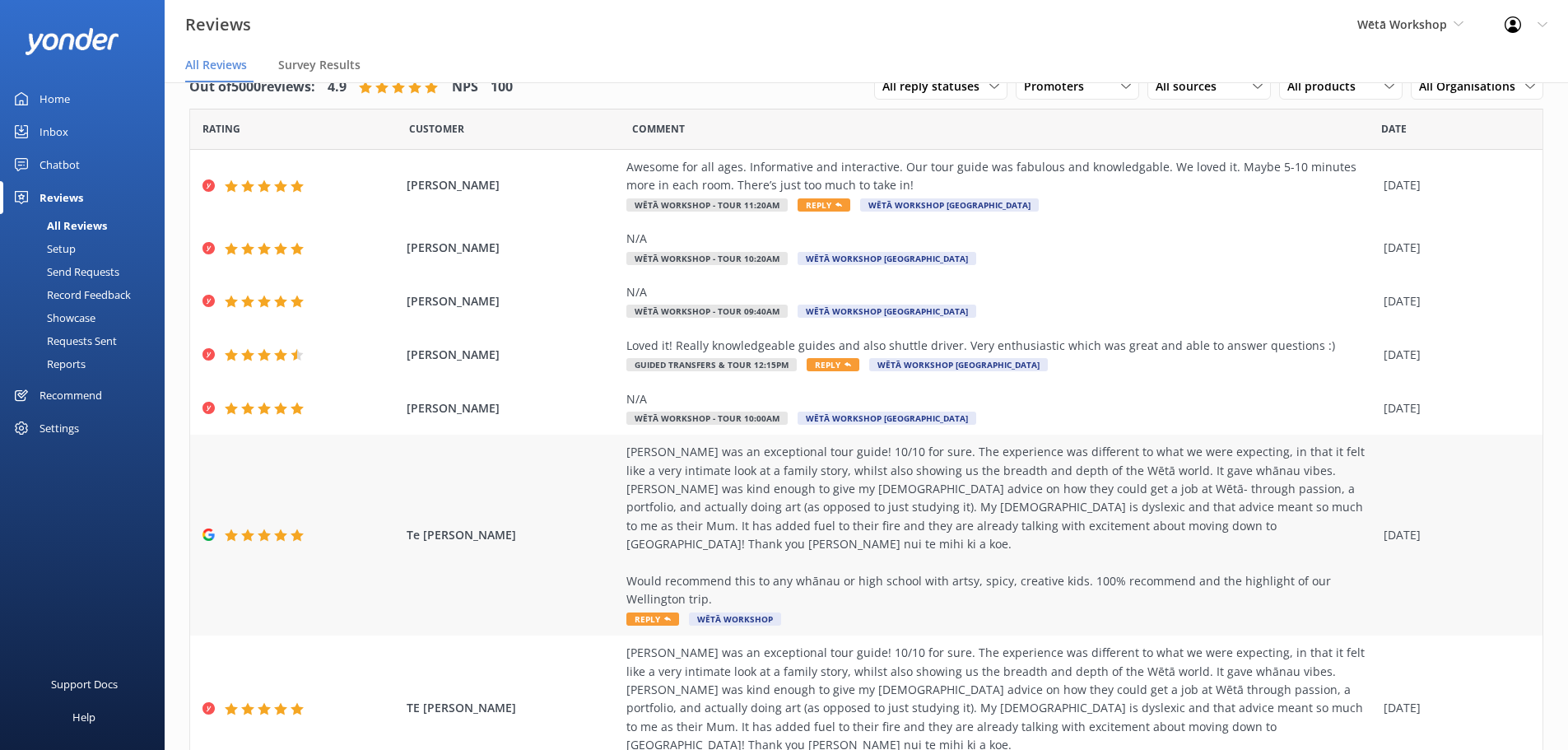
scroll to position [165, 0]
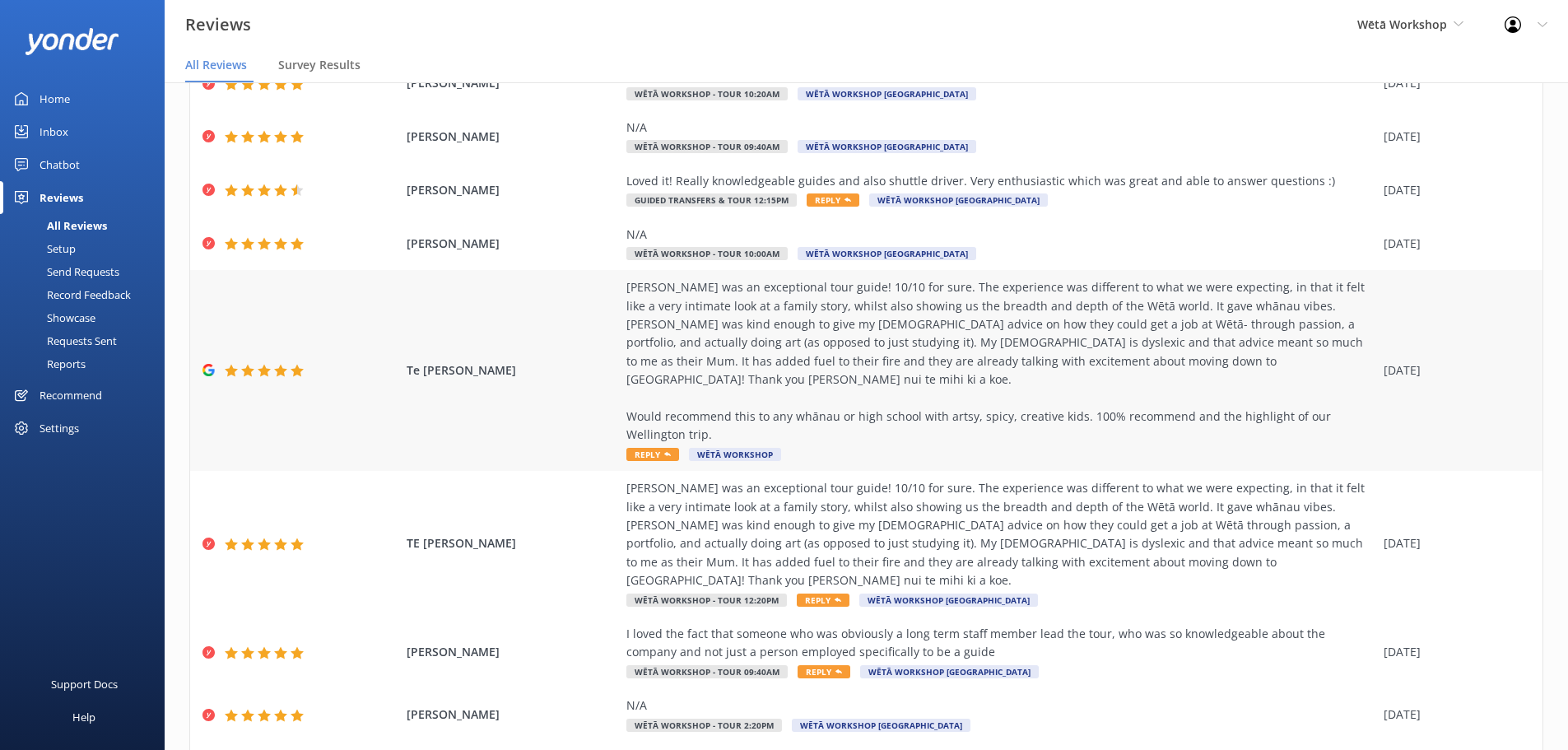
click at [1186, 332] on div "[PERSON_NAME] was an exceptional tour guide! 10/10 for sure. The experience was…" at bounding box center [1000, 361] width 749 height 167
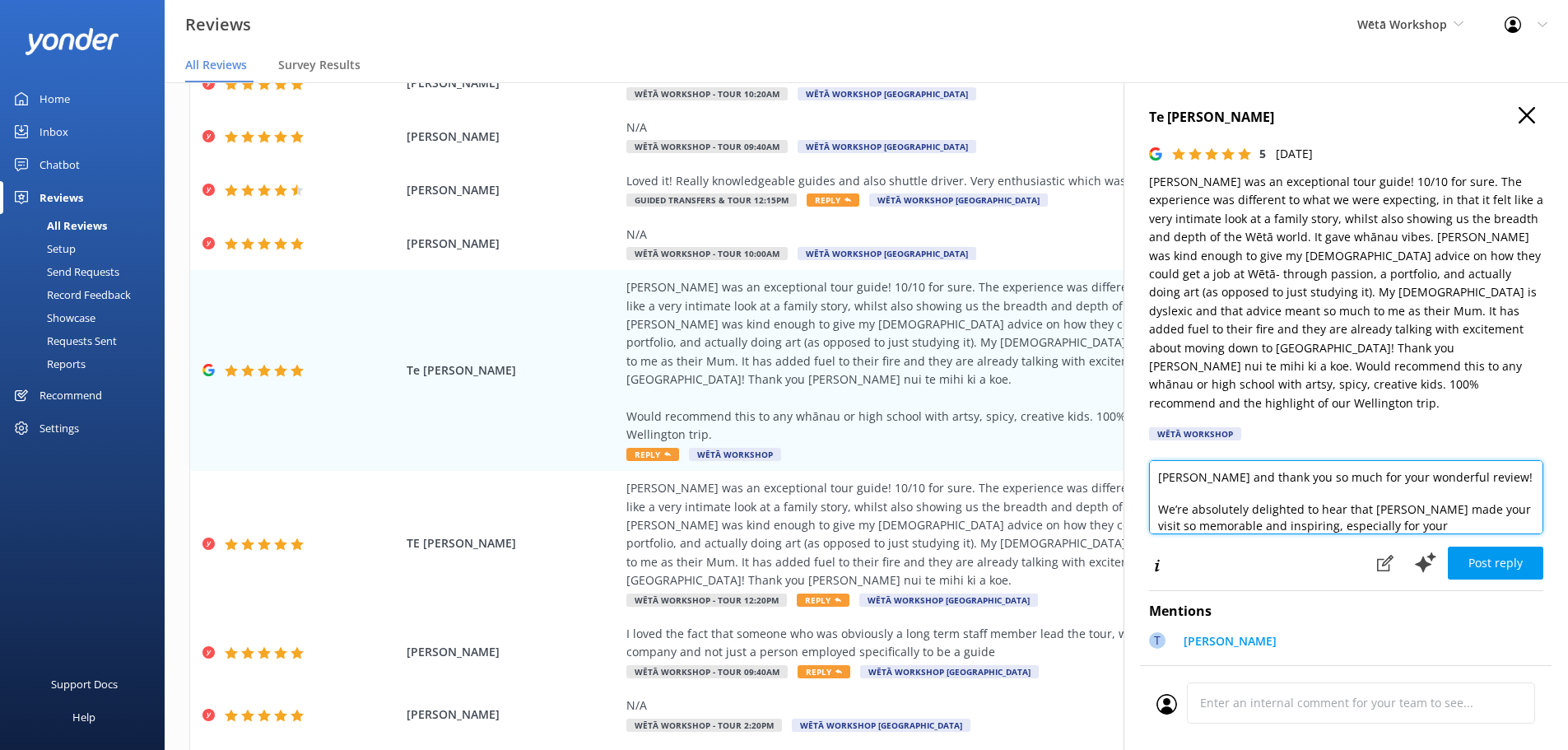
click at [1200, 465] on textarea "[PERSON_NAME] and thank you so much for your wonderful review! We’re absolutely…" at bounding box center [1346, 497] width 395 height 74
click at [1423, 504] on textarea "Kia ora [PERSON_NAME] and thank you so much for your wonderful review! We’re ab…" at bounding box center [1346, 497] width 395 height 74
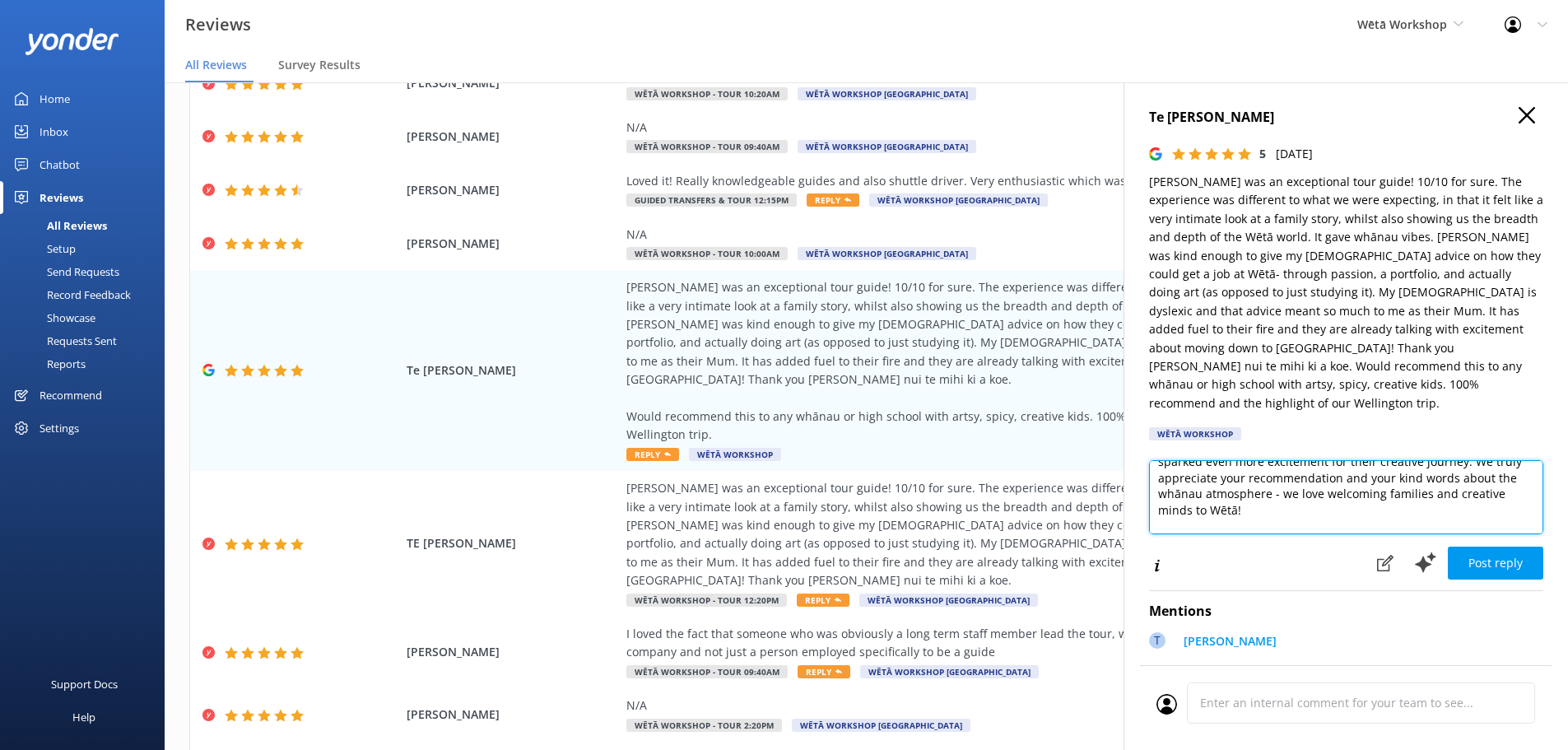
scroll to position [154, 0]
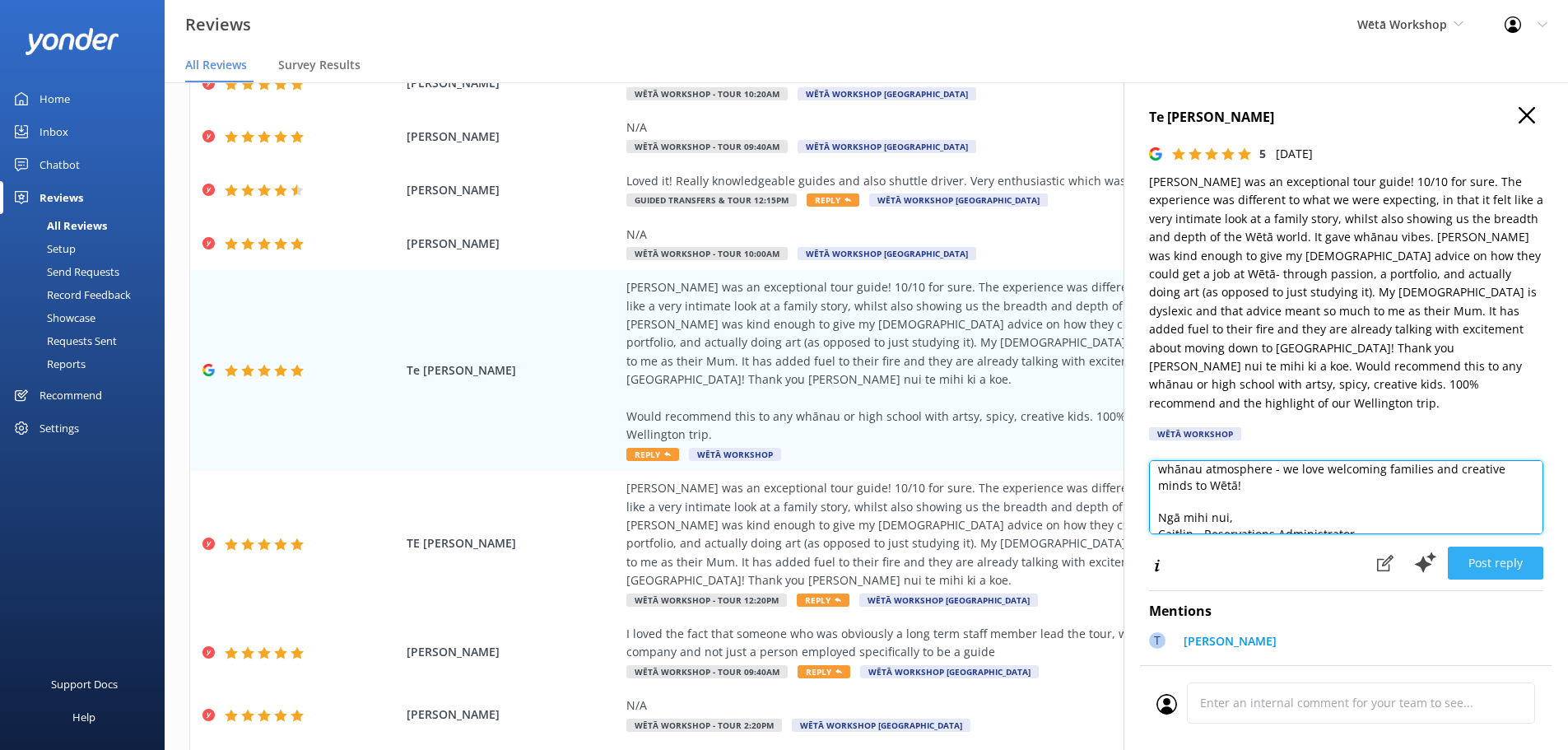
type textarea "Kia ora [PERSON_NAME] and thank you so much for your wonderful review! We’re ab…"
click at [1494, 546] on button "Post reply" at bounding box center [1495, 562] width 95 height 33
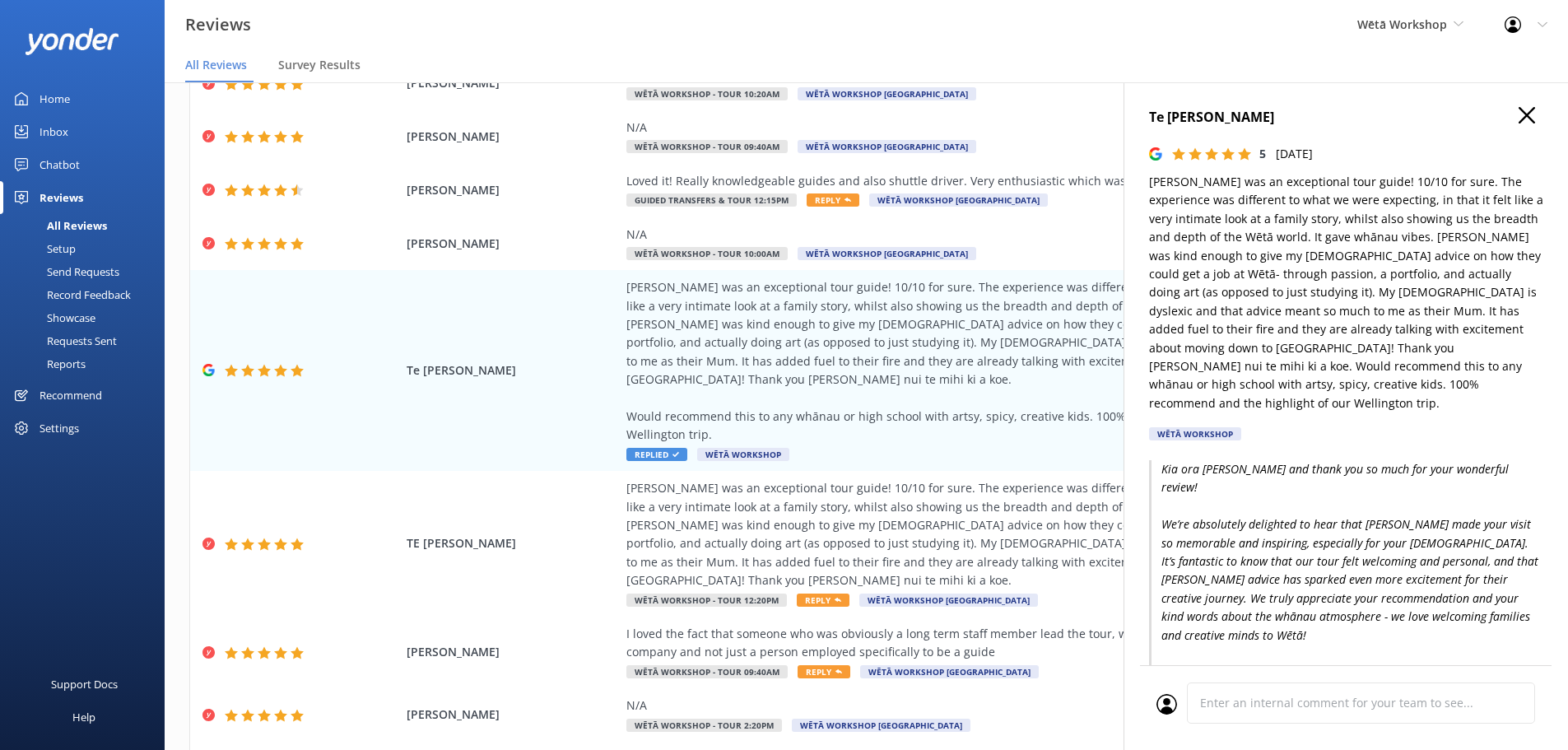
click at [1519, 114] on use "button" at bounding box center [1527, 115] width 16 height 16
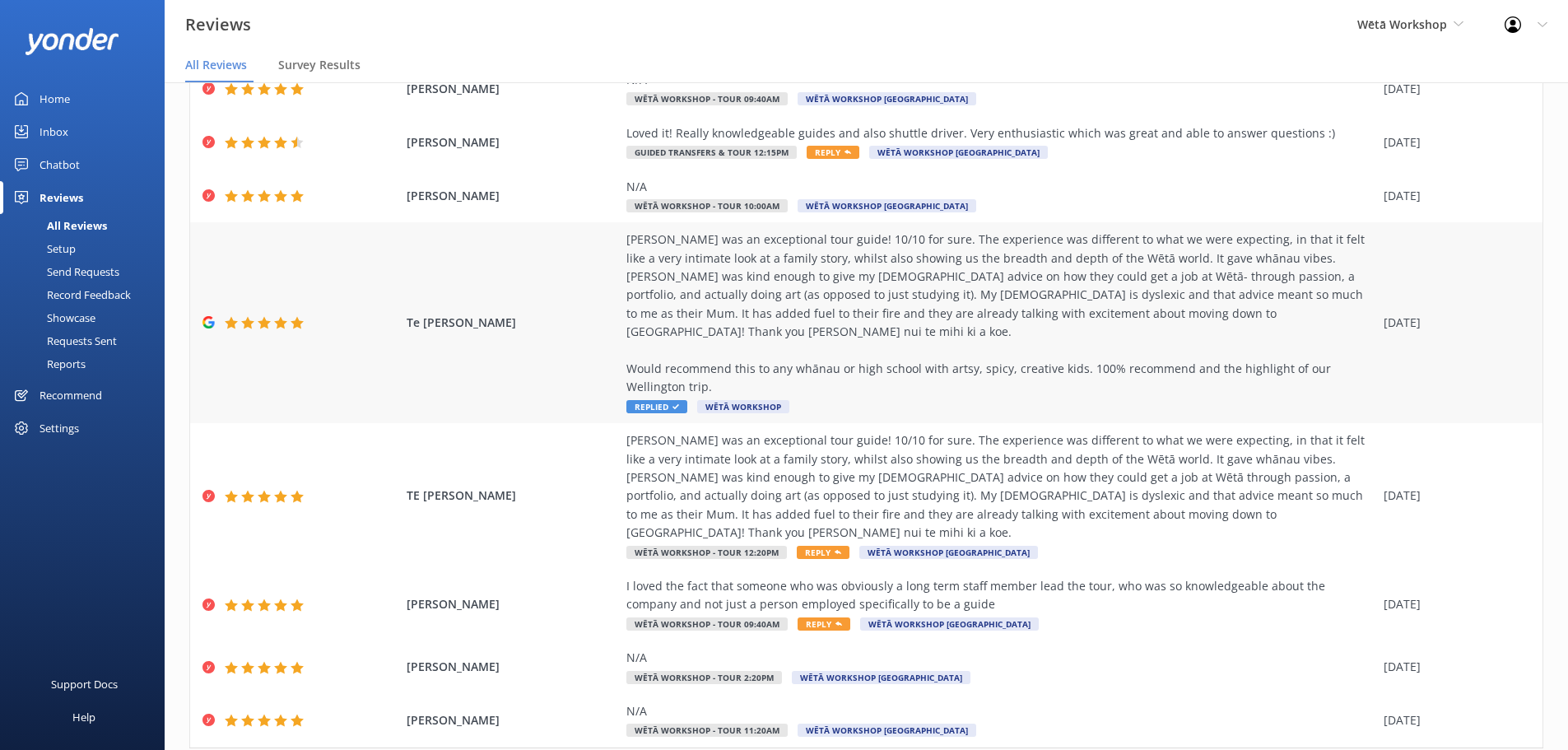
scroll to position [260, 0]
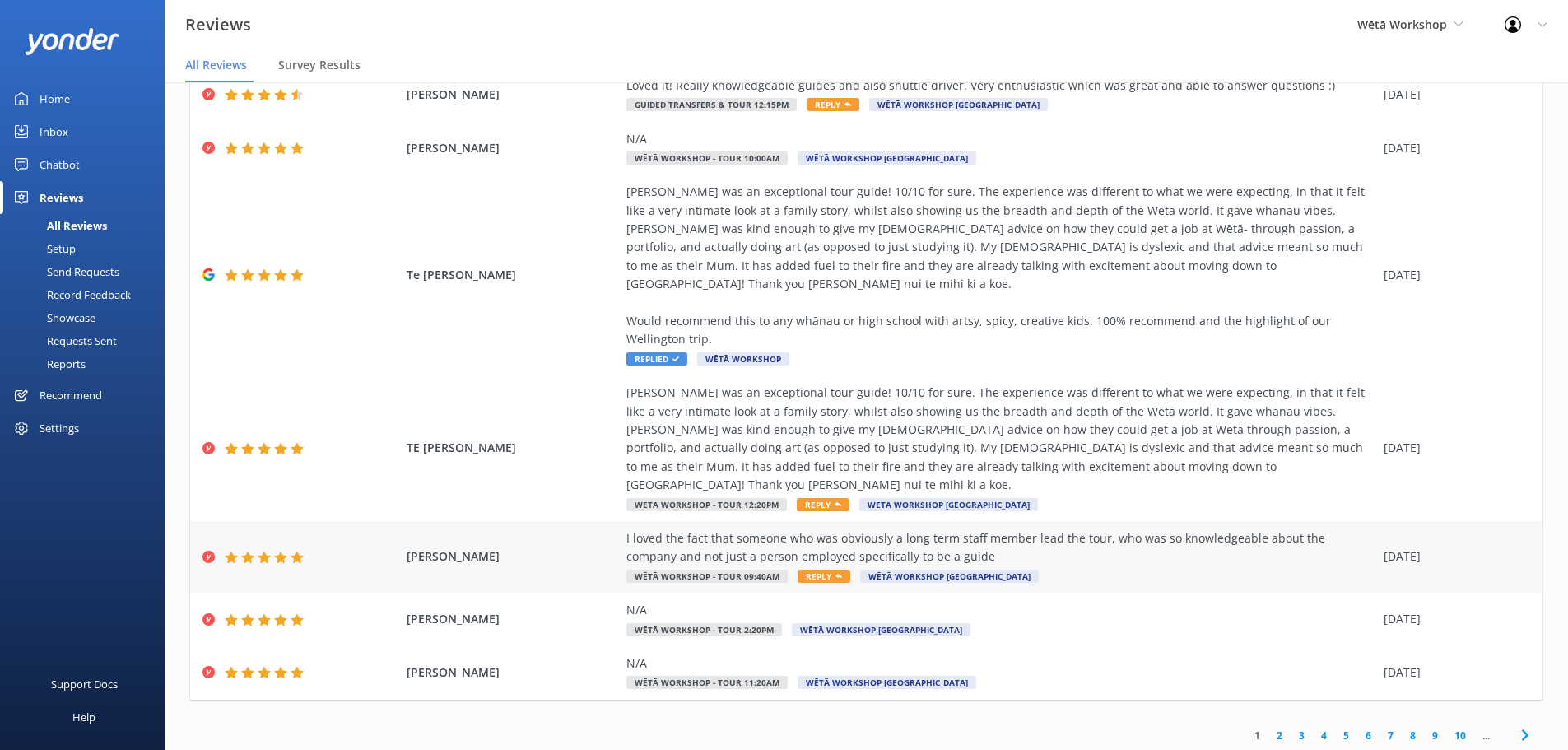
click at [1096, 530] on div "I loved the fact that someone who was obviously a long term staff member lead t…" at bounding box center [1000, 547] width 749 height 37
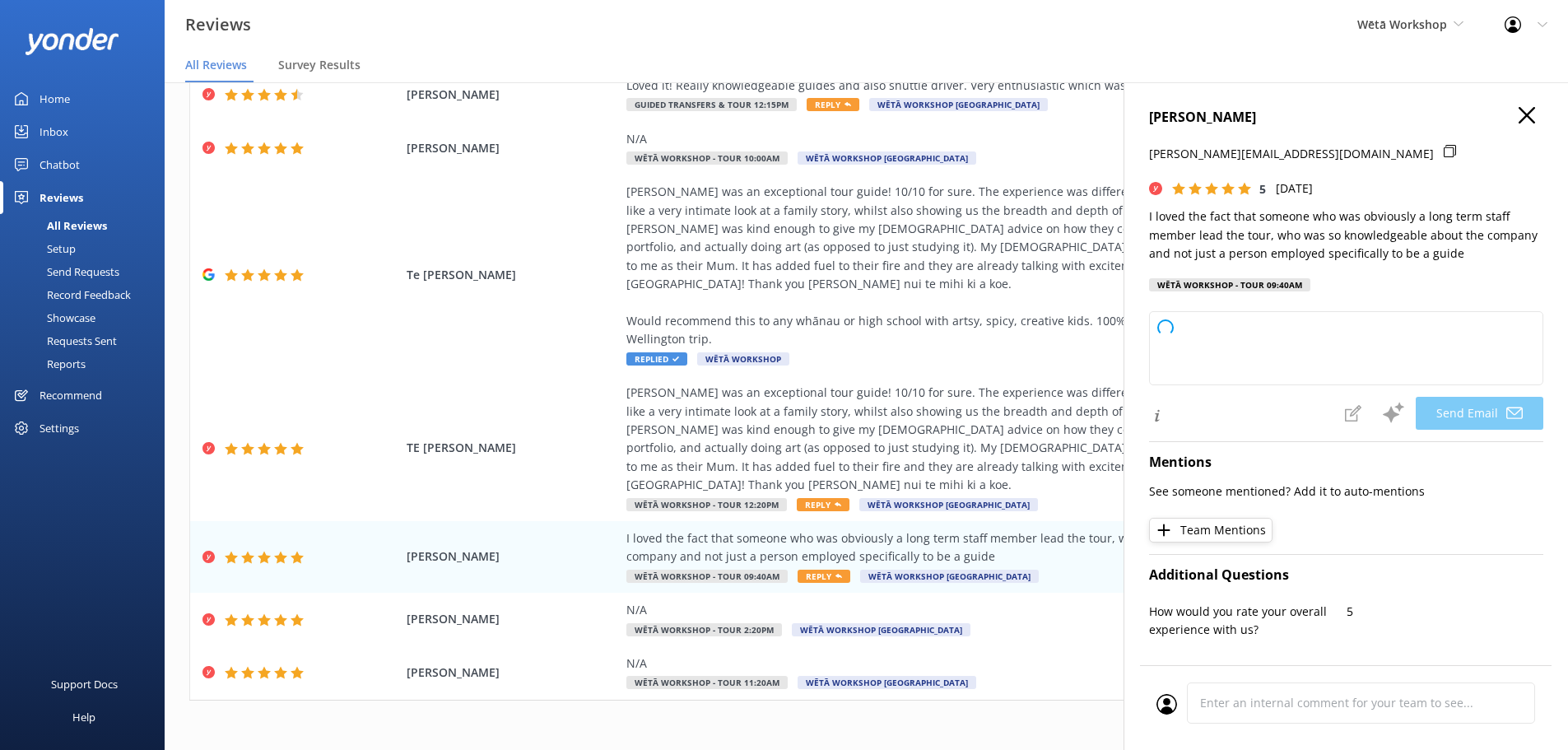
type textarea "Kia ora [PERSON_NAME], Thank you so much for your fantastic feedback! We're del…"
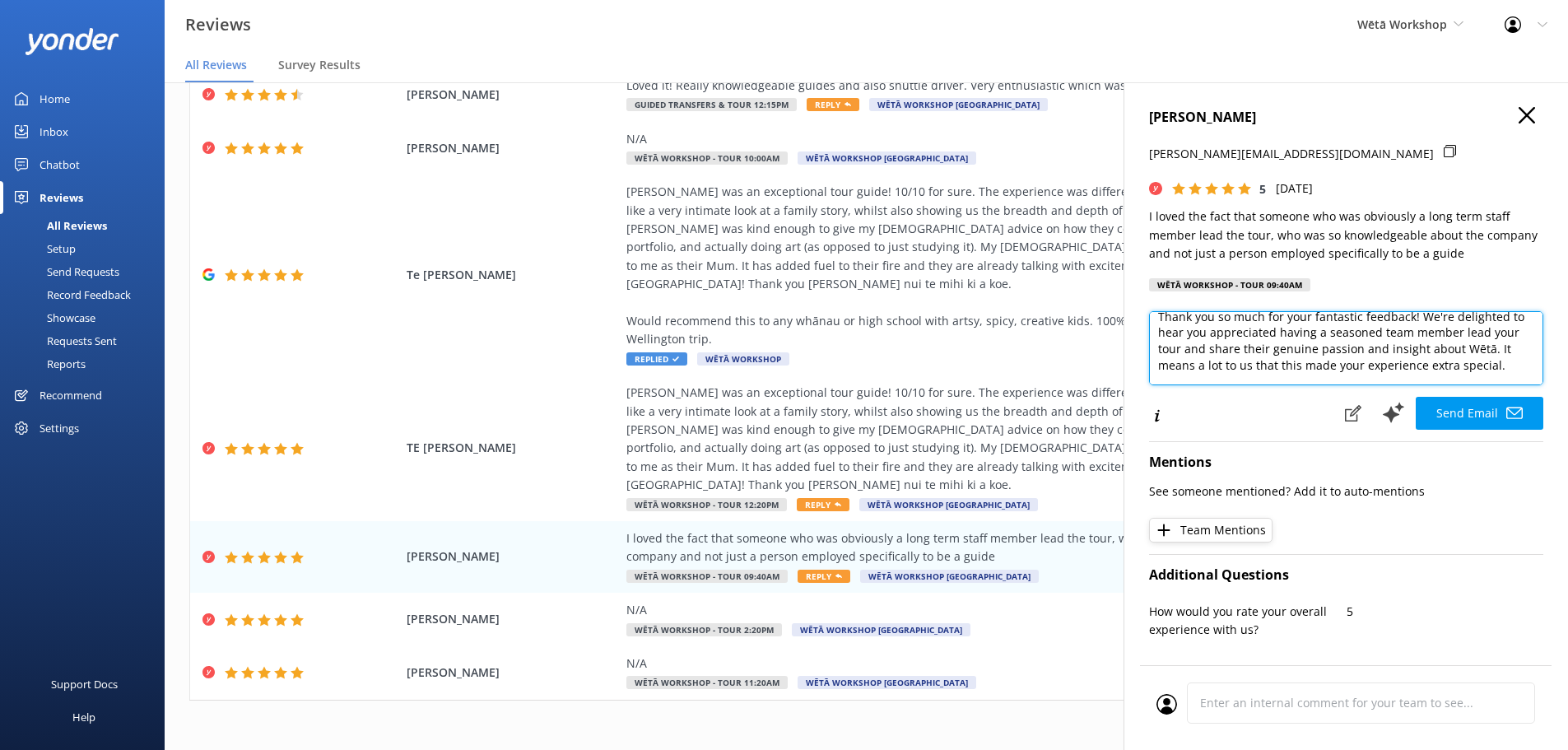
scroll to position [41, 0]
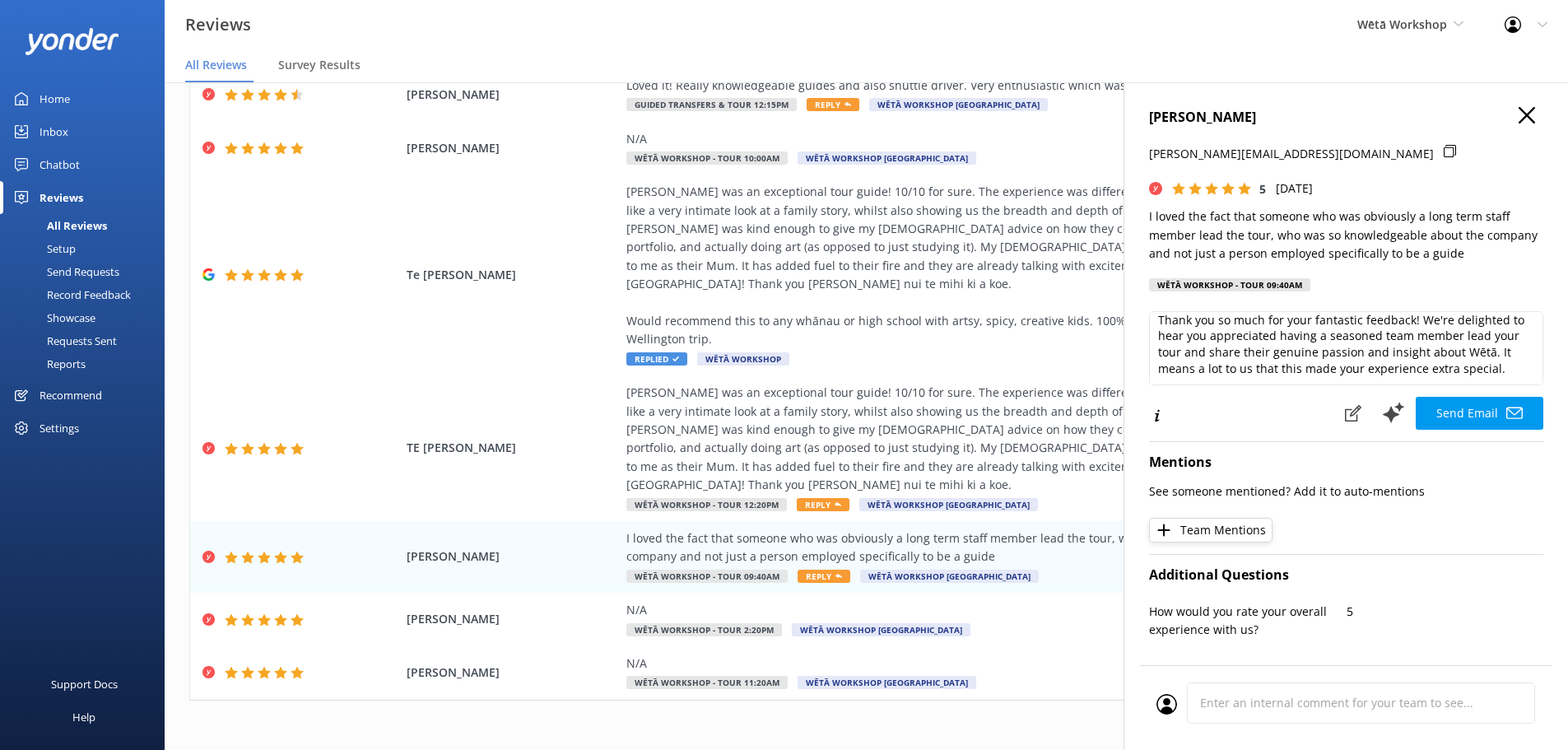
click at [1519, 112] on icon "button" at bounding box center [1527, 115] width 16 height 16
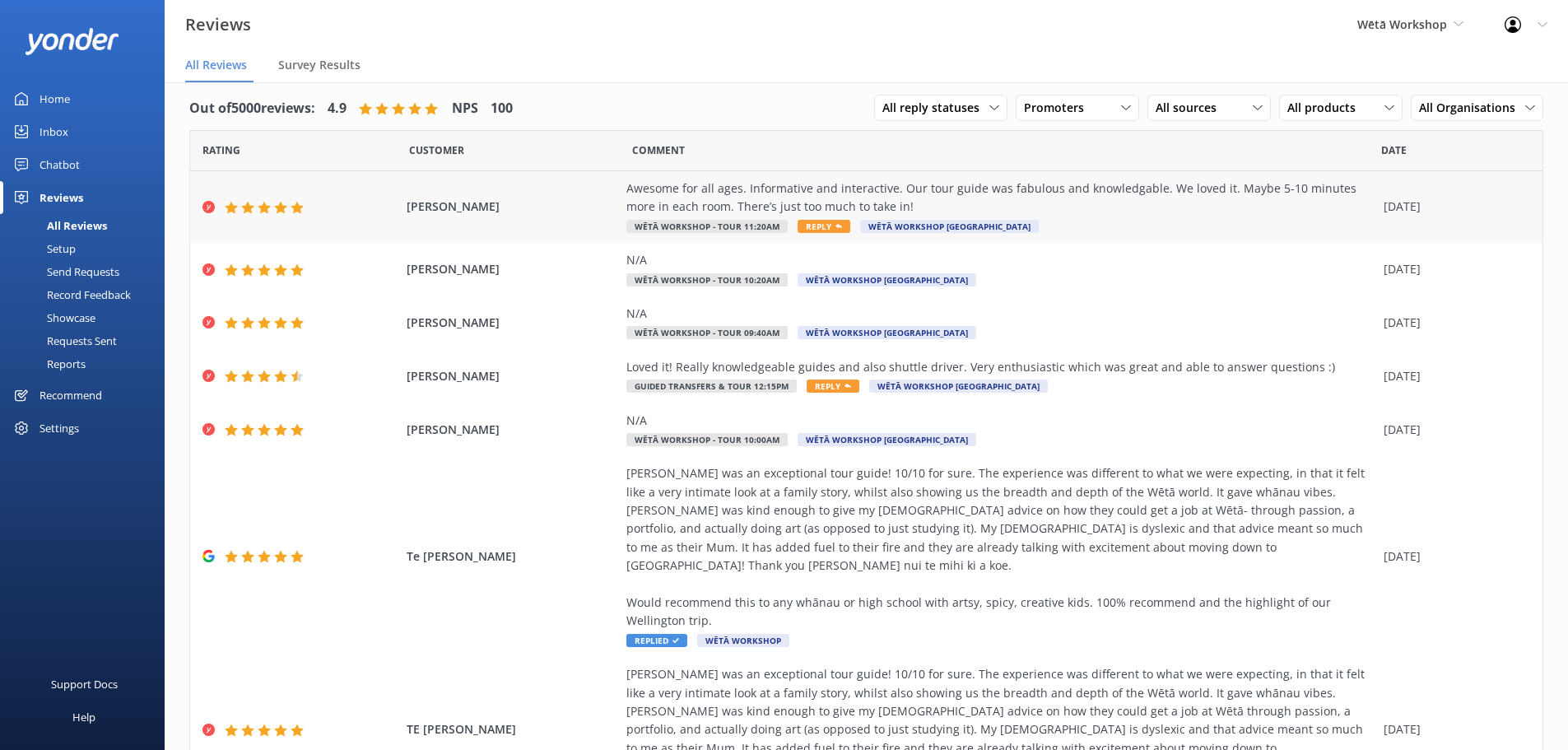
scroll to position [0, 0]
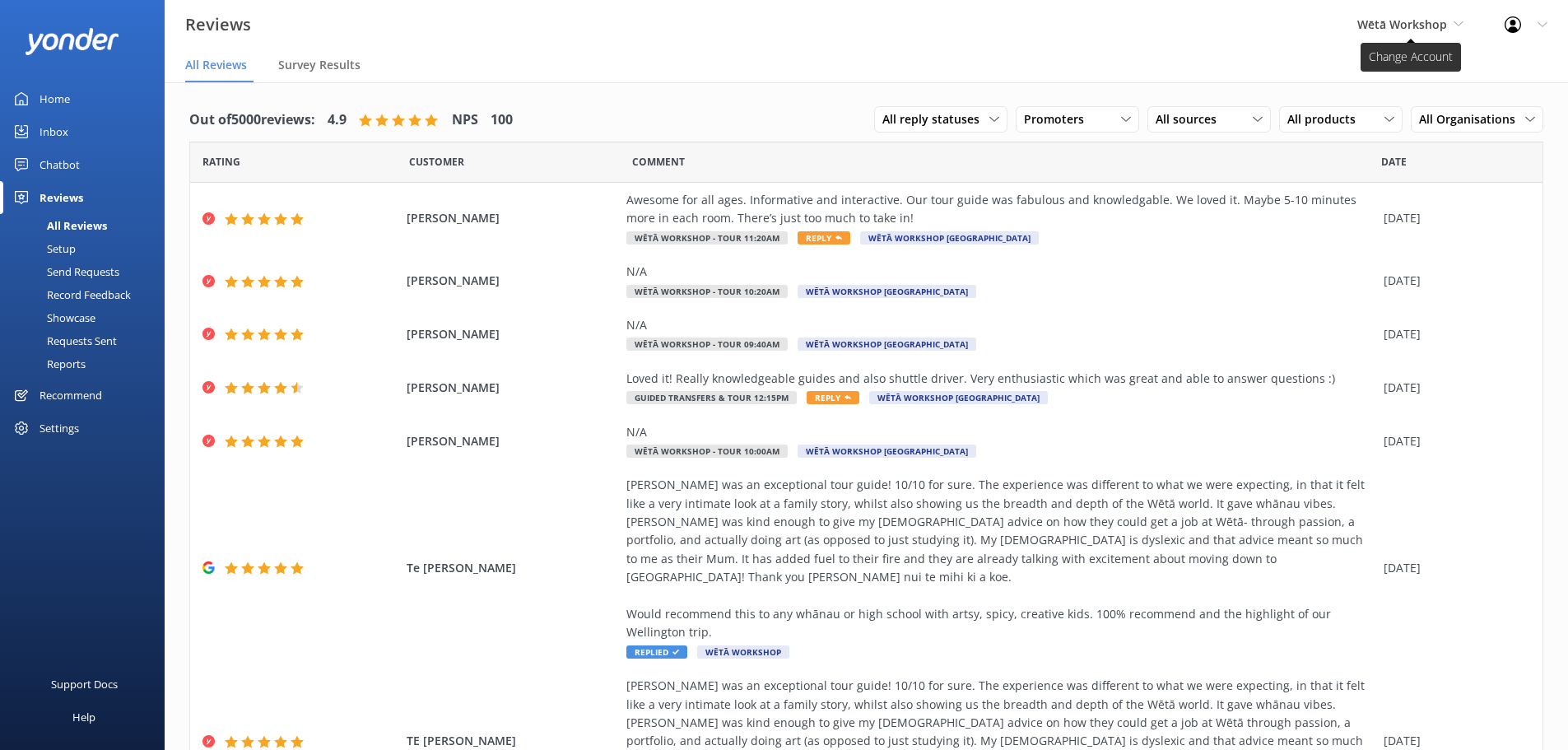
click at [1406, 26] on span "Wētā Workshop" at bounding box center [1401, 24] width 89 height 16
click at [1414, 96] on link "Wētā Workshop Unleashed" at bounding box center [1418, 108] width 165 height 40
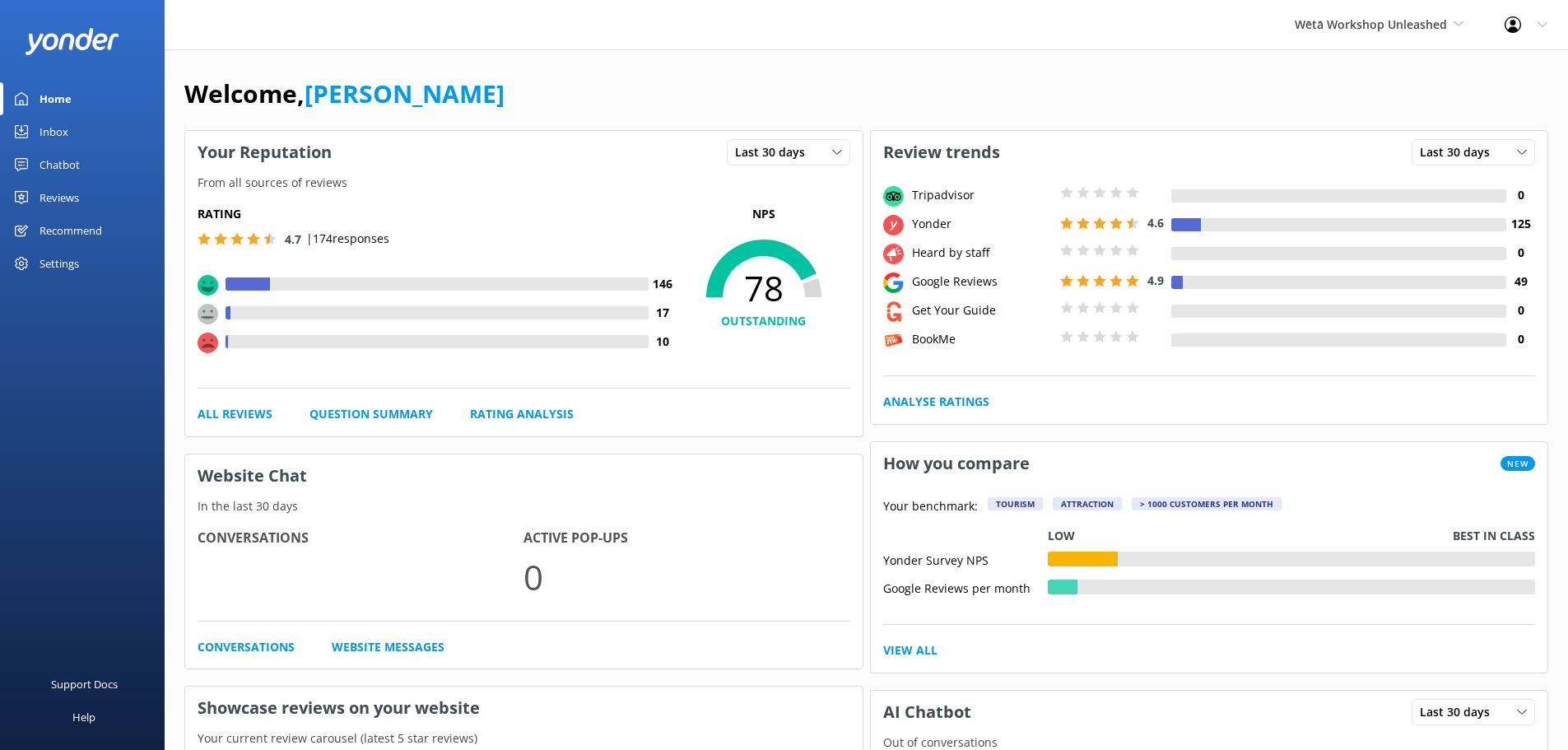
click at [24, 193] on icon at bounding box center [22, 198] width 13 height 13
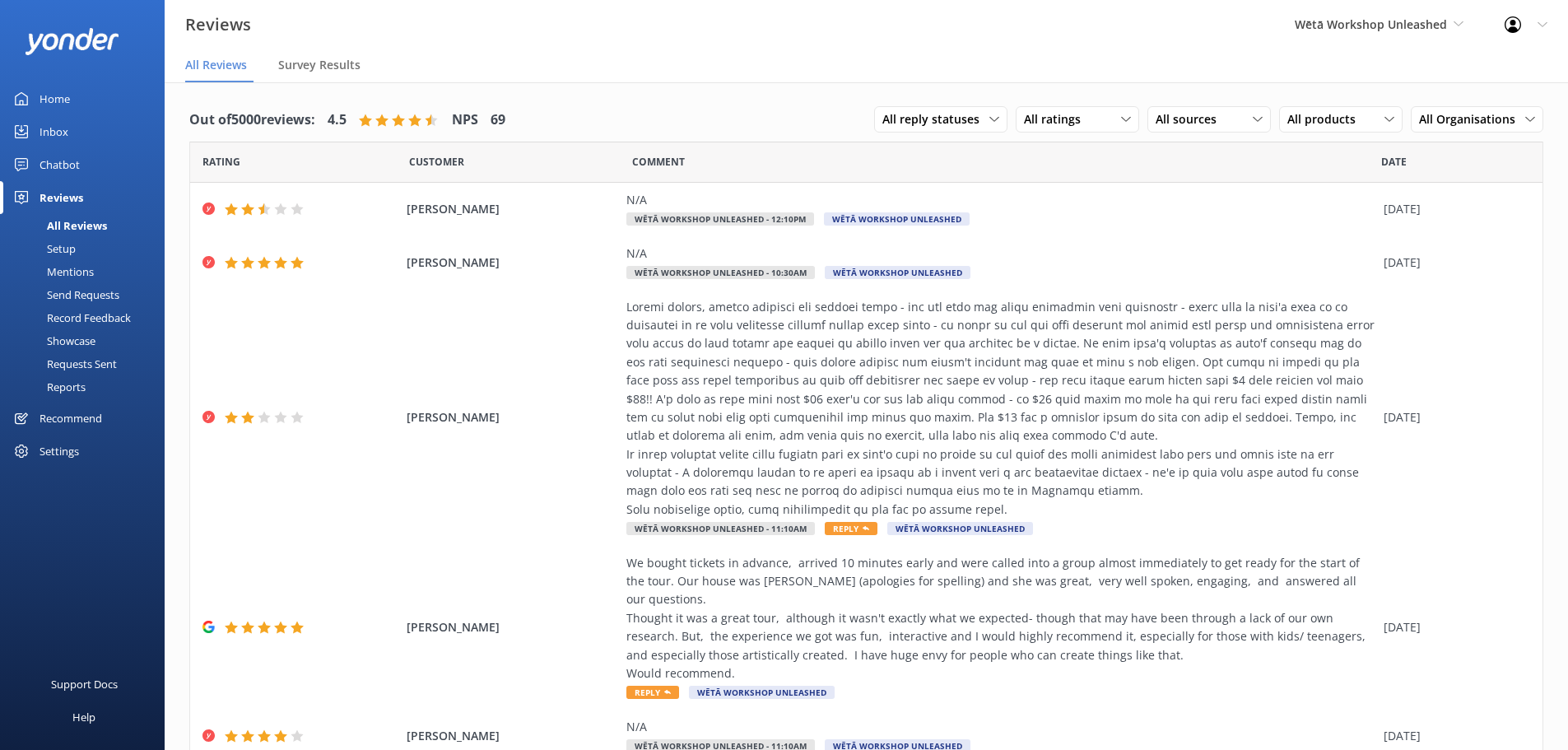
click at [1313, 40] on div "Wētā Workshop Unleashed Wētā Workshop Wētā Workshop Unleashed" at bounding box center [1379, 24] width 210 height 49
click at [1330, 75] on link "Wētā Workshop" at bounding box center [1356, 69] width 165 height 40
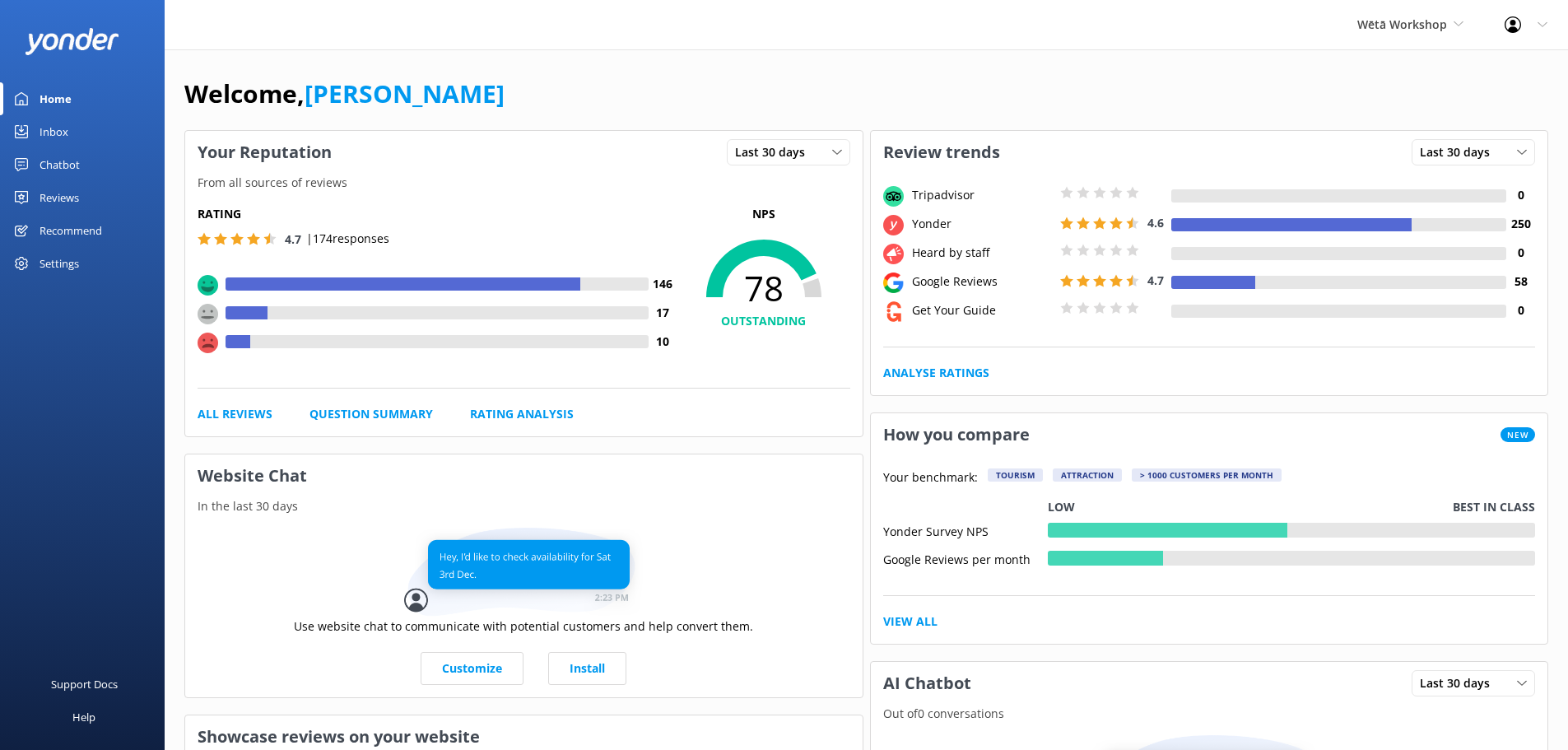
click at [68, 204] on div "Reviews" at bounding box center [59, 197] width 40 height 33
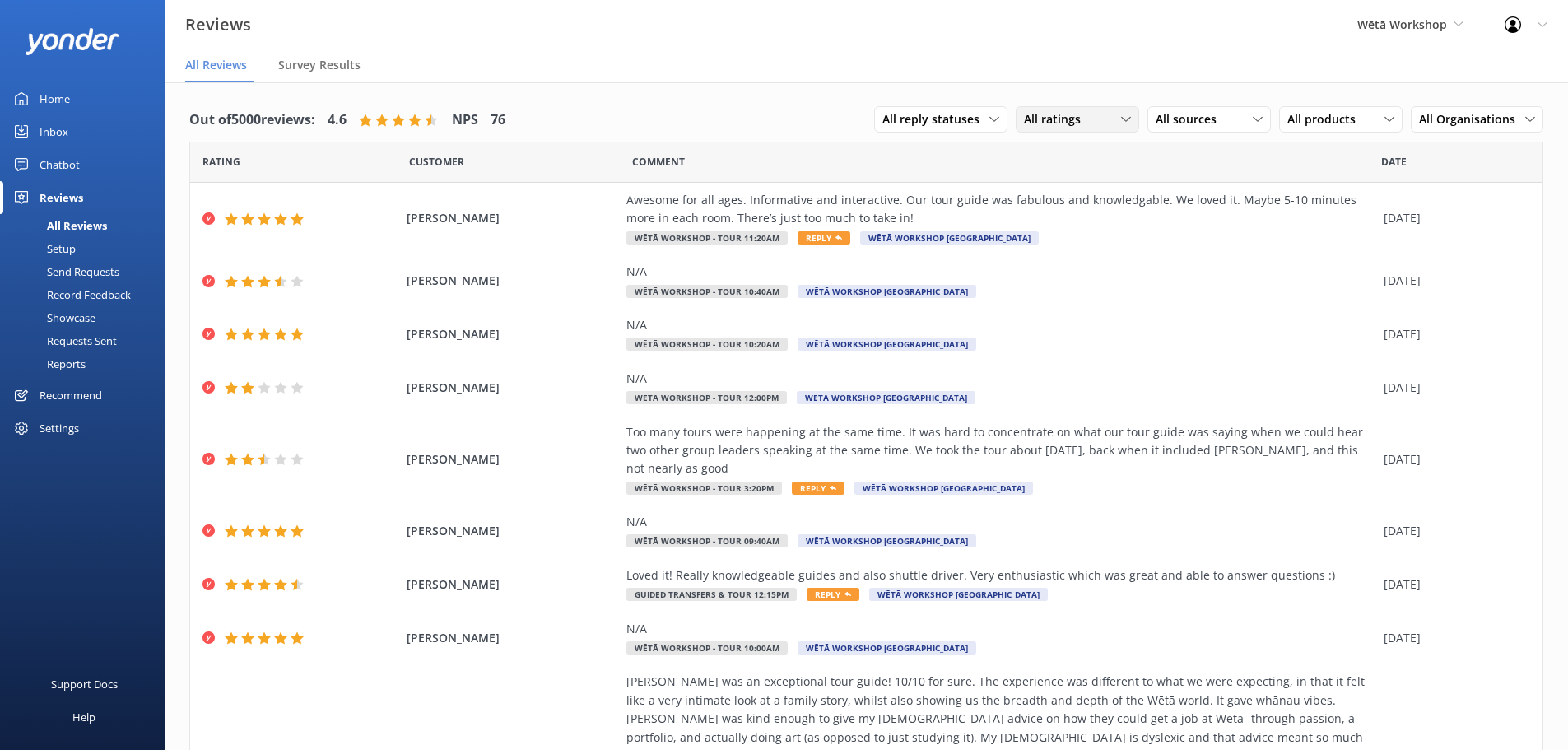
click at [1042, 114] on span "All ratings" at bounding box center [1057, 119] width 67 height 18
click at [1062, 223] on div "Passives" at bounding box center [1072, 220] width 64 height 16
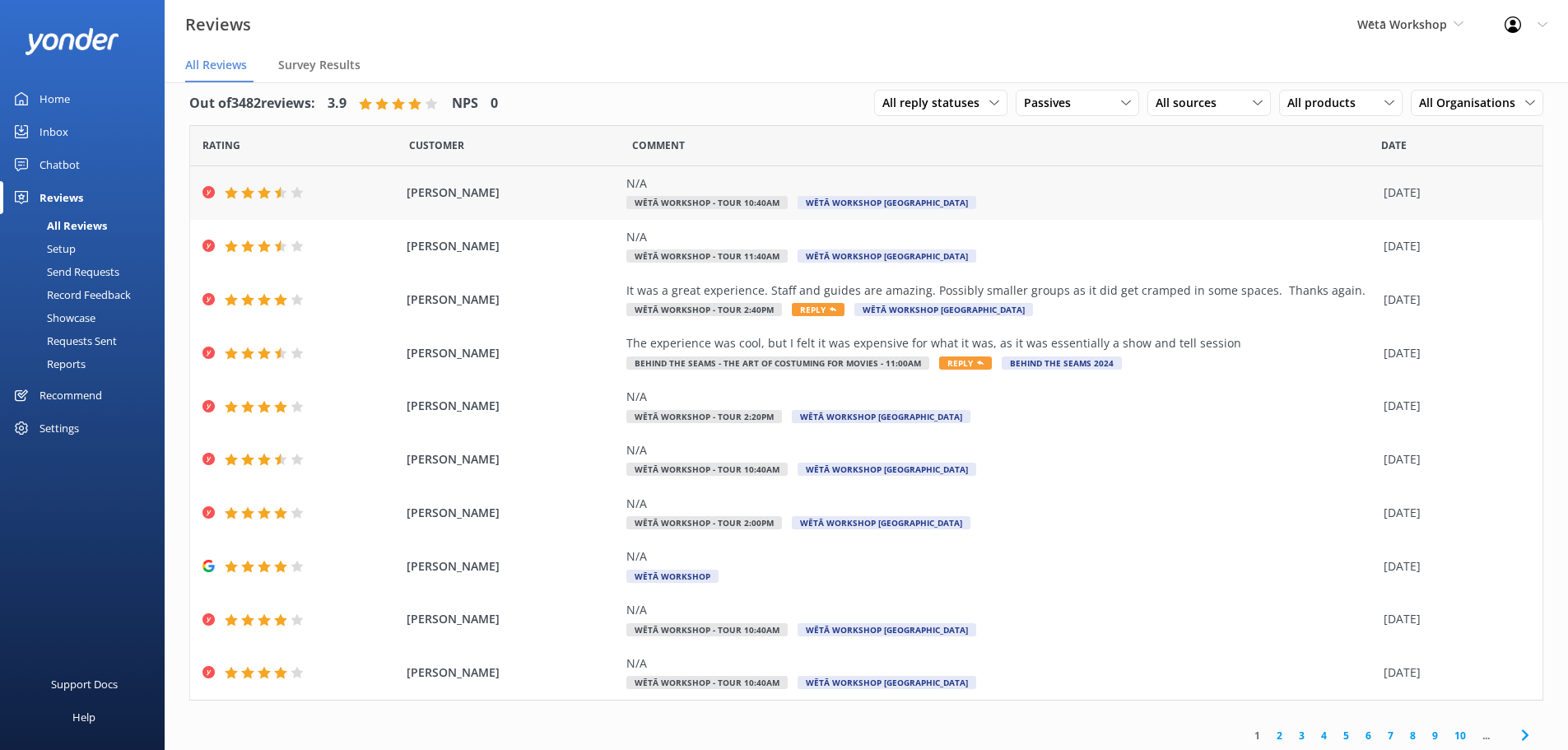
scroll to position [21, 0]
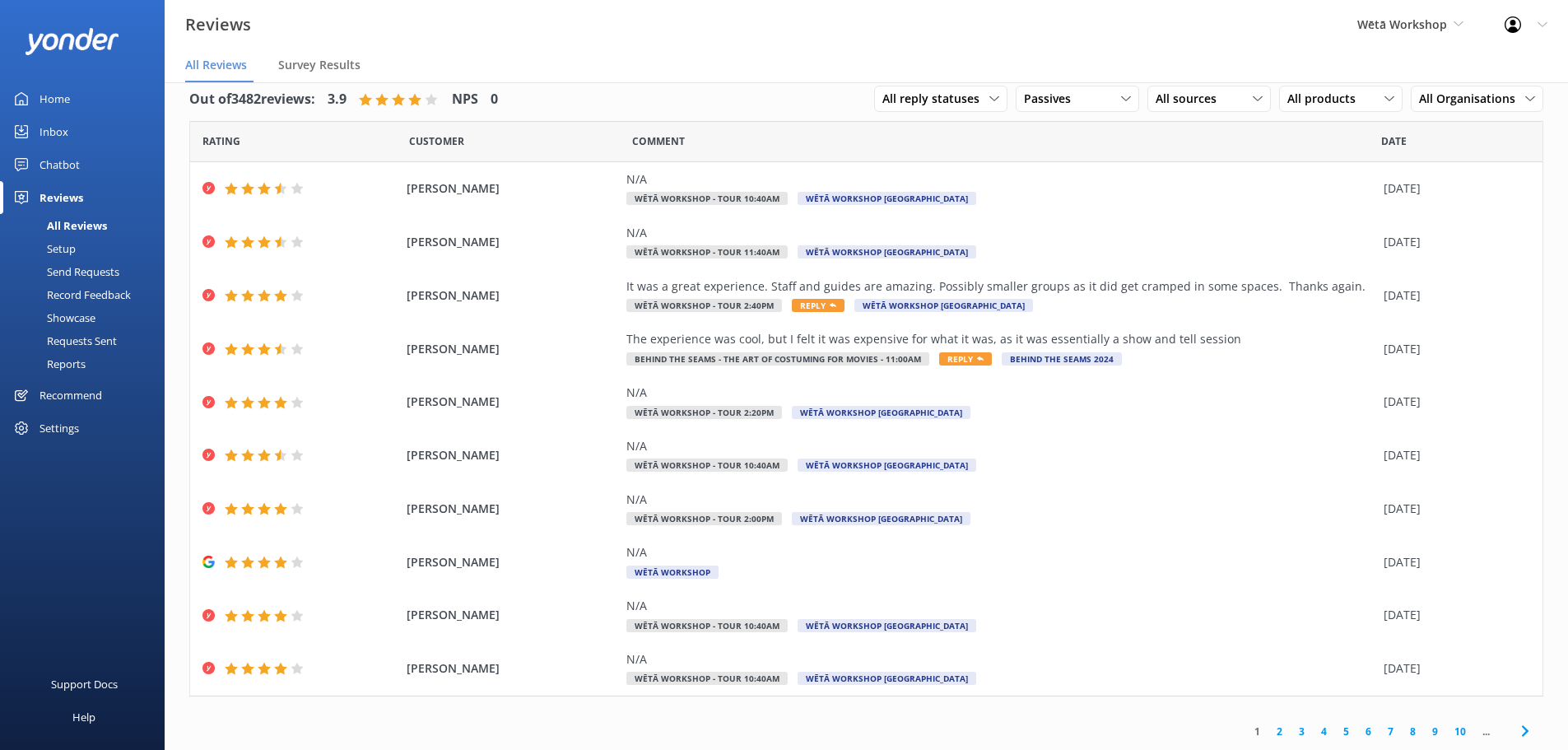
click at [1269, 729] on link "2" at bounding box center [1280, 731] width 23 height 16
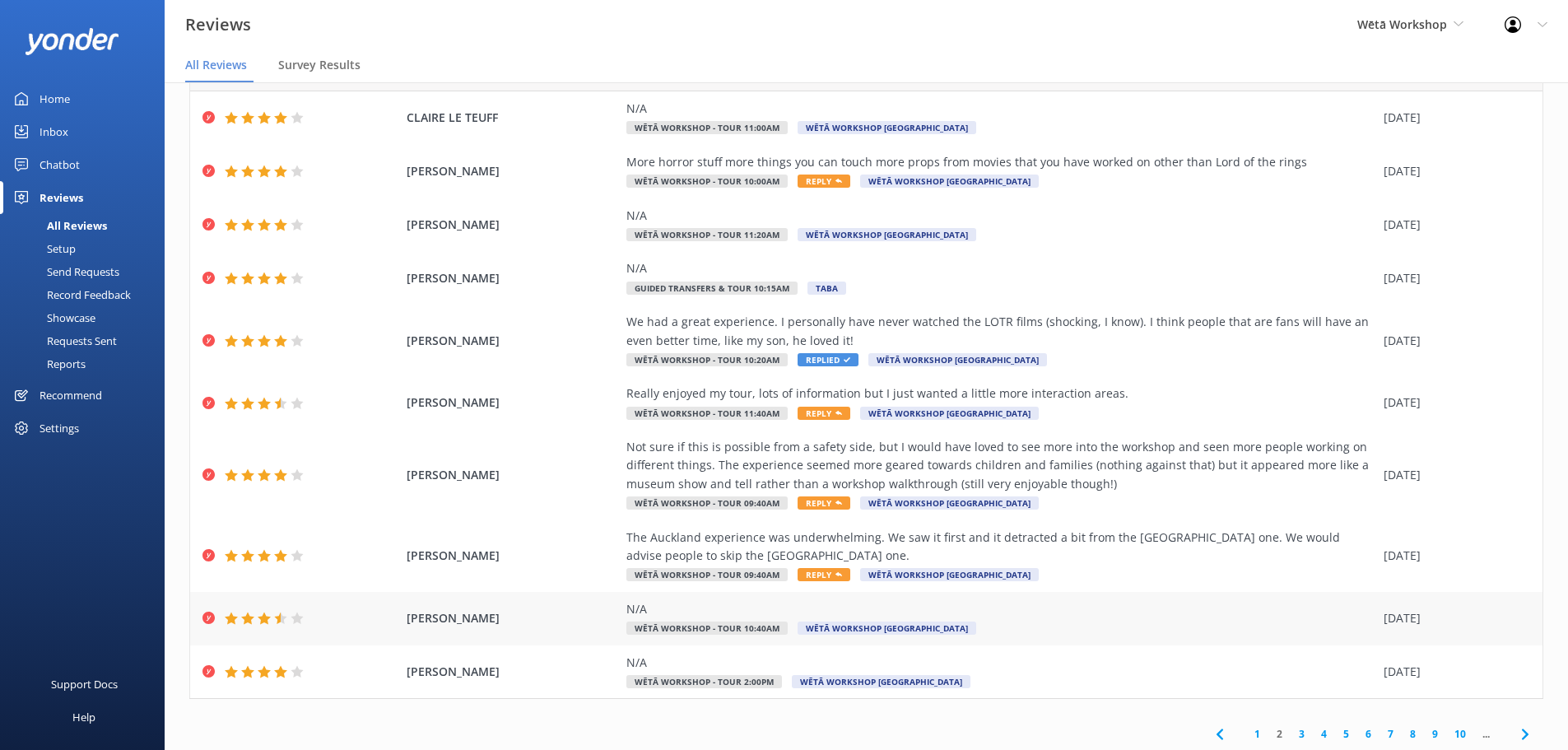
scroll to position [94, 0]
click at [1297, 732] on link "3" at bounding box center [1302, 731] width 23 height 16
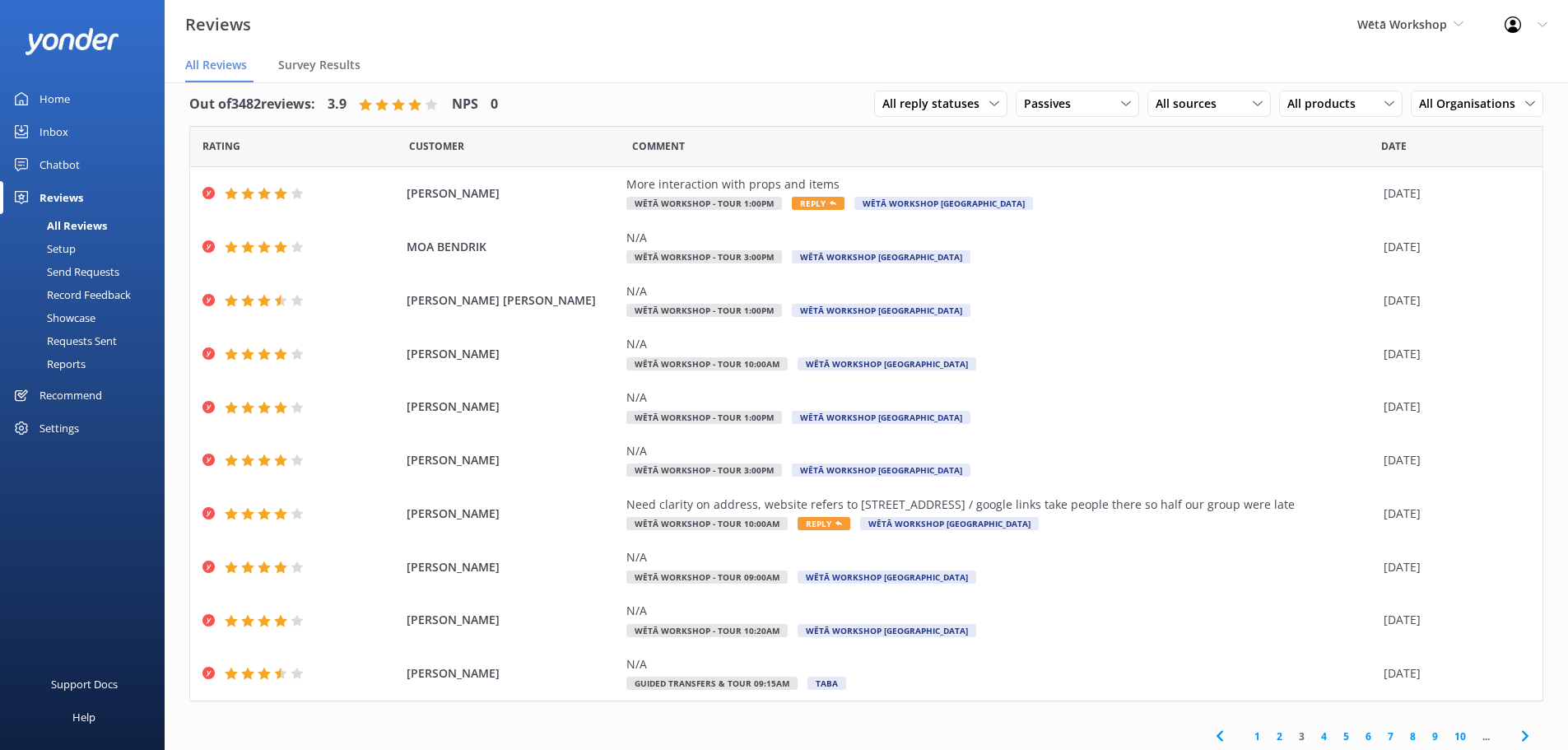
scroll to position [21, 0]
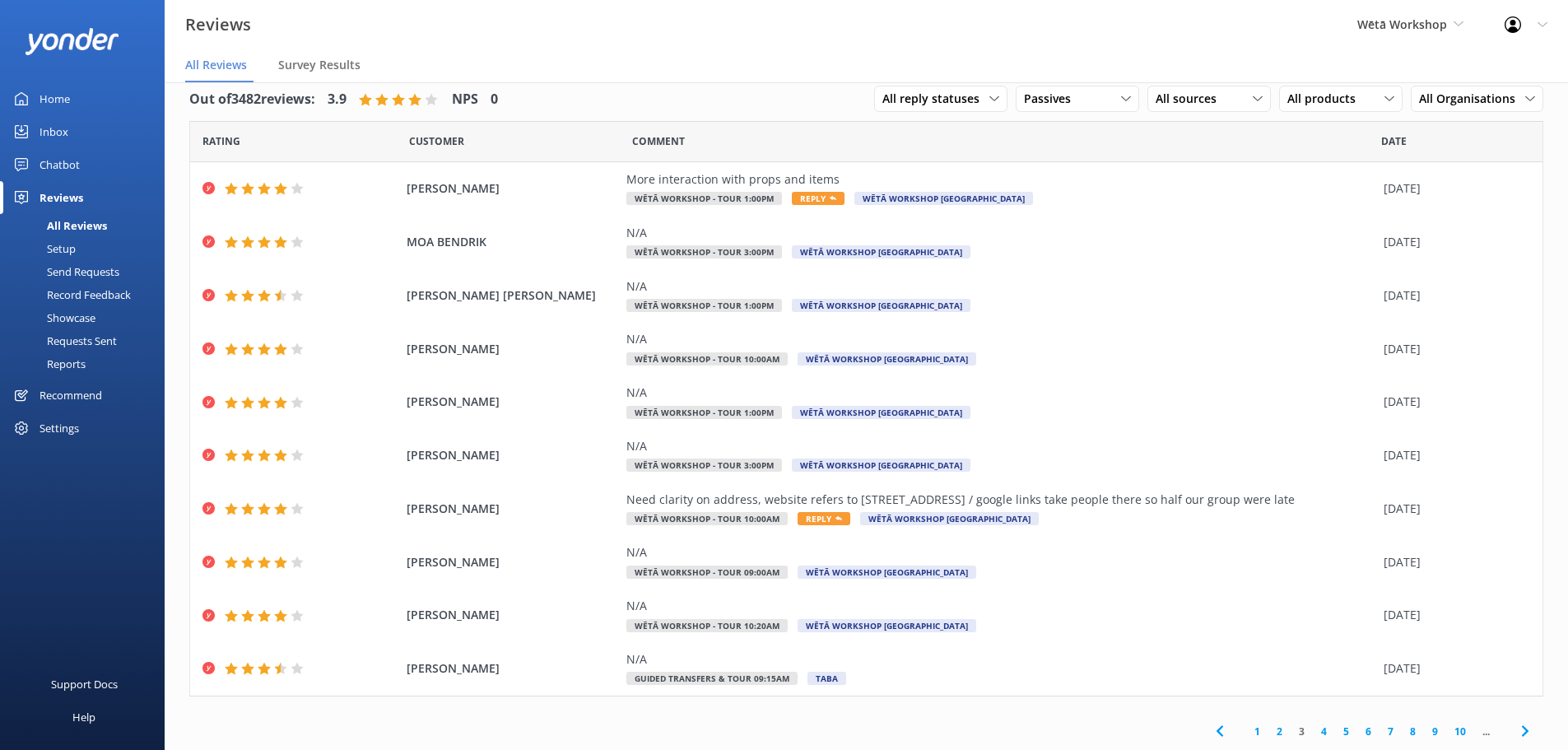
click at [1313, 732] on link "4" at bounding box center [1324, 731] width 23 height 16
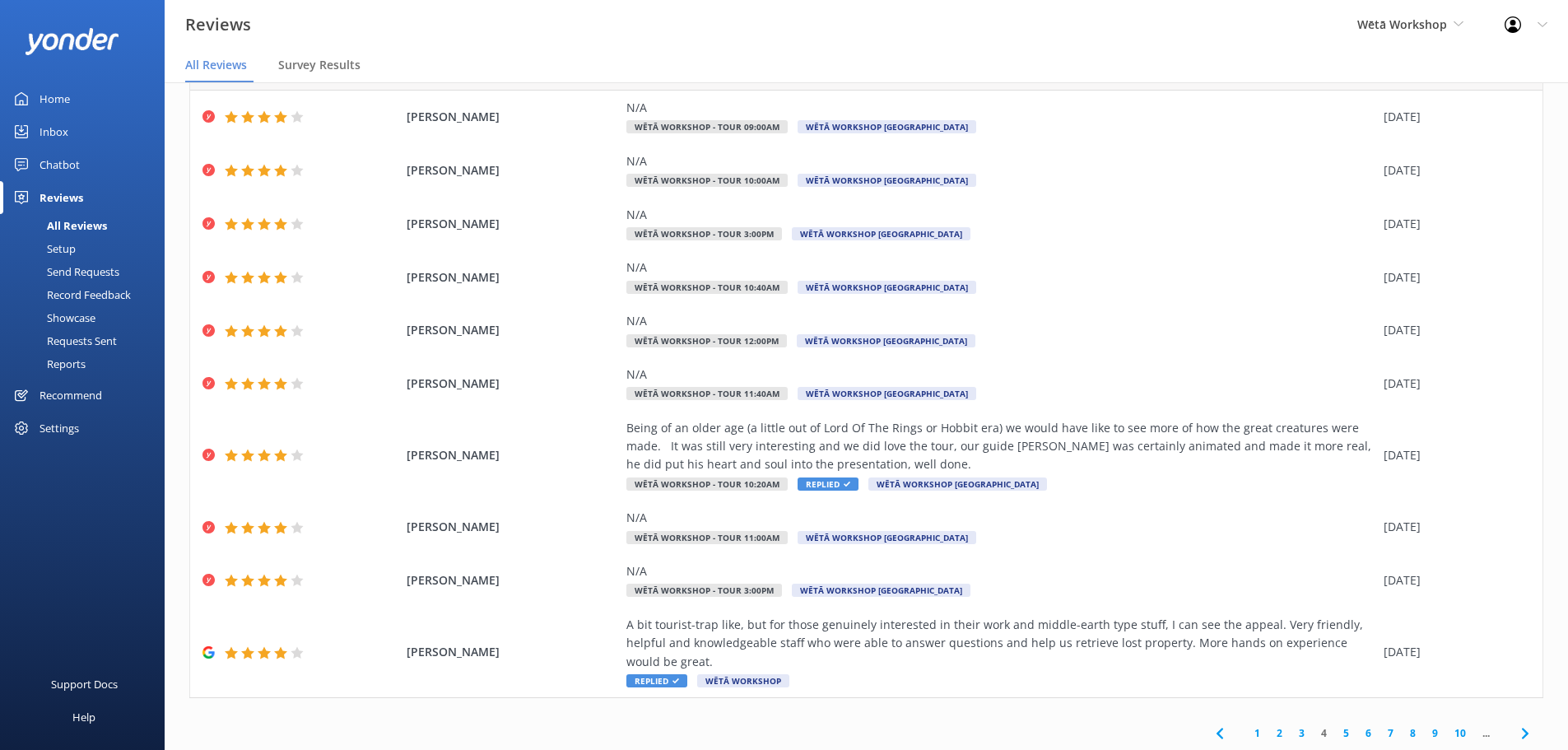
scroll to position [33, 0]
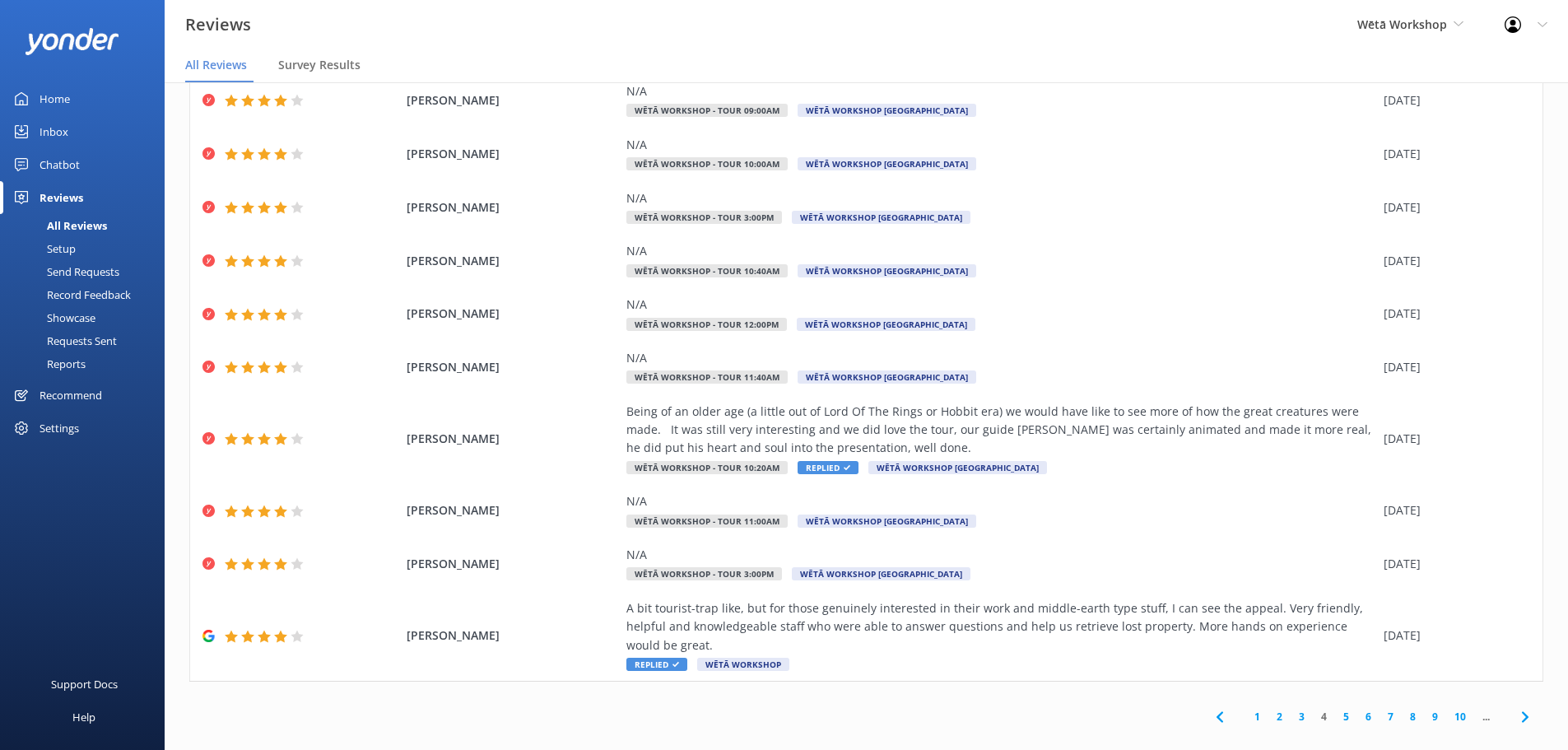
click at [1246, 709] on link "1" at bounding box center [1257, 717] width 23 height 16
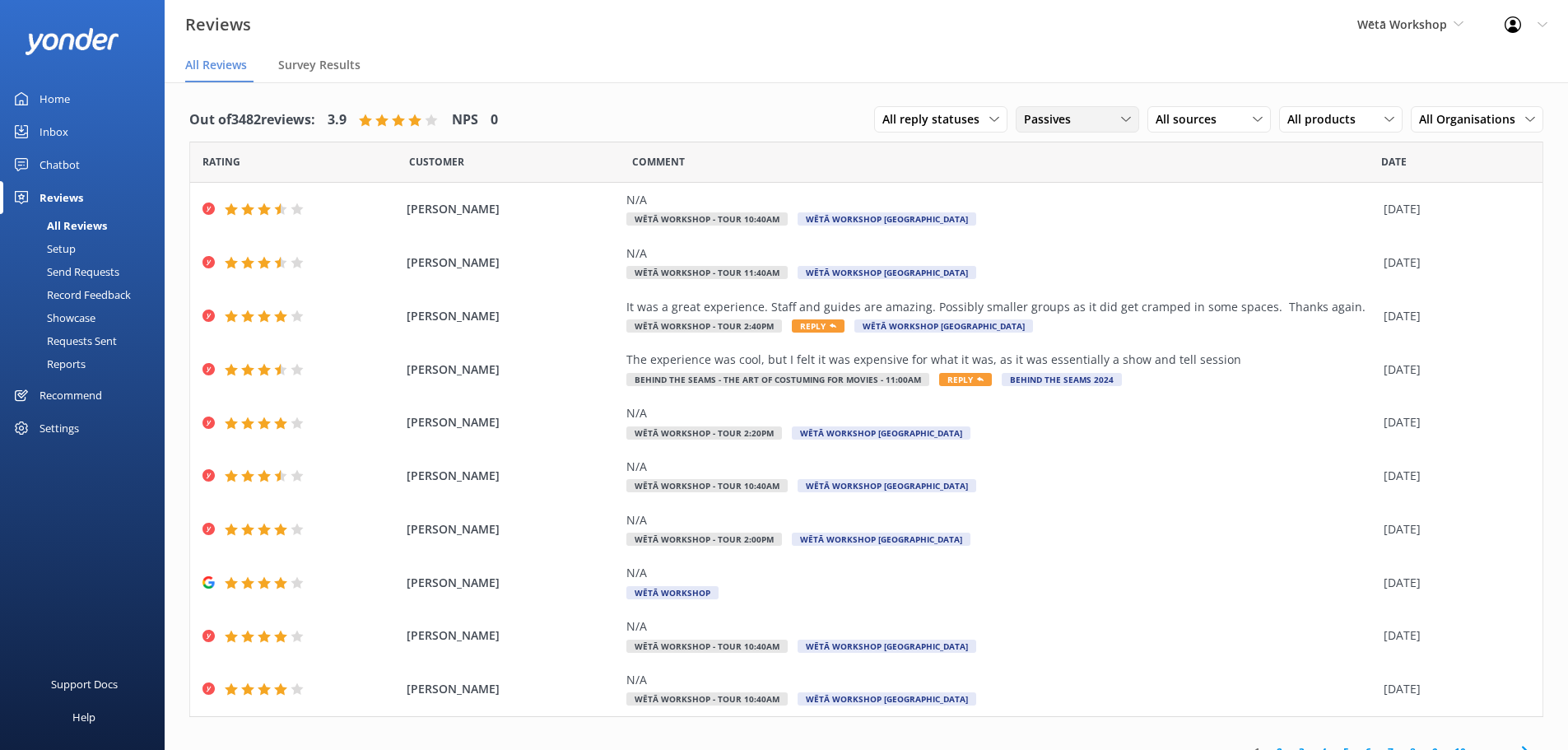
drag, startPoint x: 1053, startPoint y: 120, endPoint x: 1056, endPoint y: 144, distance: 24.2
click at [1054, 120] on span "Passives" at bounding box center [1052, 119] width 57 height 18
click at [1068, 247] on div "Detractors" at bounding box center [1077, 253] width 75 height 16
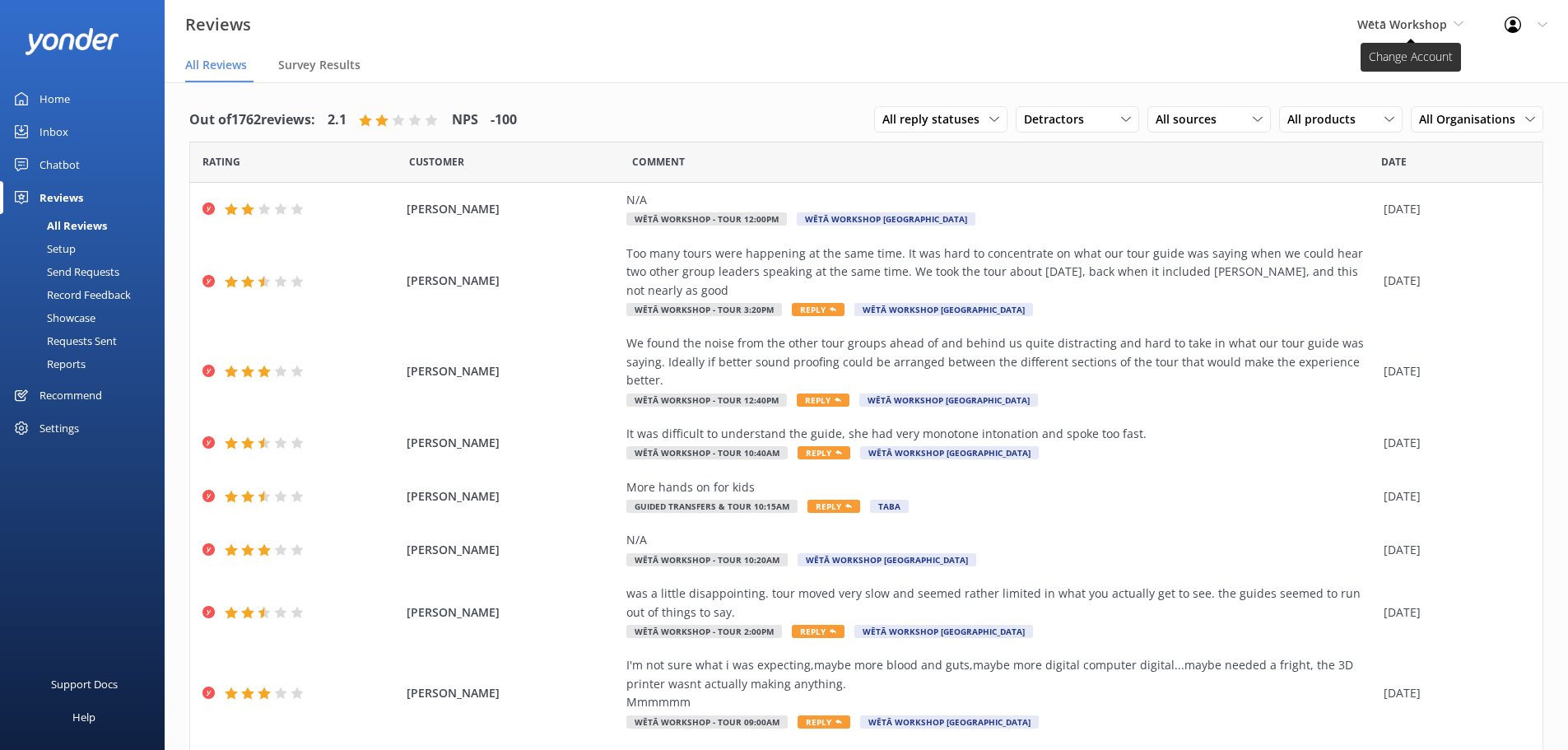
click at [1404, 16] on span "Wētā Workshop" at bounding box center [1401, 24] width 89 height 16
click at [1395, 103] on link "Wētā Workshop Unleashed" at bounding box center [1418, 108] width 165 height 40
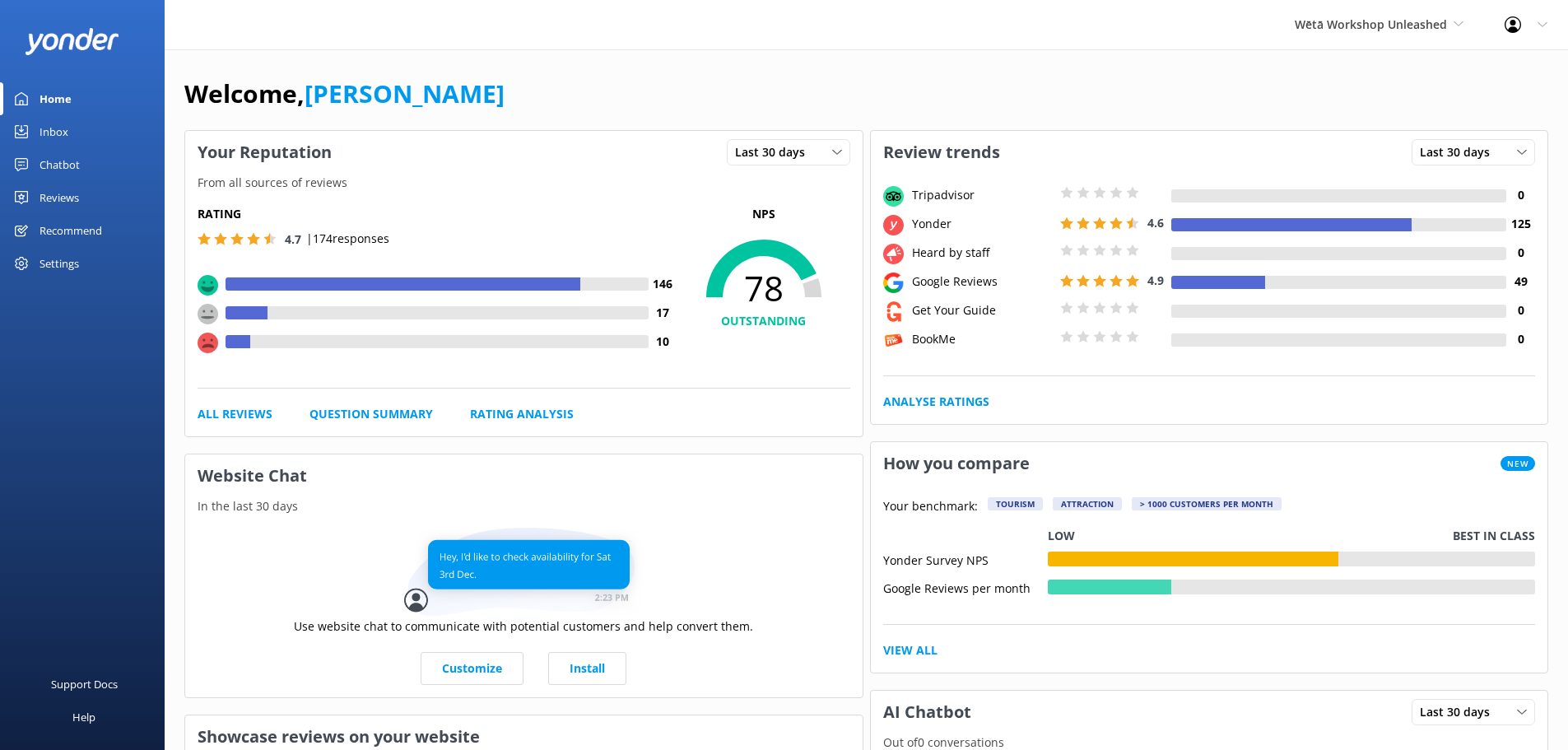
click at [53, 202] on div "Reviews" at bounding box center [59, 197] width 40 height 33
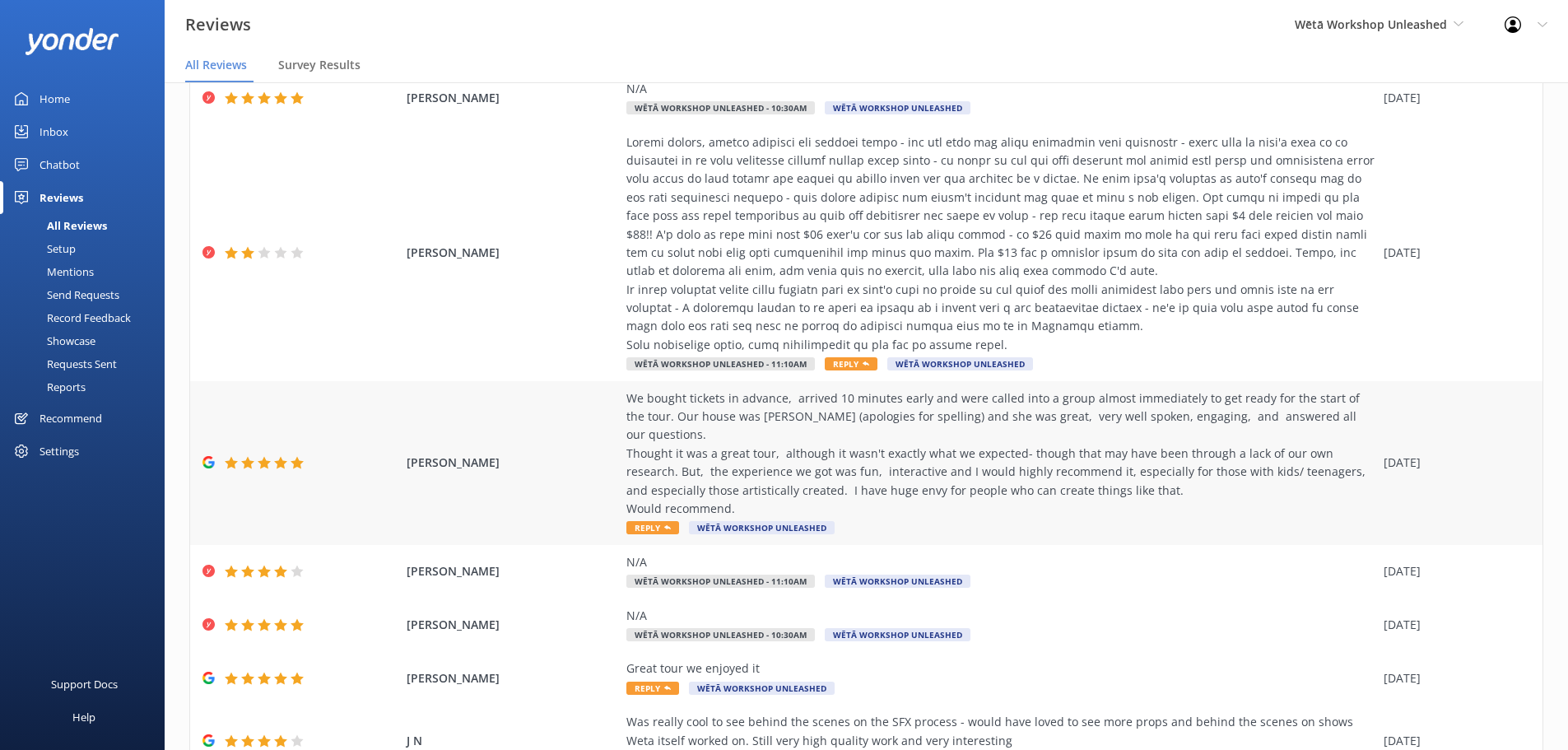
scroll to position [82, 0]
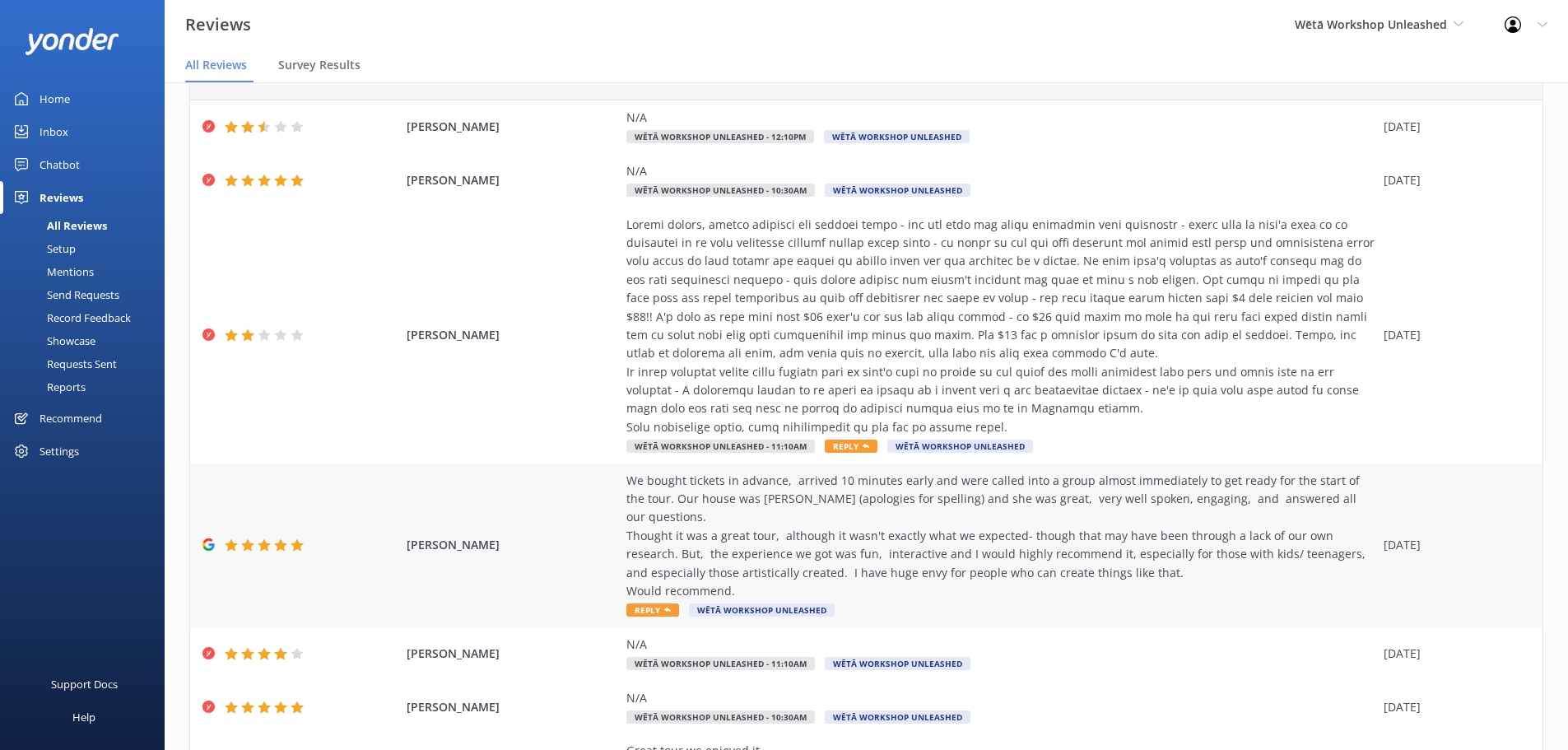
click at [964, 497] on div "We bought tickets in advance, arrived 10 minutes early and were called into a g…" at bounding box center [1000, 536] width 749 height 129
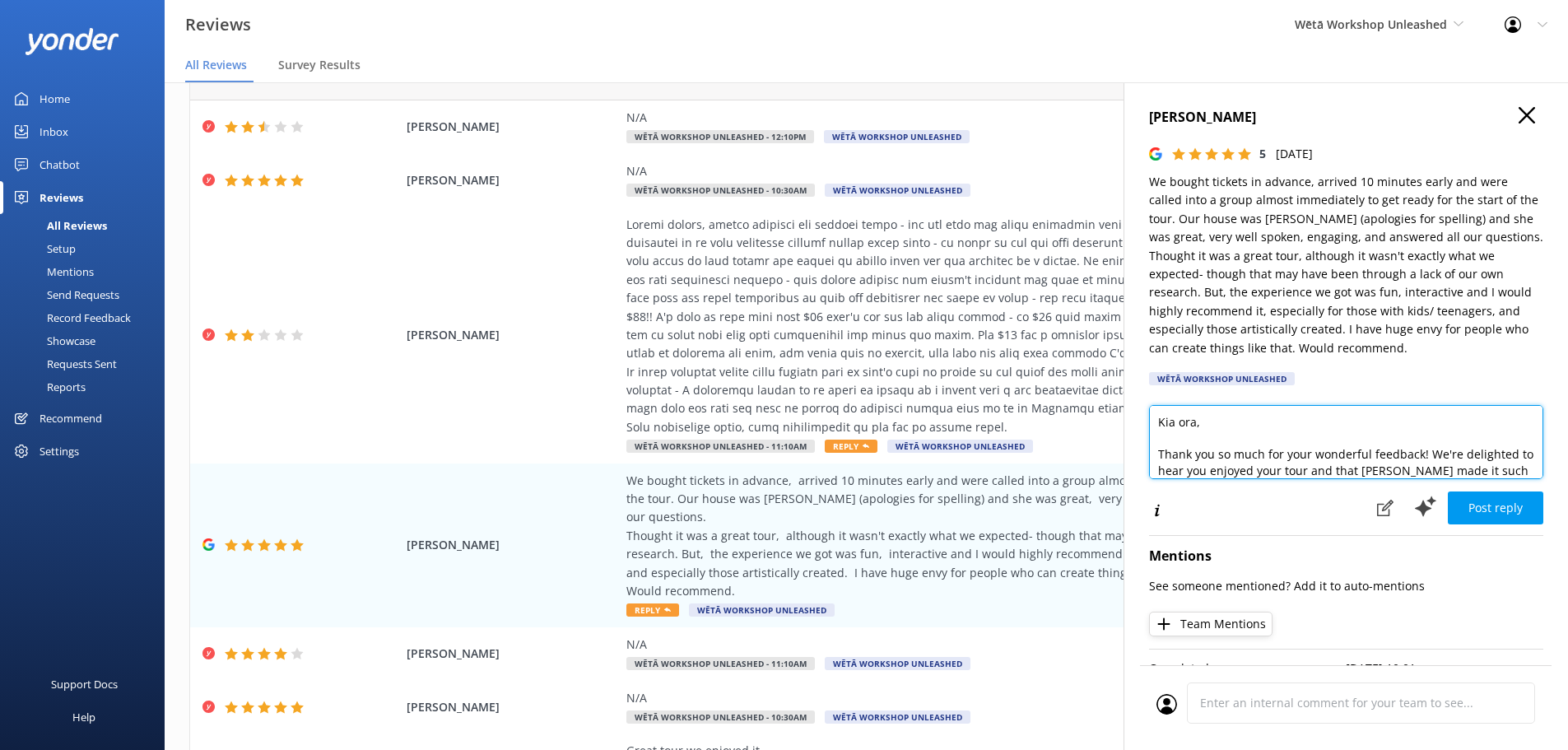
click at [1203, 421] on textarea "Kia ora, Thank you so much for your wonderful feedback! We're delighted to hear…" at bounding box center [1346, 442] width 395 height 74
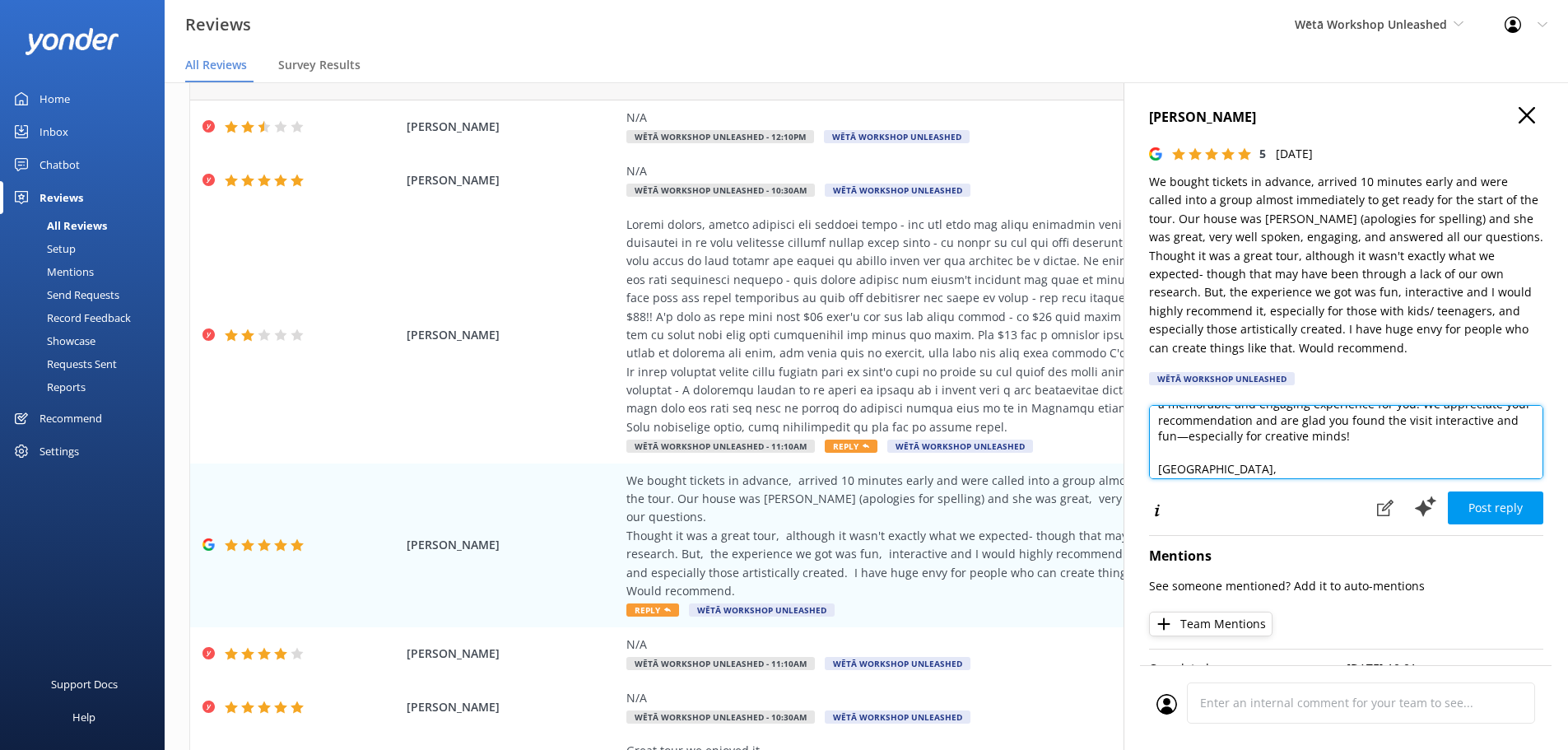
click at [1278, 442] on textarea "Kia ora [PERSON_NAME], Thank you so much for your wonderful feedback! We're del…" at bounding box center [1346, 442] width 395 height 74
click at [1271, 445] on textarea "Kia ora [PERSON_NAME], Thank you so much for your wonderful feedback! We're del…" at bounding box center [1346, 442] width 395 height 74
type textarea "Kia ora [PERSON_NAME], Thank you so much for your wonderful feedback! We're del…"
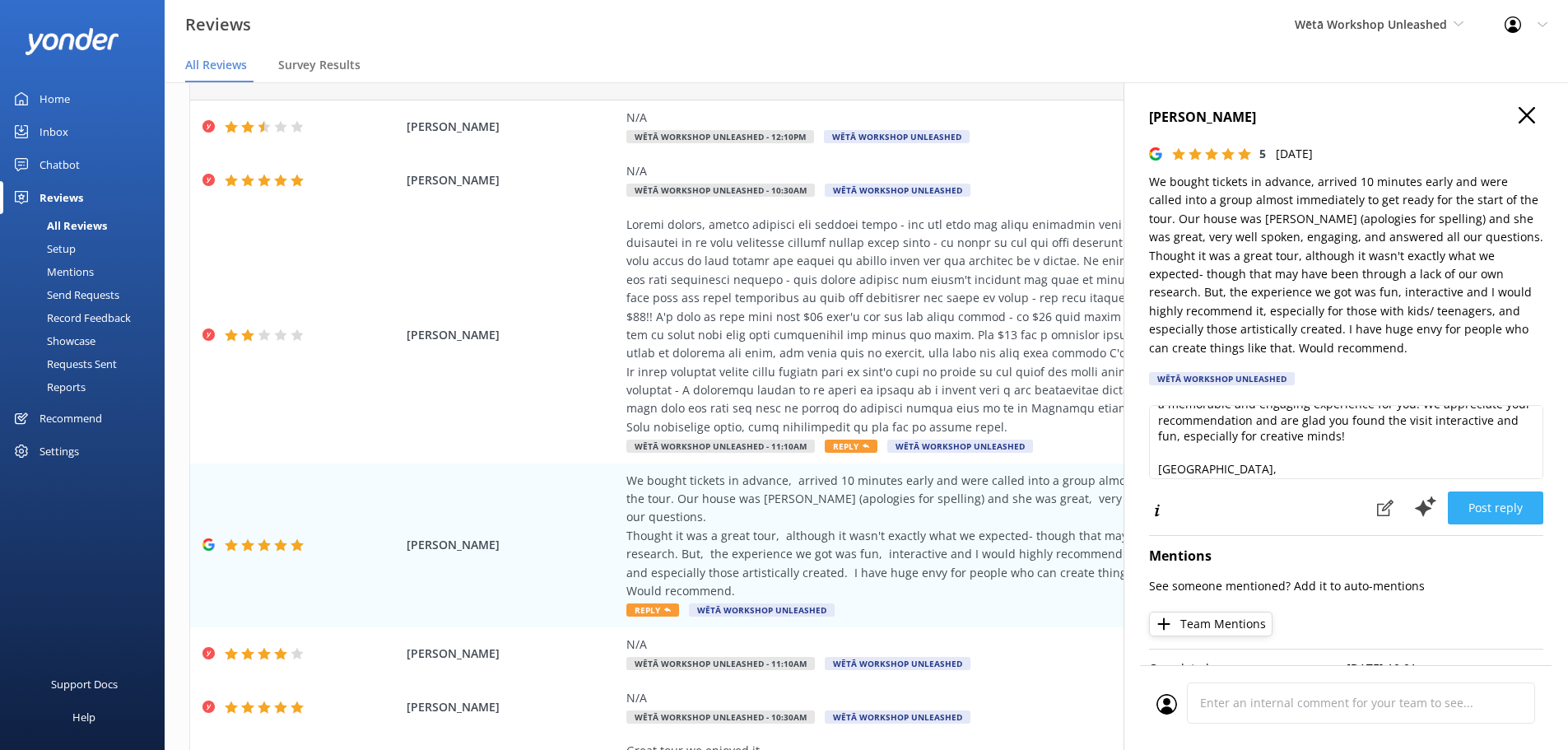
click at [1489, 497] on button "Post reply" at bounding box center [1495, 508] width 95 height 33
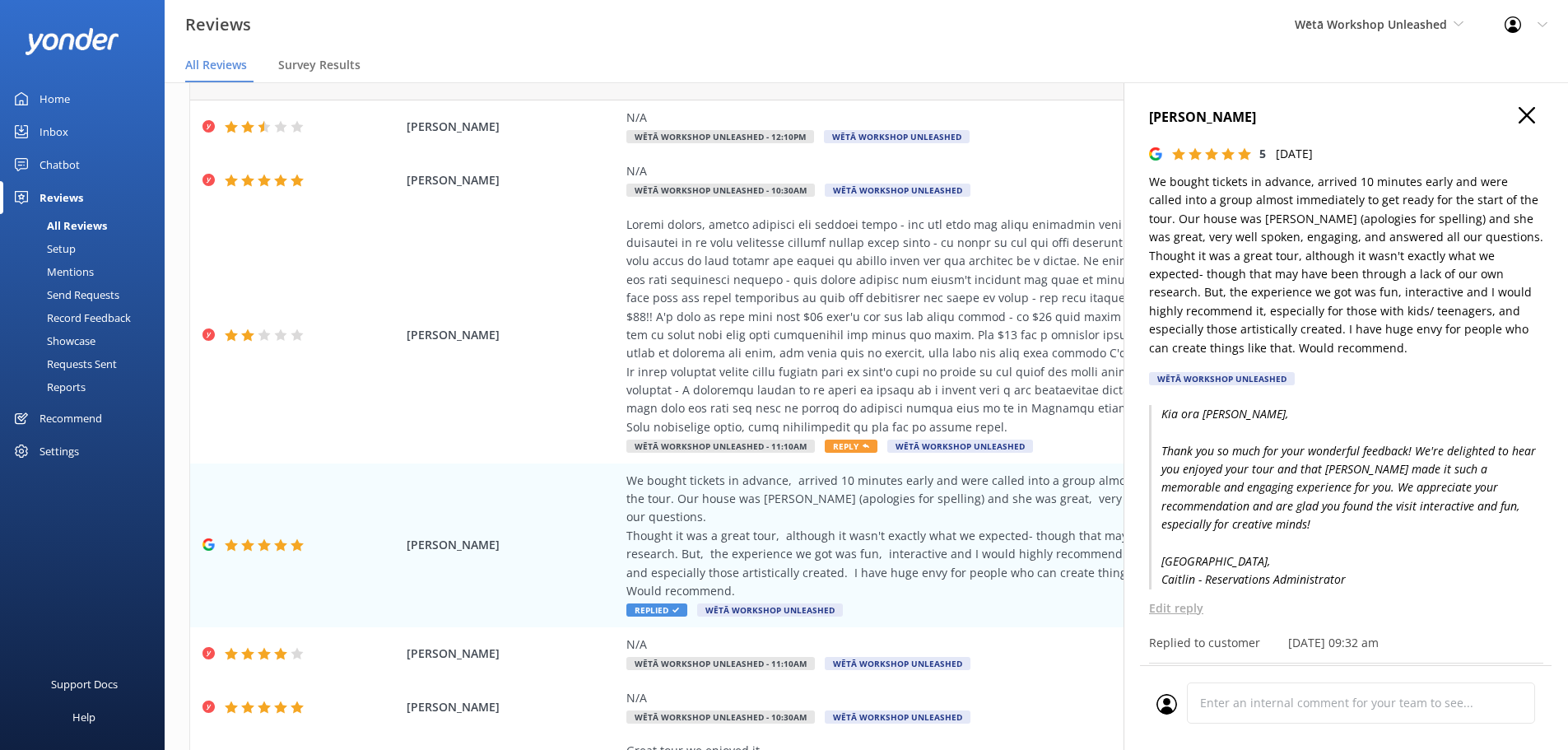
click at [1519, 108] on icon "button" at bounding box center [1527, 115] width 16 height 16
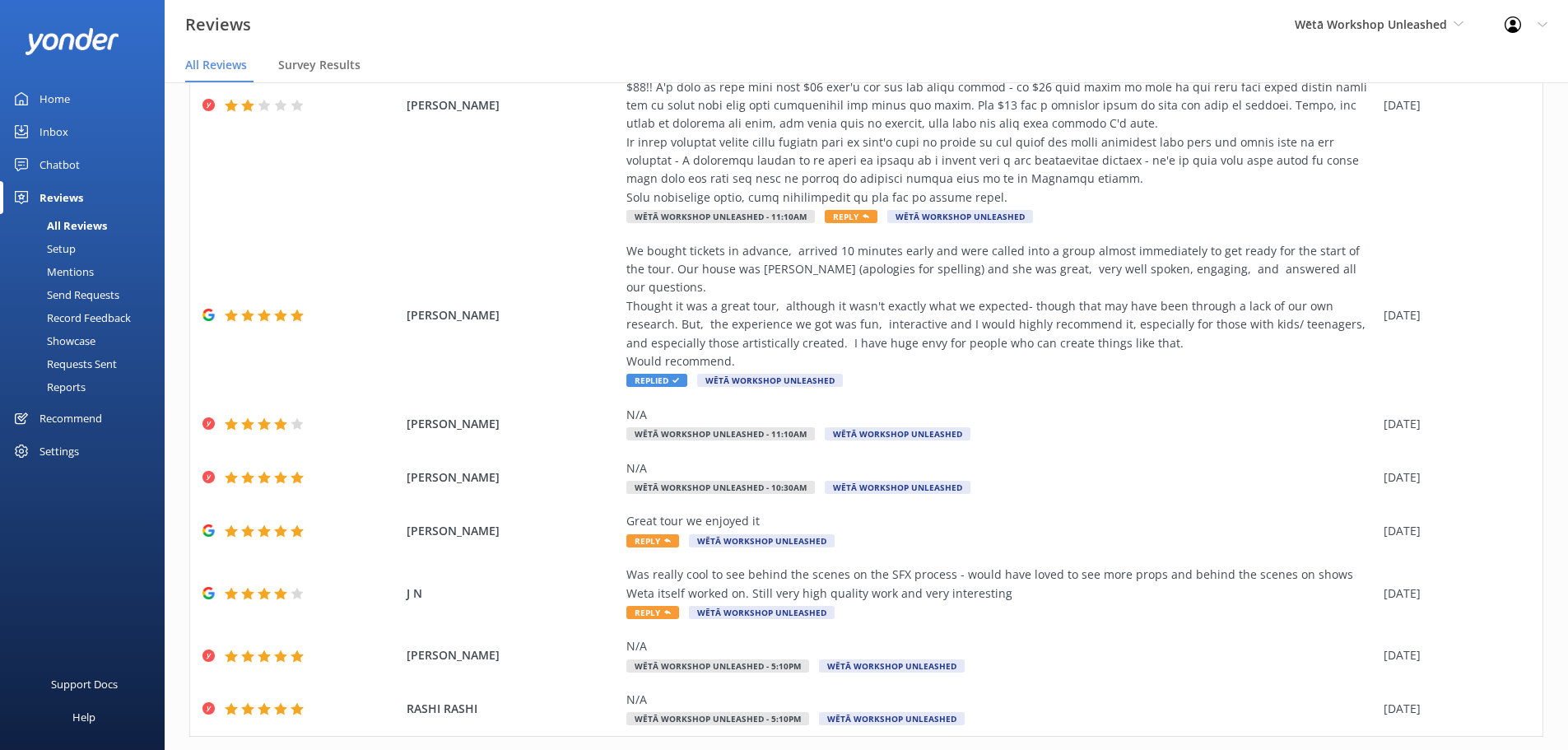
scroll to position [334, 0]
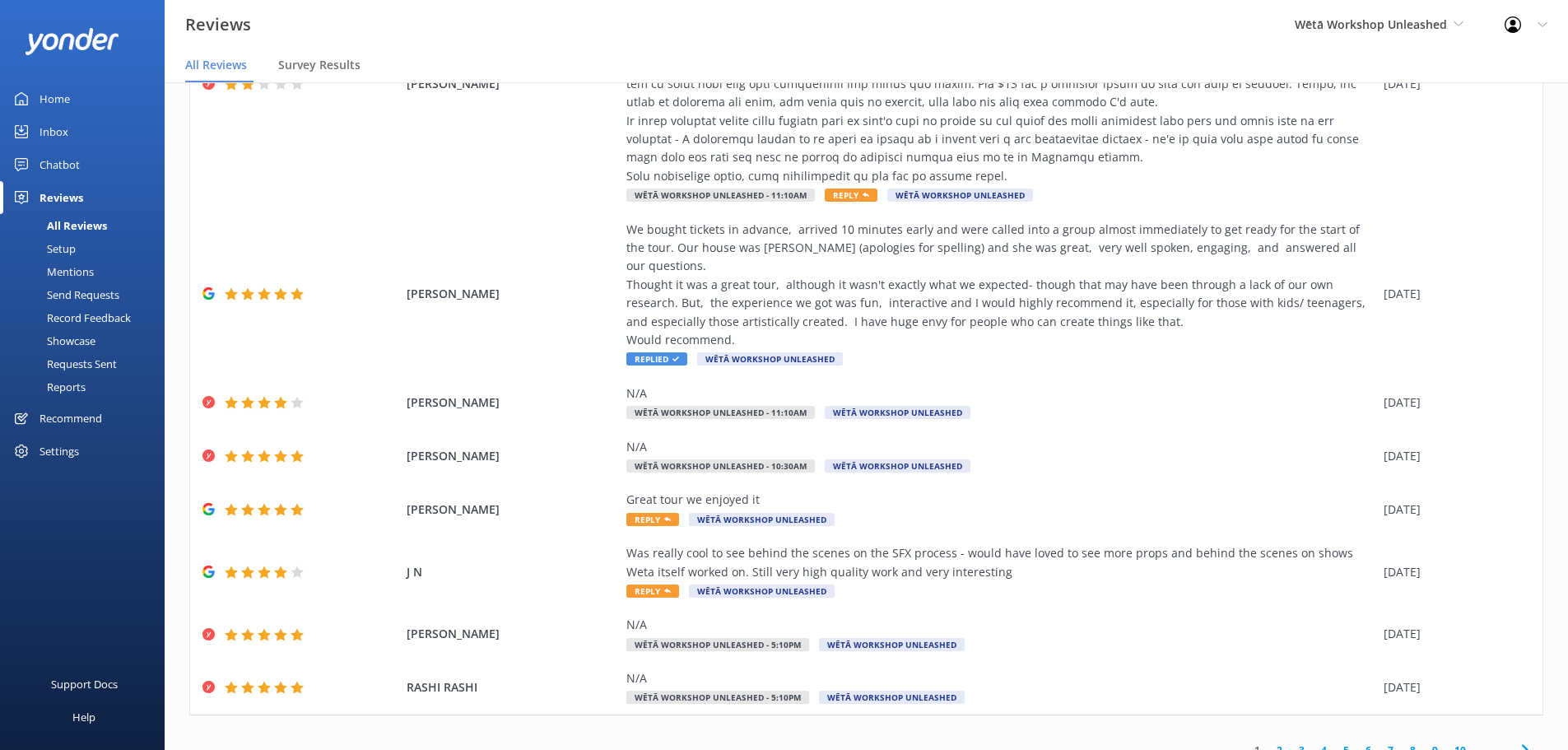
click at [1272, 742] on link "2" at bounding box center [1280, 750] width 23 height 16
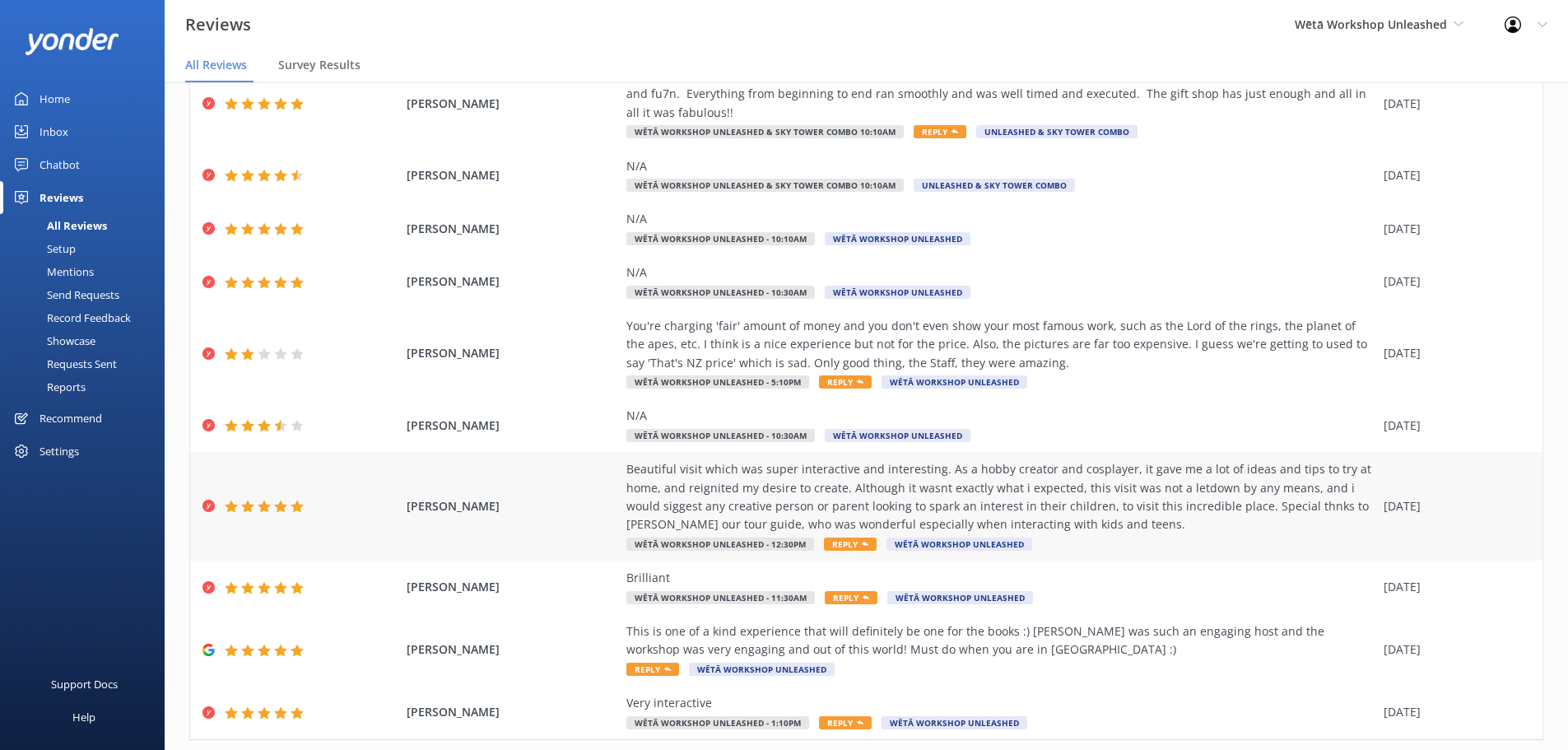
scroll to position [165, 0]
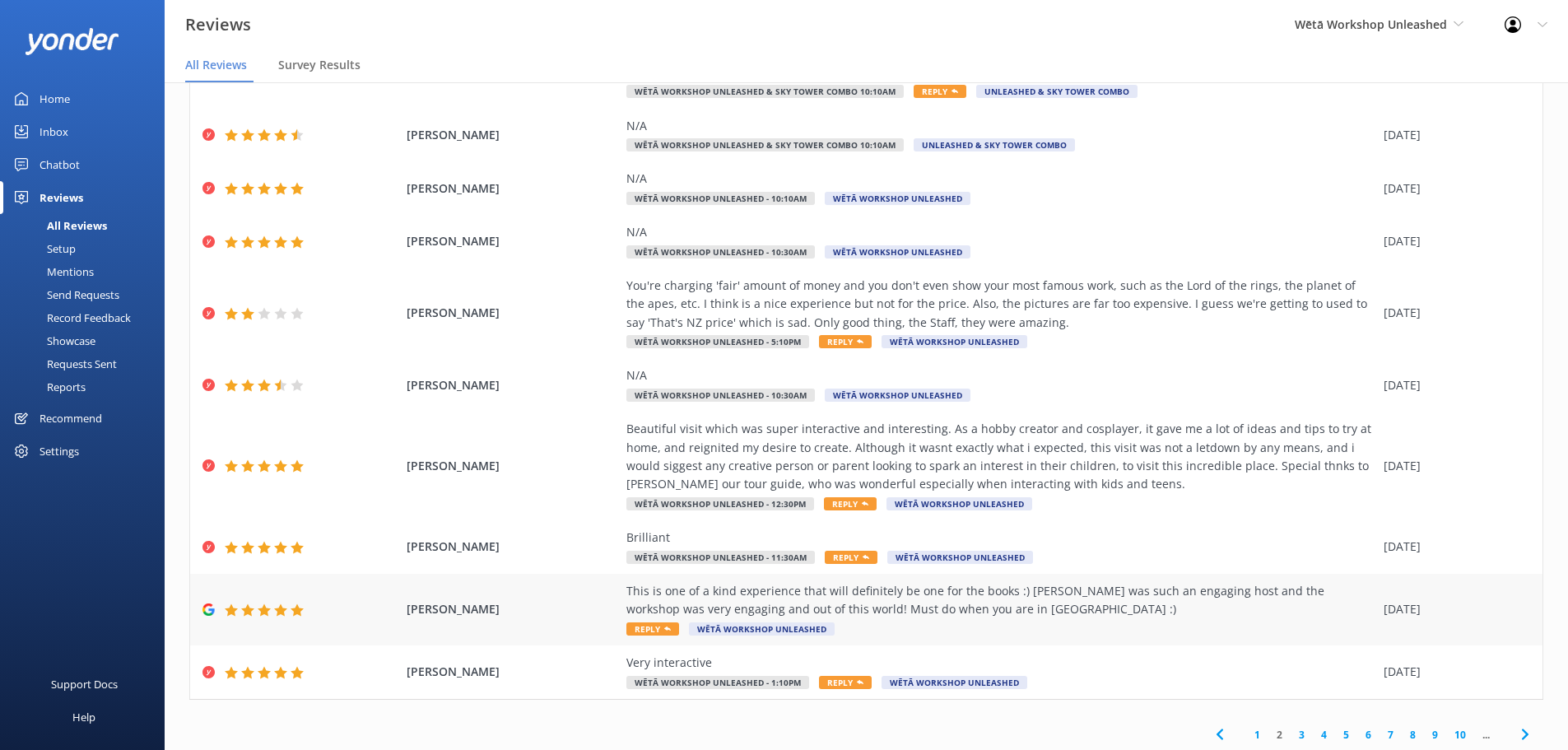
click at [1136, 599] on div "This is one of a kind experience that will definitely be one for the books :) […" at bounding box center [1000, 600] width 749 height 37
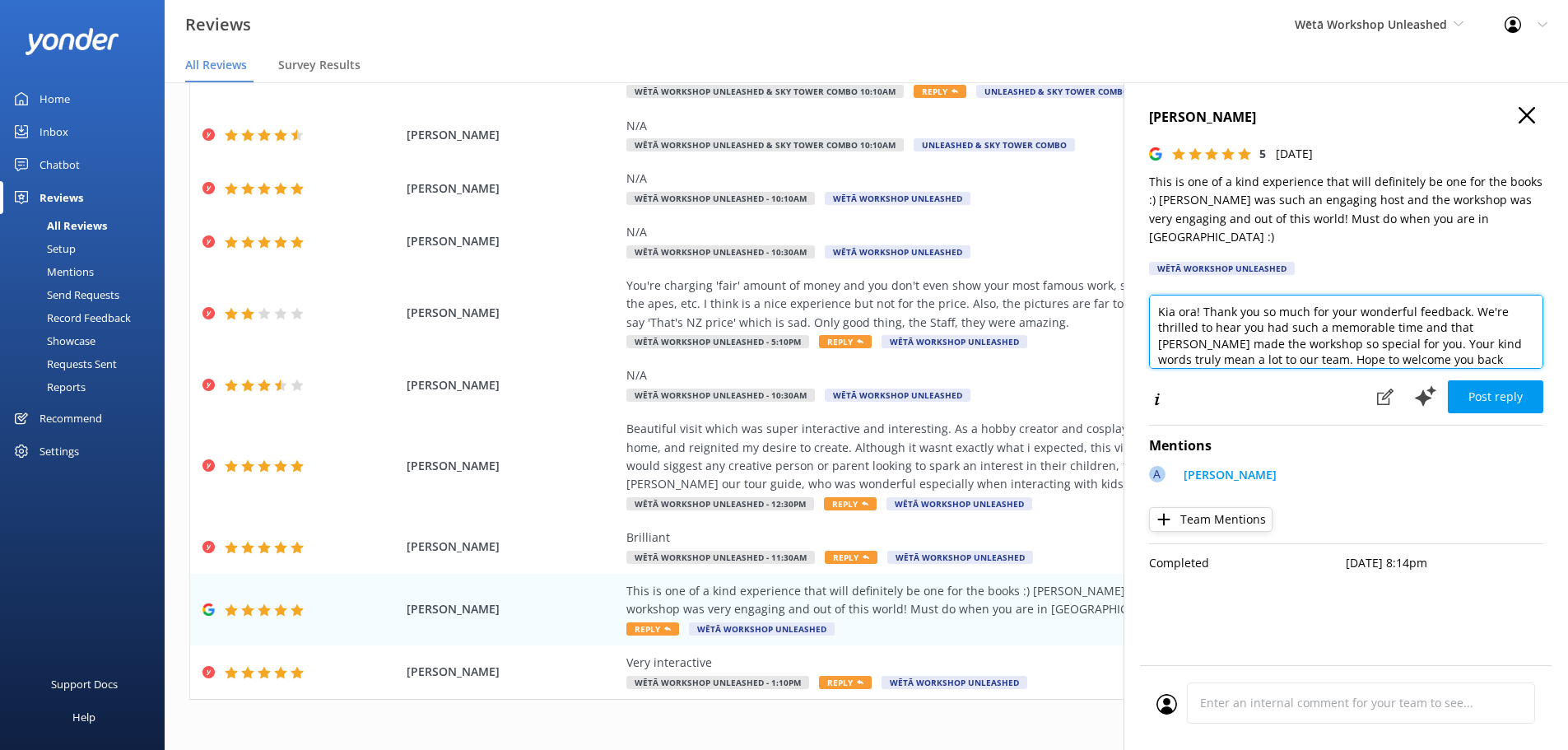
click at [1193, 295] on textarea "Kia ora! Thank you so much for your wonderful feedback. We're thrilled to hear …" at bounding box center [1346, 332] width 395 height 74
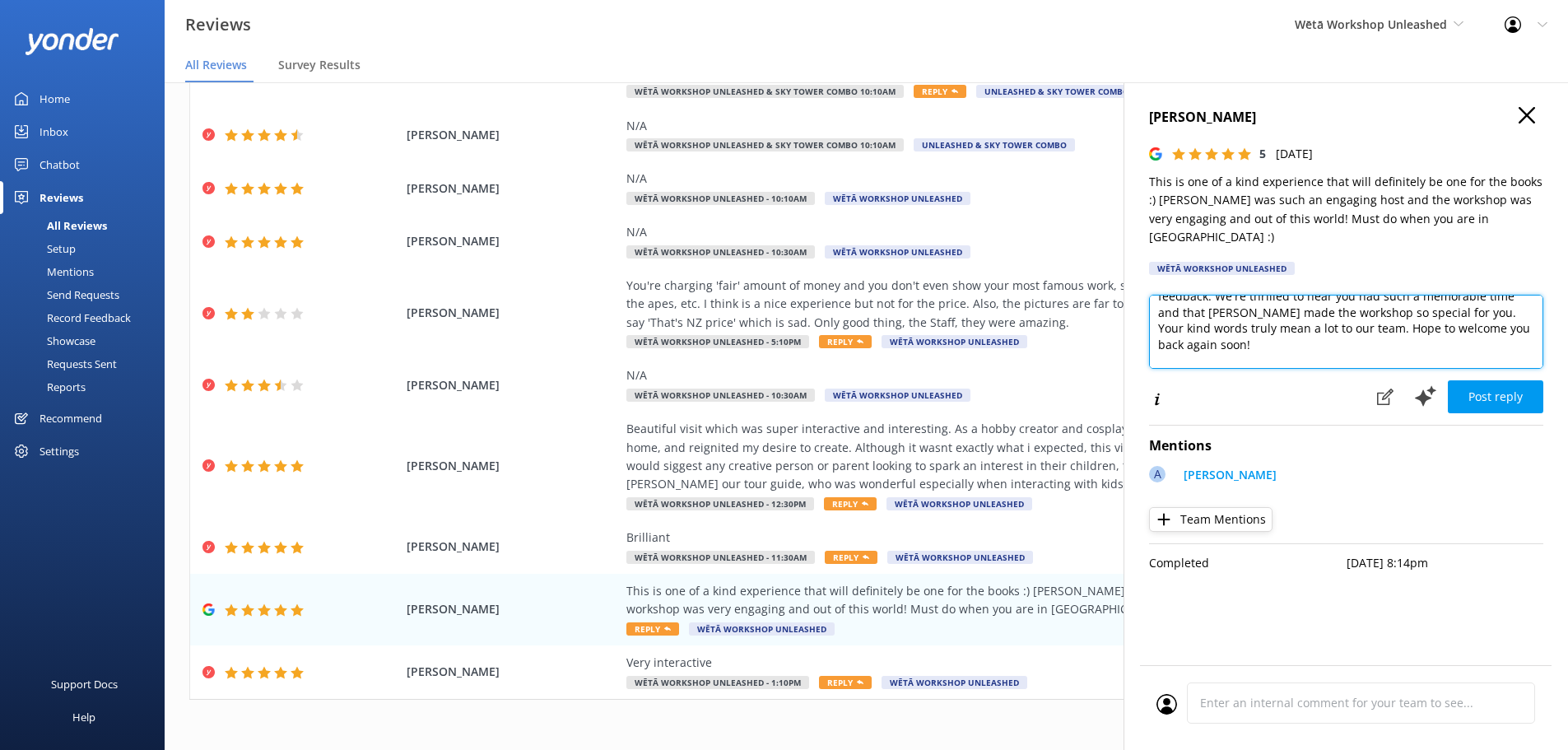
scroll to position [57, 0]
type textarea "Kia or [PERSON_NAME]! Thank you so much for your wonderful feedback. We're thri…"
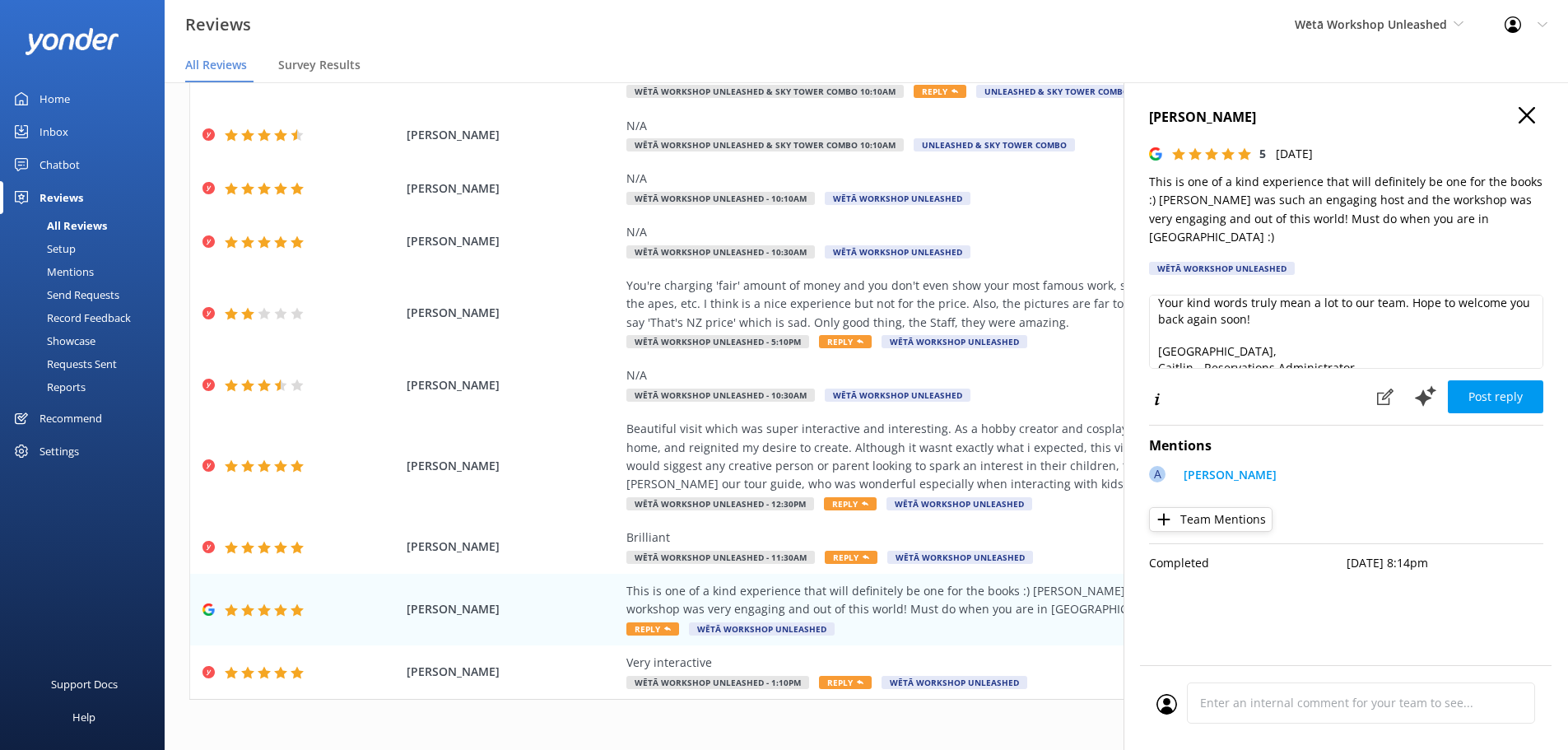
click at [1500, 381] on button "Post reply" at bounding box center [1495, 397] width 95 height 33
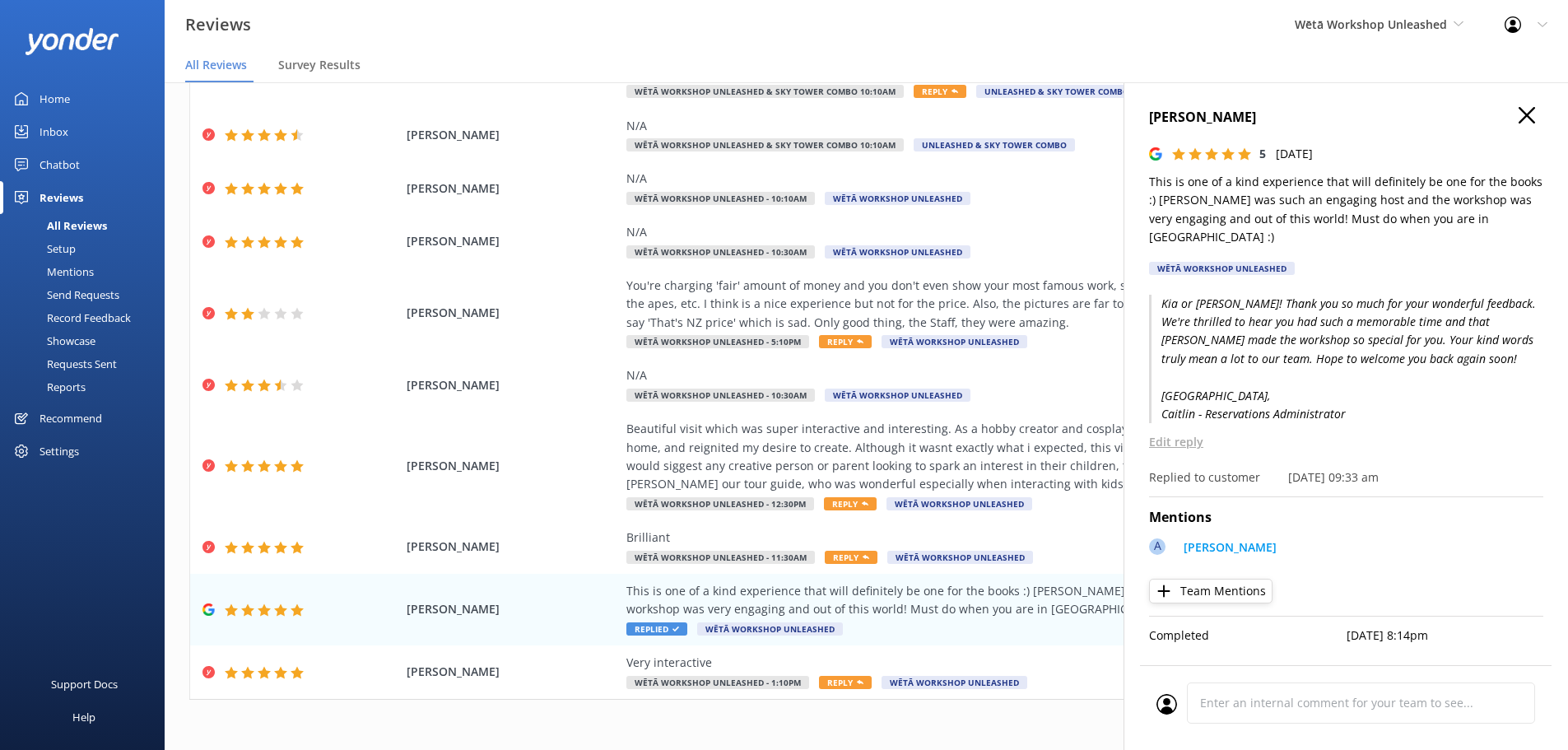
click at [1529, 108] on icon "button" at bounding box center [1527, 115] width 16 height 16
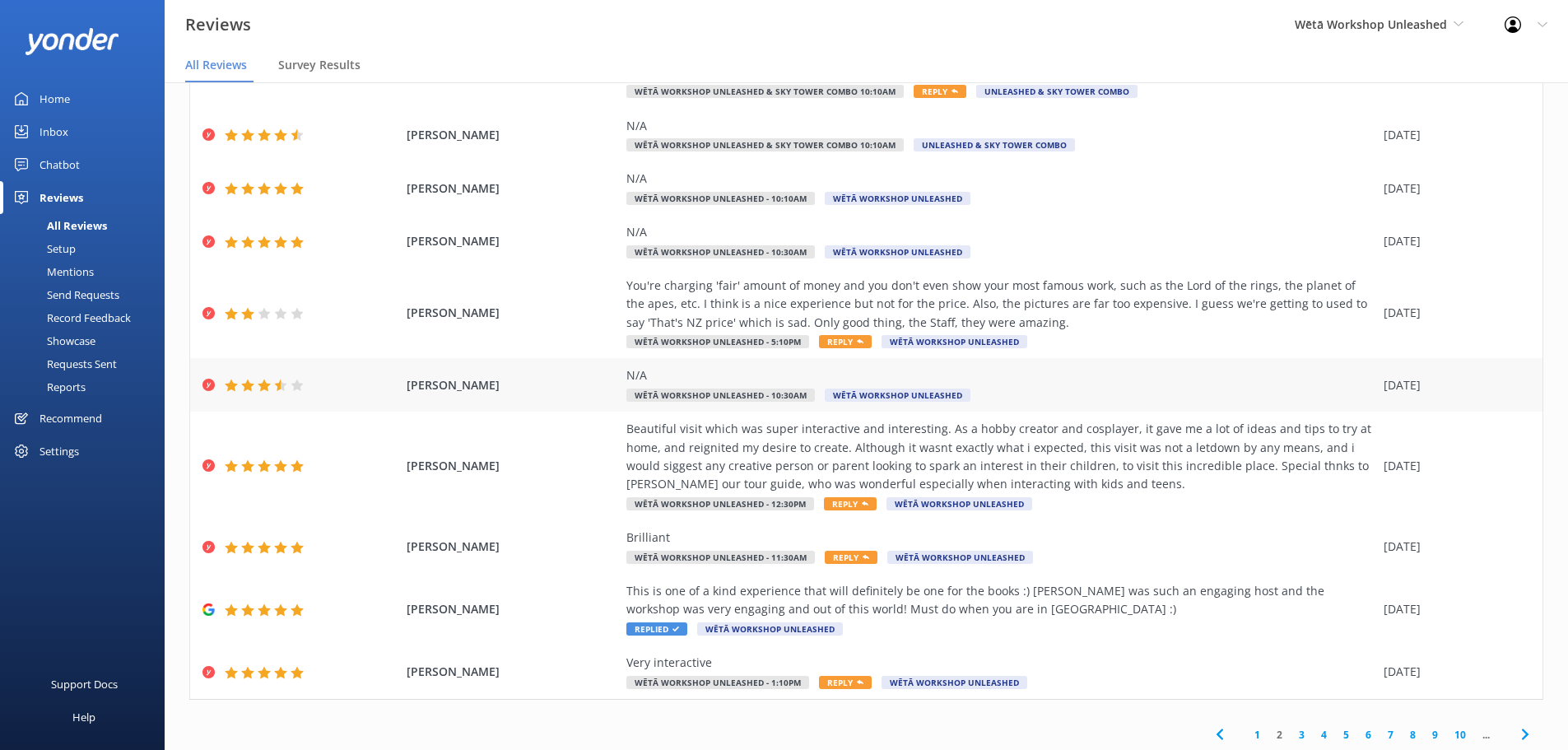
scroll to position [168, 0]
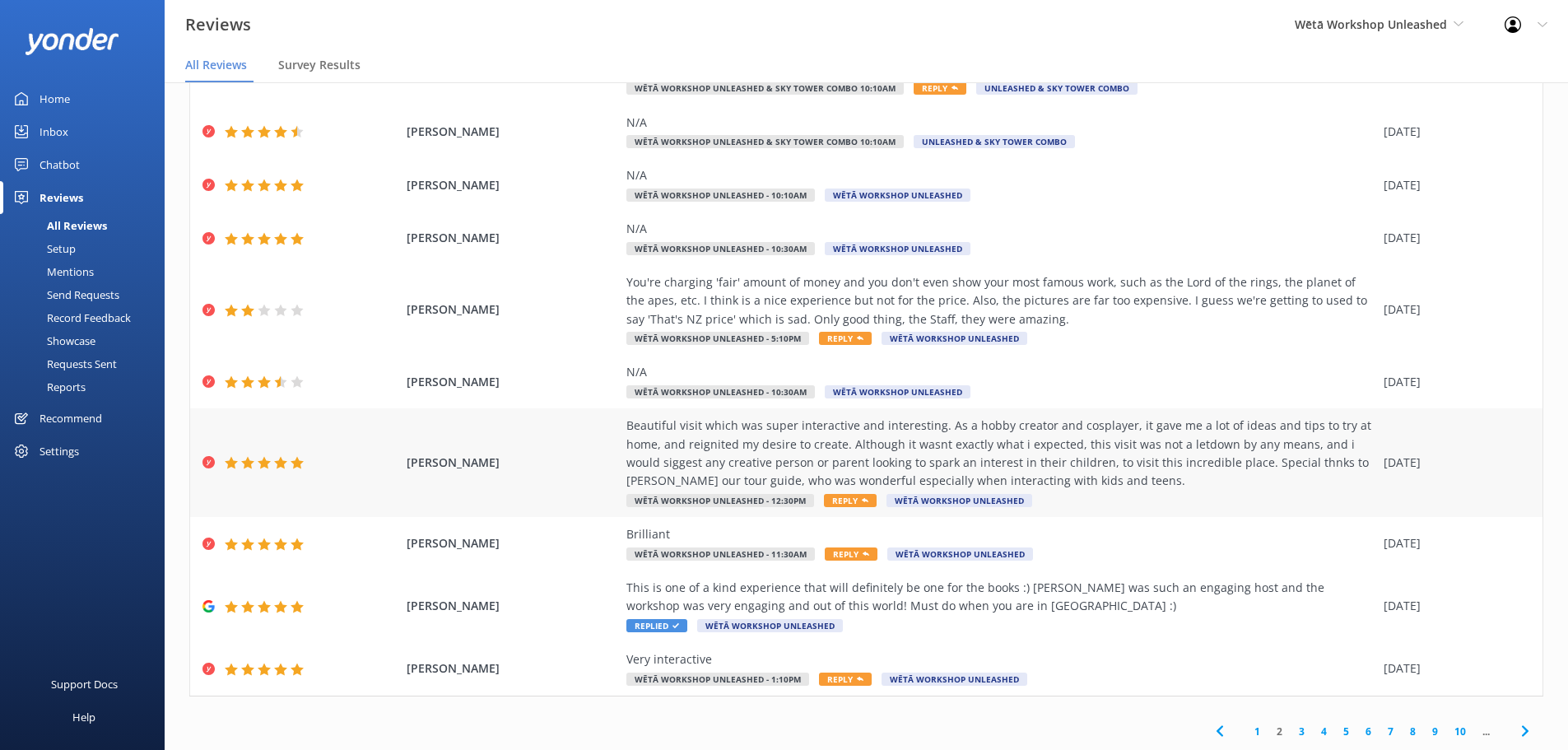
click at [1221, 467] on div "Beautiful visit which was super interactive and interesting. As a hobby creator…" at bounding box center [1000, 453] width 749 height 74
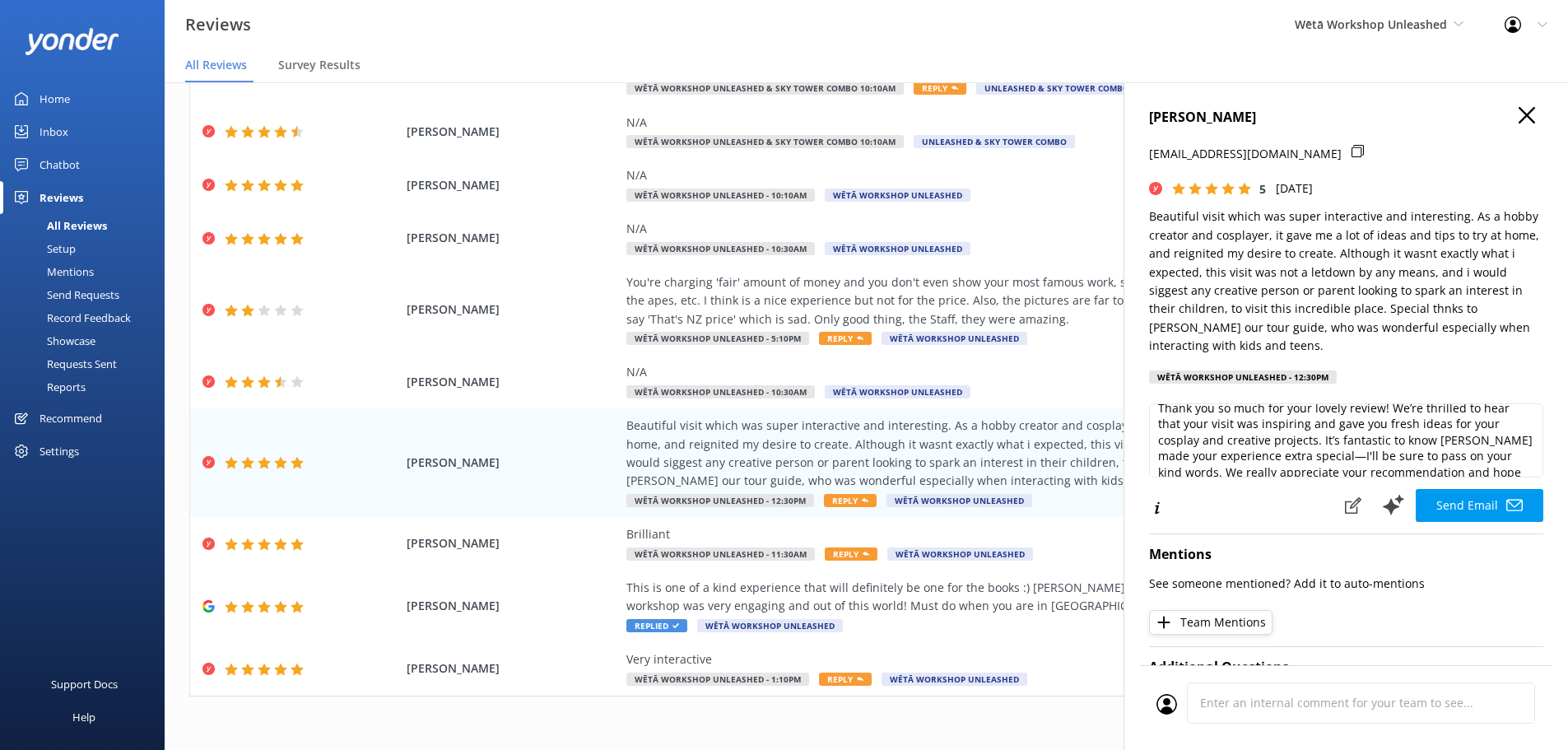
scroll to position [82, 0]
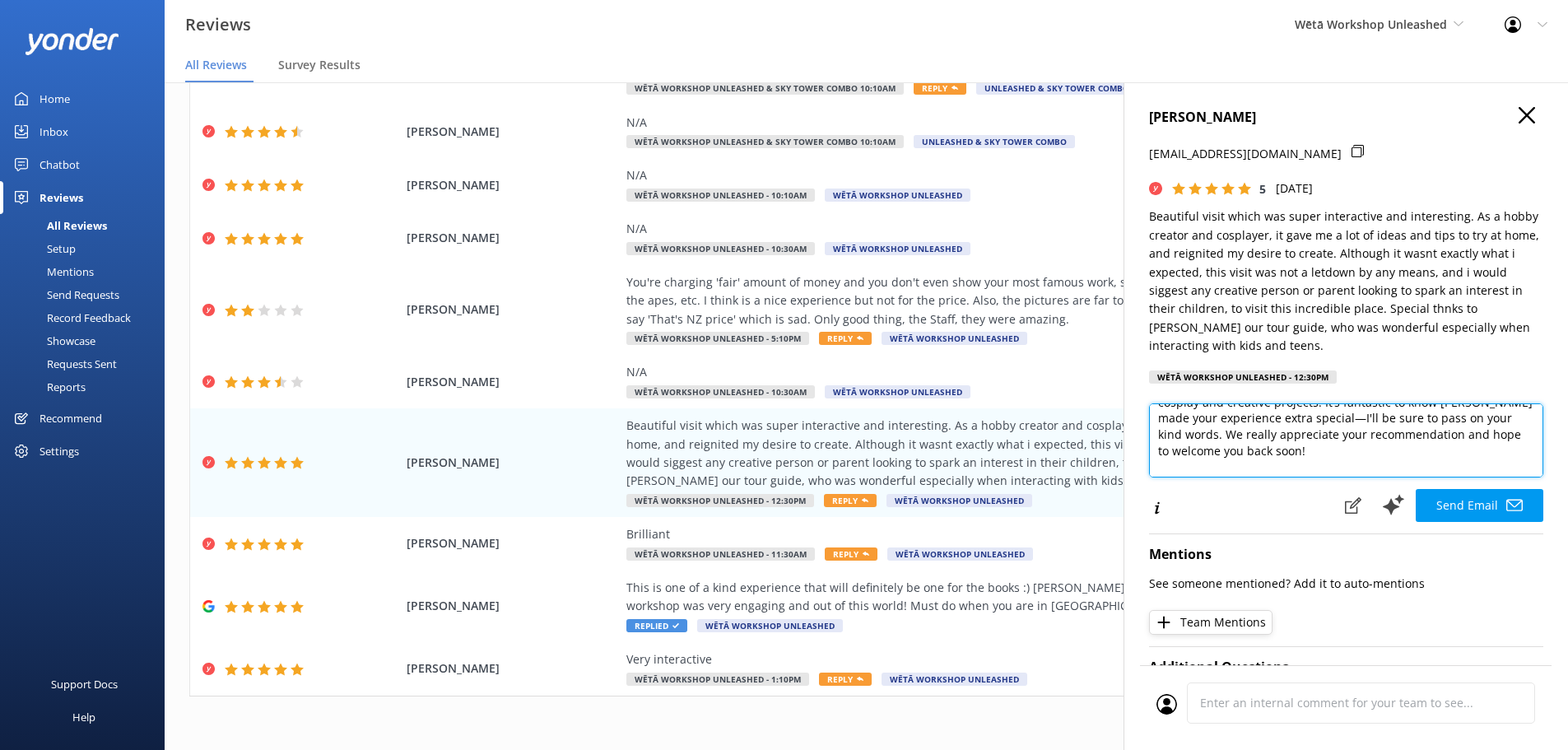
click at [1324, 424] on textarea "Kia ora [PERSON_NAME], Thank you so much for your lovely review! We’re thrilled…" at bounding box center [1346, 440] width 395 height 74
click at [1329, 417] on textarea "Kia ora [PERSON_NAME], Thank you so much for your lovely review! We’re thrilled…" at bounding box center [1346, 440] width 395 height 74
type textarea "Kia ora [PERSON_NAME], Thank you so much for your lovely review! We’re thrilled…"
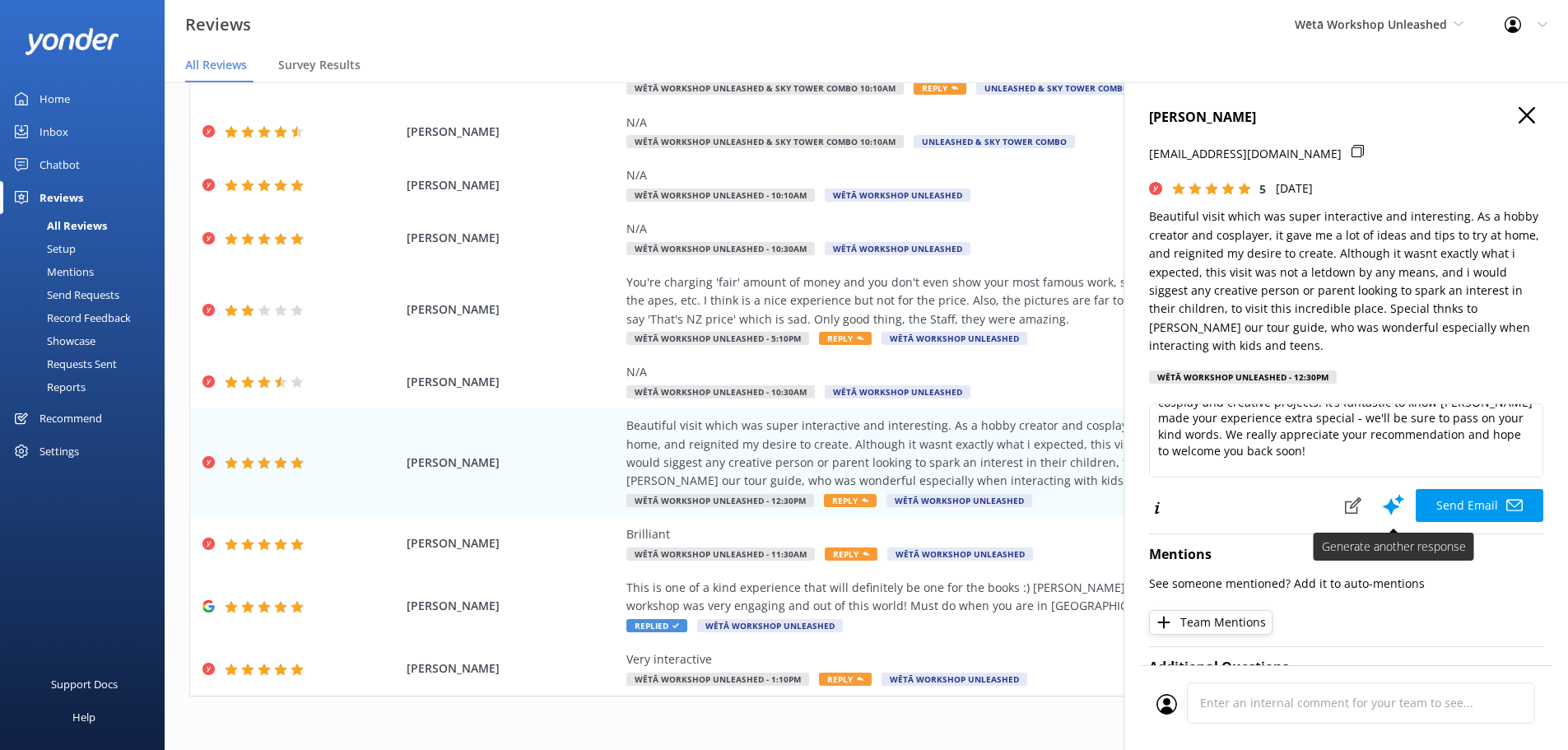
click at [1431, 494] on button "Send Email" at bounding box center [1479, 505] width 127 height 33
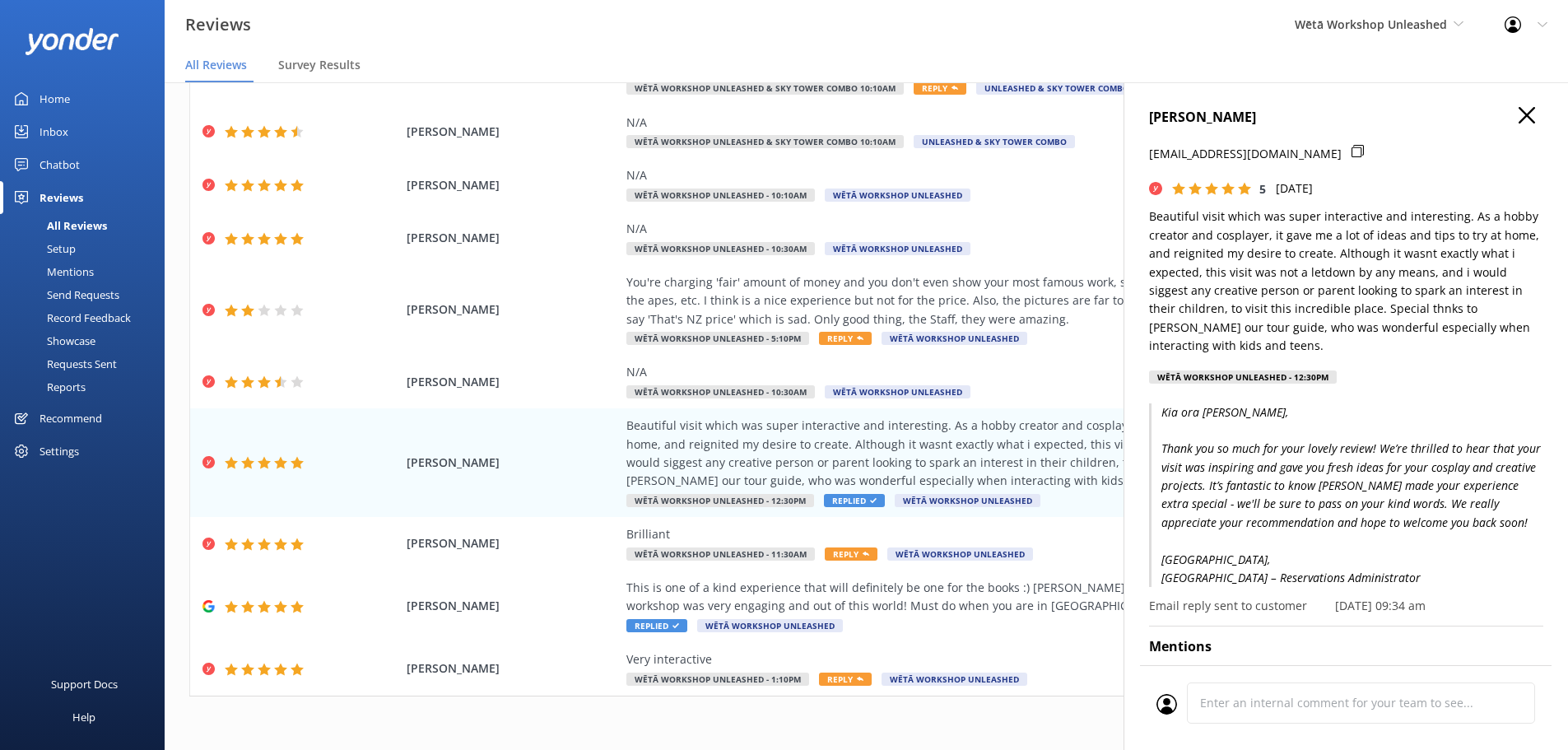
click at [1519, 116] on use "button" at bounding box center [1527, 115] width 16 height 16
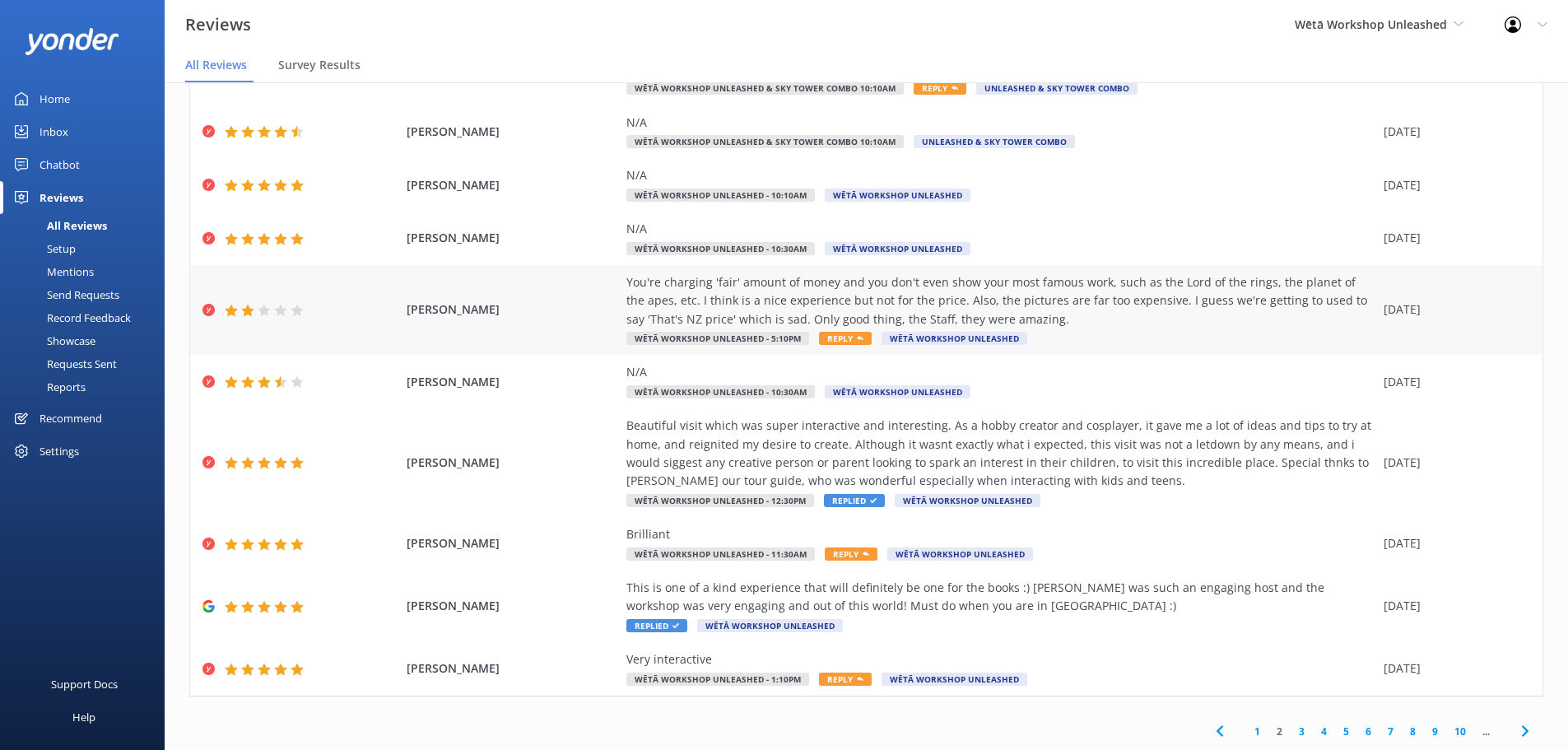
click at [1254, 336] on div "You're charging 'fair' amount of money and you don't even show your most famous…" at bounding box center [1000, 310] width 749 height 74
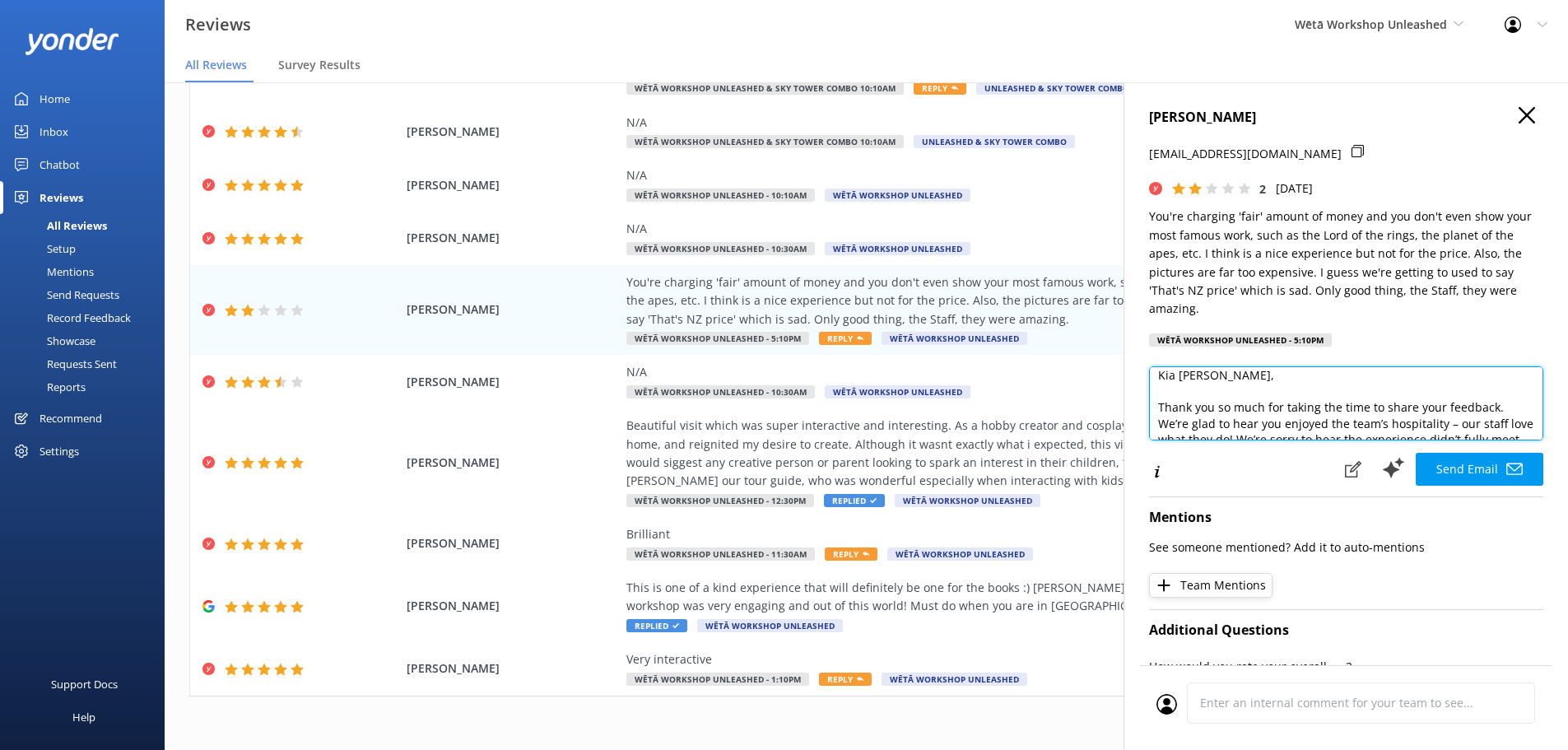
scroll to position [24, 0]
click at [1447, 409] on textarea "Kia [PERSON_NAME], Thank you so much for taking the time to share your feedback…" at bounding box center [1346, 403] width 395 height 74
drag, startPoint x: 1454, startPoint y: 409, endPoint x: 1446, endPoint y: 410, distance: 8.1
click at [1446, 410] on textarea "Kia [PERSON_NAME], Thank you so much for taking the time to share your feedback…" at bounding box center [1346, 403] width 395 height 74
click at [1489, 409] on textarea "Kia [PERSON_NAME], Thank you so much for taking the time to share your feedback…" at bounding box center [1346, 403] width 395 height 74
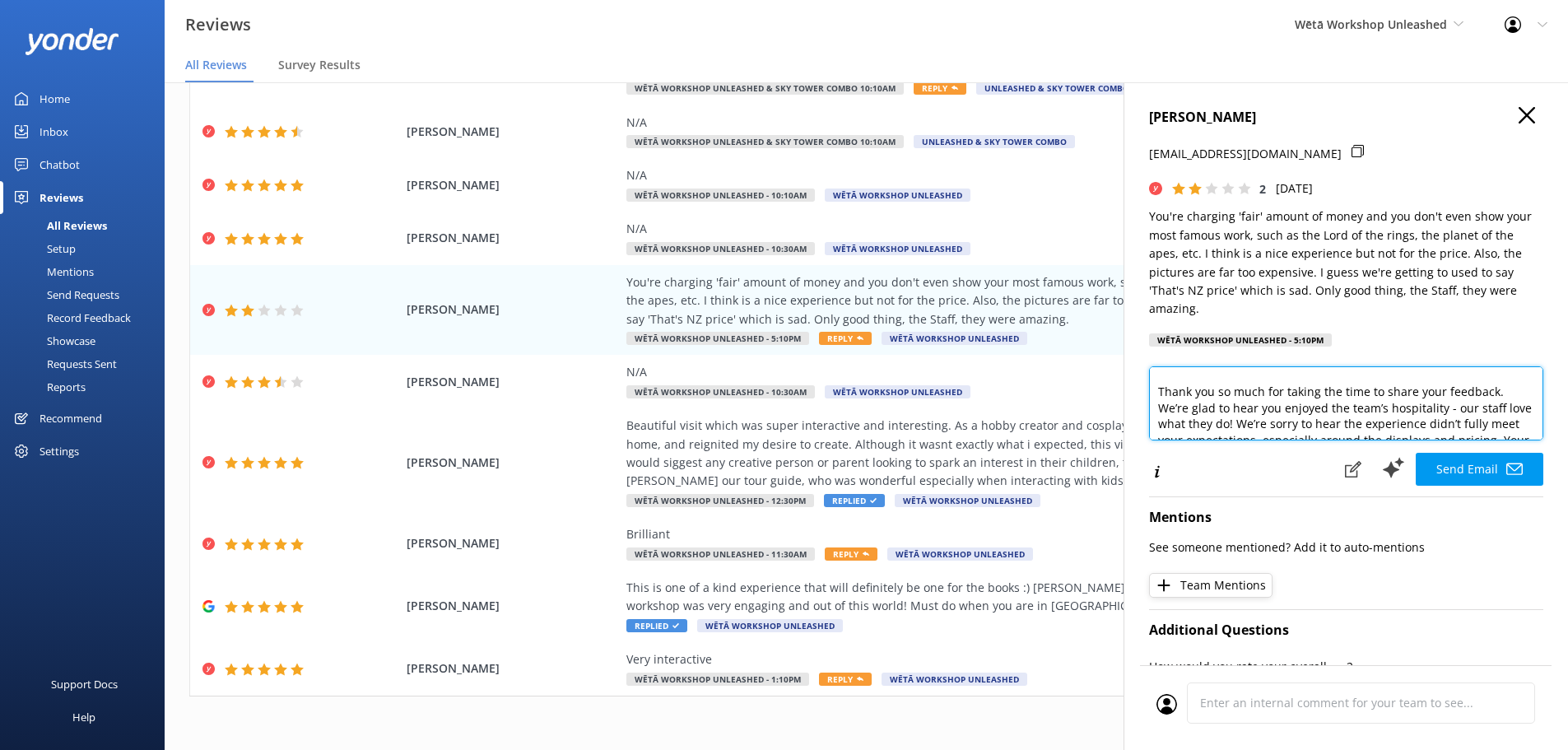
click at [1489, 409] on textarea "Kia [PERSON_NAME], Thank you so much for taking the time to share your feedback…" at bounding box center [1346, 403] width 395 height 74
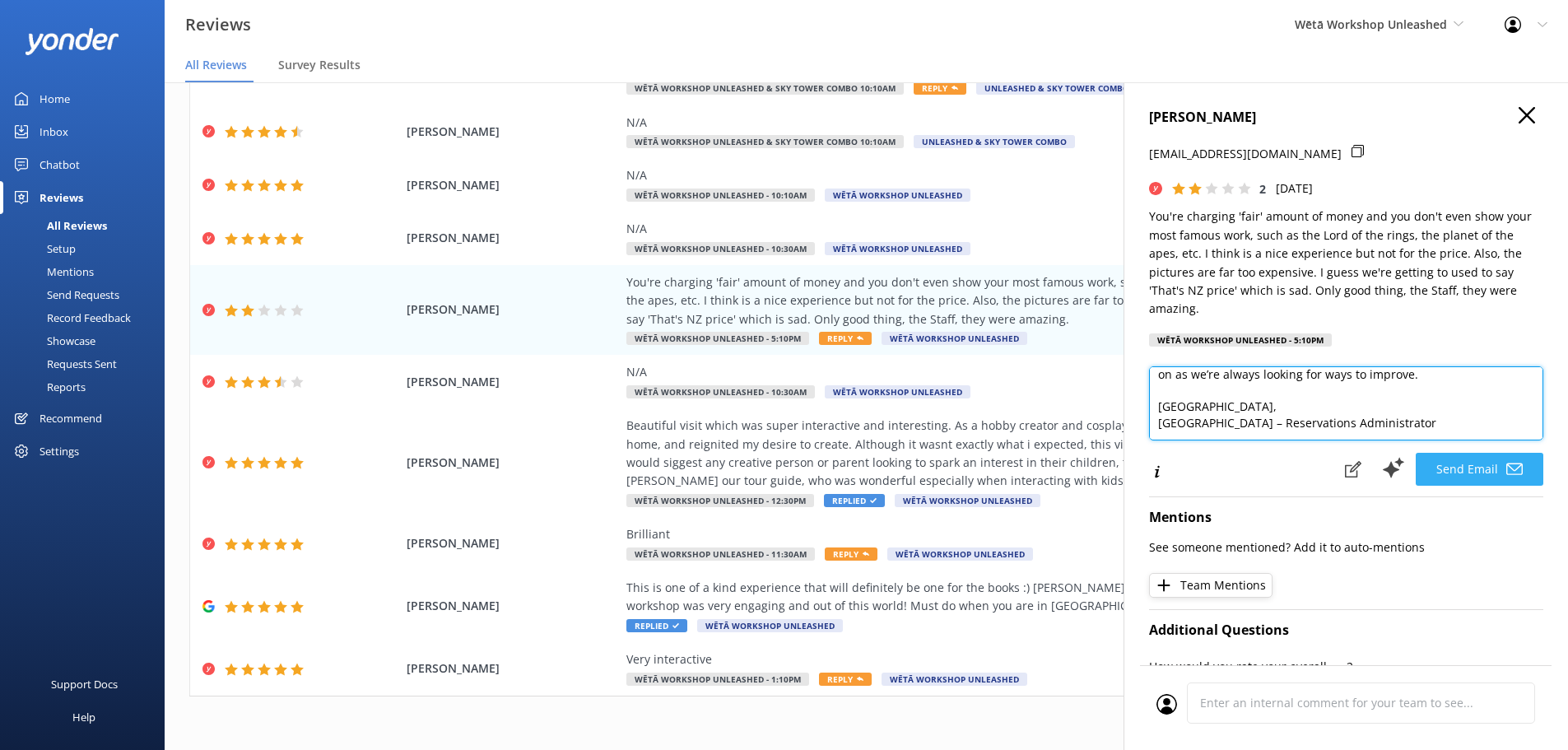
type textarea "Kia [PERSON_NAME], Thank you so much for taking the time to share your feedback…"
click at [1513, 467] on button "Send Email" at bounding box center [1479, 469] width 127 height 33
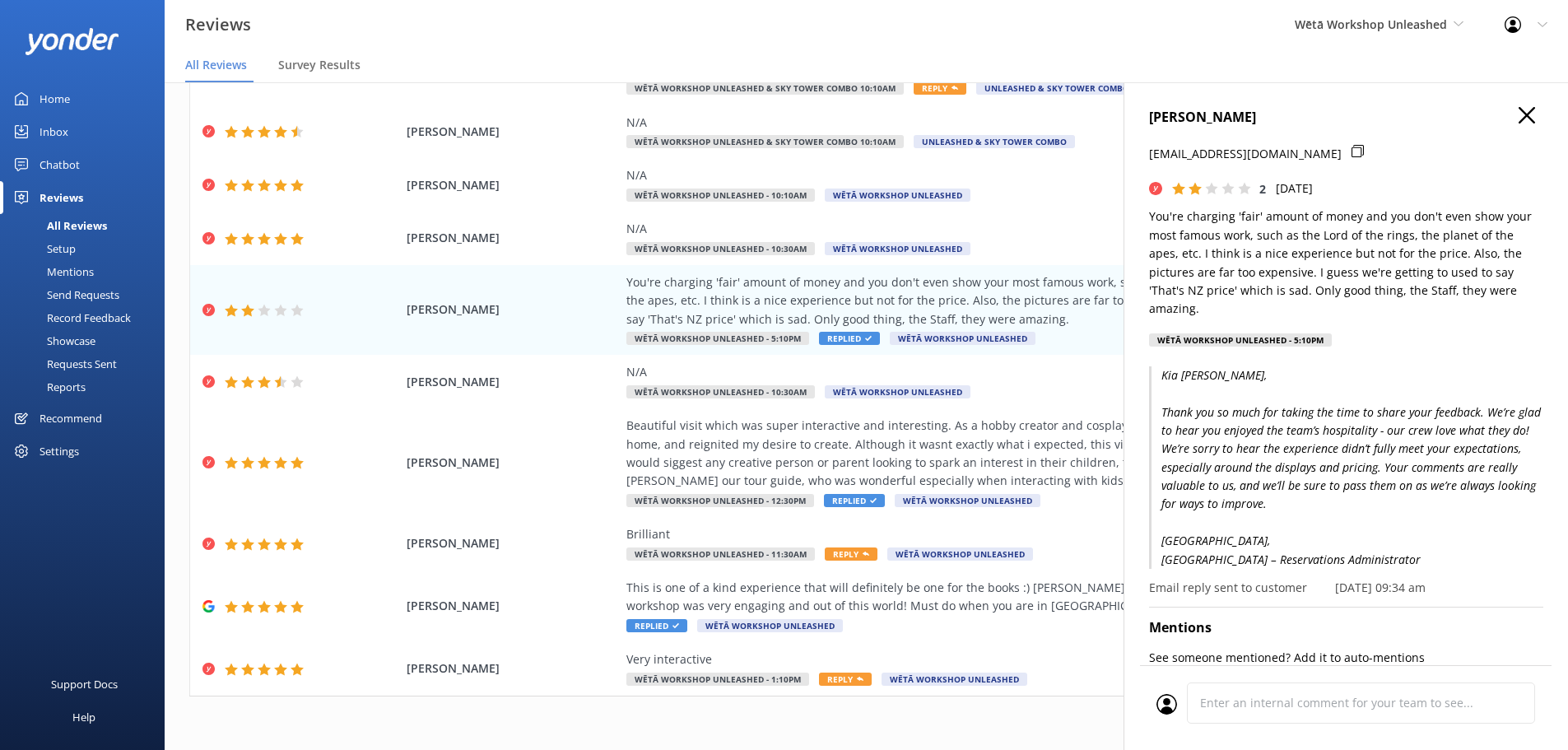
click at [1520, 122] on icon "button" at bounding box center [1527, 115] width 16 height 16
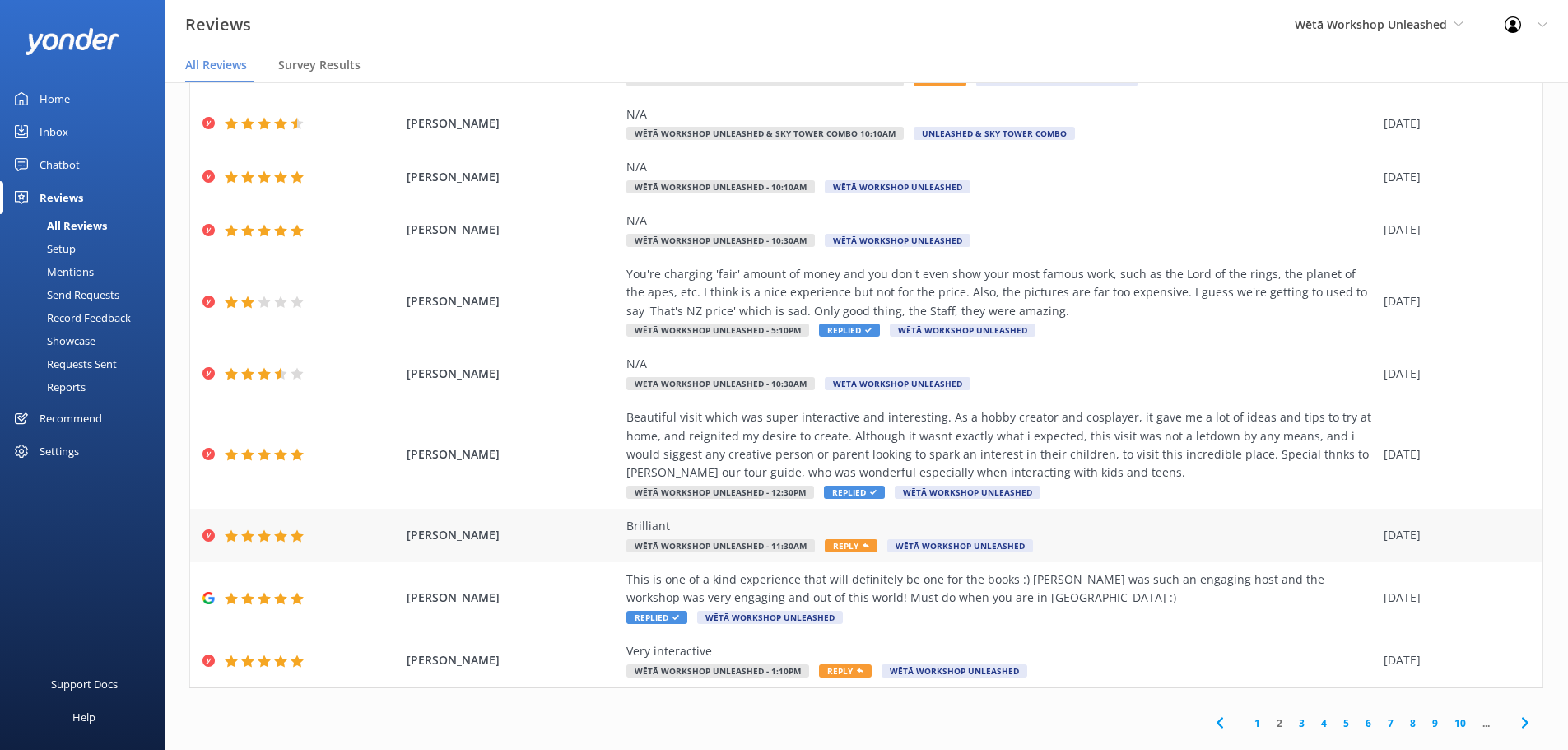
scroll to position [33, 0]
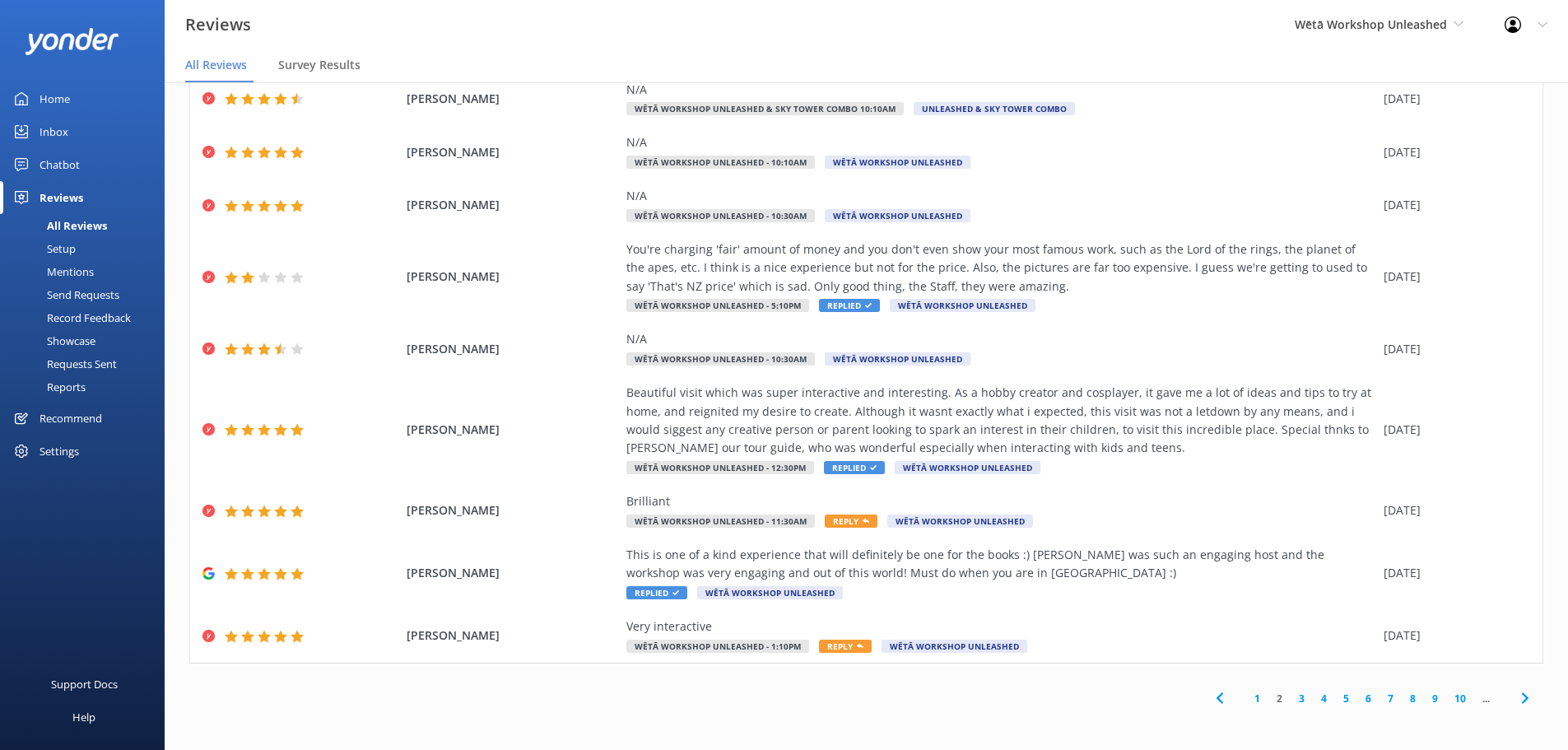
click at [1292, 698] on link "3" at bounding box center [1302, 698] width 23 height 16
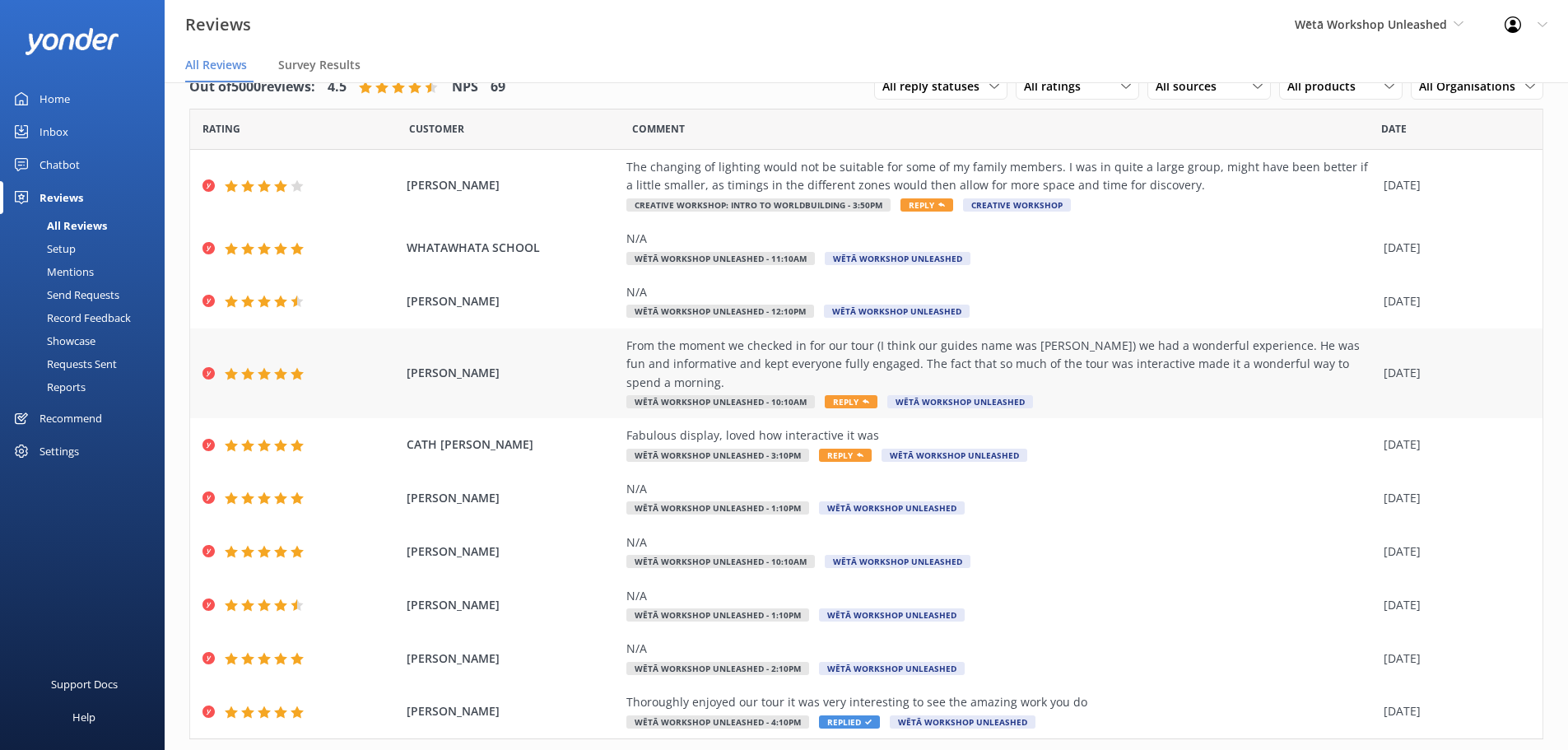
click at [1239, 379] on div "From the moment we checked in for our tour (I think our guides name was [PERSON…" at bounding box center [1000, 364] width 749 height 56
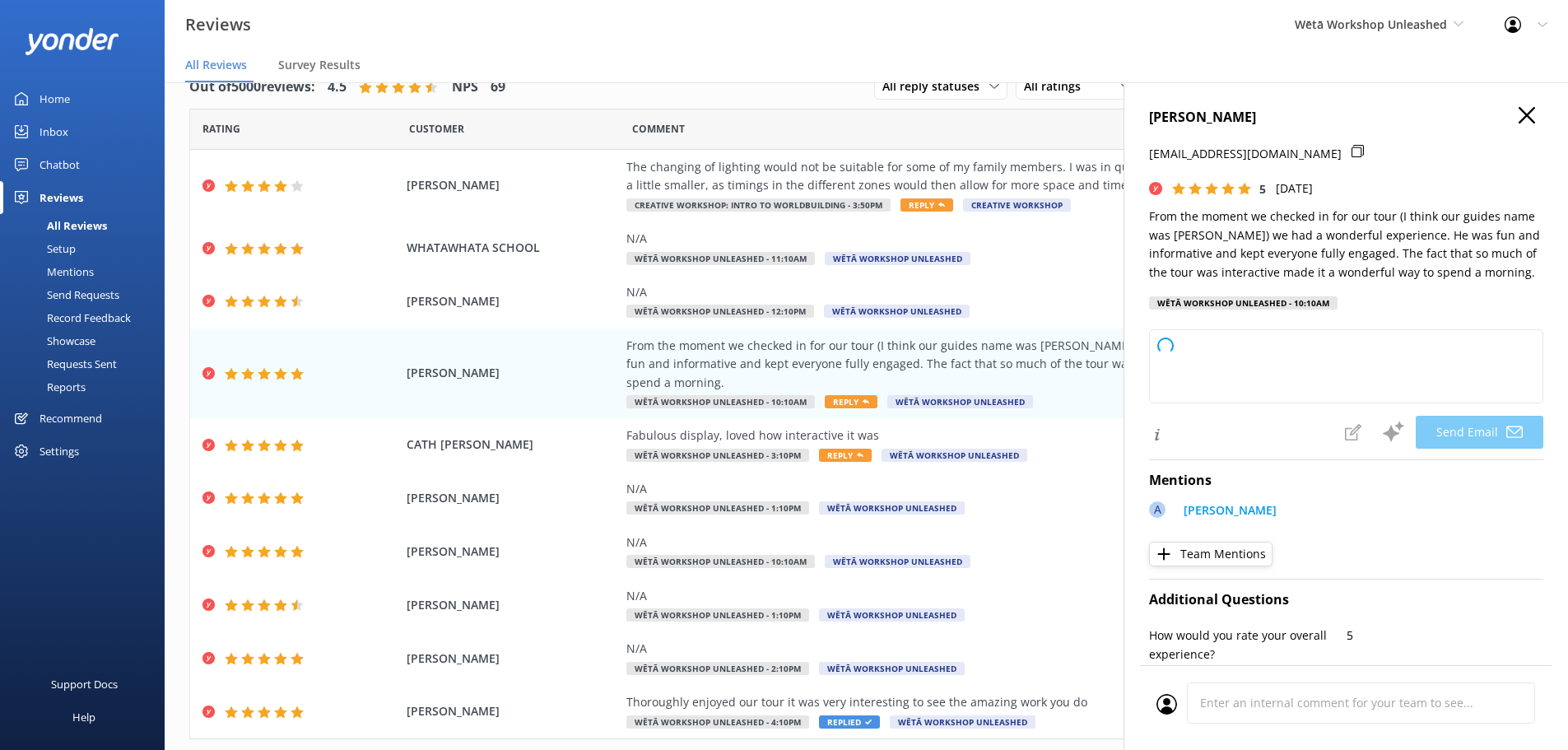
type textarea "Kia ora [PERSON_NAME], Thank you so much for your lovely feedback! We're thrill…"
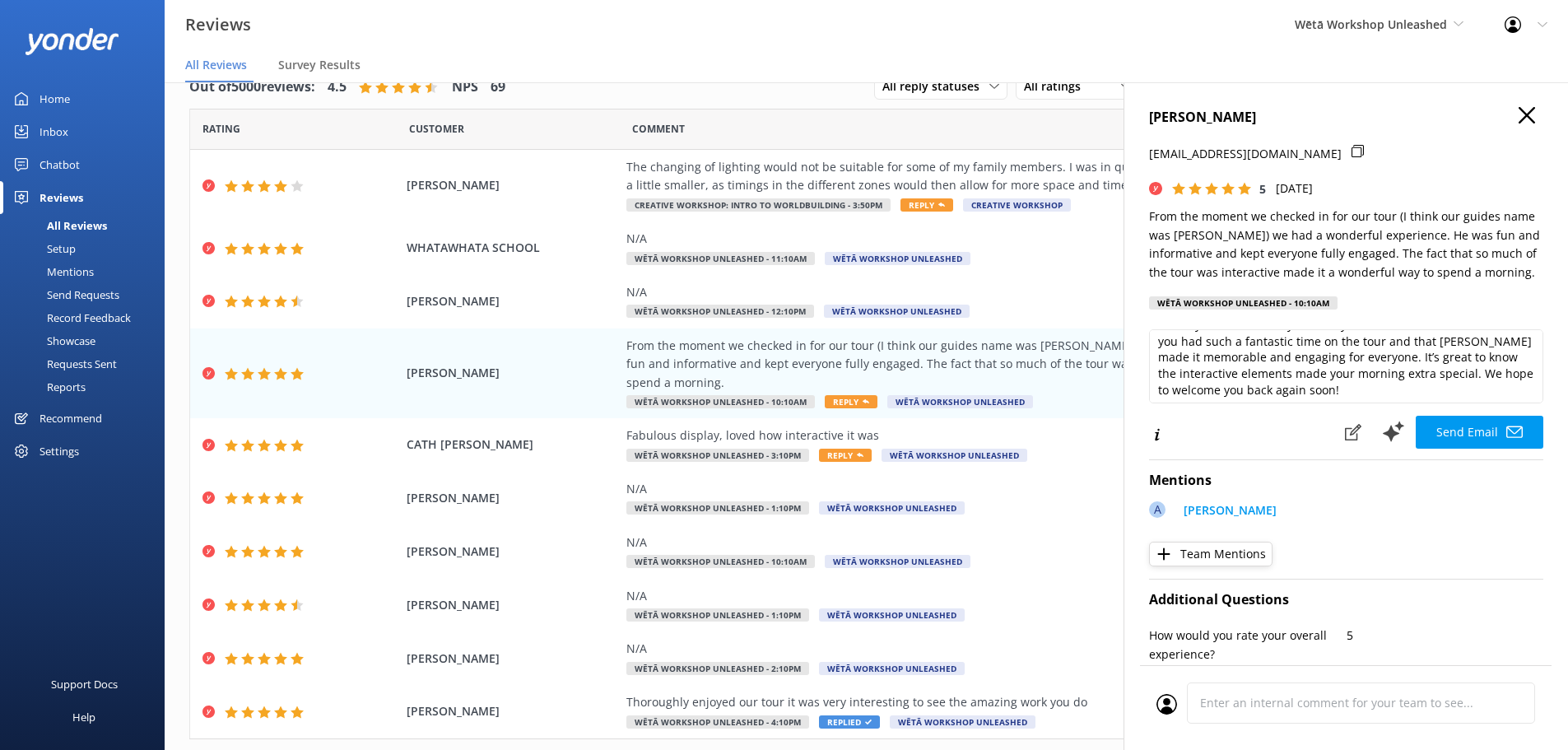
scroll to position [82, 0]
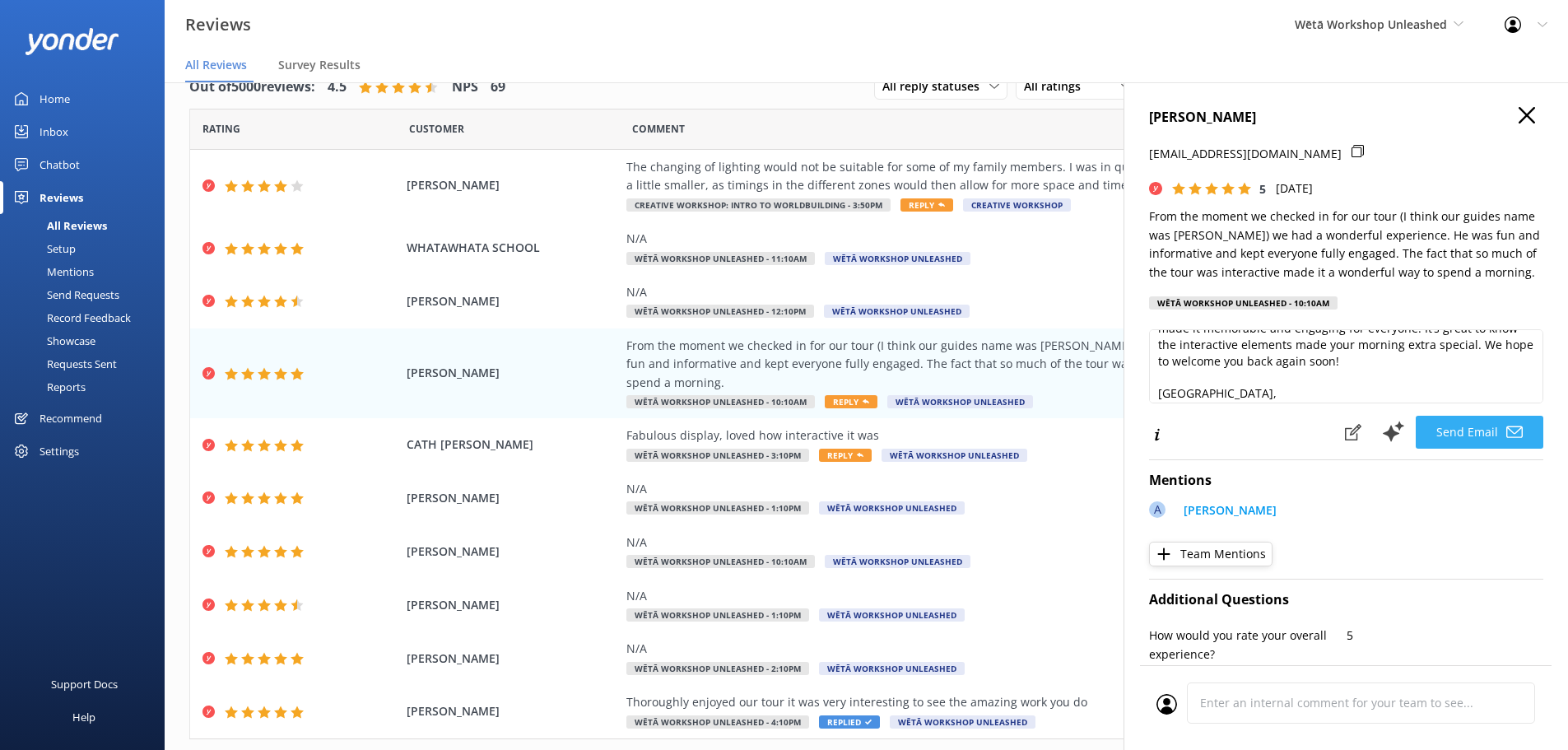
click at [1441, 427] on button "Send Email" at bounding box center [1479, 432] width 127 height 33
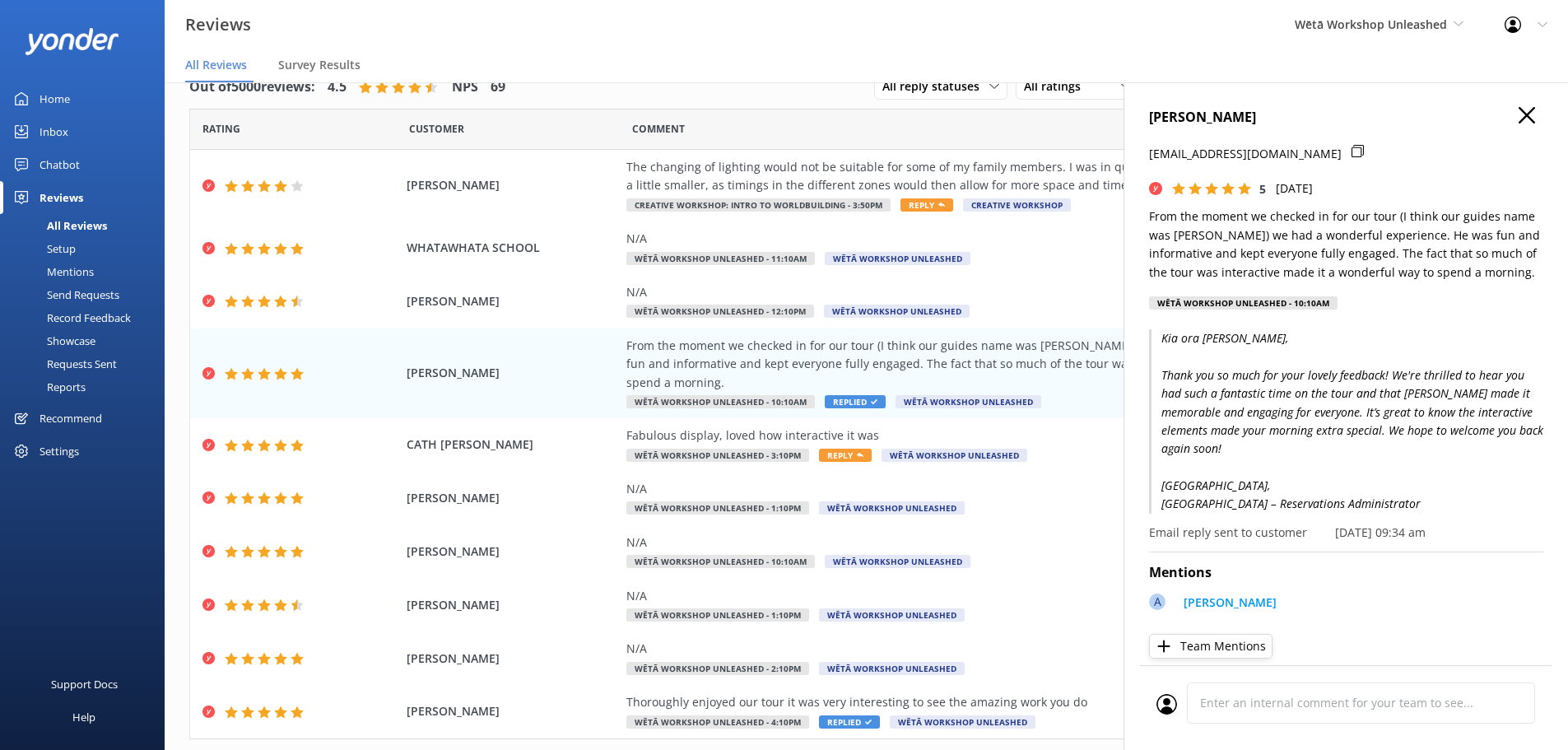
click at [1519, 109] on icon "button" at bounding box center [1527, 115] width 16 height 16
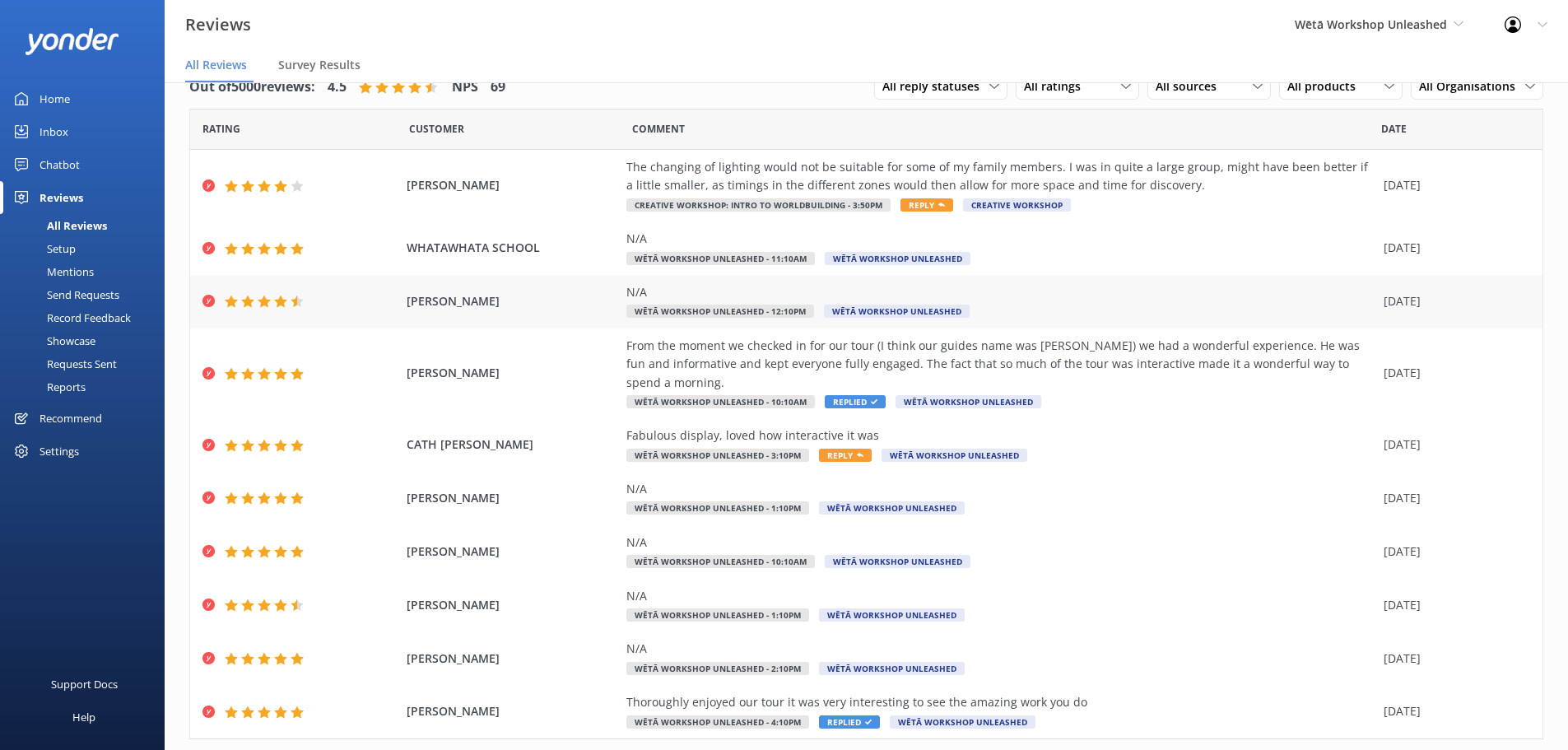
scroll to position [75, 0]
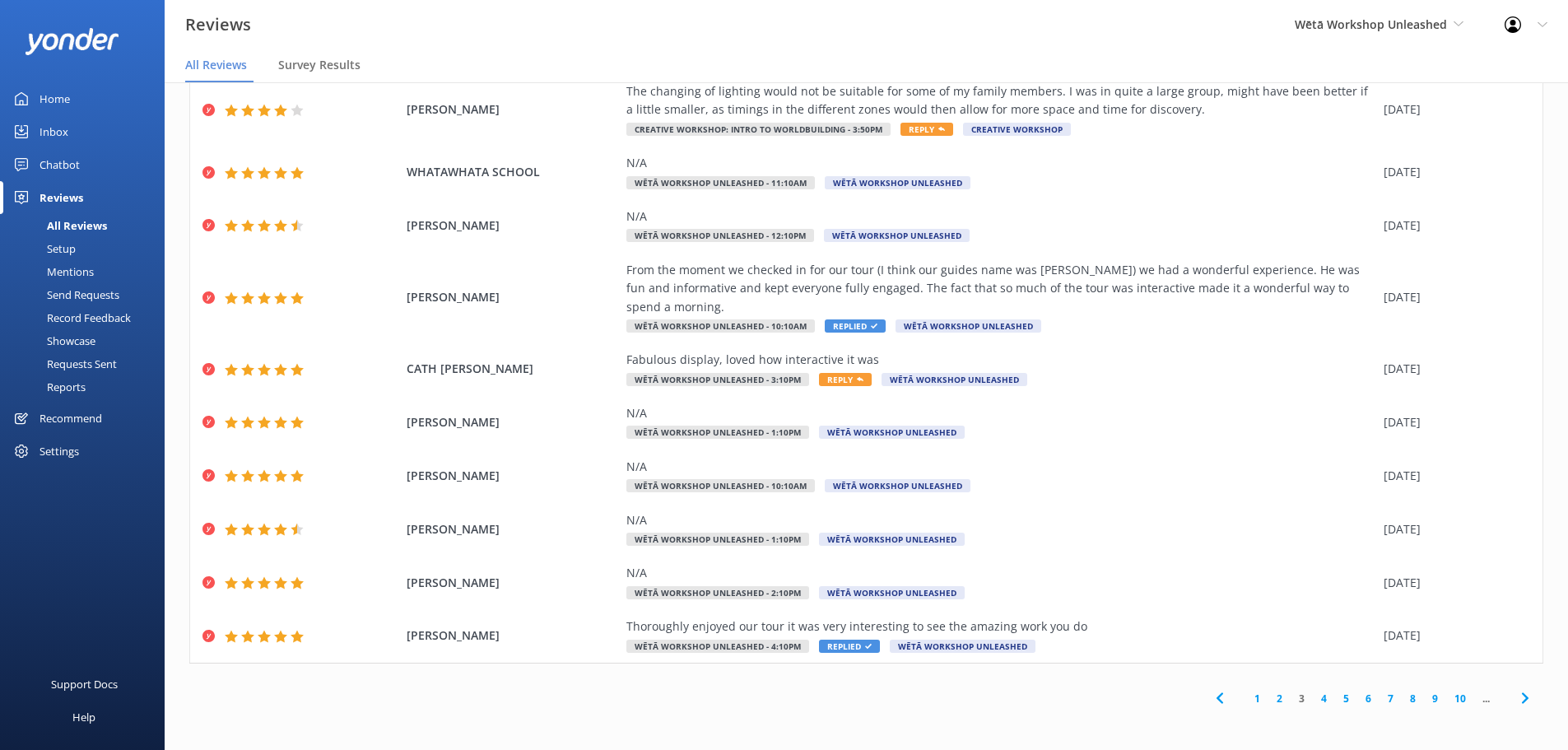
click at [1251, 699] on link "1" at bounding box center [1257, 698] width 23 height 16
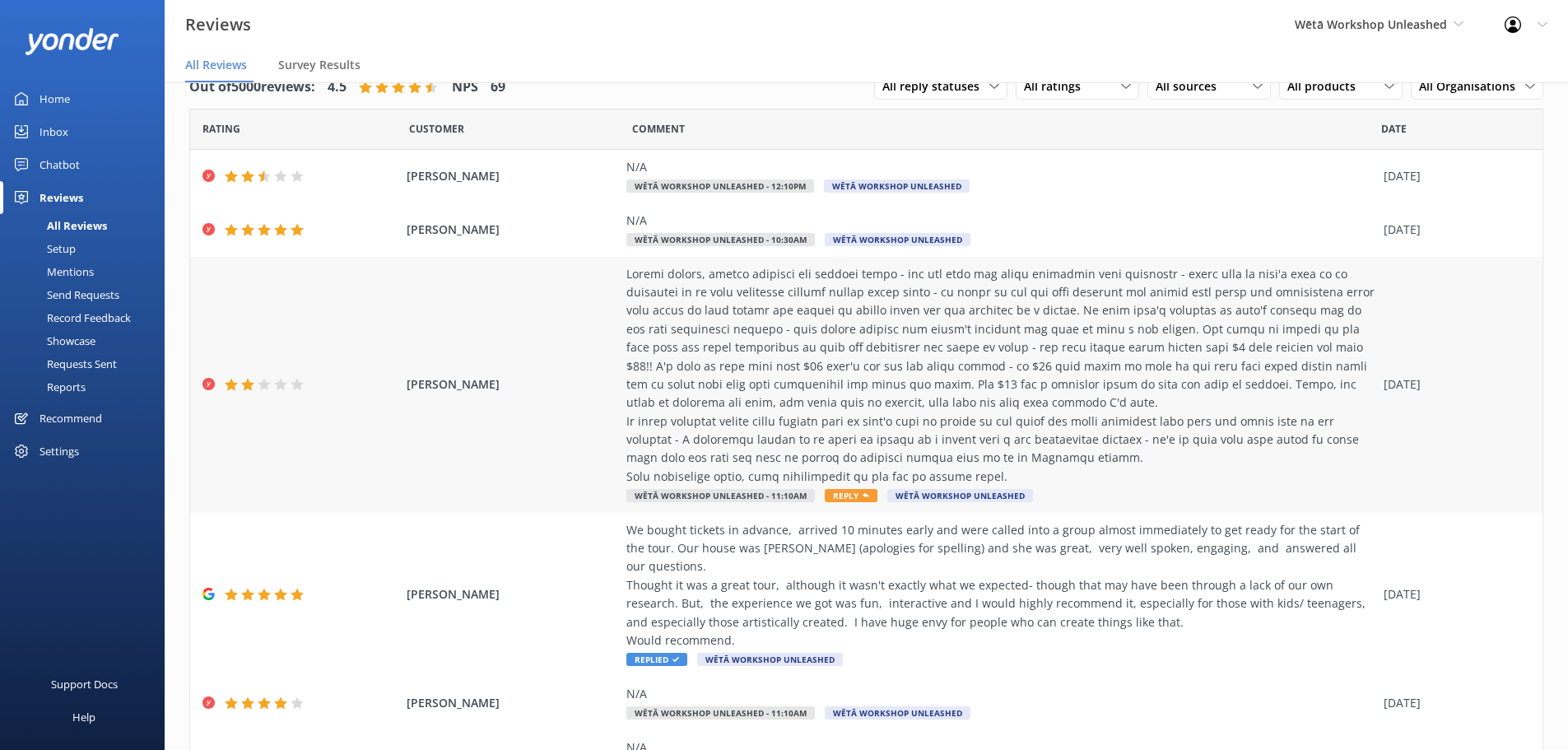
click at [1278, 453] on div at bounding box center [1000, 375] width 749 height 221
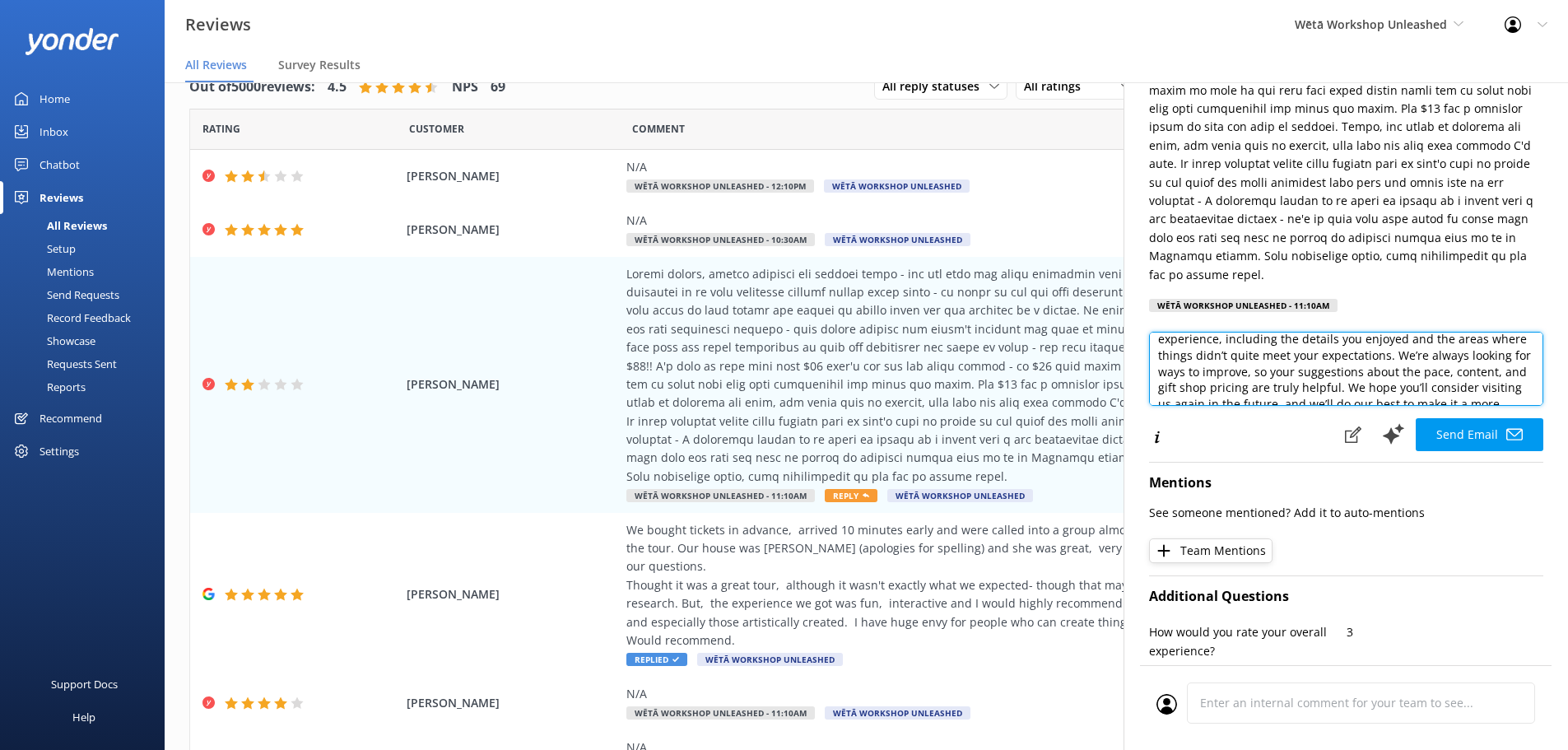
scroll to position [88, 0]
drag, startPoint x: 1273, startPoint y: 361, endPoint x: 1231, endPoint y: 360, distance: 42.0
click at [1231, 360] on textarea "Kia ora [PERSON_NAME], Thank you so much for taking the time to share your thou…" at bounding box center [1346, 368] width 395 height 74
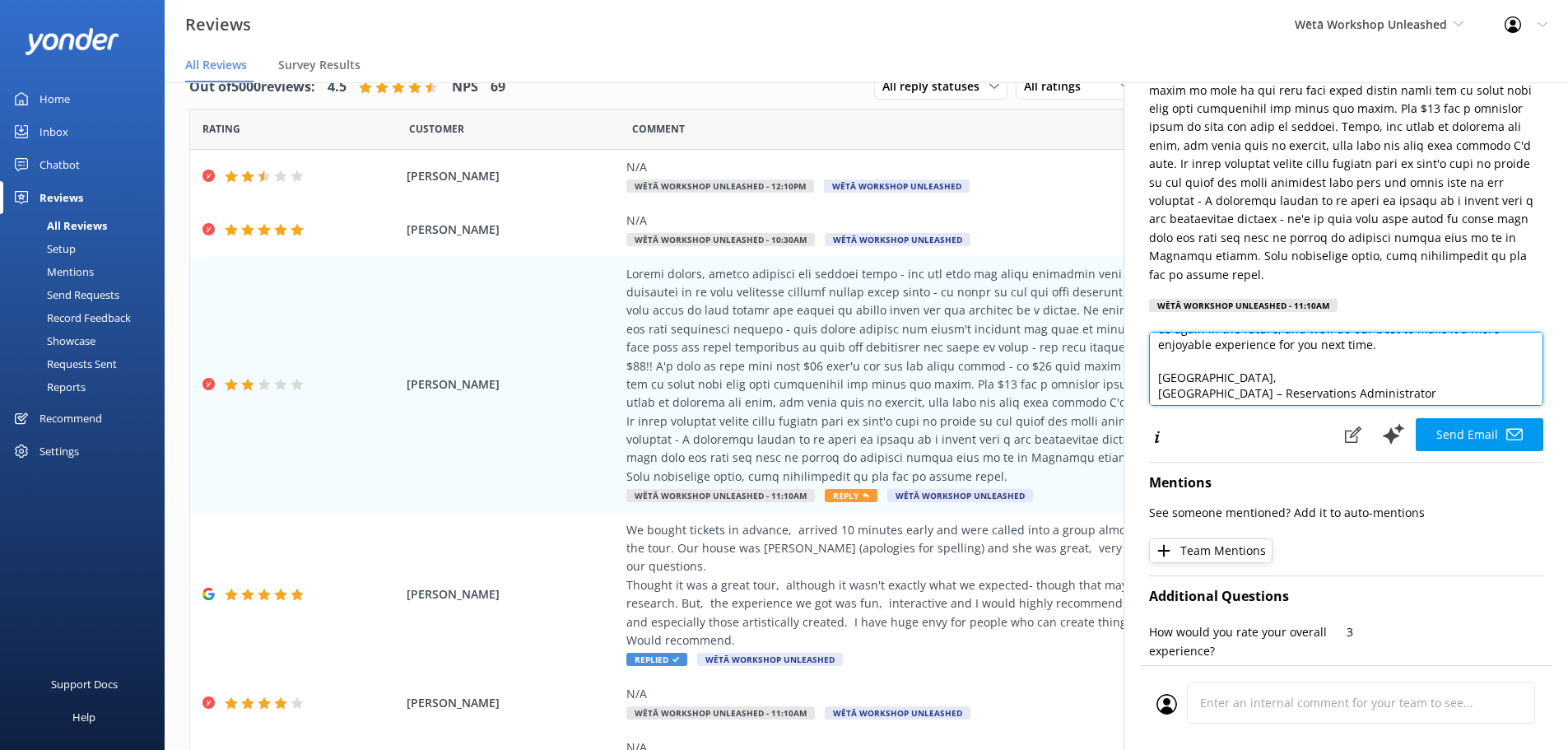
scroll to position [154, 0]
type textarea "Kia ora [PERSON_NAME], Thank you so much for taking the time to share your thou…"
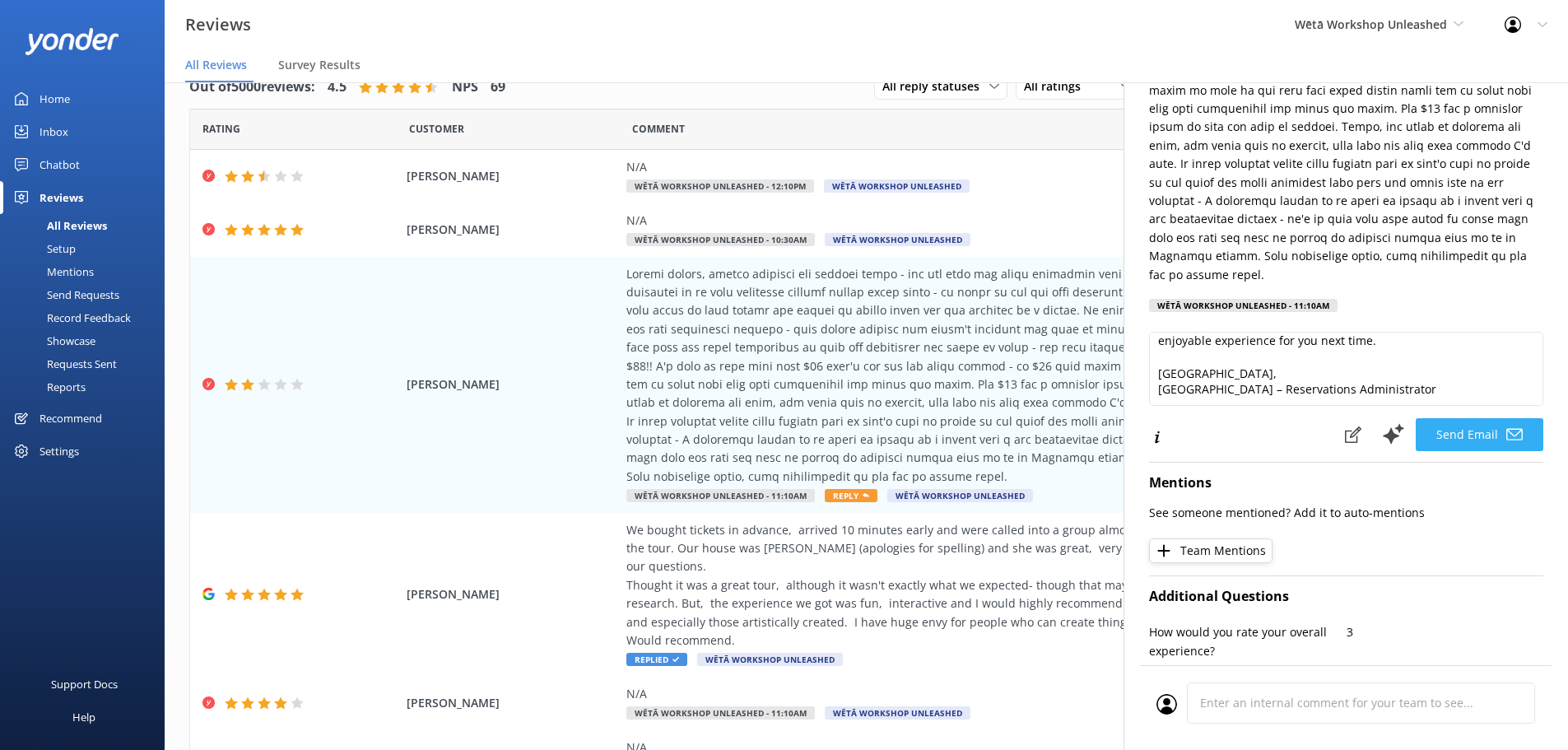
click at [1486, 418] on button "Send Email" at bounding box center [1479, 434] width 127 height 33
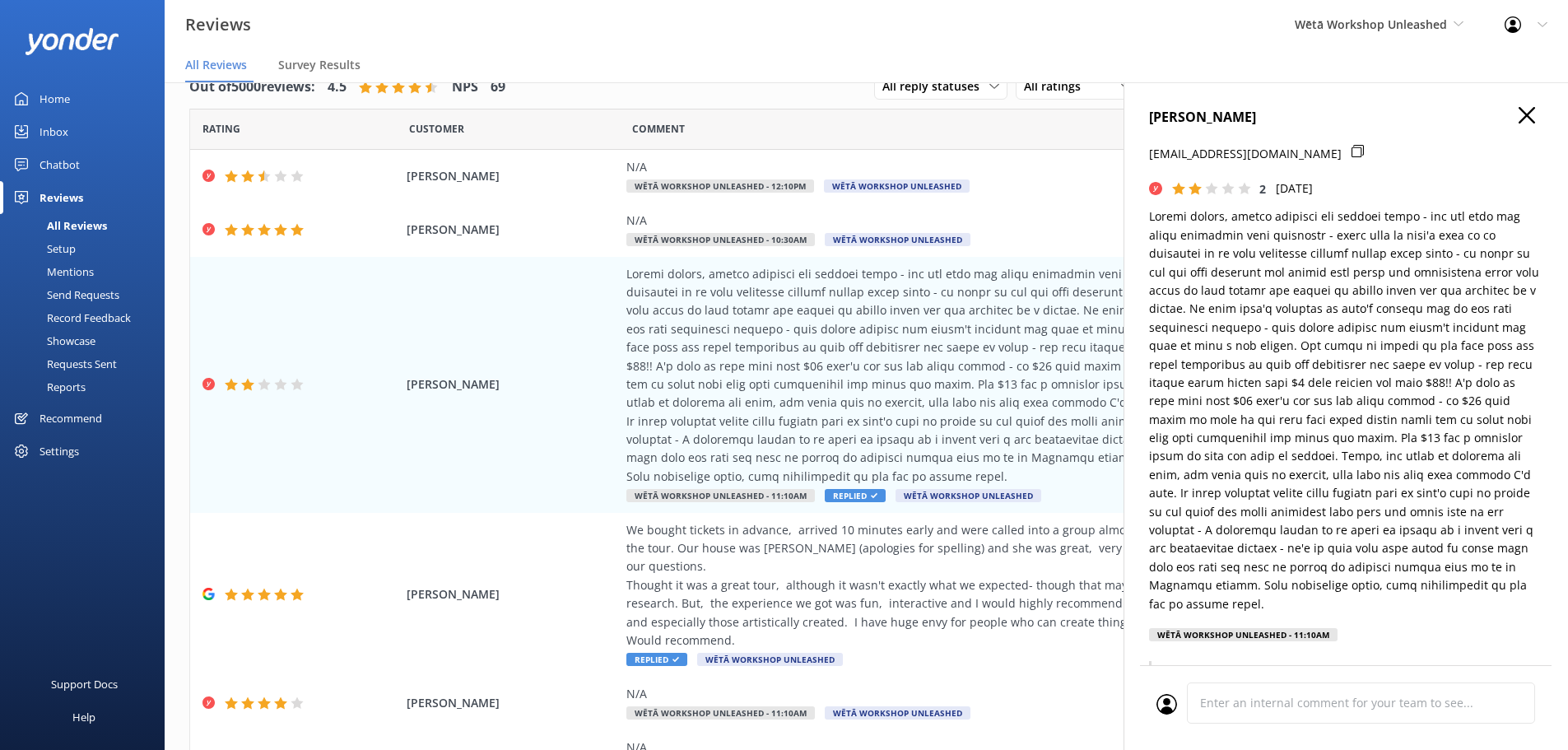
scroll to position [0, 0]
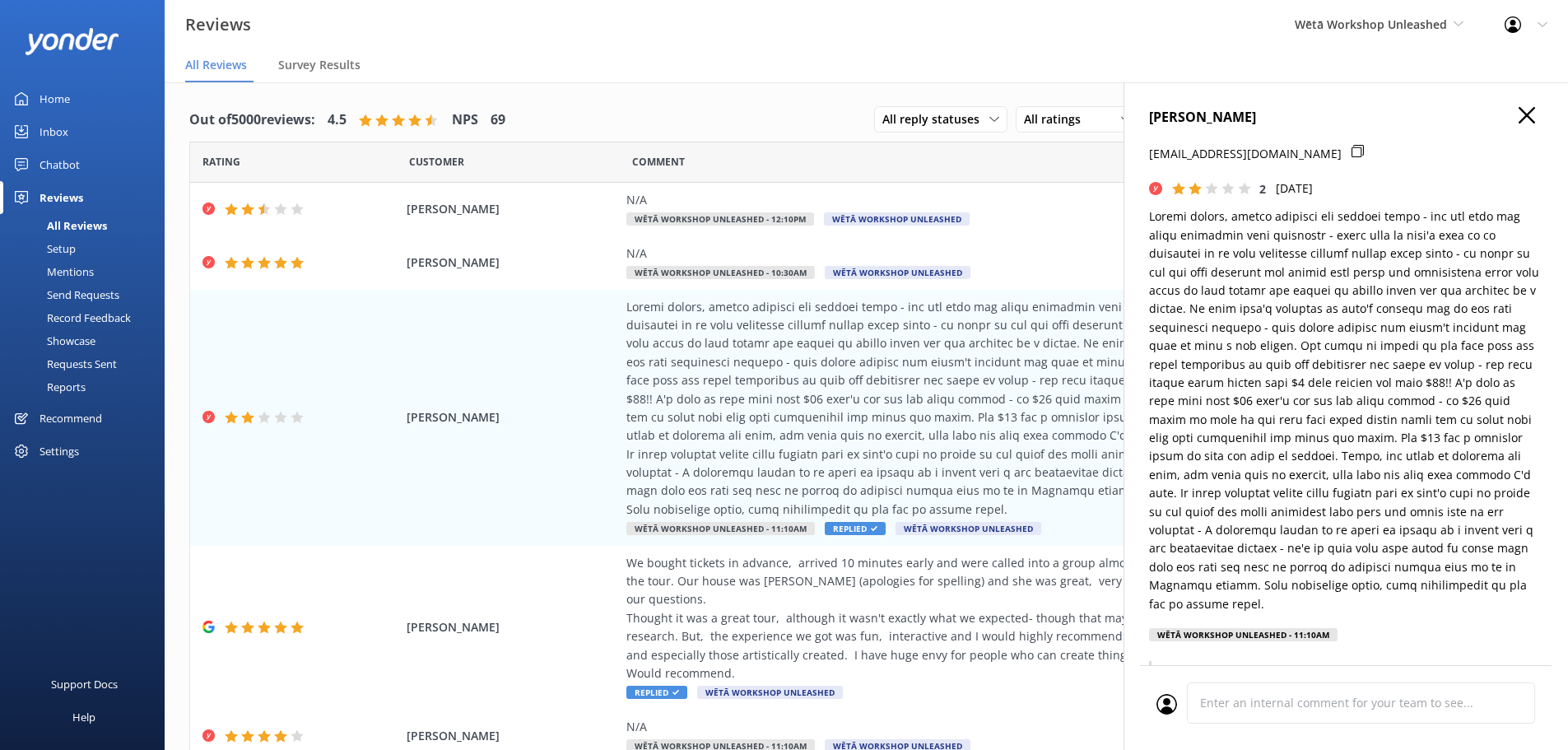
click at [1519, 117] on icon "button" at bounding box center [1527, 115] width 16 height 16
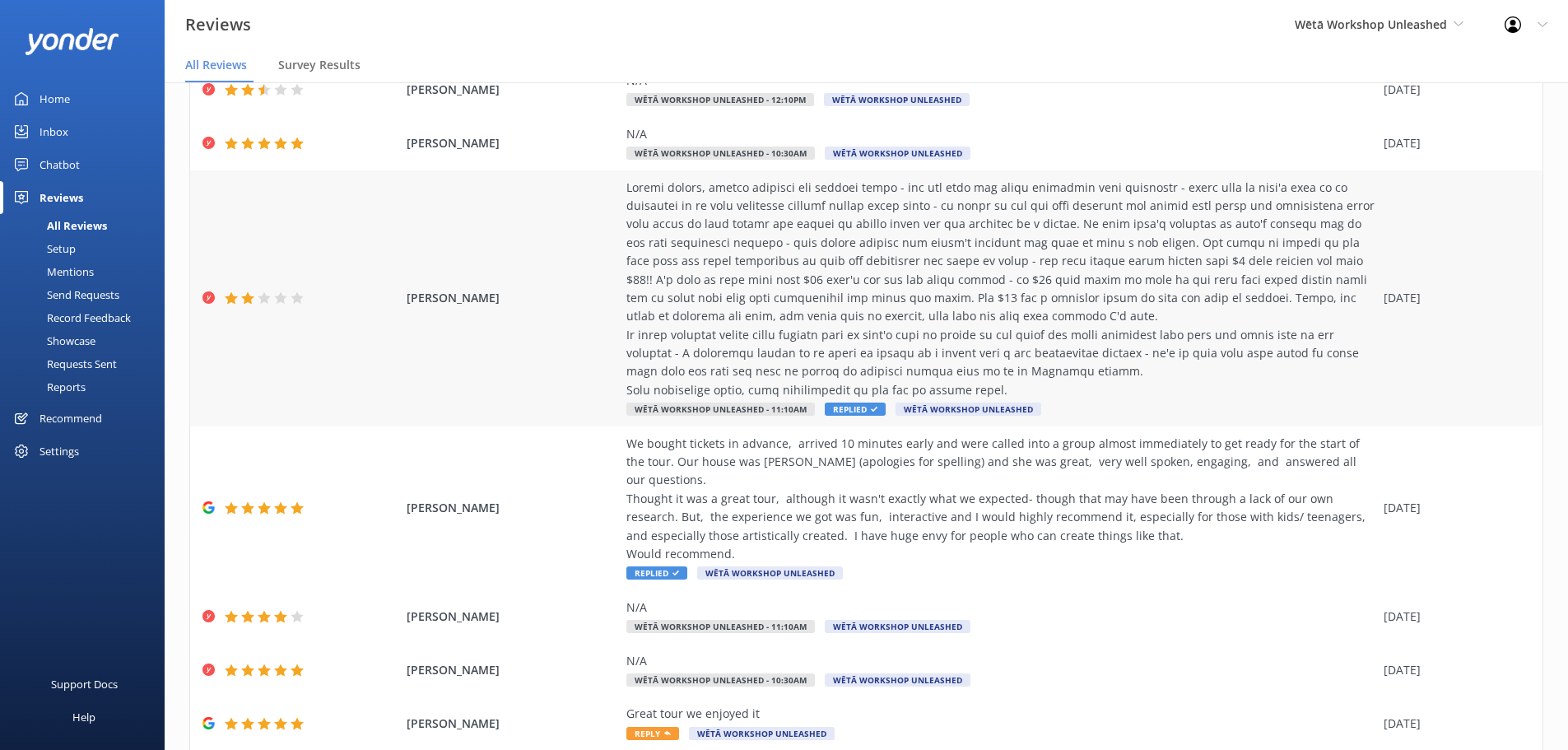
scroll to position [334, 0]
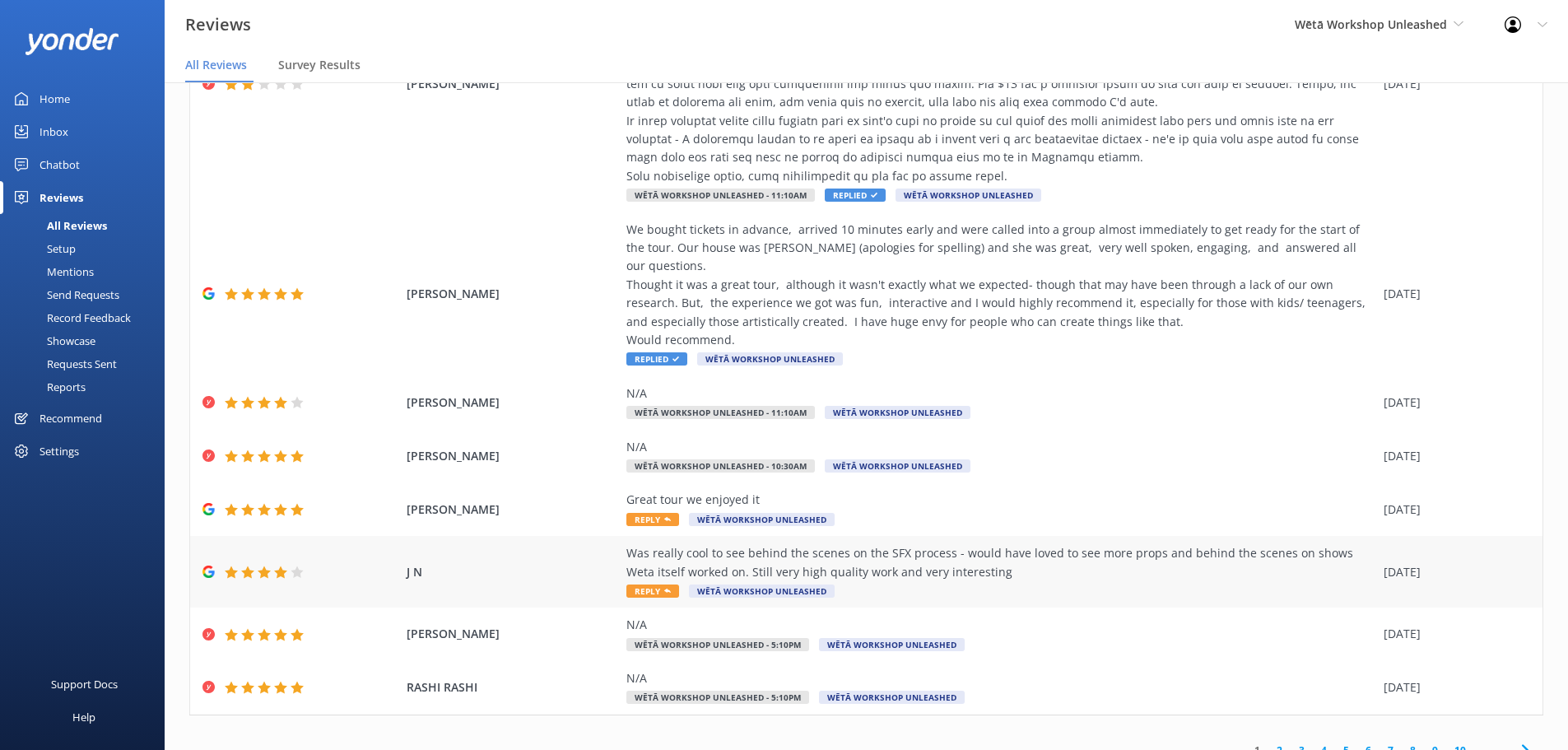
click at [994, 550] on div "Was really cool to see behind the scenes on the SFX process - would have loved …" at bounding box center [1000, 562] width 749 height 37
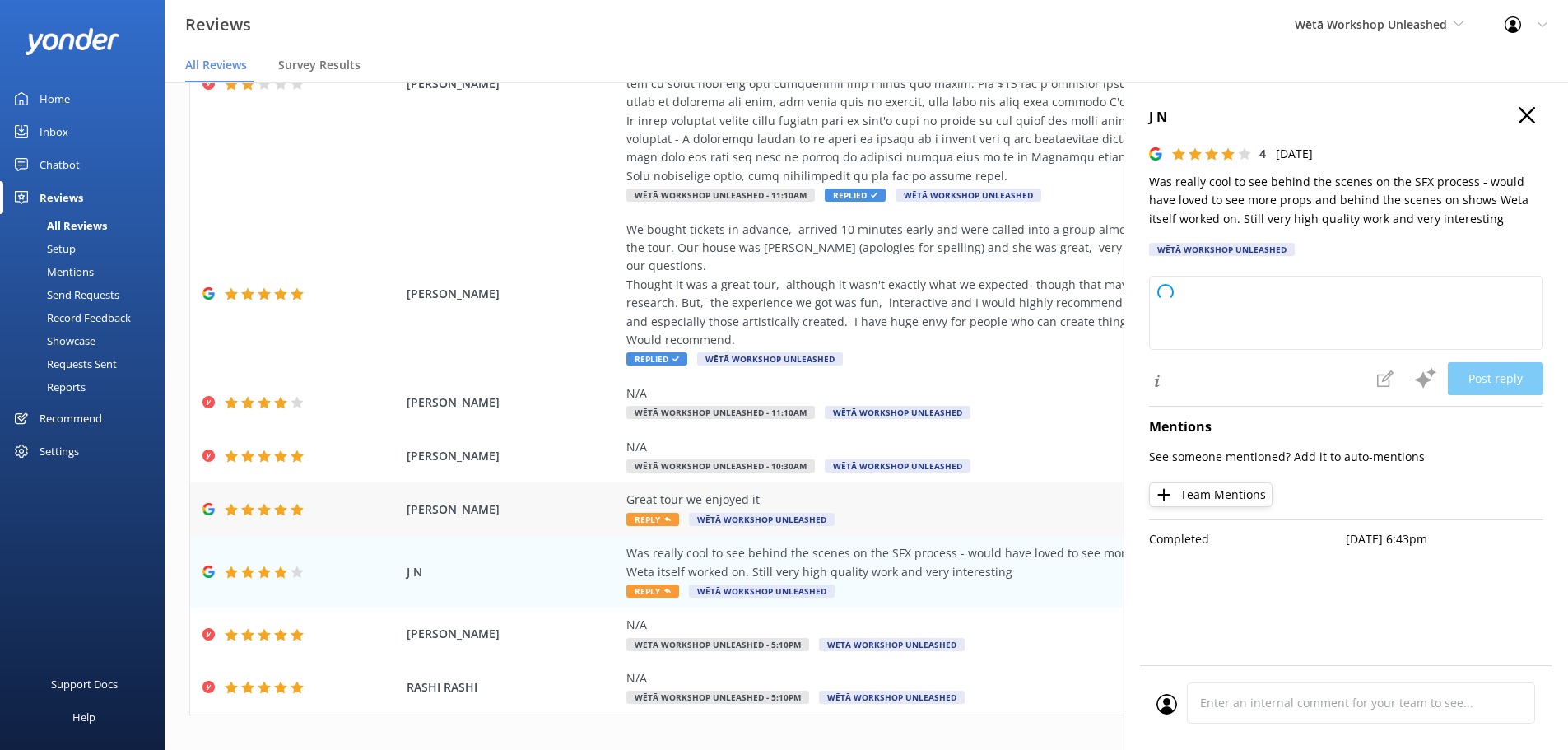
type textarea "Kia ora! Thanks so much for your feedback – we're glad you enjoyed getting a pe…"
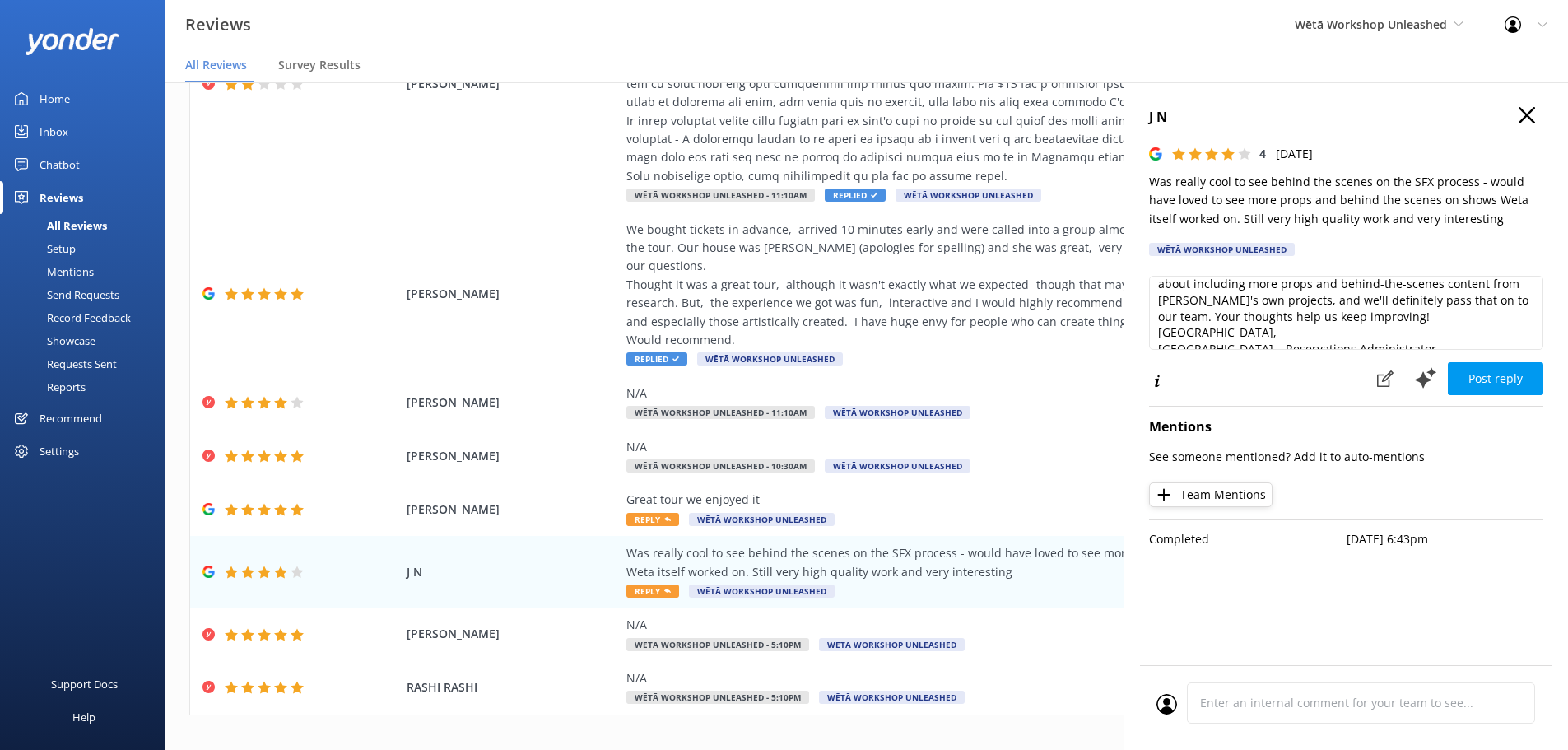
scroll to position [0, 0]
click at [1528, 121] on icon "button" at bounding box center [1527, 115] width 16 height 16
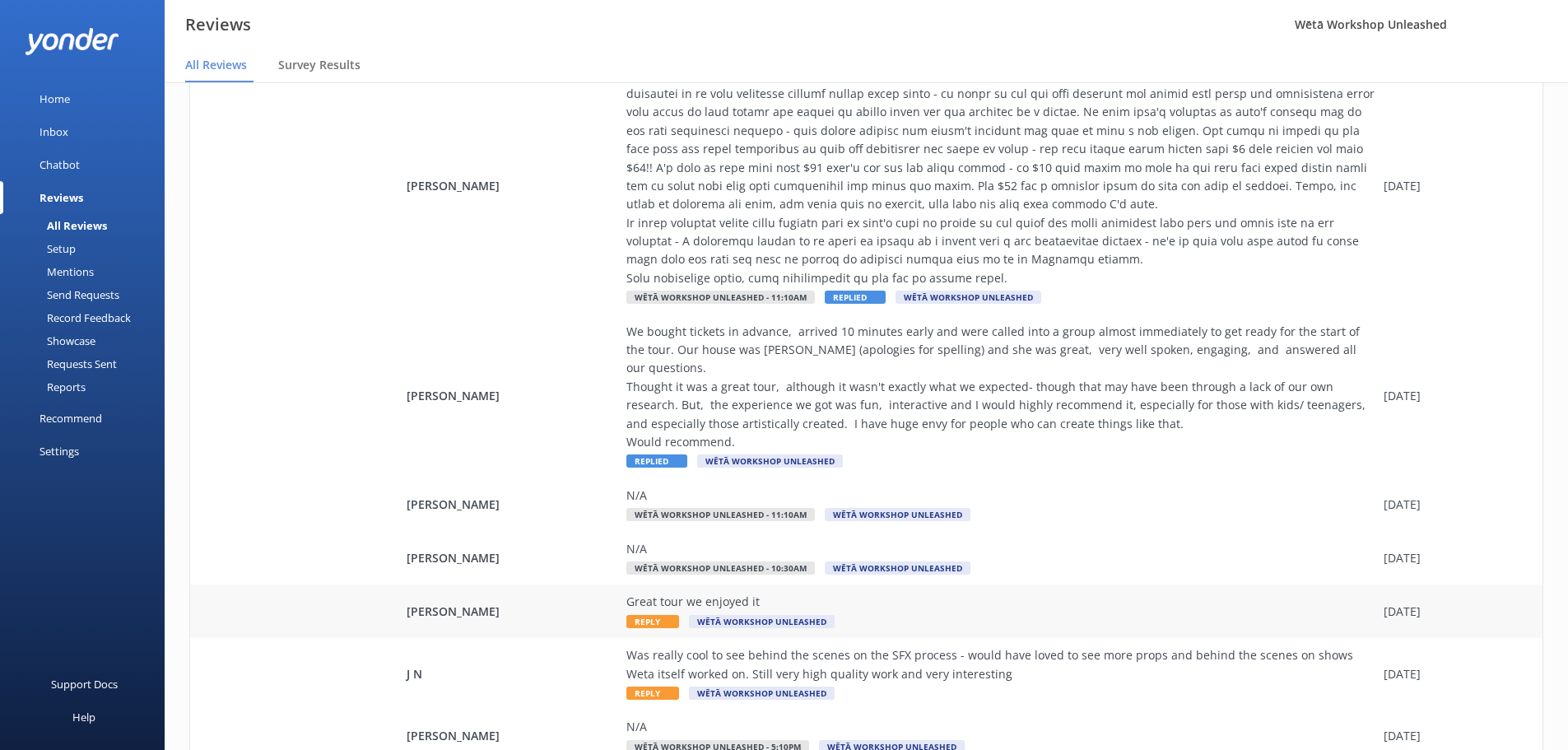
scroll to position [334, 0]
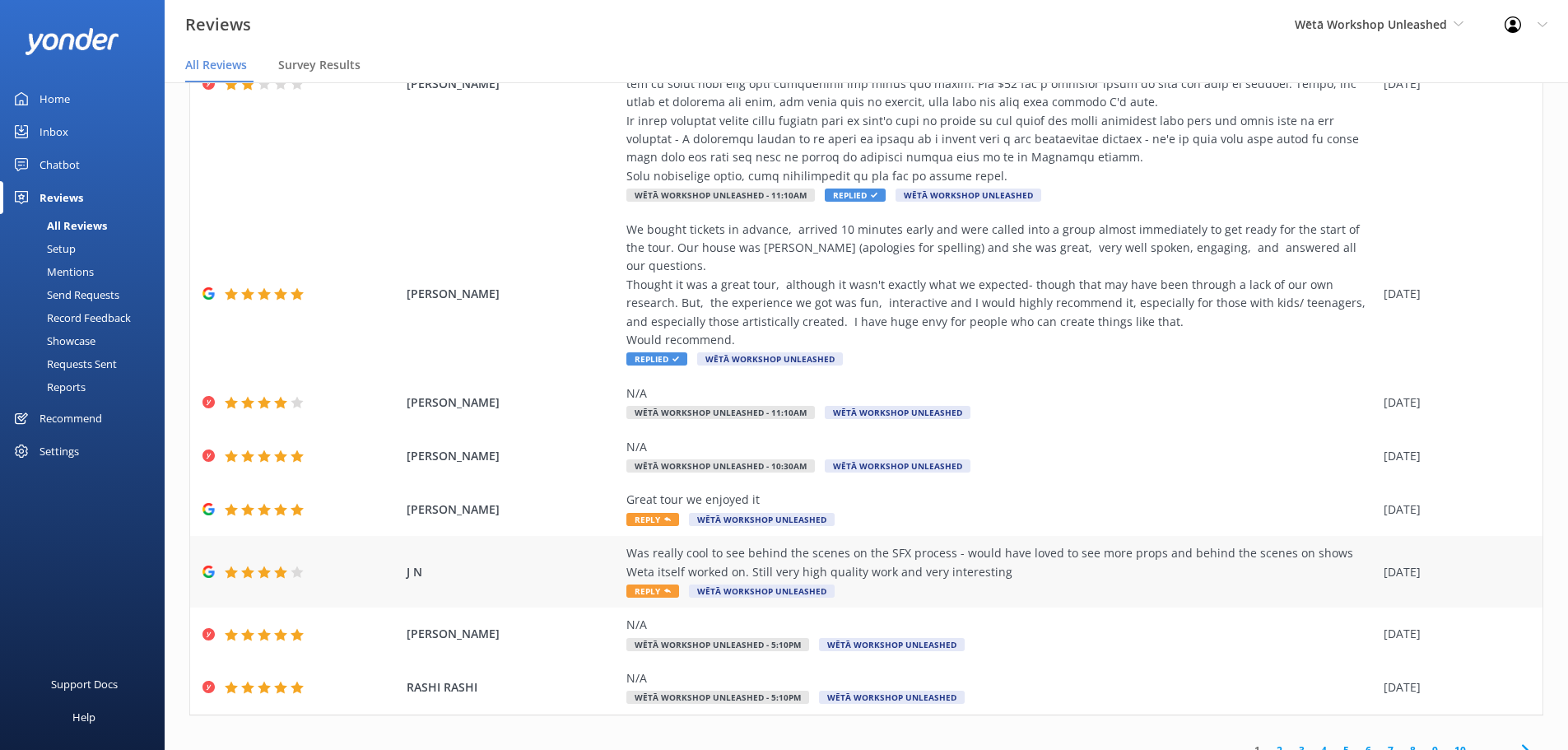
click at [901, 545] on div "Was really cool to see behind the scenes on the SFX process - would have loved …" at bounding box center [1000, 562] width 749 height 37
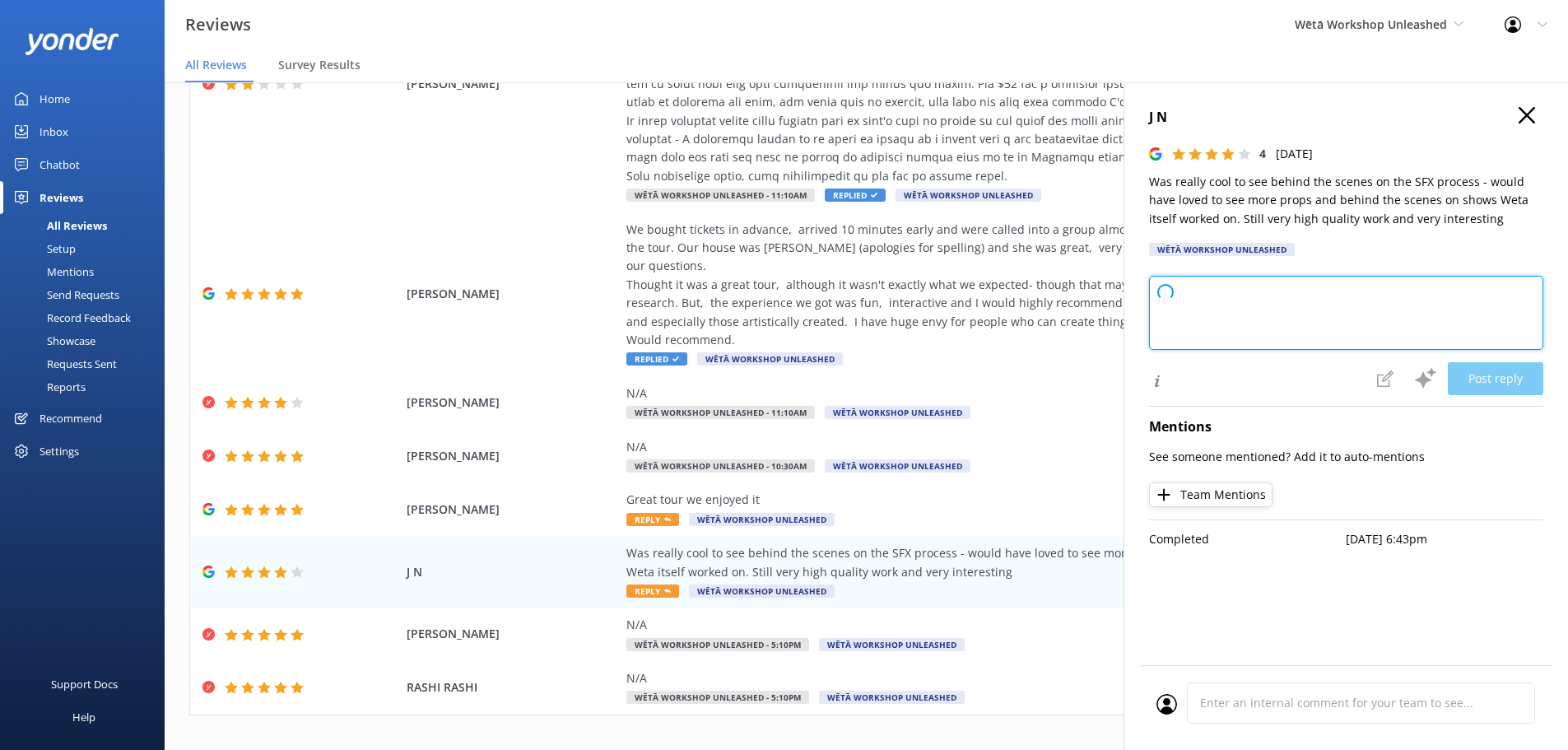
click at [1229, 307] on textarea at bounding box center [1346, 313] width 395 height 74
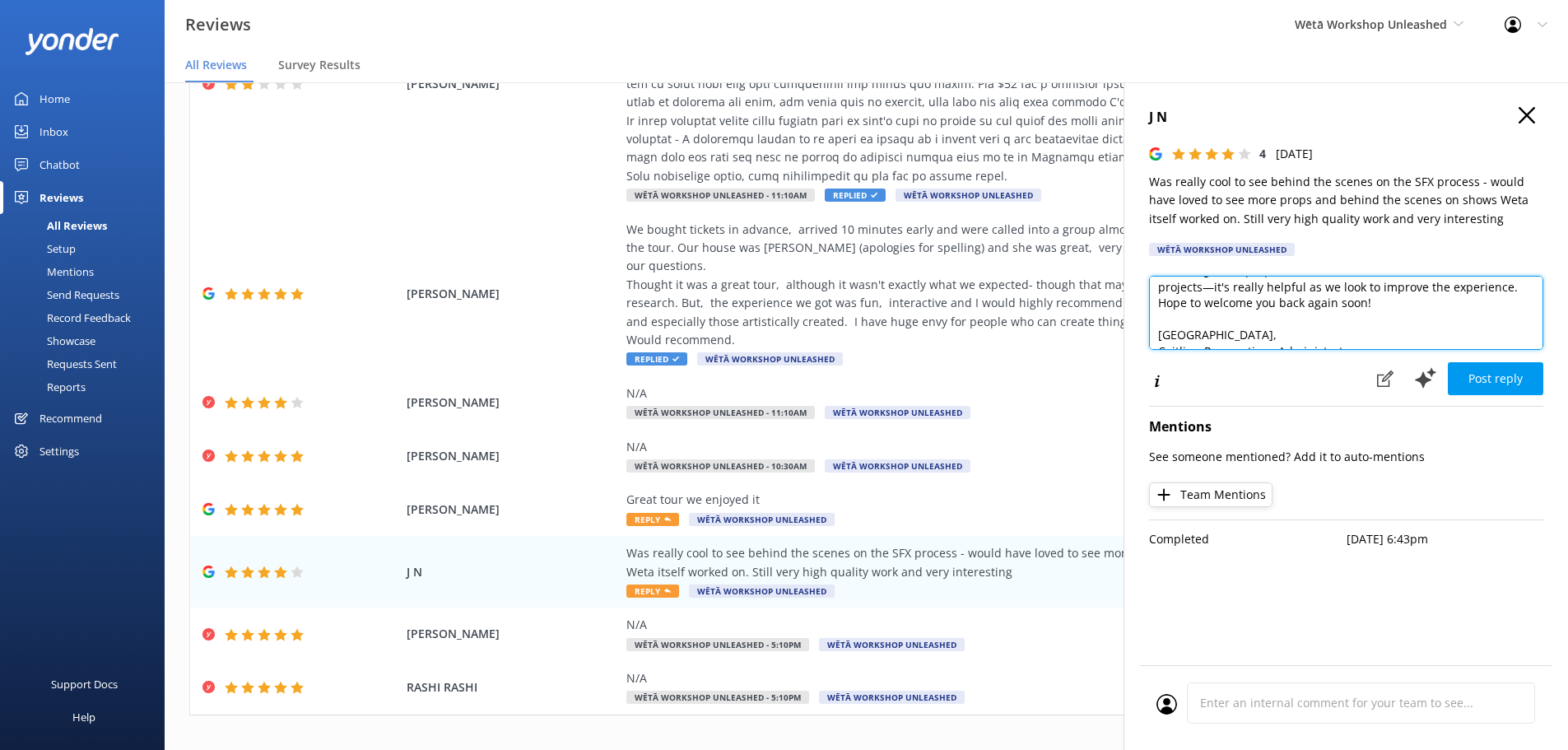
scroll to position [89, 0]
drag, startPoint x: 1160, startPoint y: 287, endPoint x: 1402, endPoint y: 302, distance: 242.5
click at [1402, 302] on textarea "Kia ora! Thanks so much for taking the time to leave us your feedback. We're de…" at bounding box center [1346, 313] width 395 height 74
paste textarea "Thank you for taking the time to share this feedback. We are sorry to hear of y…"
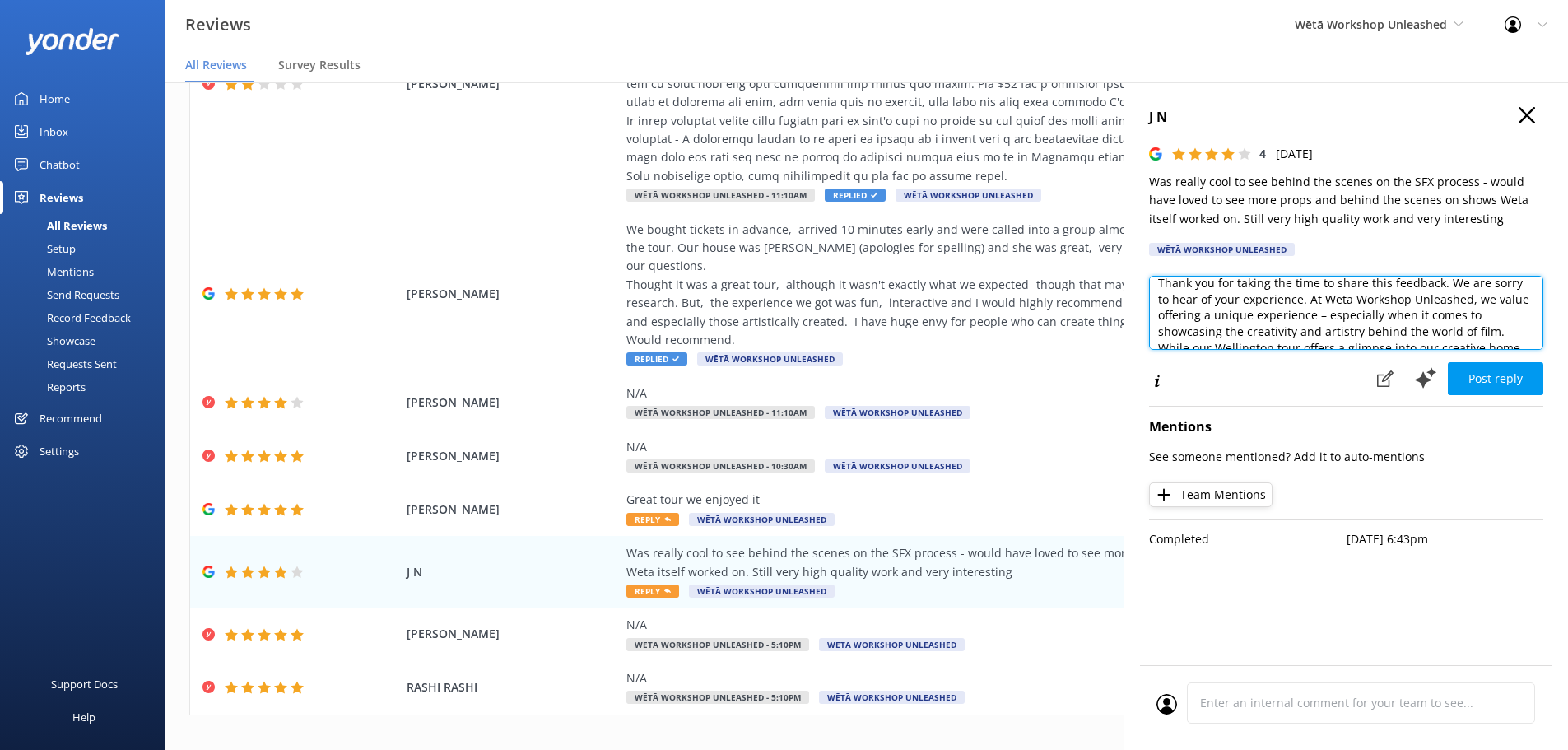
scroll to position [0, 0]
click at [1160, 289] on textarea "Thank you for taking the time to share this feedback. We are sorry to hear of y…" at bounding box center [1346, 313] width 395 height 74
click at [1171, 297] on textarea "Thank you for taking the time to share this feedback. We are sorry to hear of y…" at bounding box center [1346, 313] width 395 height 74
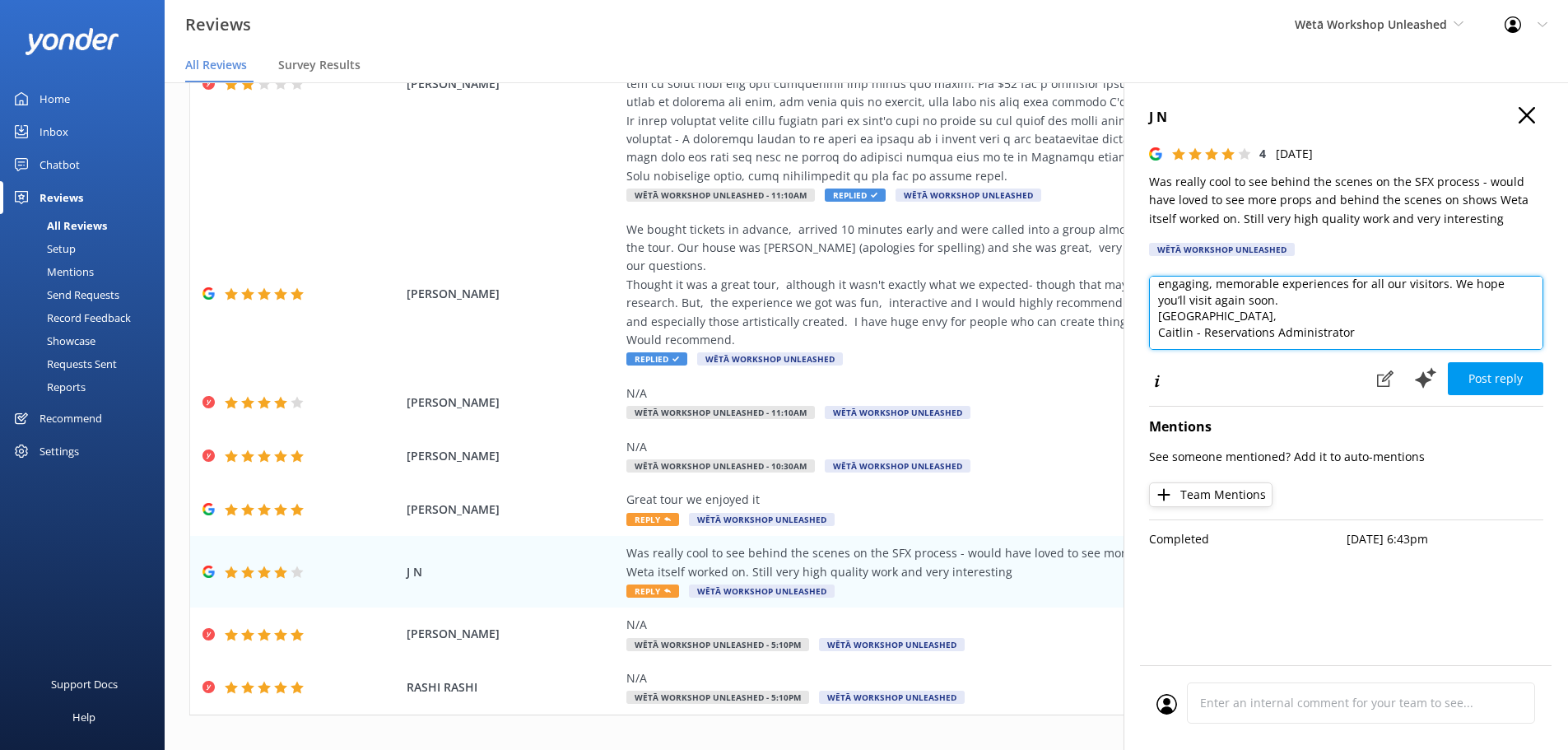
click at [1376, 290] on textarea "Kia ora, Thank you for taking the time to share this feedback. We are sorry to …" at bounding box center [1346, 313] width 395 height 74
click at [1376, 307] on textarea "Kia ora, Thank you for taking the time to share this feedback. We are sorry to …" at bounding box center [1346, 313] width 395 height 74
type textarea "Kia ora, Thank you for taking the time to share this feedback. We are sorry to …"
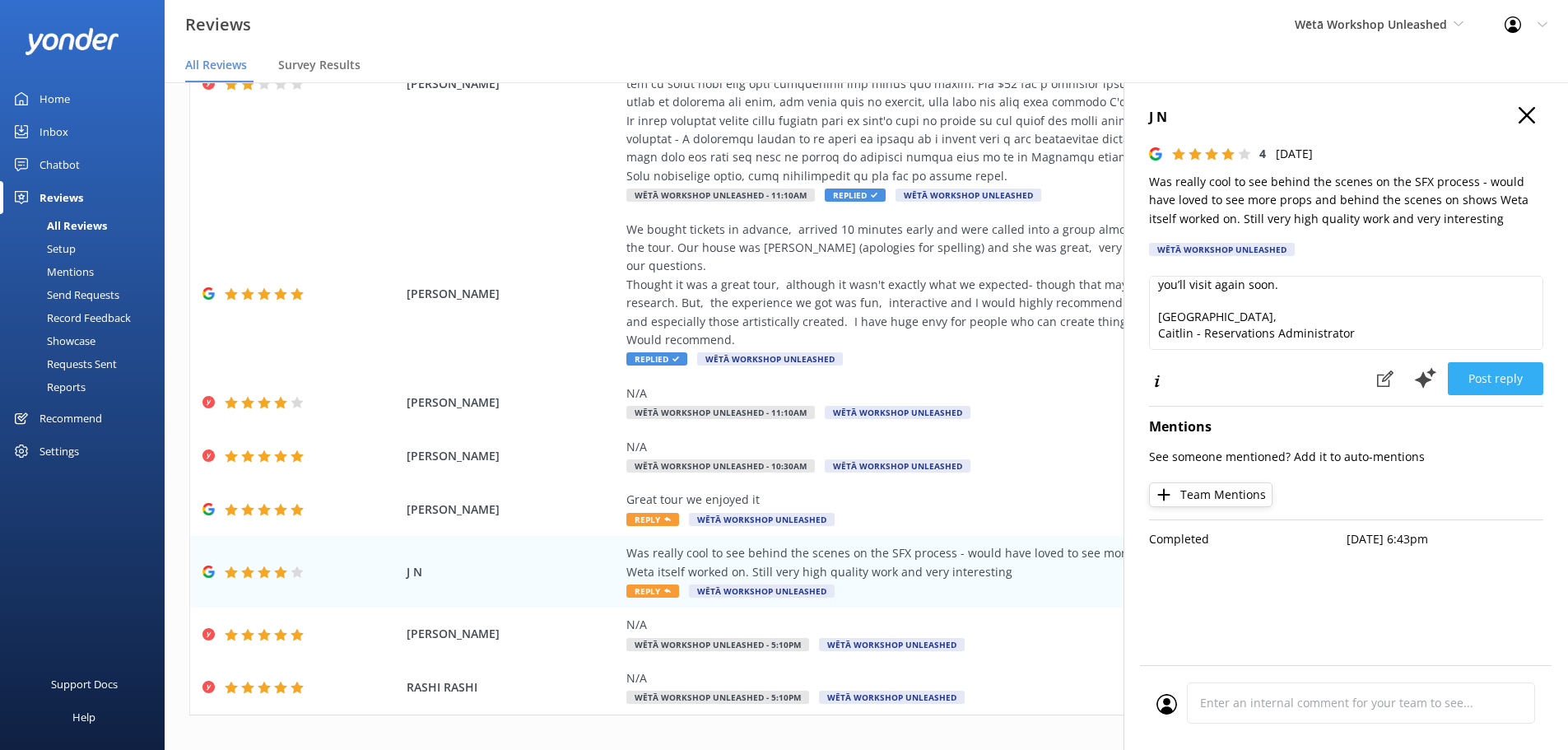
click at [1474, 364] on button "Post reply" at bounding box center [1495, 379] width 95 height 33
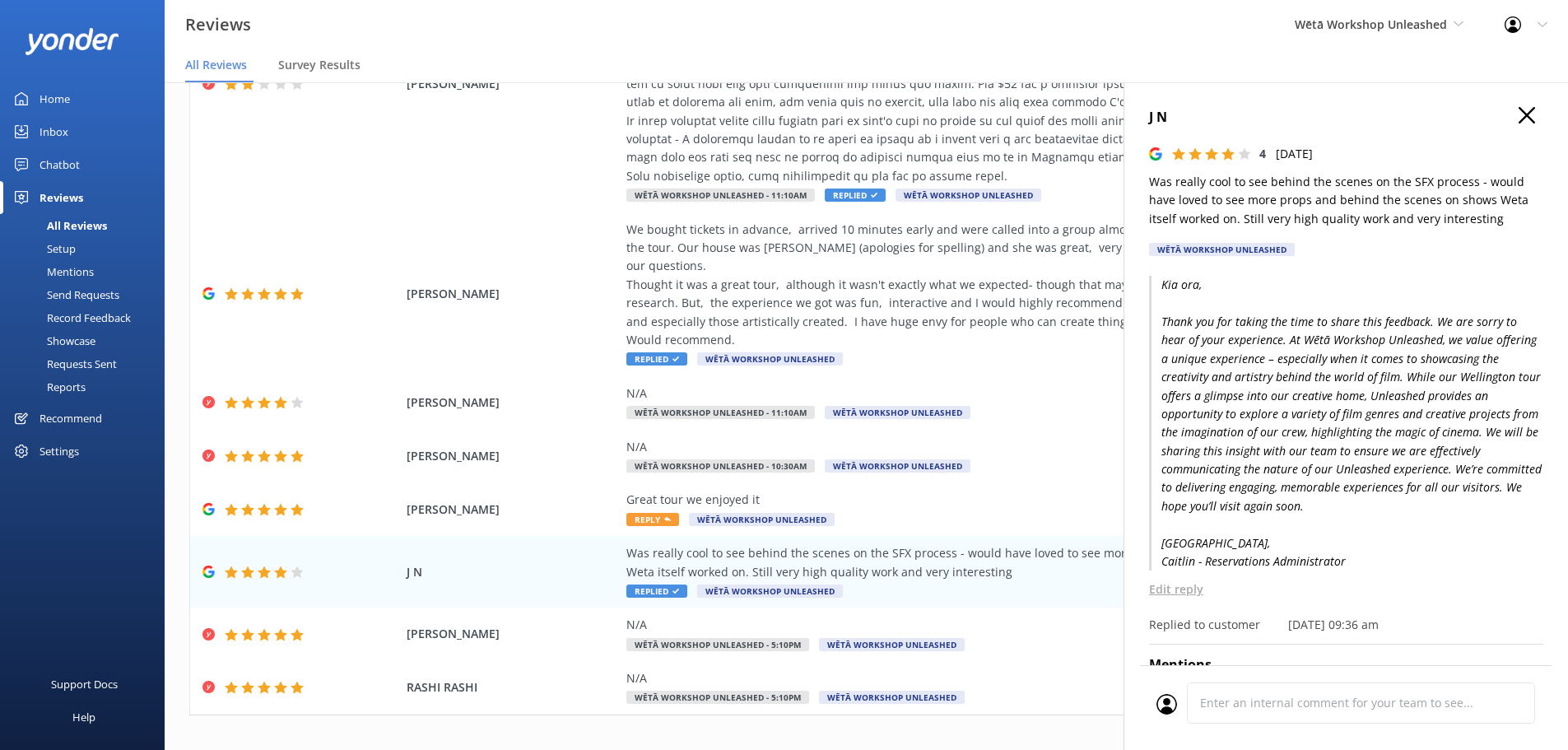
click at [1531, 115] on div "J N 4 Tue, 23rd Sep 2025 Was really cool to see behind the scenes on the SFX pr…" at bounding box center [1346, 457] width 445 height 750
click at [1522, 120] on icon "button" at bounding box center [1527, 115] width 16 height 16
